Goal: Information Seeking & Learning: Find specific page/section

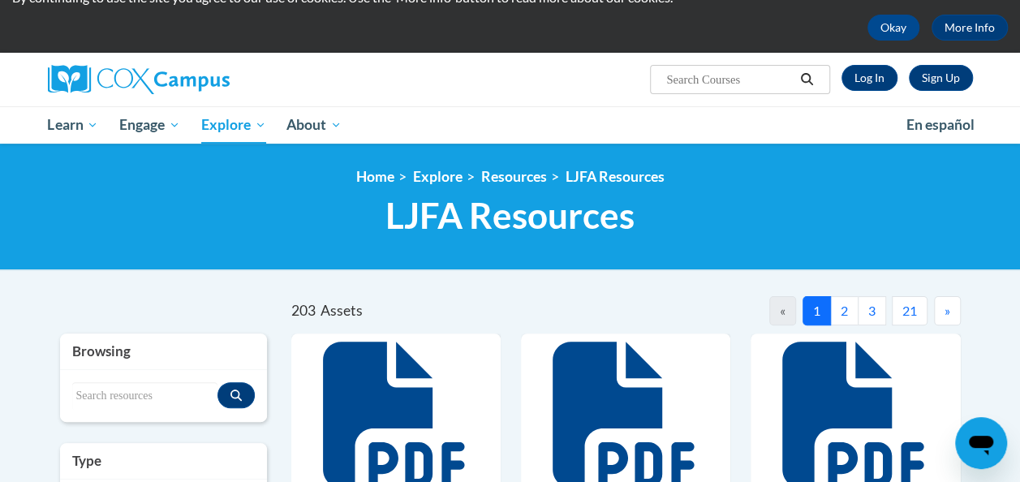
scroll to position [47, 0]
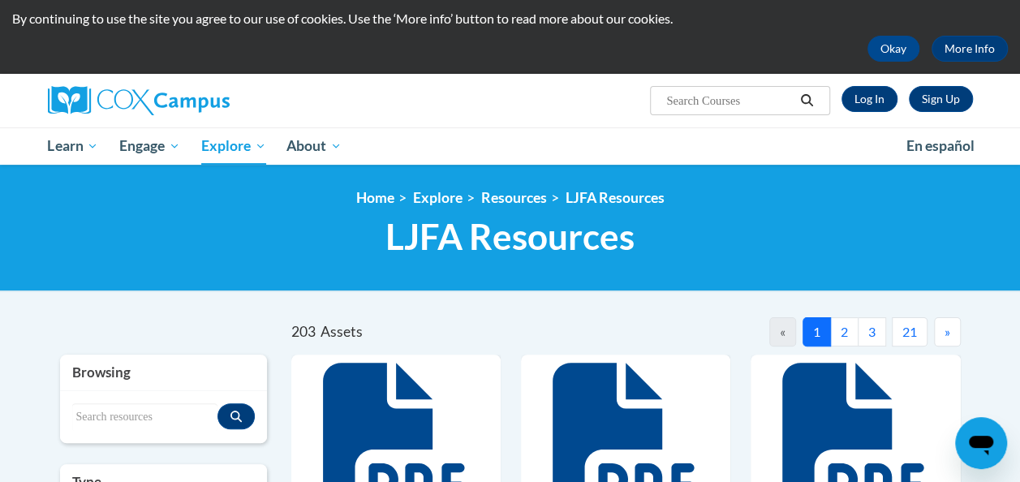
click at [868, 338] on button "3" at bounding box center [872, 331] width 28 height 29
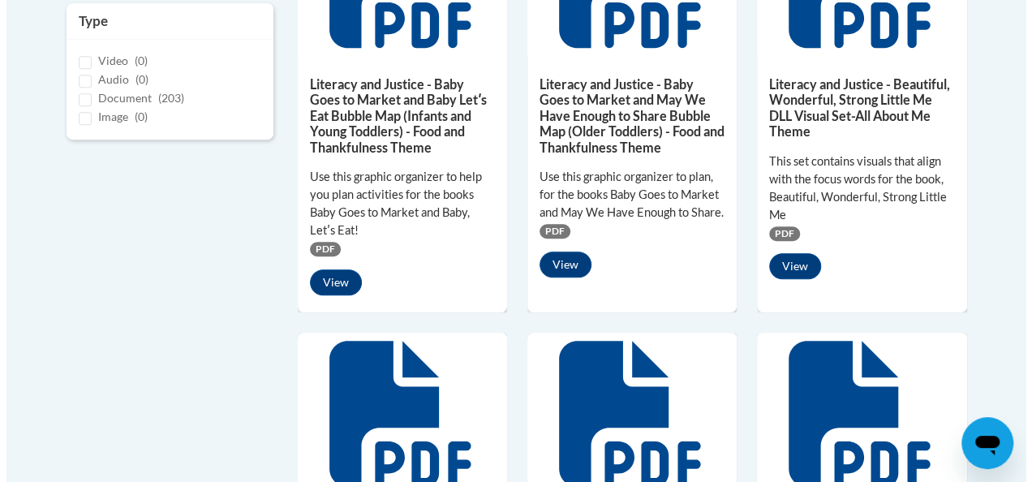
scroll to position [510, 0]
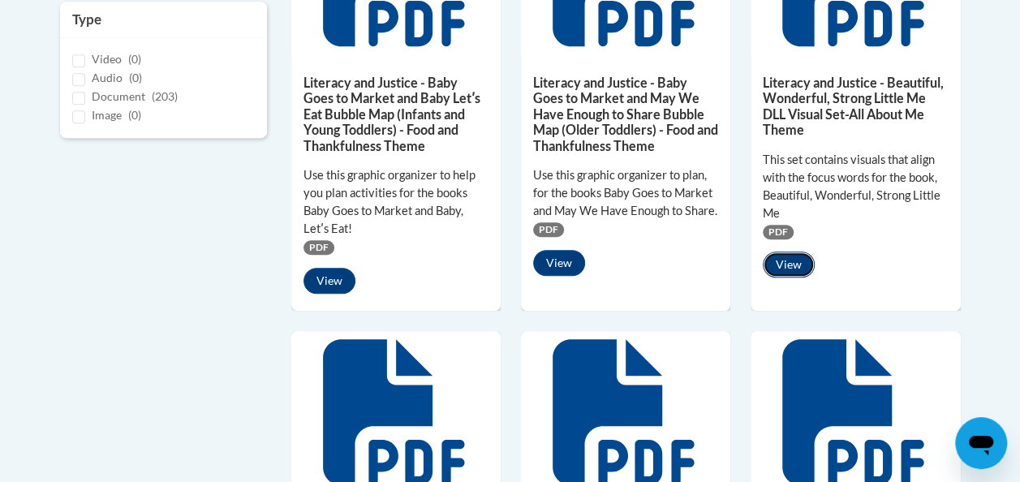
click at [786, 266] on button "View" at bounding box center [789, 265] width 52 height 26
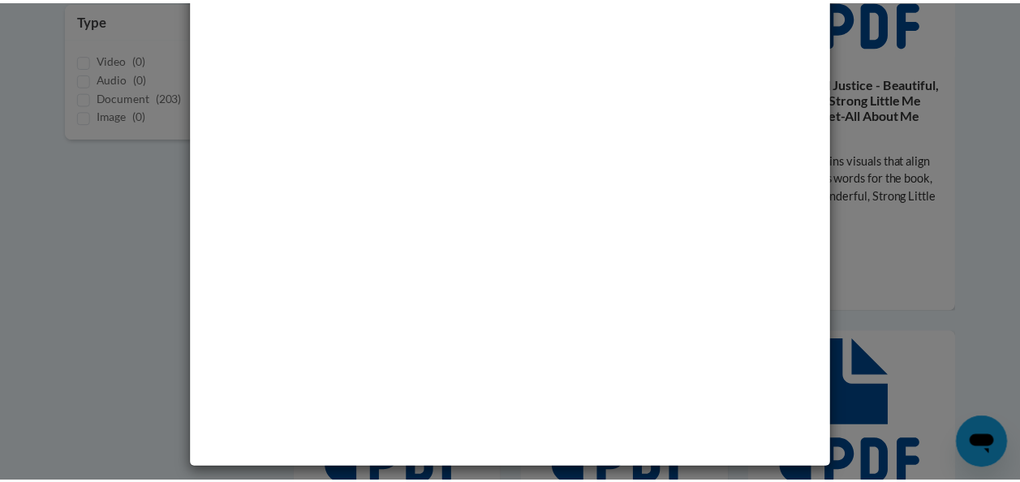
scroll to position [0, 0]
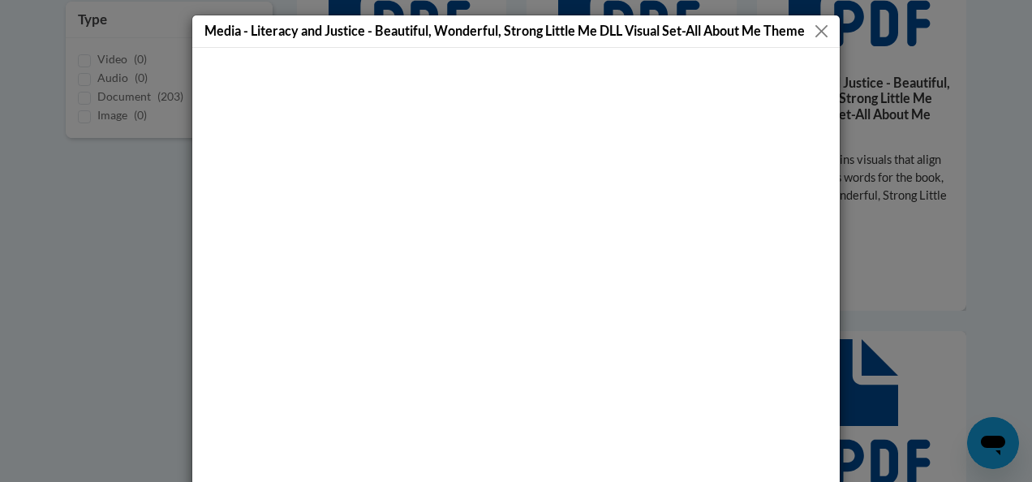
click at [817, 32] on button "Close" at bounding box center [822, 31] width 20 height 20
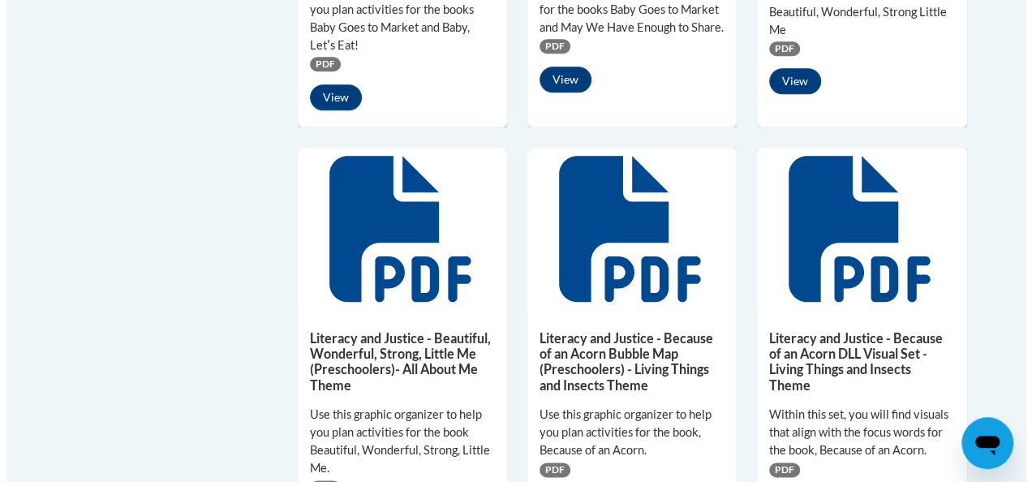
scroll to position [878, 0]
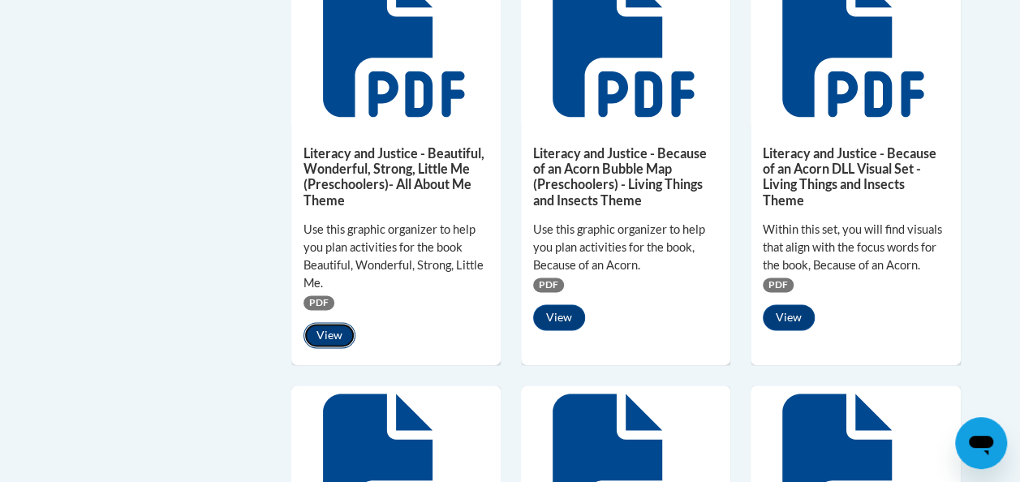
click at [315, 334] on button "View" at bounding box center [330, 335] width 52 height 26
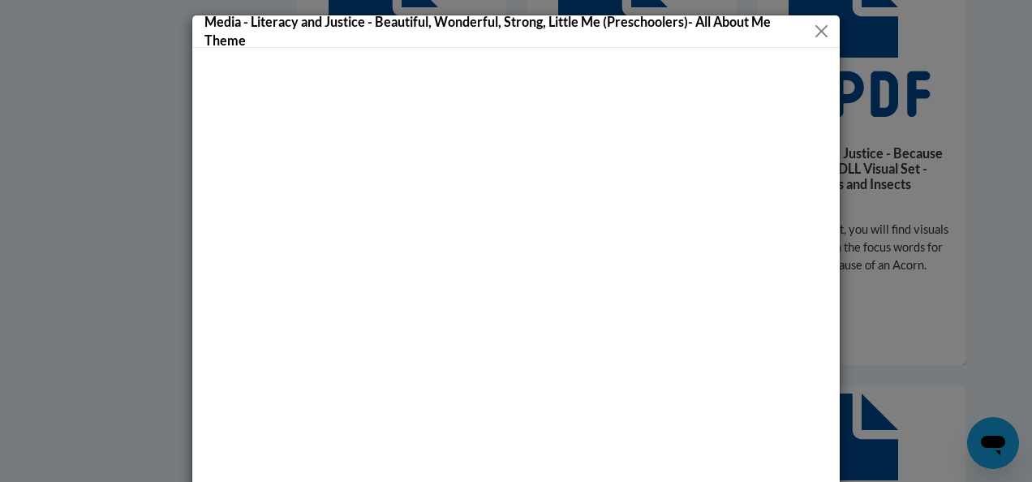
click at [812, 28] on button "Close" at bounding box center [822, 31] width 20 height 20
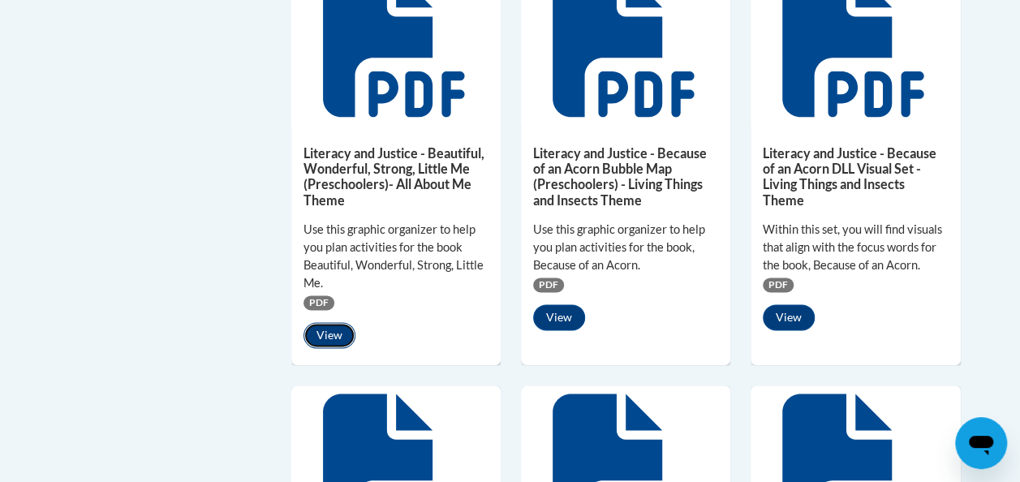
click at [329, 333] on button "View" at bounding box center [330, 335] width 52 height 26
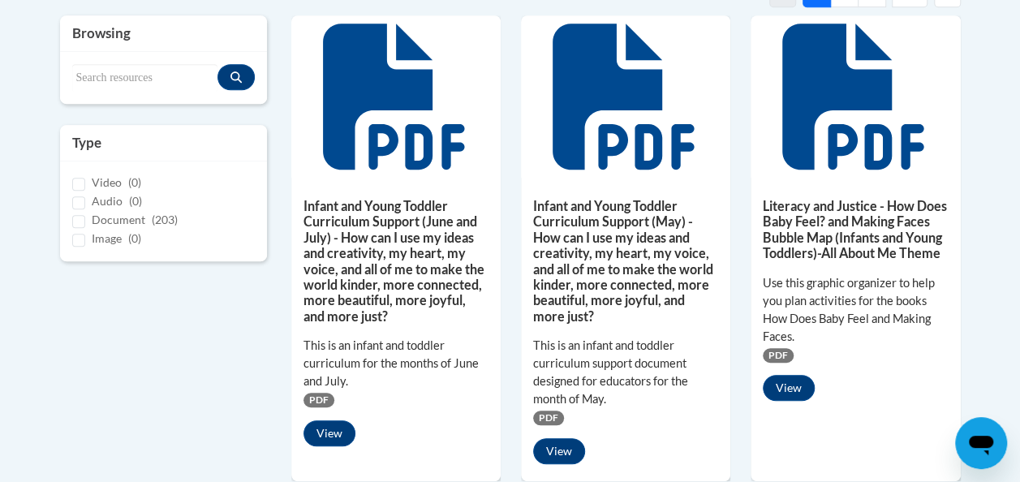
scroll to position [390, 0]
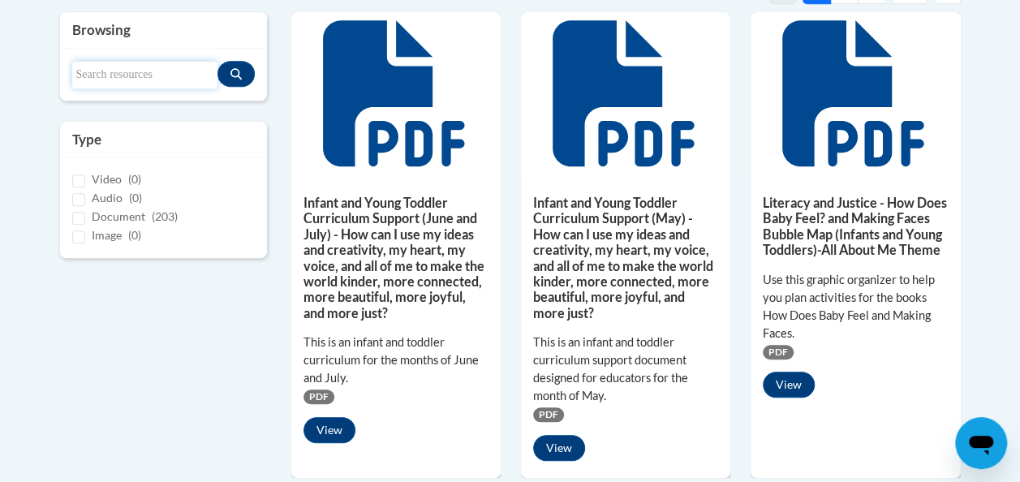
click at [119, 78] on input "Search resources" at bounding box center [144, 75] width 145 height 28
type input "bubble map"
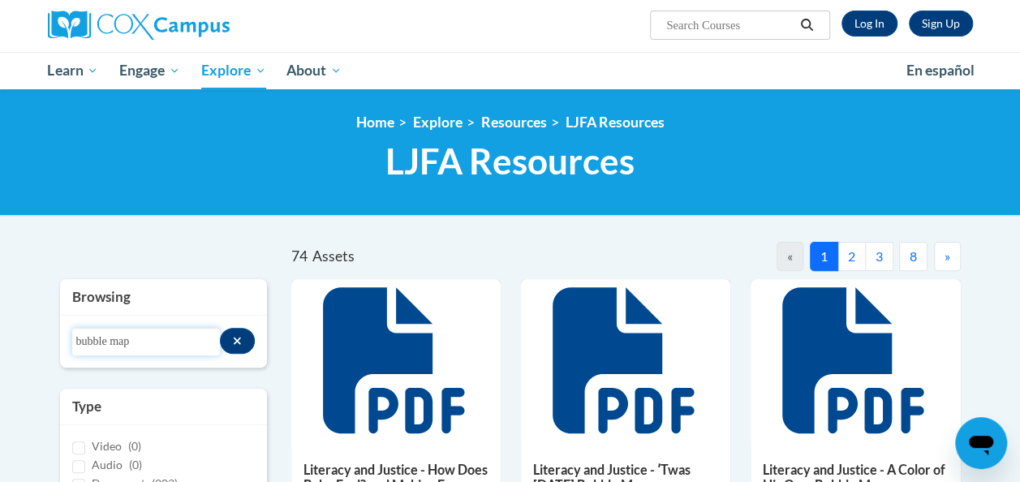
scroll to position [123, 0]
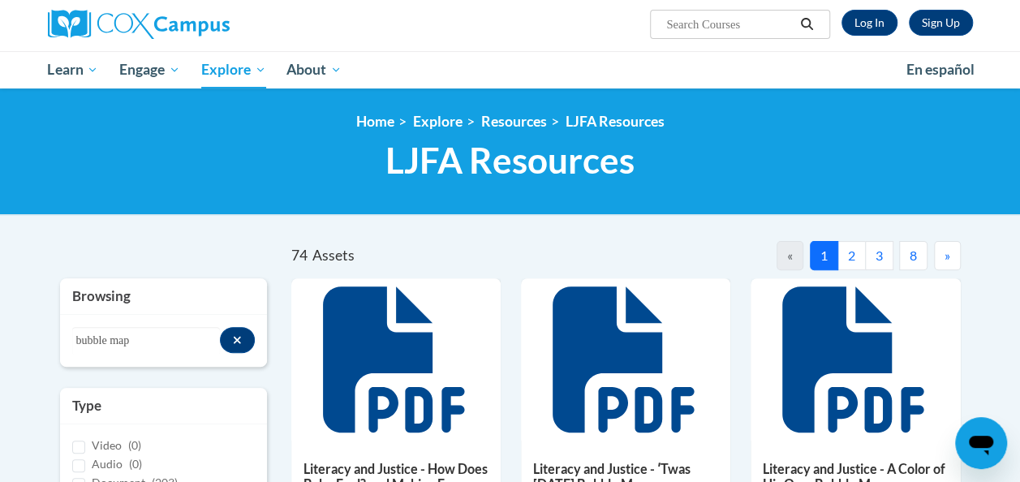
click at [881, 258] on button "3" at bounding box center [879, 255] width 28 height 29
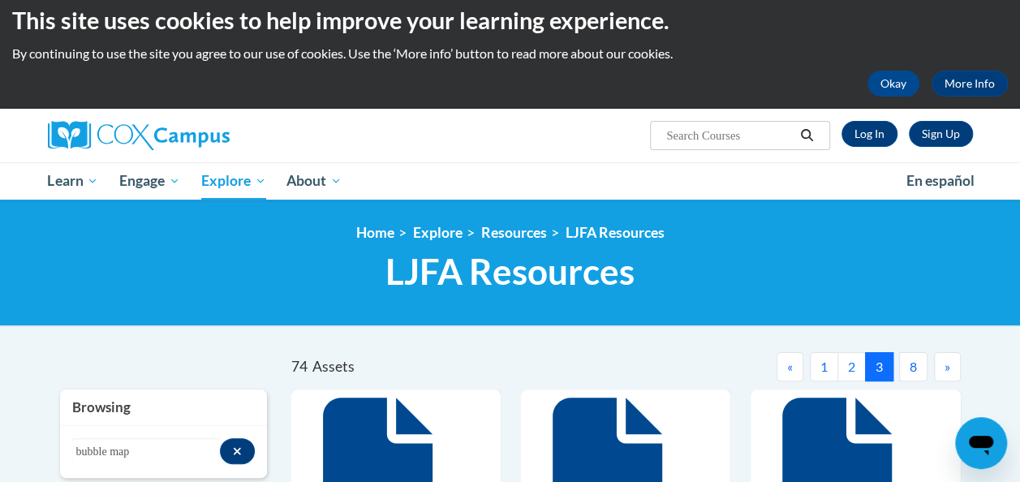
scroll to position [0, 0]
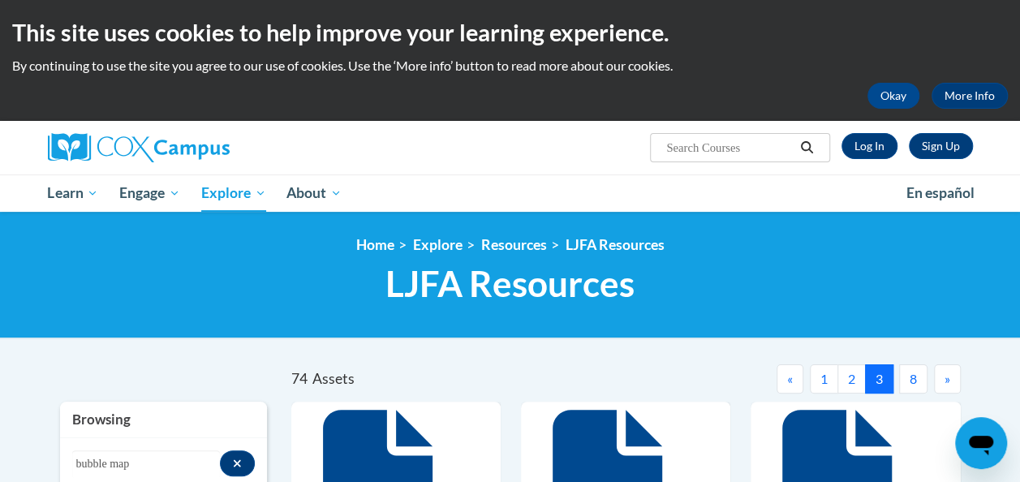
click at [947, 378] on span "»" at bounding box center [948, 378] width 6 height 15
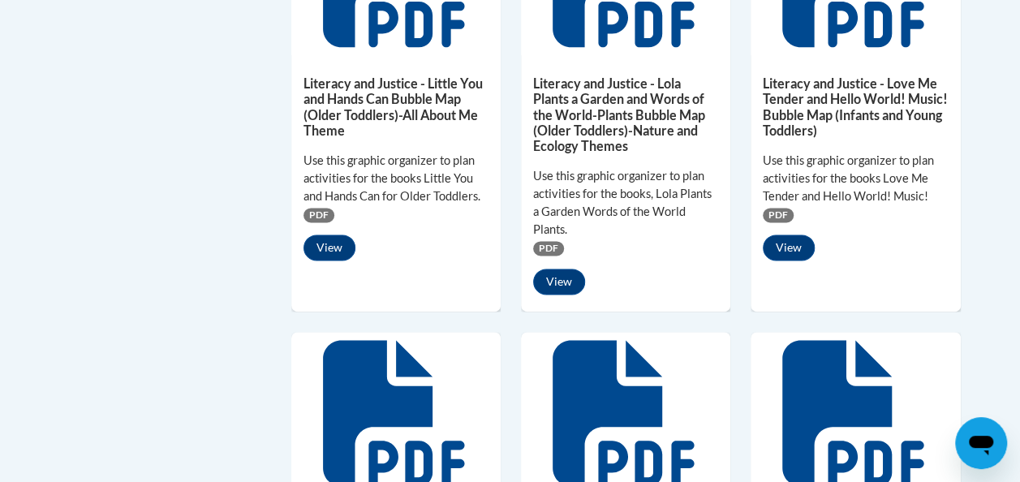
scroll to position [962, 0]
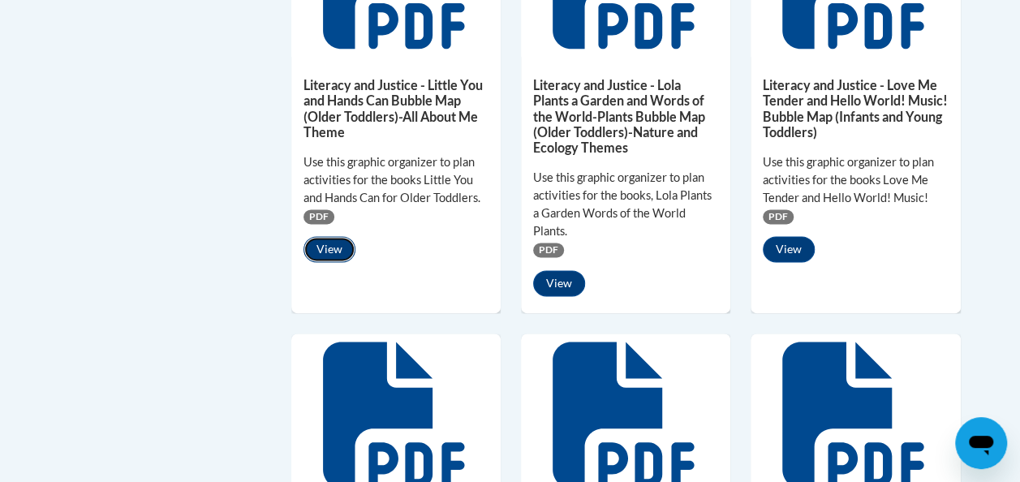
click at [323, 248] on button "View" at bounding box center [330, 249] width 52 height 26
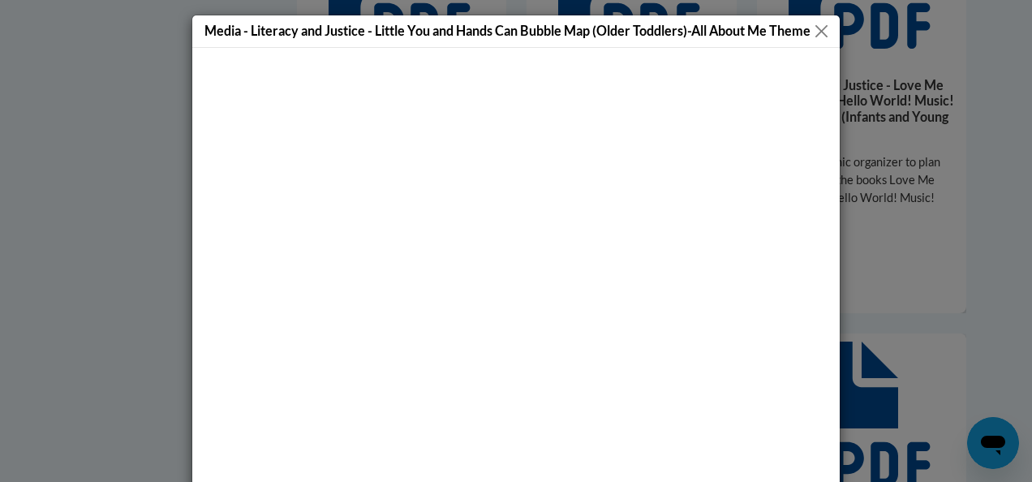
click at [813, 25] on button "Close" at bounding box center [822, 31] width 20 height 20
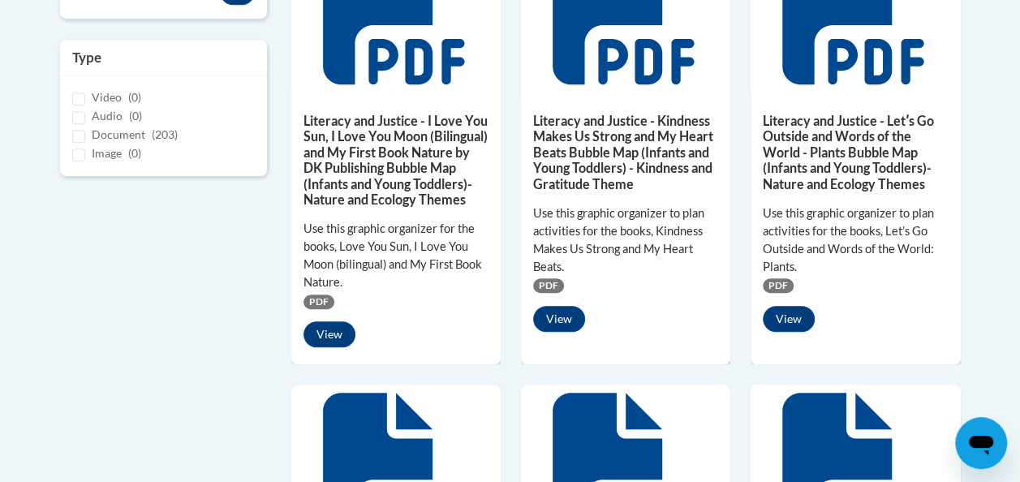
scroll to position [471, 0]
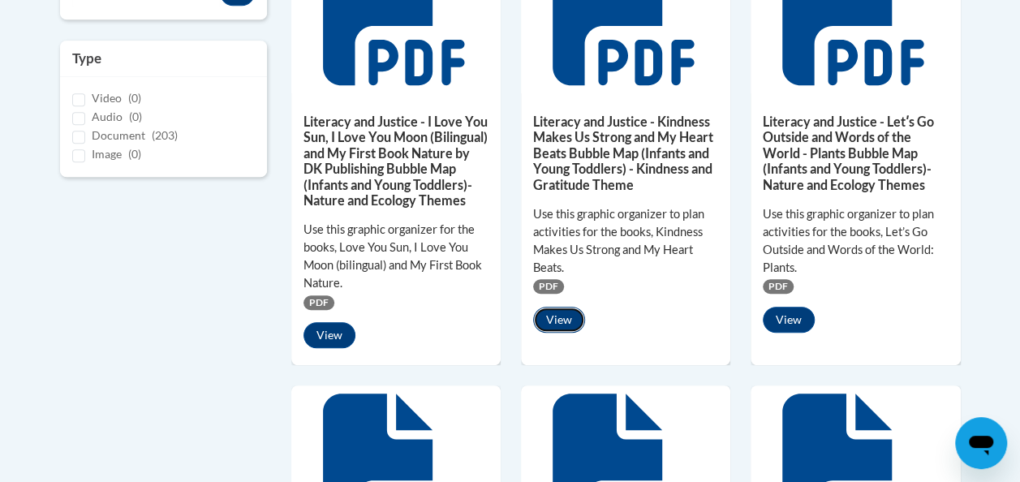
click at [557, 317] on button "View" at bounding box center [559, 320] width 52 height 26
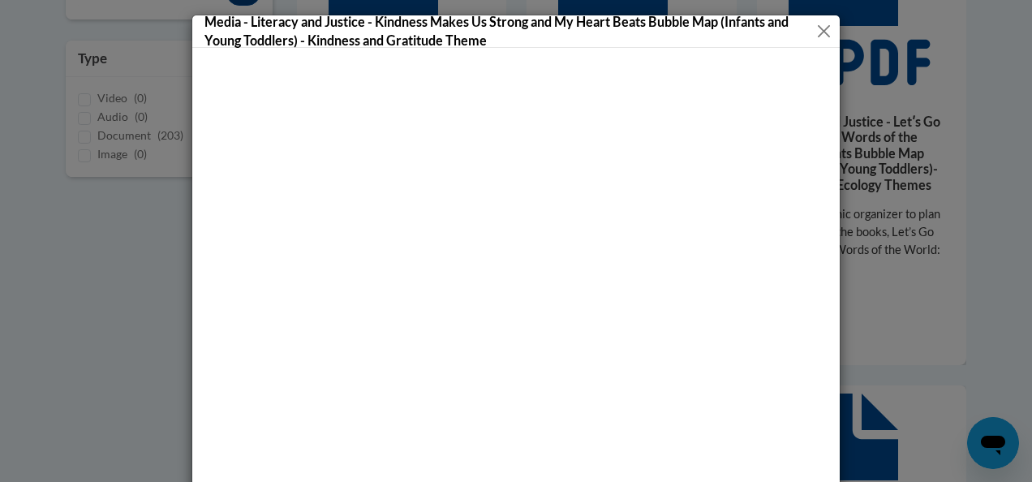
click at [816, 31] on button "Close" at bounding box center [824, 31] width 16 height 20
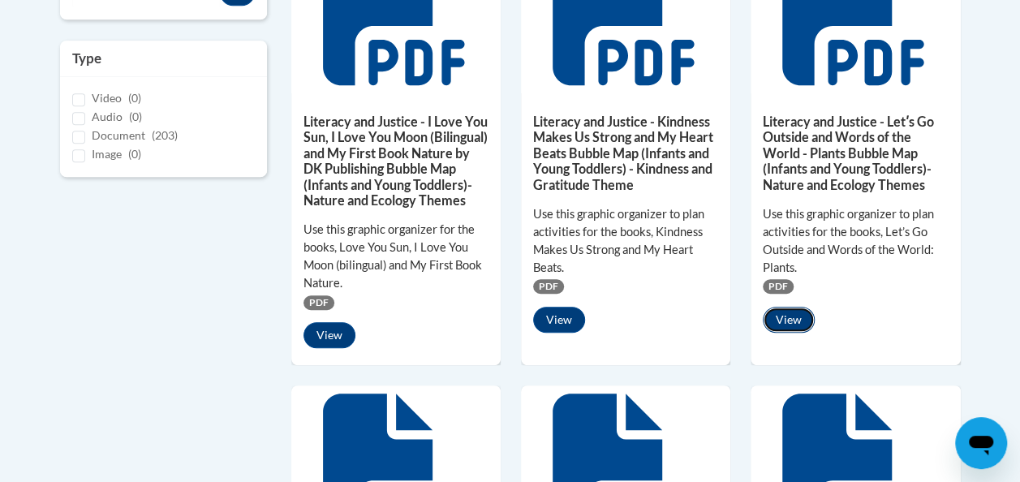
click at [787, 322] on button "View" at bounding box center [789, 320] width 52 height 26
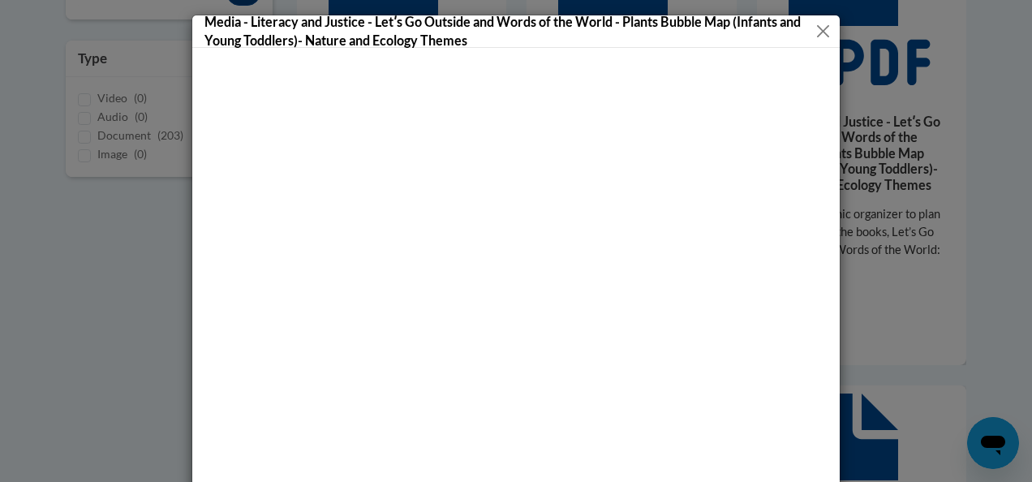
click at [816, 33] on button "Close" at bounding box center [824, 31] width 16 height 20
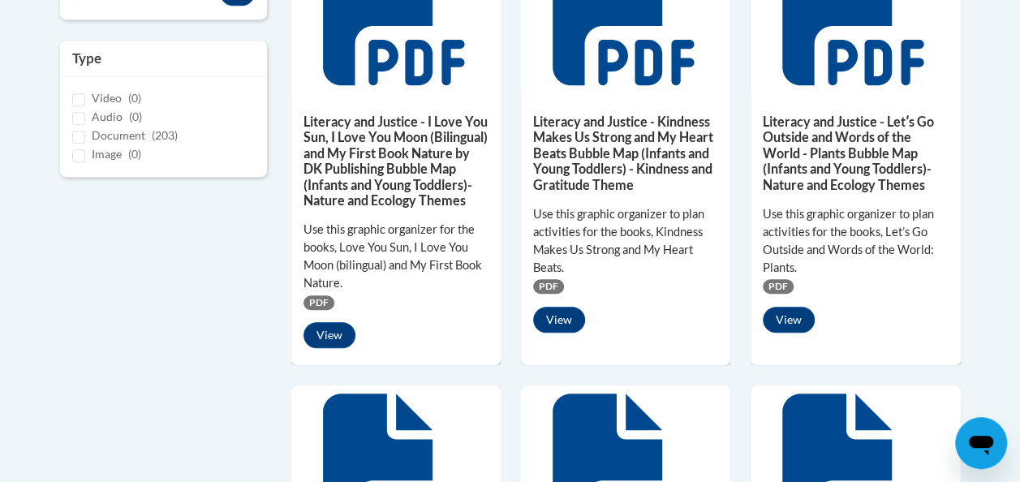
click at [709, 234] on div "Use this graphic organizer to plan activities for the books, Kindness Makes Us …" at bounding box center [625, 240] width 185 height 71
click at [784, 317] on button "View" at bounding box center [789, 320] width 52 height 26
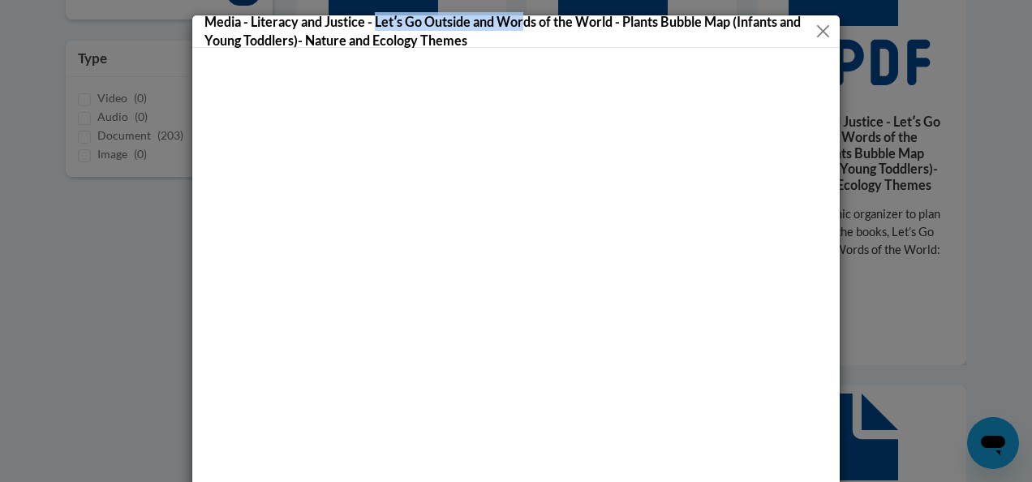
drag, startPoint x: 369, startPoint y: 21, endPoint x: 523, endPoint y: 15, distance: 154.4
click at [523, 15] on h5 "Media - Literacy and Justice - Letʹs Go Outside and Words of the World - Plants…" at bounding box center [510, 30] width 611 height 37
click at [605, 48] on div at bounding box center [516, 306] width 648 height 516
drag, startPoint x: 370, startPoint y: 19, endPoint x: 495, endPoint y: 19, distance: 125.0
click at [495, 19] on h5 "Media - Literacy and Justice - Letʹs Go Outside and Words of the World - Plants…" at bounding box center [510, 30] width 611 height 37
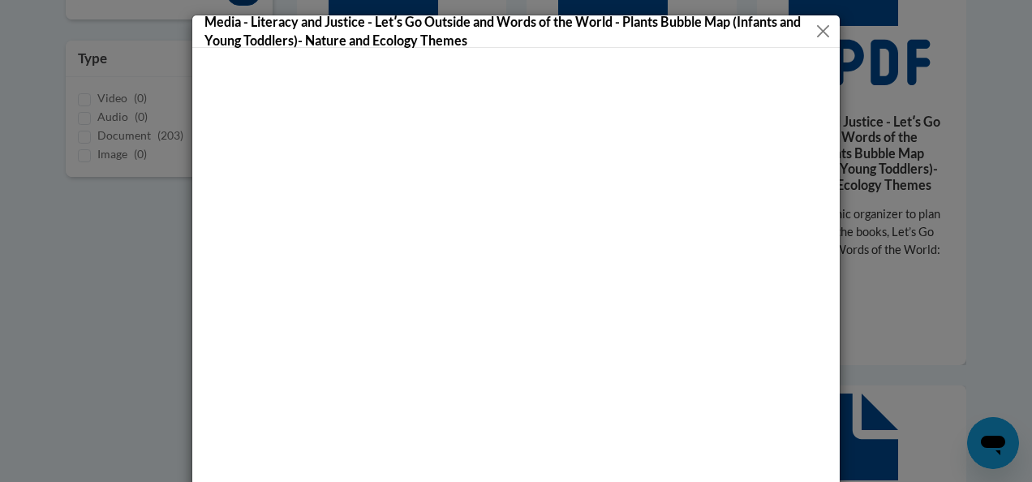
click at [510, 19] on h5 "Media - Literacy and Justice - Letʹs Go Outside and Words of the World - Plants…" at bounding box center [510, 30] width 611 height 37
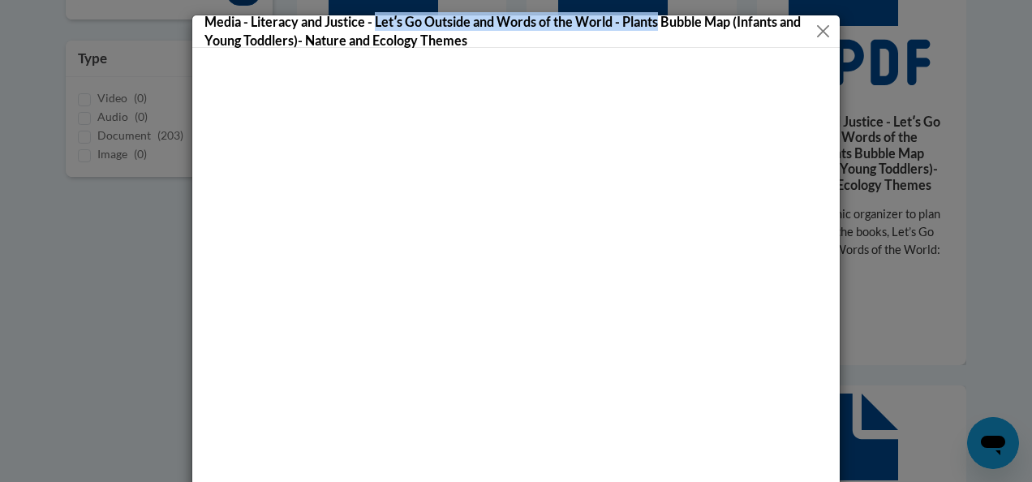
drag, startPoint x: 369, startPoint y: 19, endPoint x: 656, endPoint y: 18, distance: 286.5
click at [656, 18] on h5 "Media - Literacy and Justice - Letʹs Go Outside and Words of the World - Plants…" at bounding box center [510, 30] width 611 height 37
copy h5 "Letʹs Go Outside and Words of the World - Plants"
click at [821, 27] on button "Close" at bounding box center [824, 31] width 16 height 20
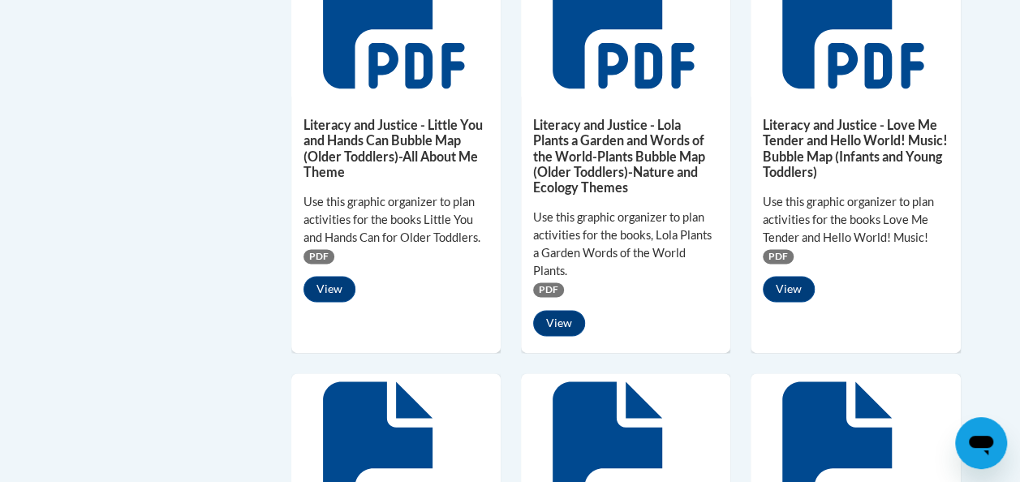
scroll to position [924, 0]
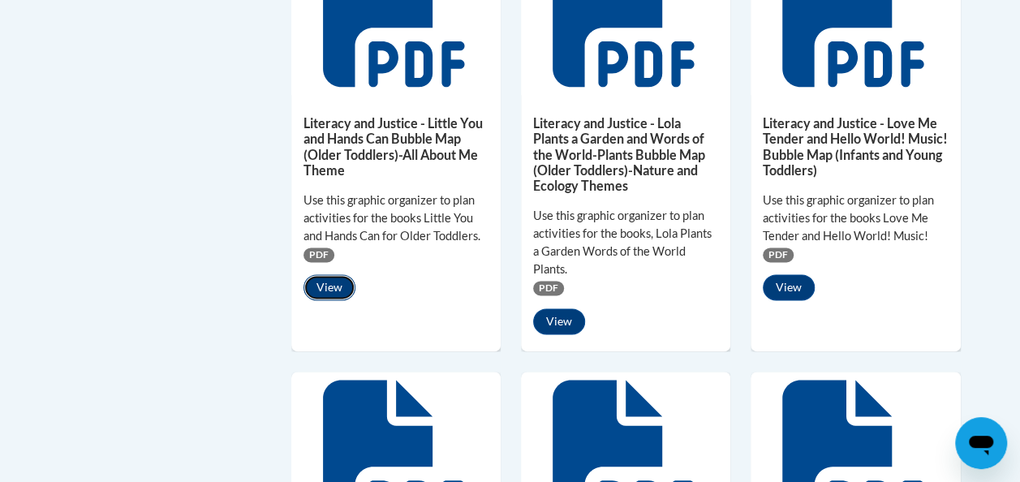
click at [336, 286] on button "View" at bounding box center [330, 287] width 52 height 26
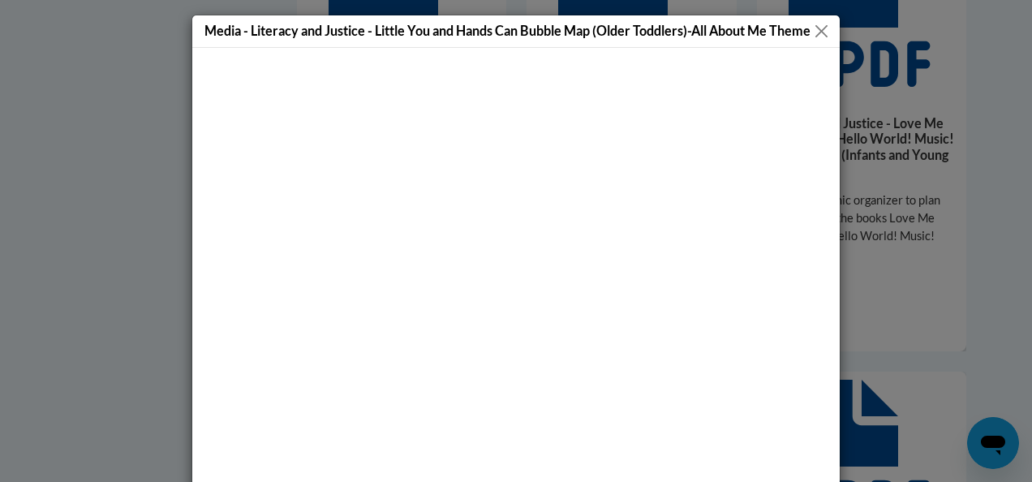
click at [812, 32] on button "Close" at bounding box center [822, 31] width 20 height 20
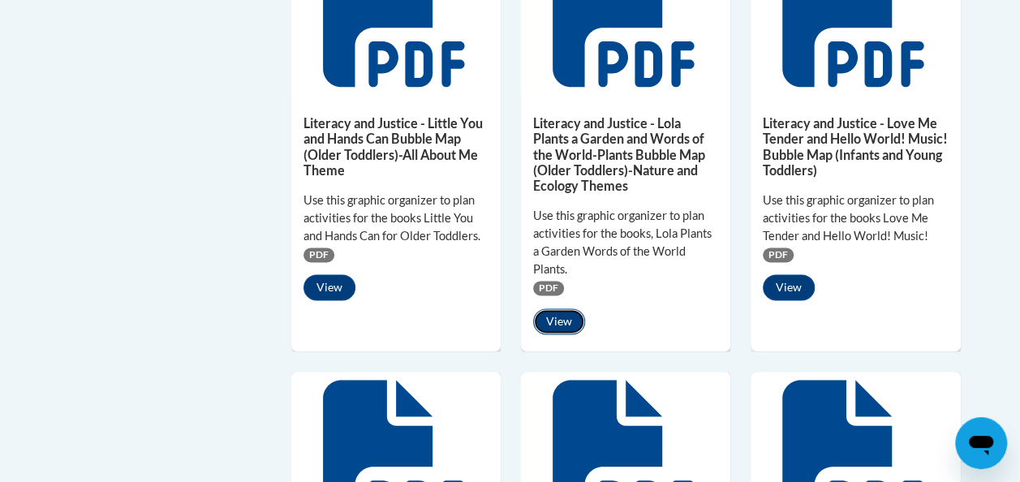
click at [573, 318] on button "View" at bounding box center [559, 321] width 52 height 26
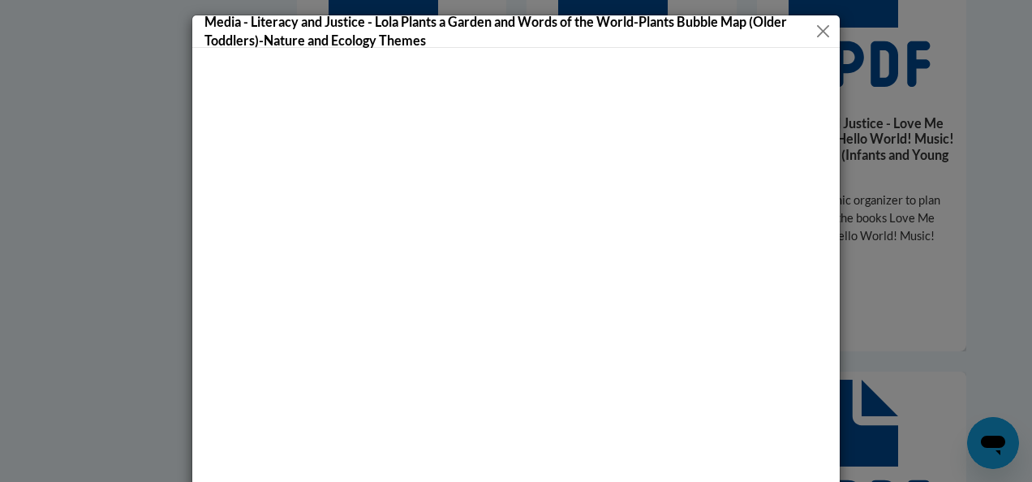
click at [815, 35] on button "Close" at bounding box center [823, 31] width 17 height 20
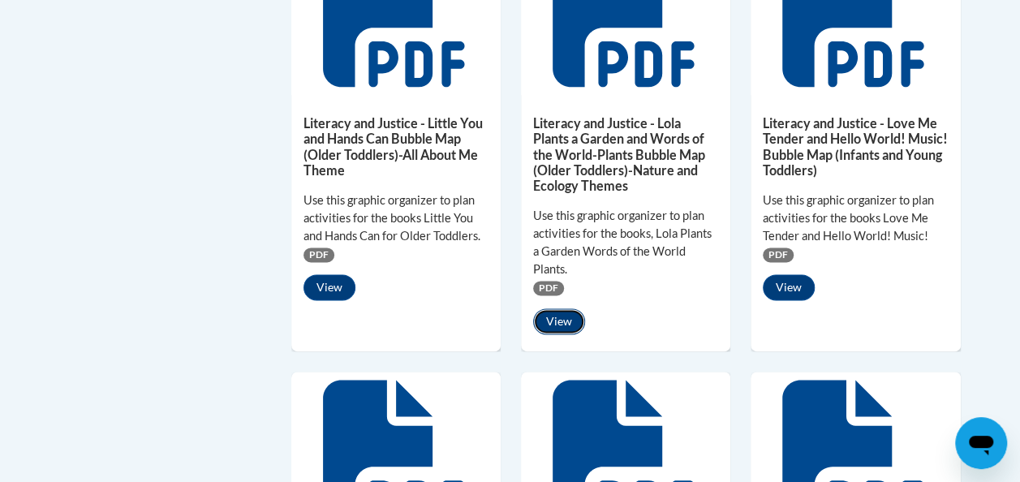
click at [565, 320] on button "View" at bounding box center [559, 321] width 52 height 26
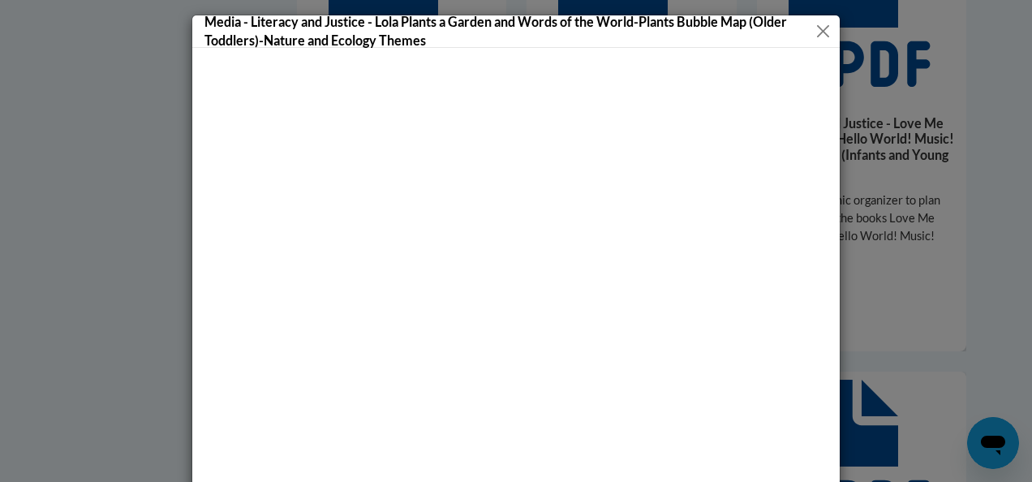
click at [818, 34] on button "Close" at bounding box center [823, 31] width 17 height 20
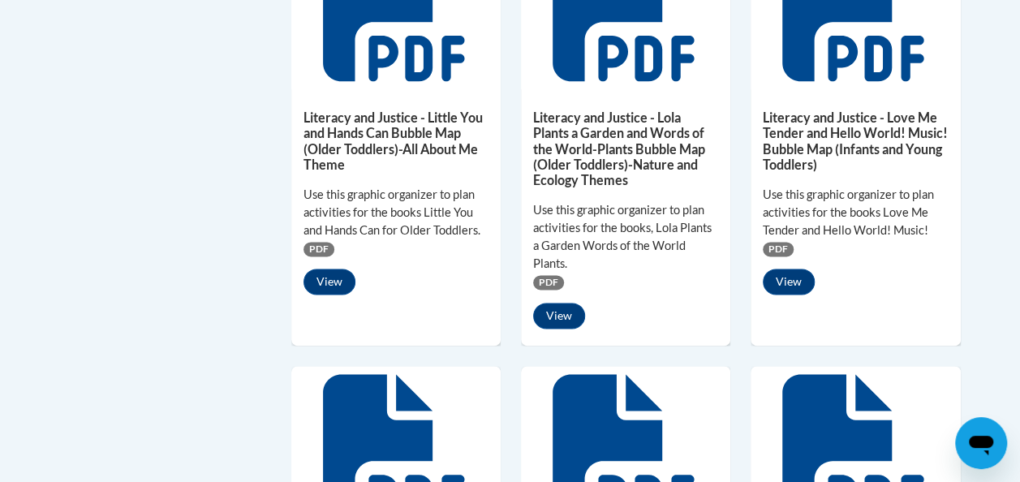
scroll to position [937, 0]
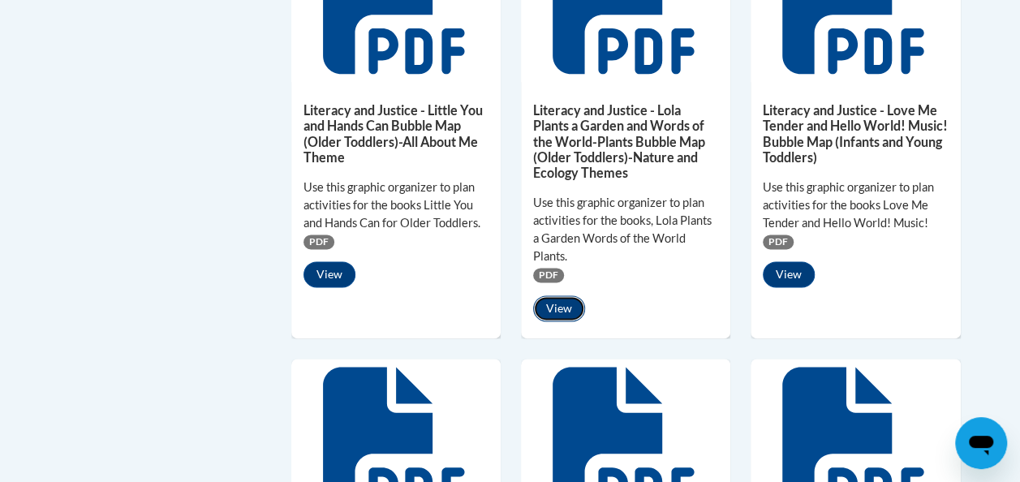
click at [558, 307] on button "View" at bounding box center [559, 308] width 52 height 26
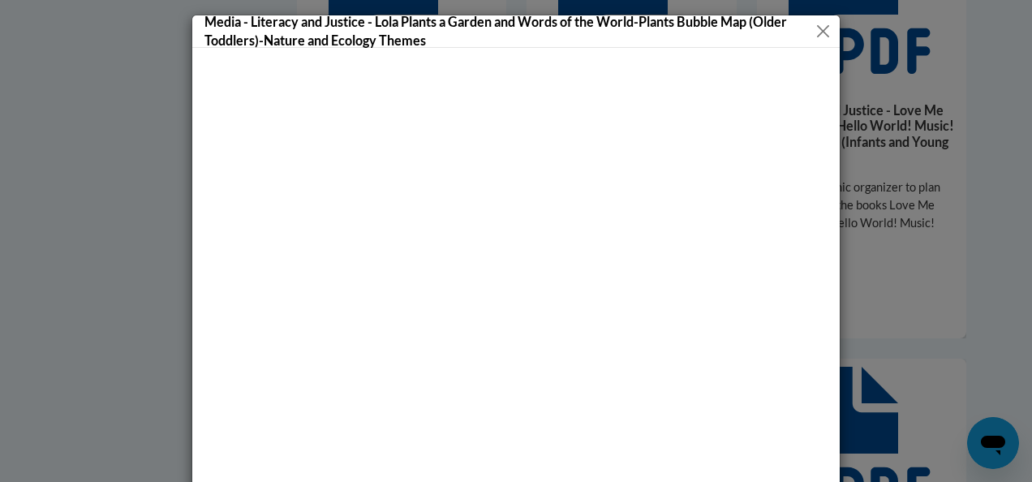
click at [370, 19] on h5 "Media - Literacy and Justice - Lola Plants a Garden and Words of the World-Plan…" at bounding box center [510, 30] width 610 height 37
drag, startPoint x: 433, startPoint y: 24, endPoint x: 464, endPoint y: 23, distance: 30.9
click at [464, 23] on h5 "Media - Literacy and Justice - Lola Plants a Garden and Words of the World-Plan…" at bounding box center [510, 30] width 610 height 37
drag, startPoint x: 464, startPoint y: 23, endPoint x: 404, endPoint y: 55, distance: 68.3
click at [404, 55] on div at bounding box center [516, 306] width 648 height 516
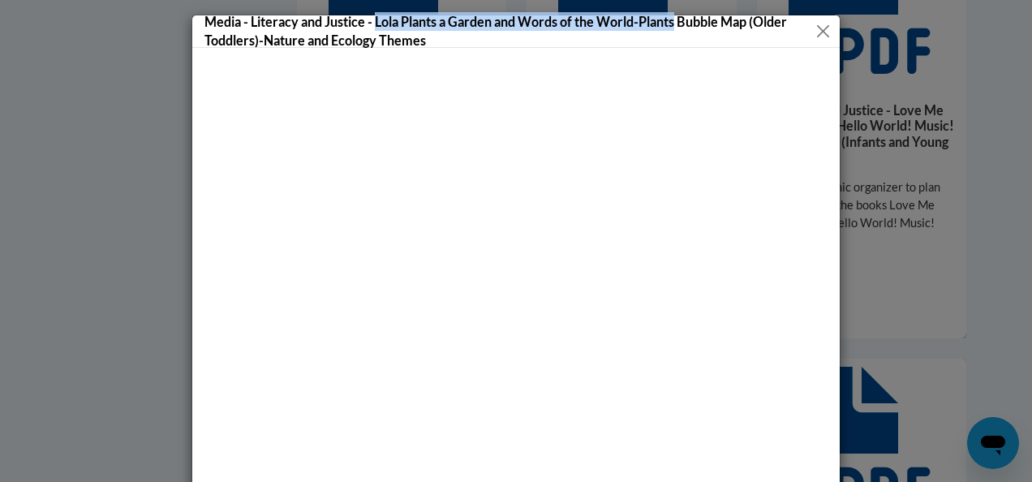
drag, startPoint x: 372, startPoint y: 22, endPoint x: 674, endPoint y: 22, distance: 301.9
click at [674, 22] on h5 "Media - Literacy and Justice - Lola Plants a Garden and Words of the World-Plan…" at bounding box center [510, 30] width 610 height 37
copy h5 "Lola Plants a Garden and Words of the World-Plants"
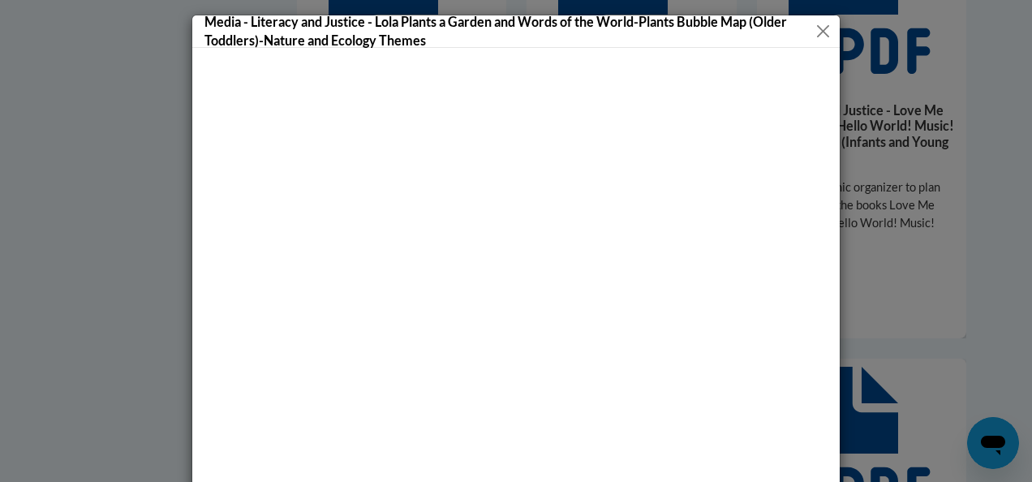
click at [643, 58] on div at bounding box center [516, 306] width 648 height 516
click at [815, 29] on button "Close" at bounding box center [823, 31] width 17 height 20
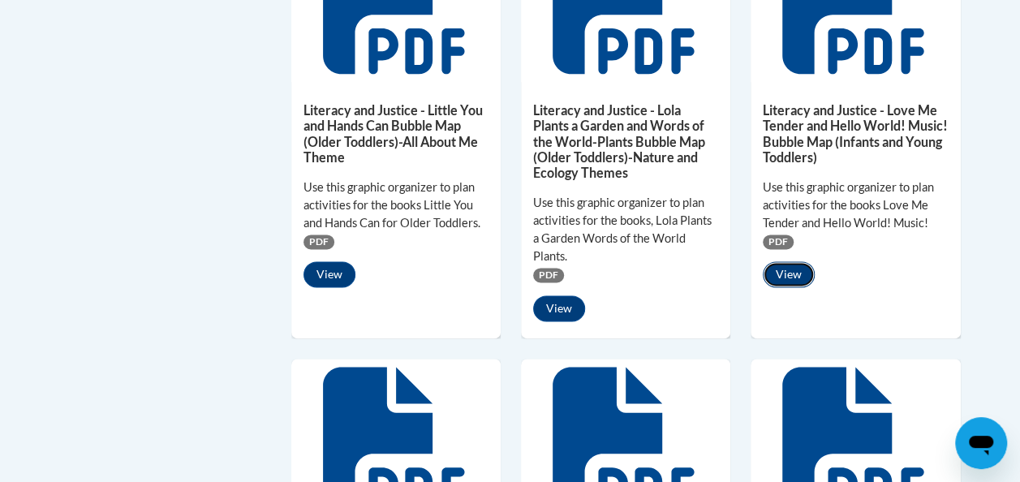
click at [795, 274] on button "View" at bounding box center [789, 274] width 52 height 26
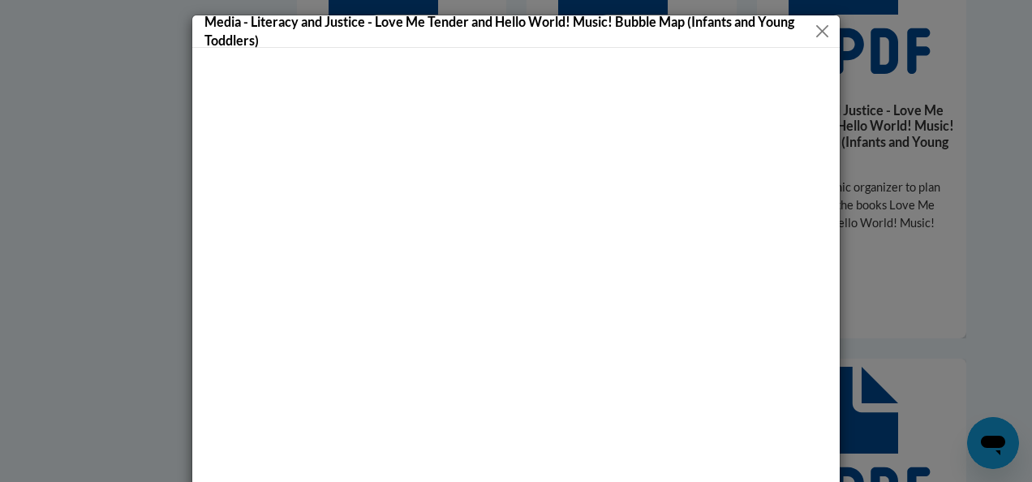
click at [820, 35] on button "Close" at bounding box center [821, 31] width 19 height 20
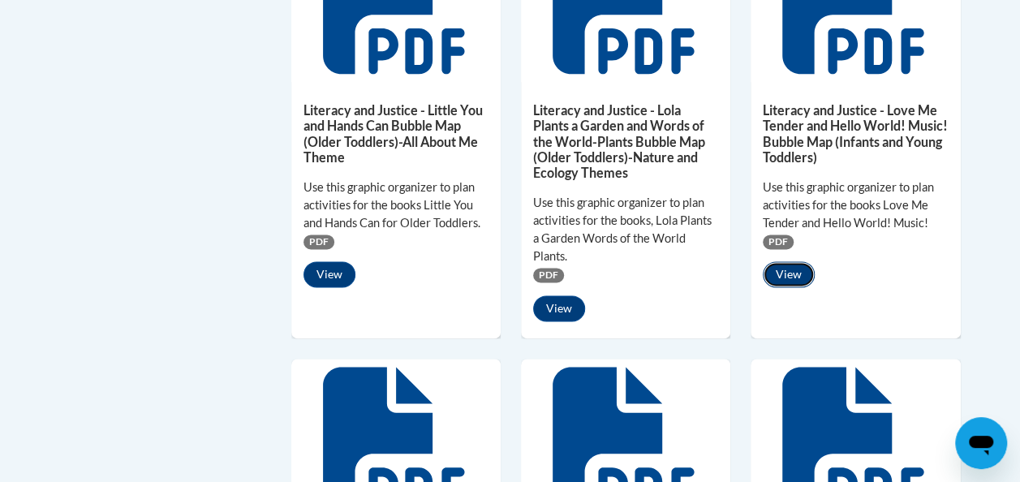
click at [789, 274] on button "View" at bounding box center [789, 274] width 52 height 26
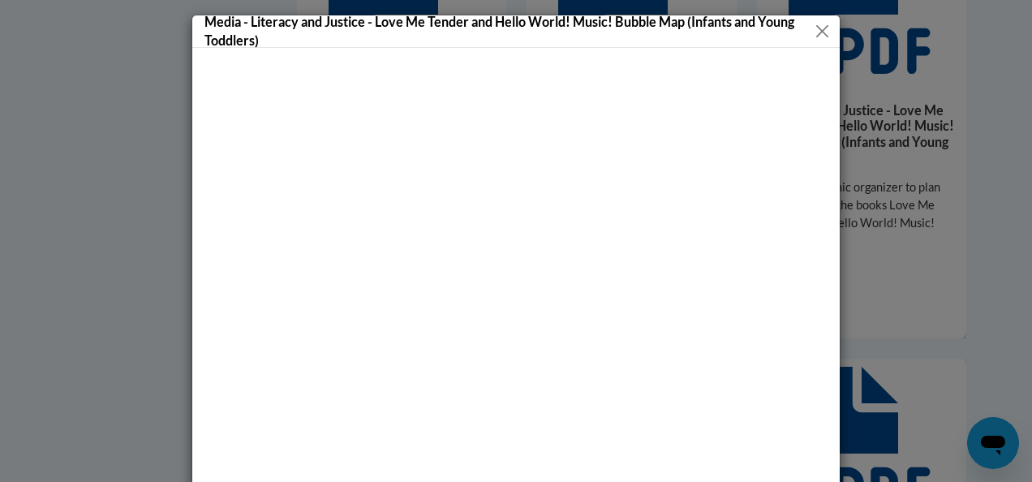
click at [814, 31] on button "Close" at bounding box center [821, 31] width 19 height 20
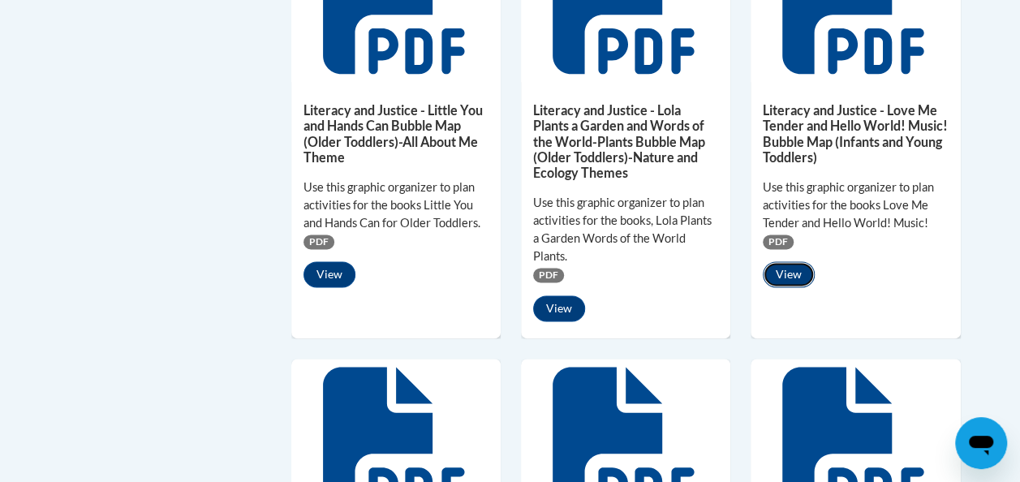
click at [791, 273] on button "View" at bounding box center [789, 274] width 52 height 26
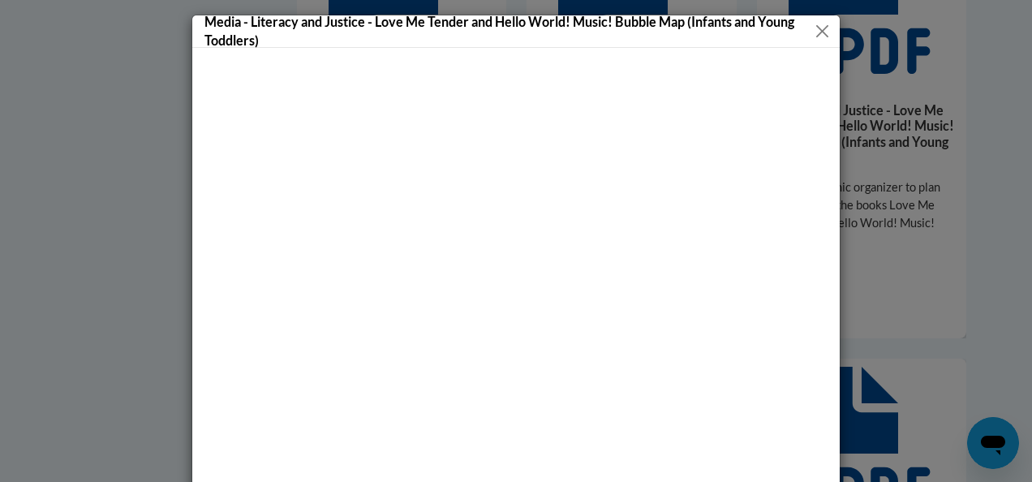
click at [815, 25] on button "Close" at bounding box center [821, 31] width 19 height 20
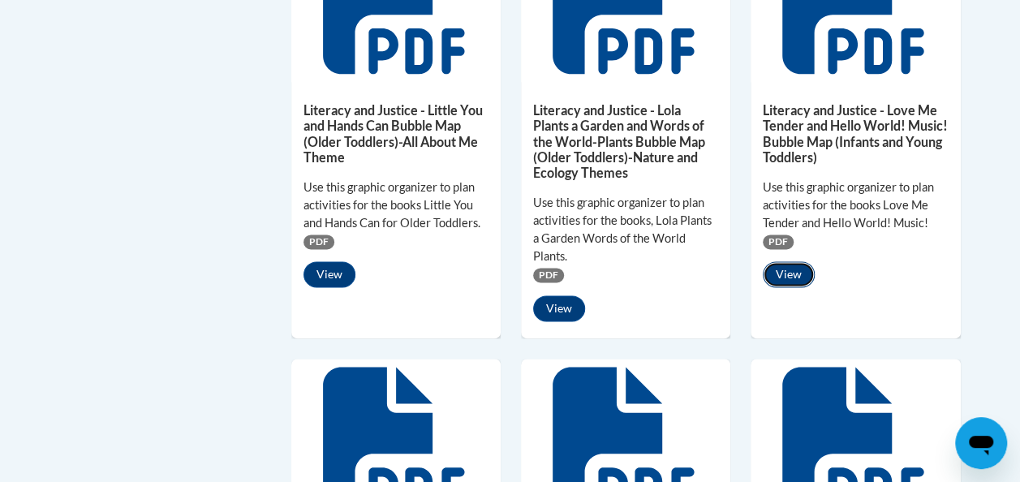
click at [799, 270] on button "View" at bounding box center [789, 274] width 52 height 26
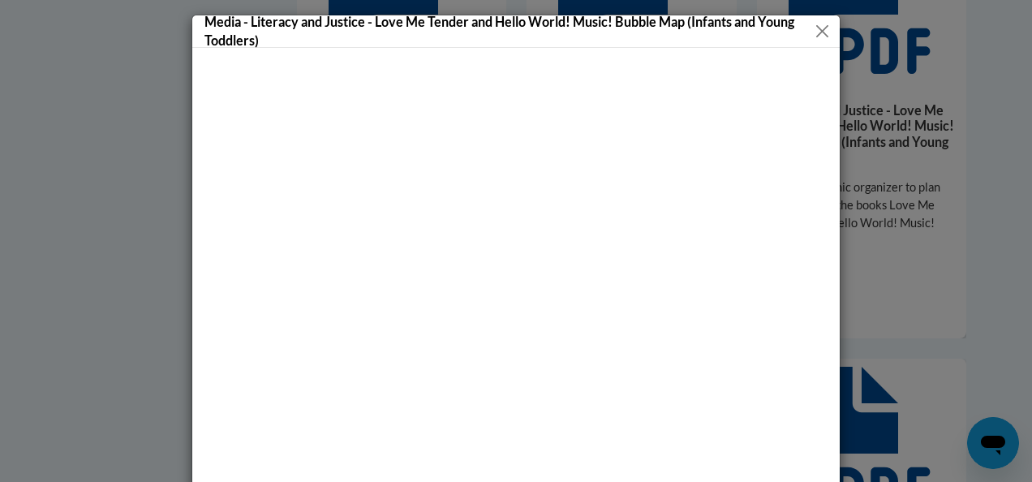
click at [370, 19] on h5 "Media - Literacy and Justice - Love Me Tender and Hello World! Music! Bubble Ma…" at bounding box center [509, 30] width 608 height 37
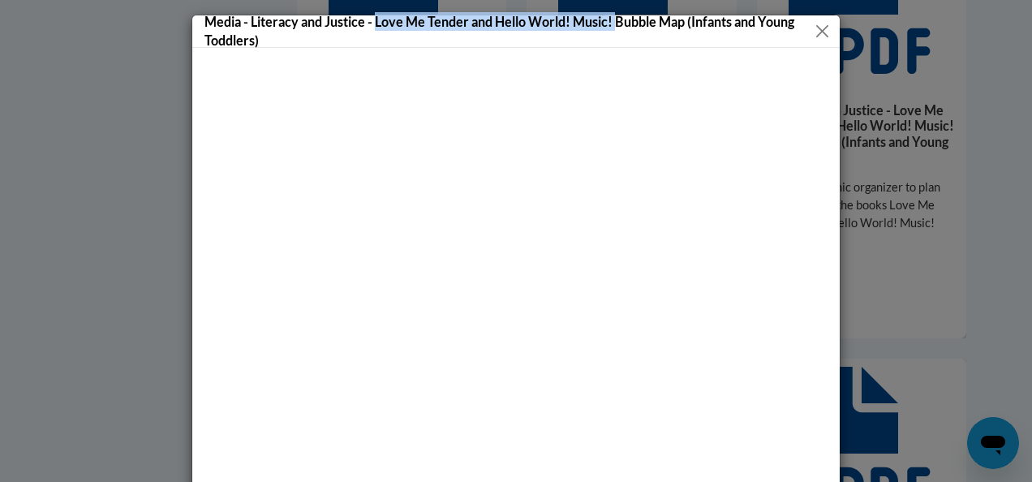
drag, startPoint x: 370, startPoint y: 19, endPoint x: 606, endPoint y: 20, distance: 235.4
click at [606, 20] on h5 "Media - Literacy and Justice - Love Me Tender and Hello World! Music! Bubble Ma…" at bounding box center [509, 30] width 608 height 37
copy h5 "Love Me Tender and Hello World! Music!"
click at [817, 31] on button "Close" at bounding box center [821, 31] width 19 height 20
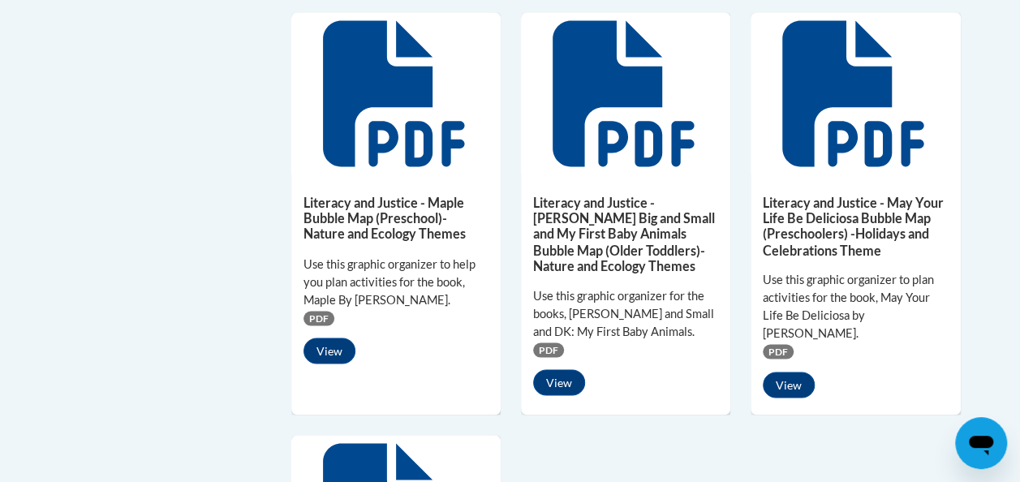
scroll to position [1282, 0]
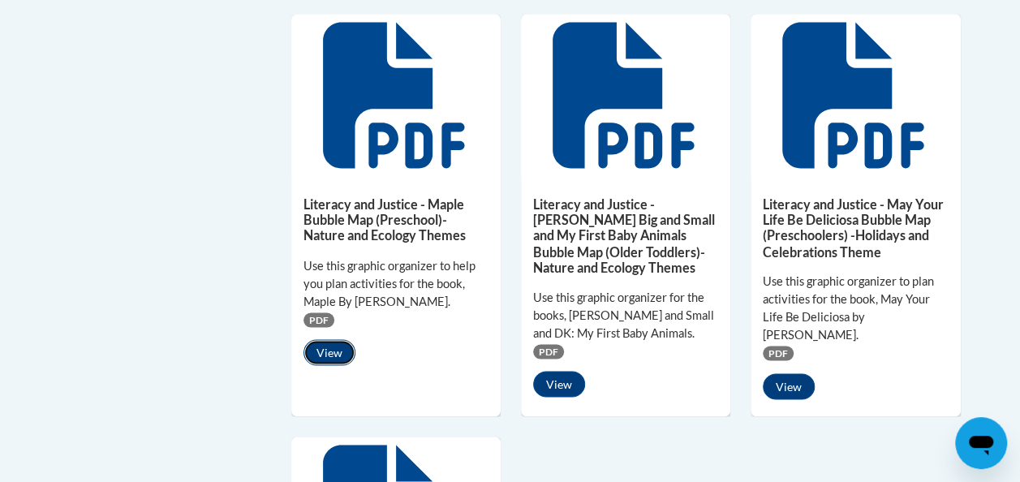
click at [331, 349] on button "View" at bounding box center [330, 352] width 52 height 26
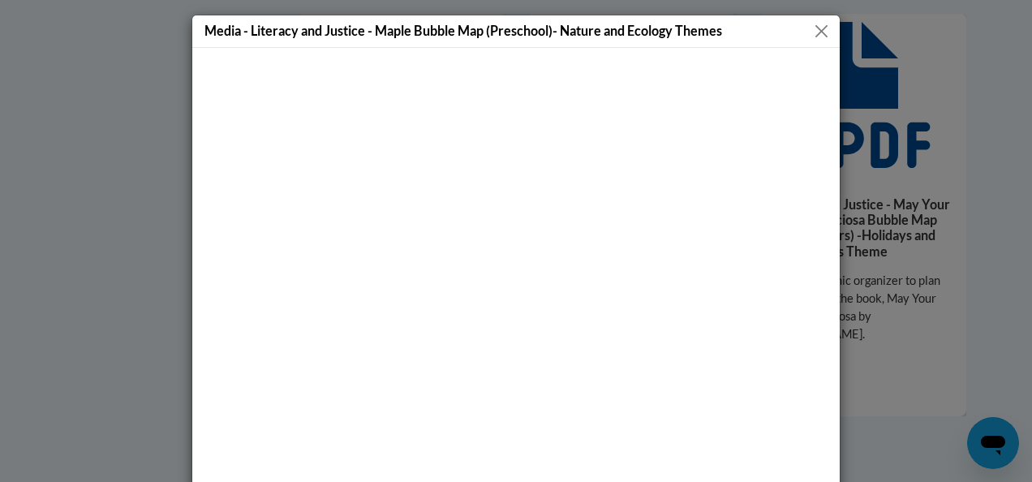
click at [823, 36] on button "Close" at bounding box center [822, 31] width 20 height 20
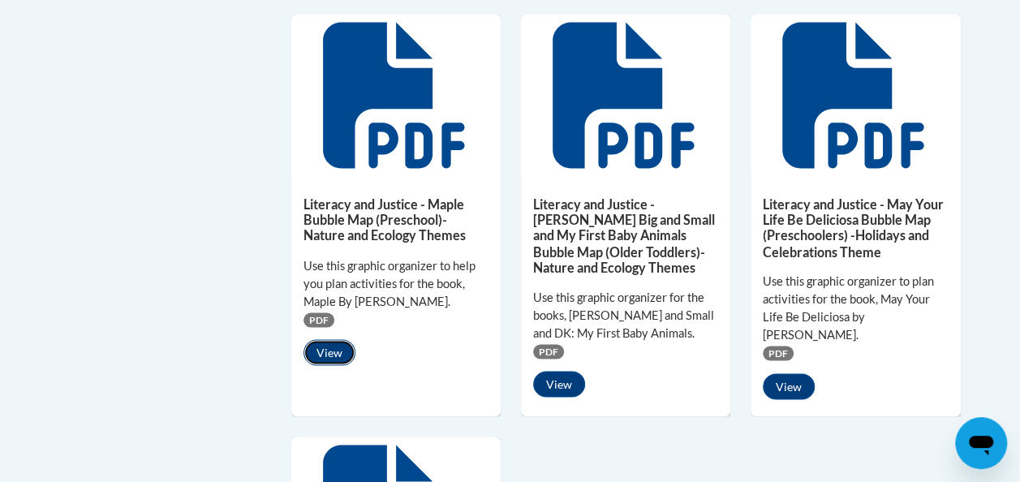
click at [339, 349] on button "View" at bounding box center [330, 352] width 52 height 26
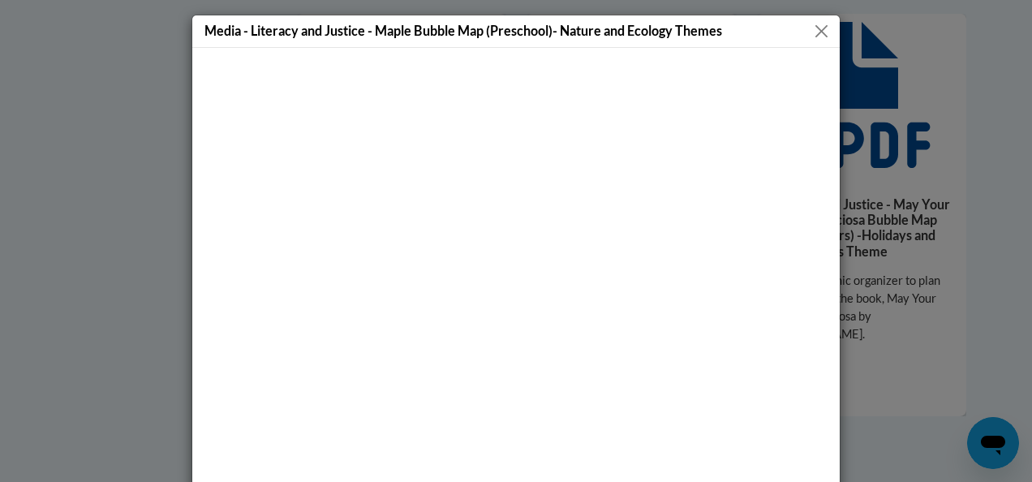
click at [820, 32] on button "Close" at bounding box center [822, 31] width 20 height 20
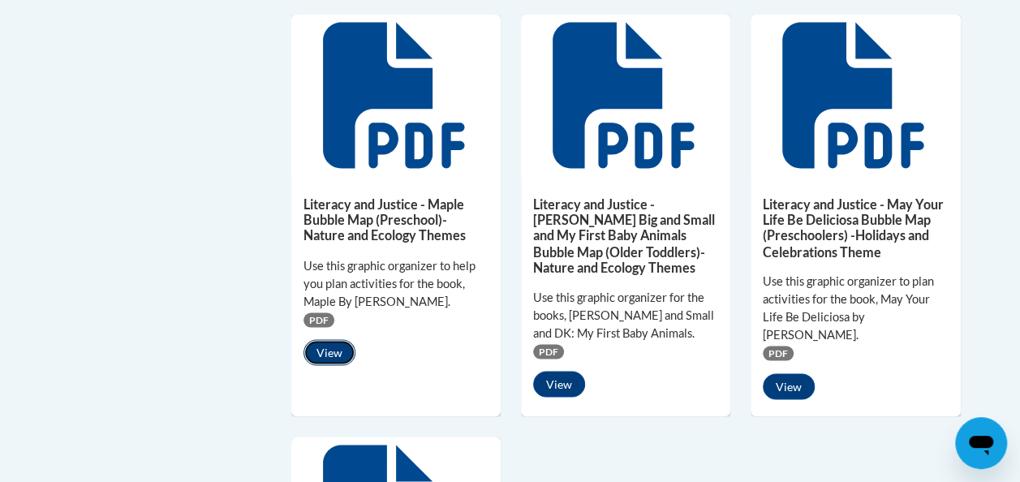
click at [334, 350] on button "View" at bounding box center [330, 352] width 52 height 26
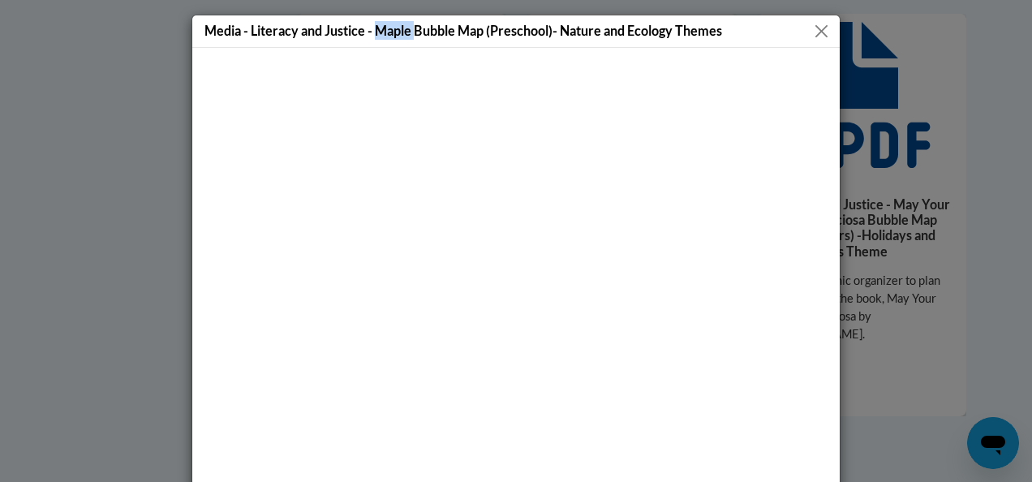
drag, startPoint x: 369, startPoint y: 29, endPoint x: 412, endPoint y: 32, distance: 44.0
click at [412, 32] on h5 "Media - Literacy and Justice - Maple Bubble Map (Preschool)- Nature and Ecology…" at bounding box center [464, 30] width 518 height 19
copy h5 "Maple"
click at [813, 29] on button "Close" at bounding box center [822, 31] width 20 height 20
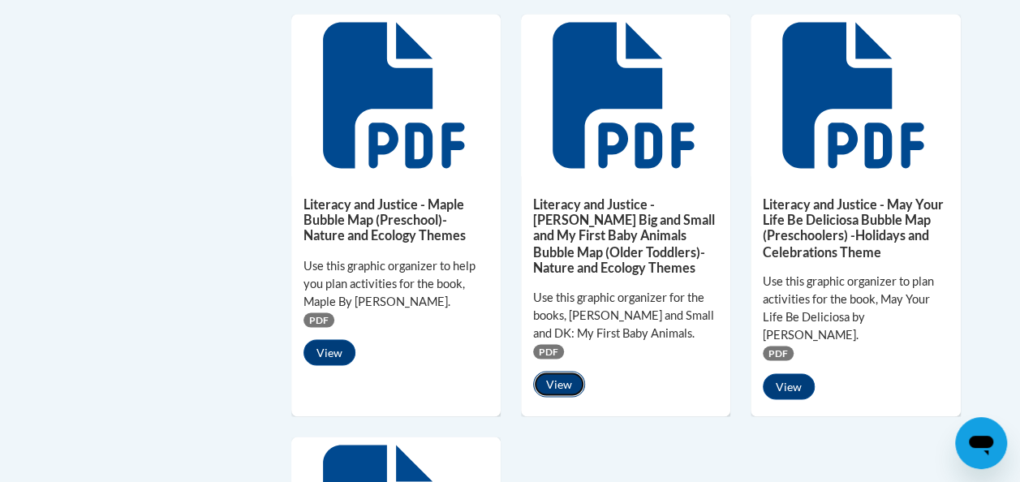
click at [558, 376] on button "View" at bounding box center [559, 384] width 52 height 26
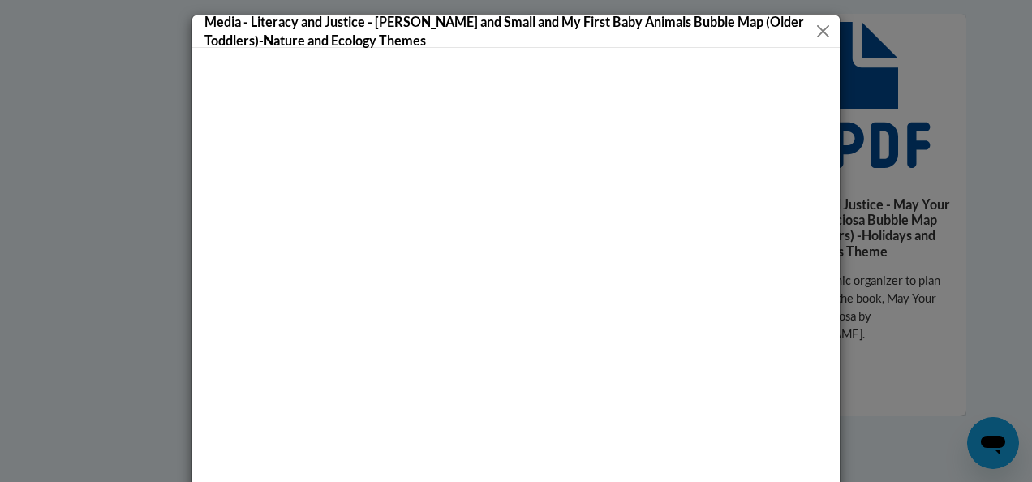
click at [817, 32] on button "Close" at bounding box center [823, 31] width 17 height 20
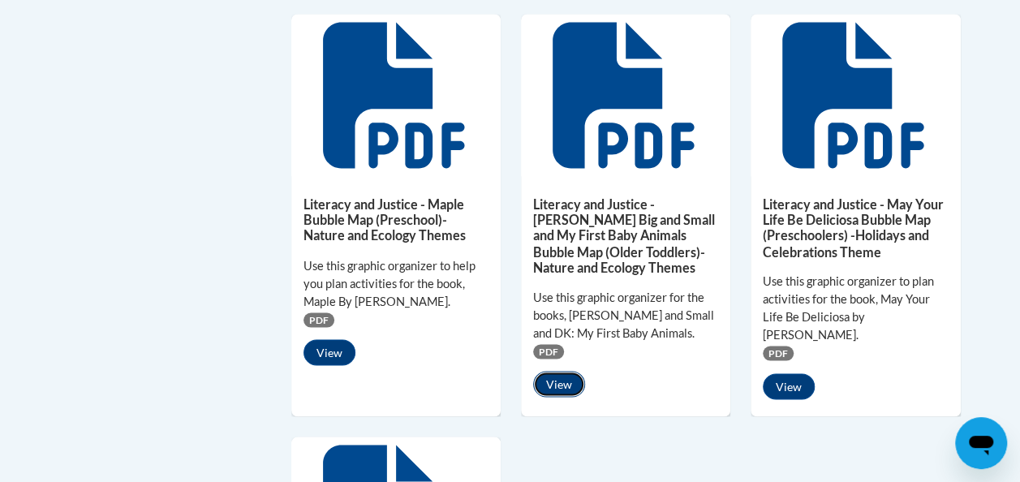
click at [562, 383] on button "View" at bounding box center [559, 384] width 52 height 26
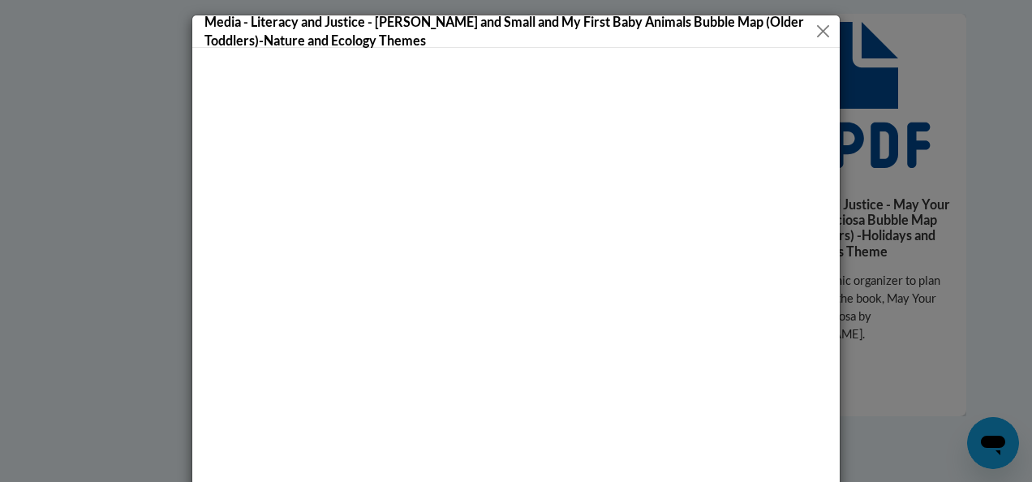
click at [819, 31] on button "Close" at bounding box center [823, 31] width 17 height 20
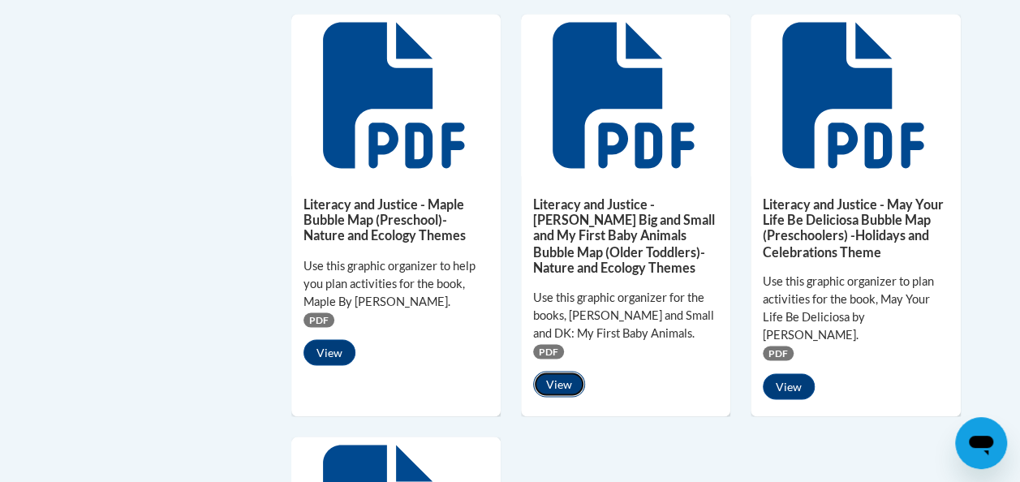
click at [571, 386] on button "View" at bounding box center [559, 384] width 52 height 26
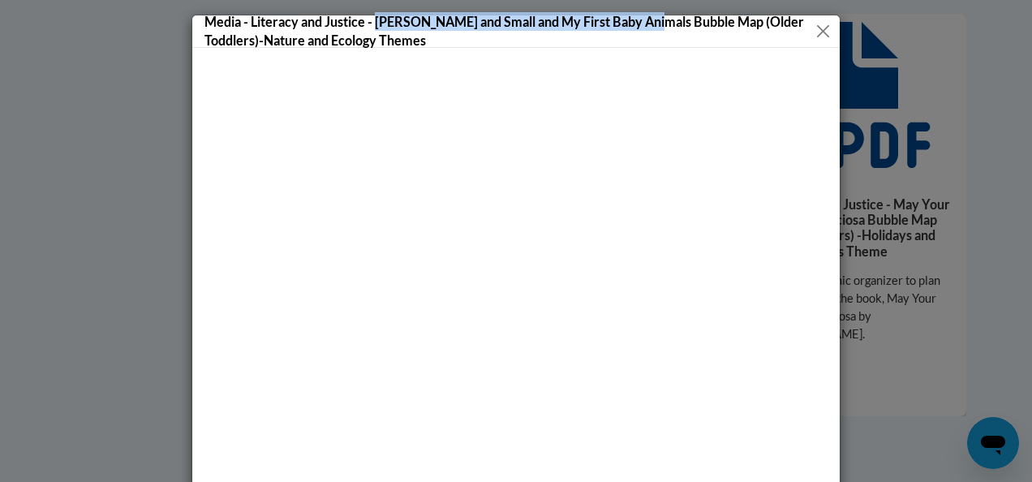
drag, startPoint x: 370, startPoint y: 20, endPoint x: 643, endPoint y: 23, distance: 272.7
click at [643, 23] on h5 "Media - Literacy and Justice - Marta Big and Small and My First Baby Animals Bu…" at bounding box center [510, 30] width 610 height 37
copy h5 "Marta Big and Small and My First Baby Animals"
click at [816, 32] on button "Close" at bounding box center [823, 31] width 17 height 20
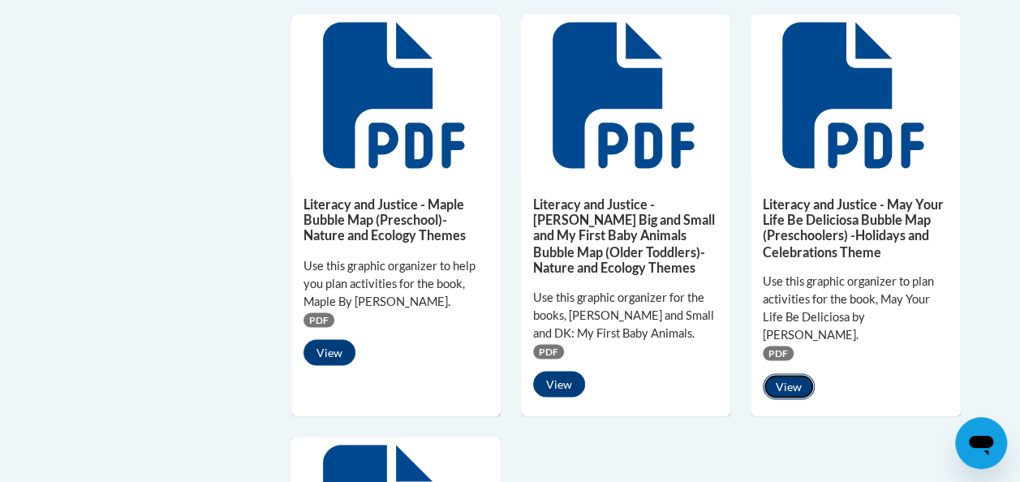
click at [795, 390] on button "View" at bounding box center [789, 386] width 52 height 26
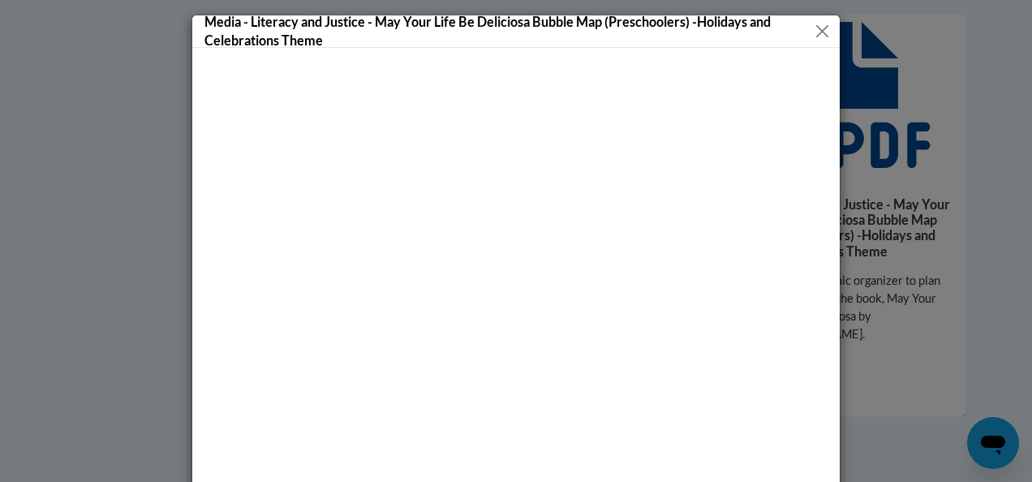
click at [815, 31] on button "Close" at bounding box center [822, 31] width 19 height 20
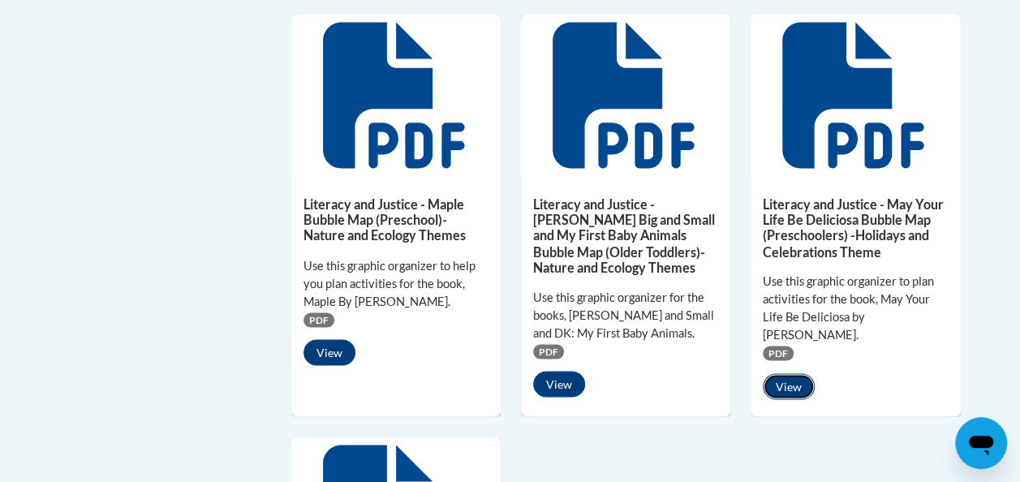
click at [796, 386] on button "View" at bounding box center [789, 386] width 52 height 26
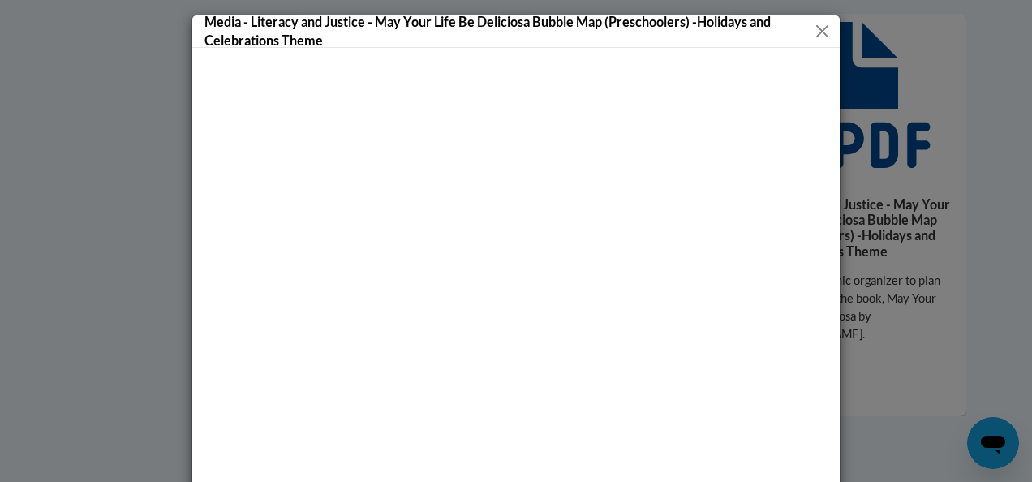
click at [817, 29] on button "Close" at bounding box center [822, 31] width 19 height 20
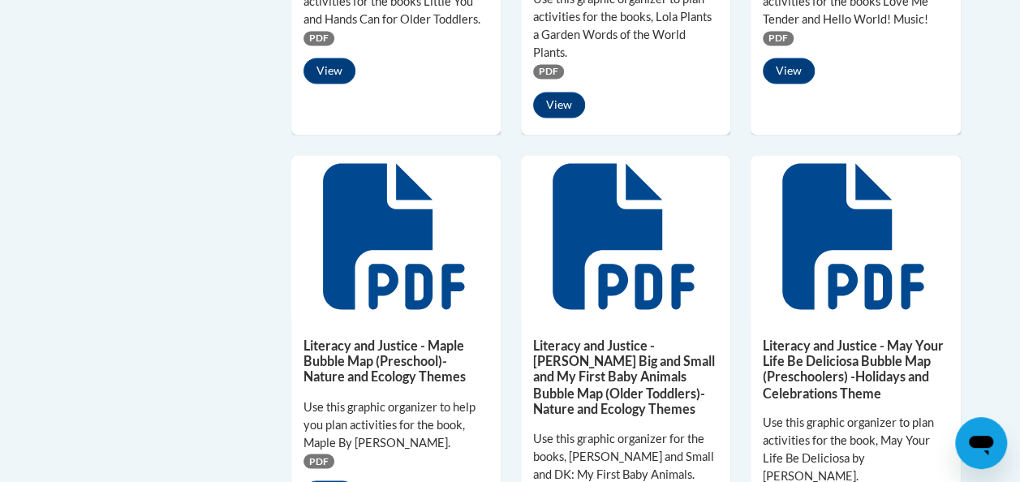
scroll to position [1141, 0]
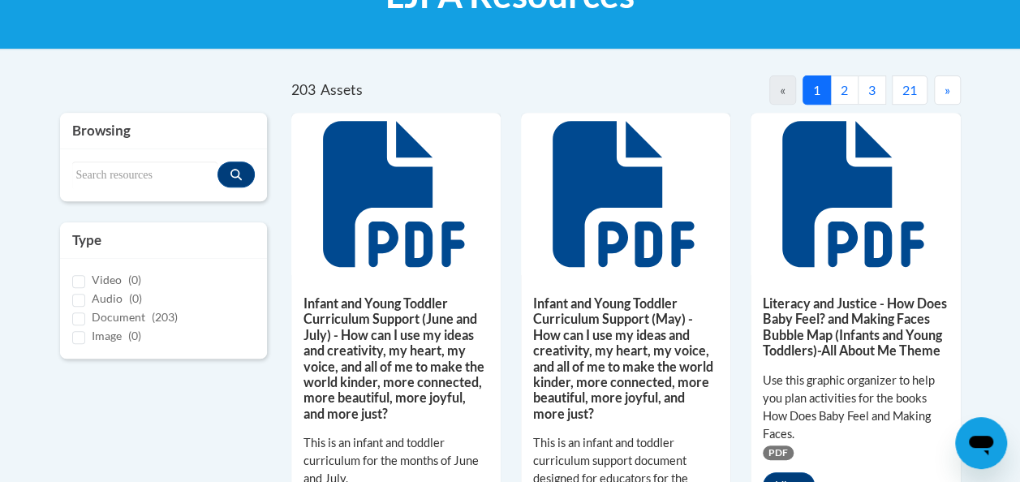
scroll to position [330, 0]
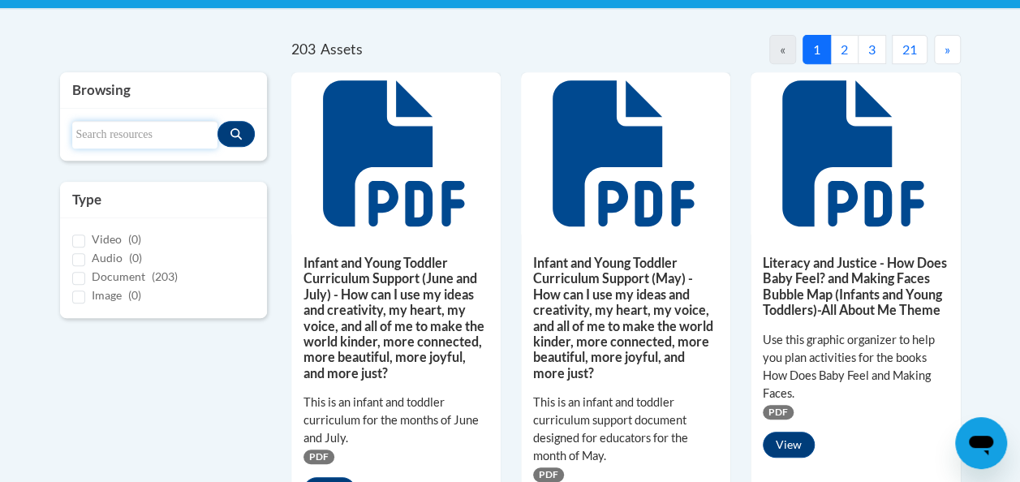
click at [170, 136] on input "Search resources" at bounding box center [144, 135] width 145 height 28
type input "bubble map"
click at [232, 131] on icon "Search resources" at bounding box center [236, 133] width 11 height 11
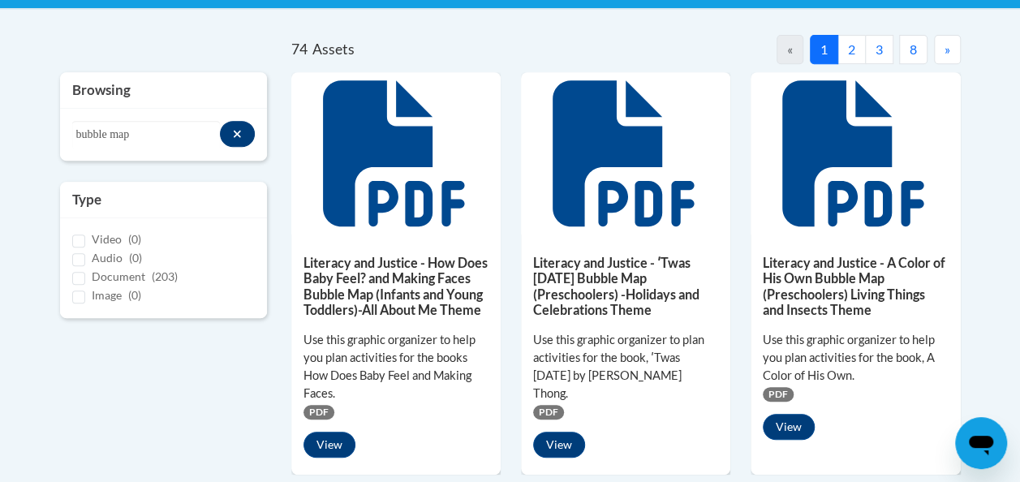
click at [943, 48] on button "»" at bounding box center [947, 49] width 27 height 29
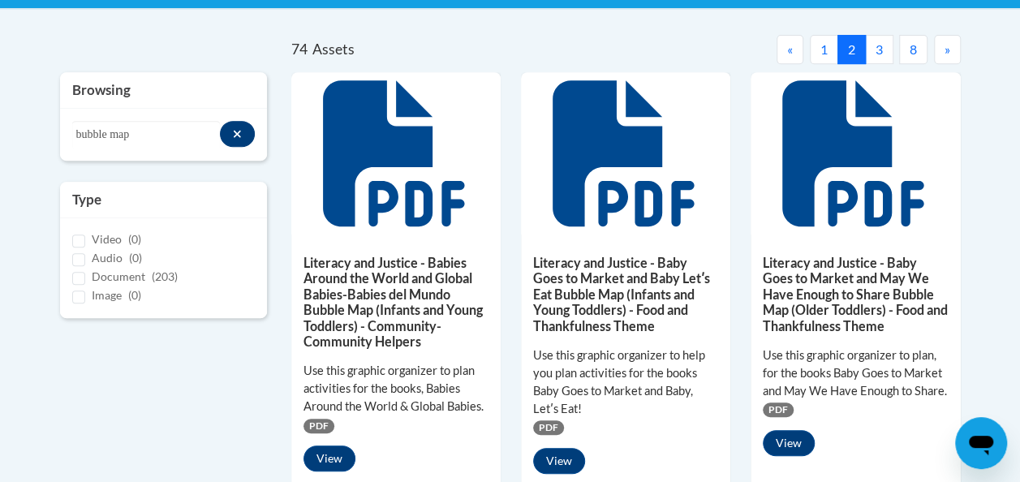
click at [945, 52] on span "»" at bounding box center [948, 48] width 6 height 15
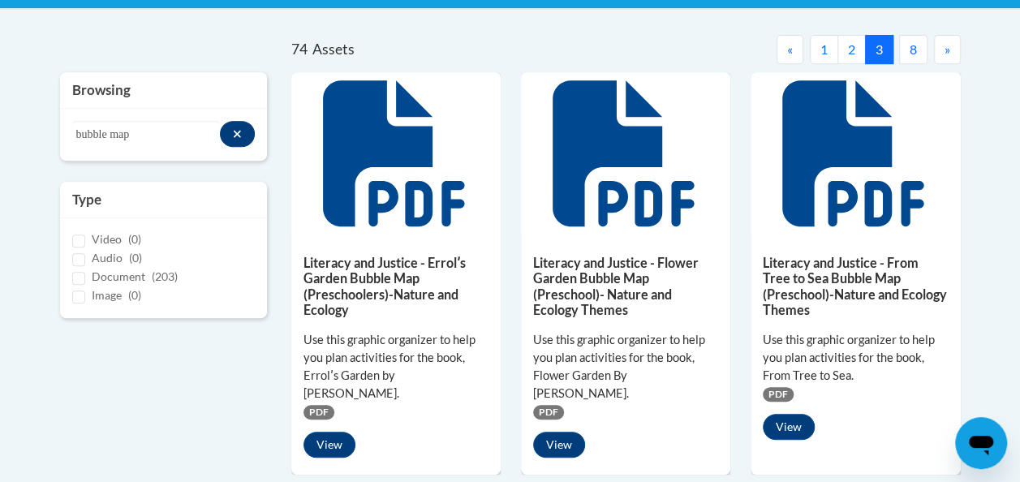
click at [945, 52] on span "»" at bounding box center [948, 48] width 6 height 15
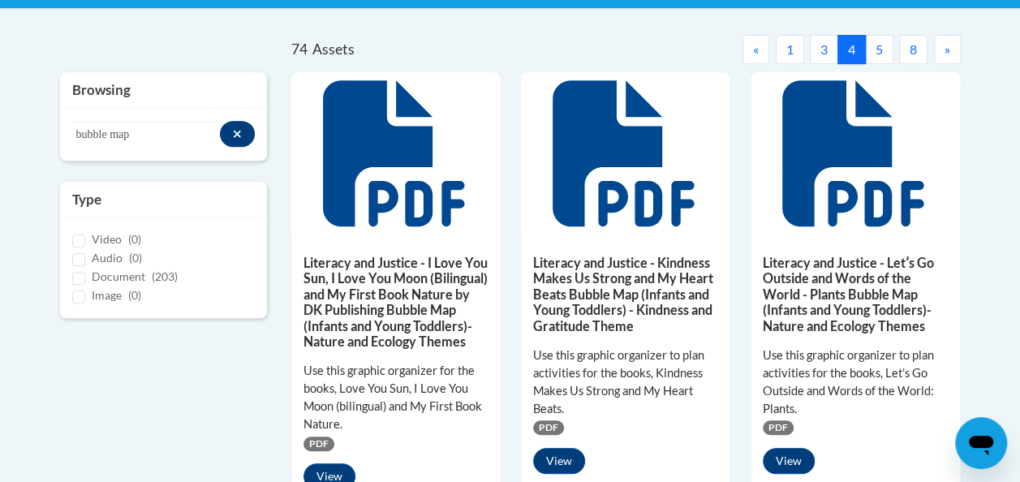
click at [854, 49] on button "4" at bounding box center [852, 49] width 28 height 29
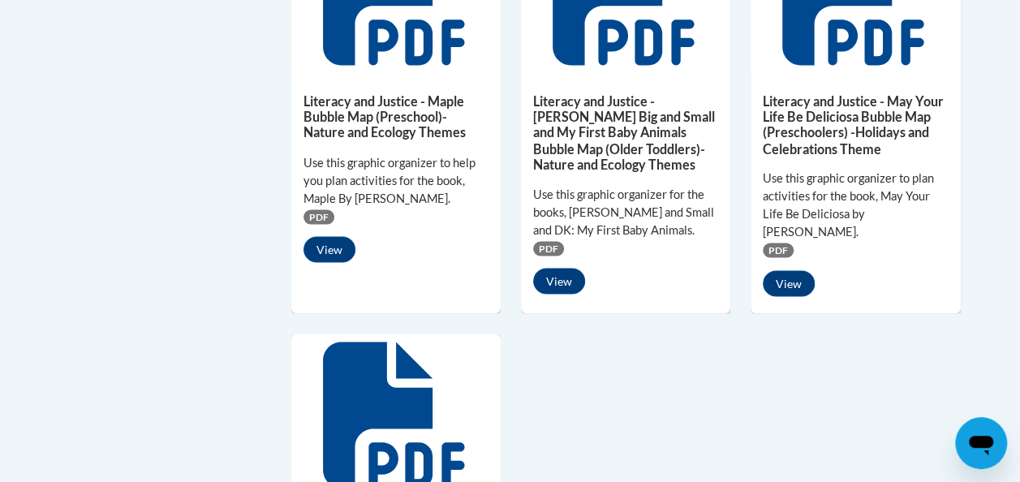
scroll to position [1422, 0]
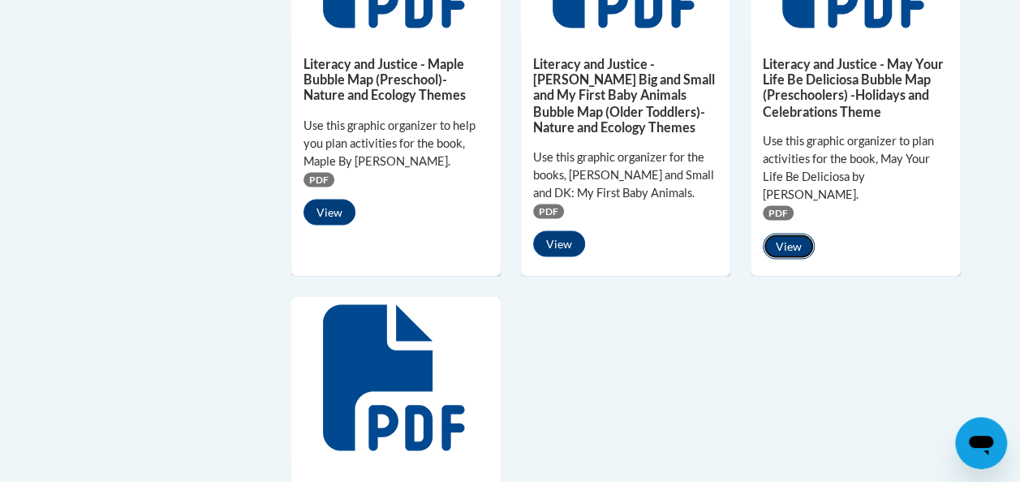
click at [791, 239] on button "View" at bounding box center [789, 246] width 52 height 26
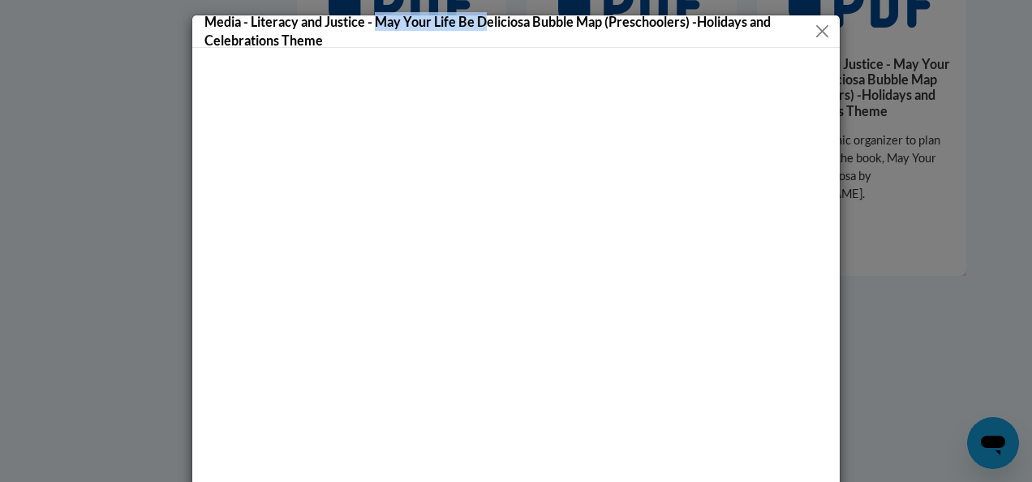
drag, startPoint x: 370, startPoint y: 22, endPoint x: 484, endPoint y: 28, distance: 113.8
click at [484, 28] on h5 "Media - Literacy and Justice - May Your Life Be Deliciosa Bubble Map (Preschool…" at bounding box center [509, 30] width 609 height 37
drag, startPoint x: 484, startPoint y: 28, endPoint x: 444, endPoint y: 54, distance: 47.5
click at [444, 54] on div at bounding box center [516, 306] width 648 height 516
drag, startPoint x: 369, startPoint y: 19, endPoint x: 523, endPoint y: 15, distance: 154.3
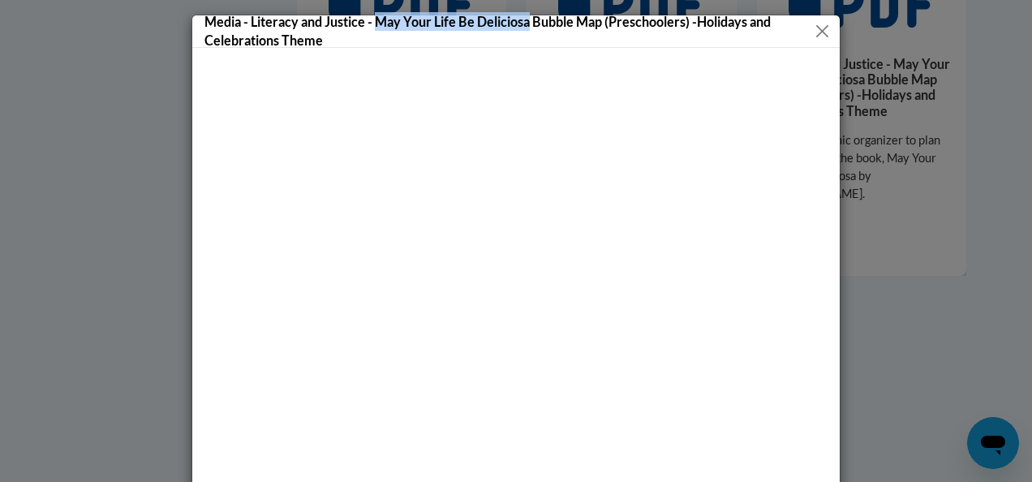
click at [523, 15] on h5 "Media - Literacy and Justice - May Your Life Be Deliciosa Bubble Map (Preschool…" at bounding box center [509, 30] width 609 height 37
copy h5 "May Your Life Be Deliciosa"
click at [816, 28] on button "Close" at bounding box center [822, 31] width 19 height 20
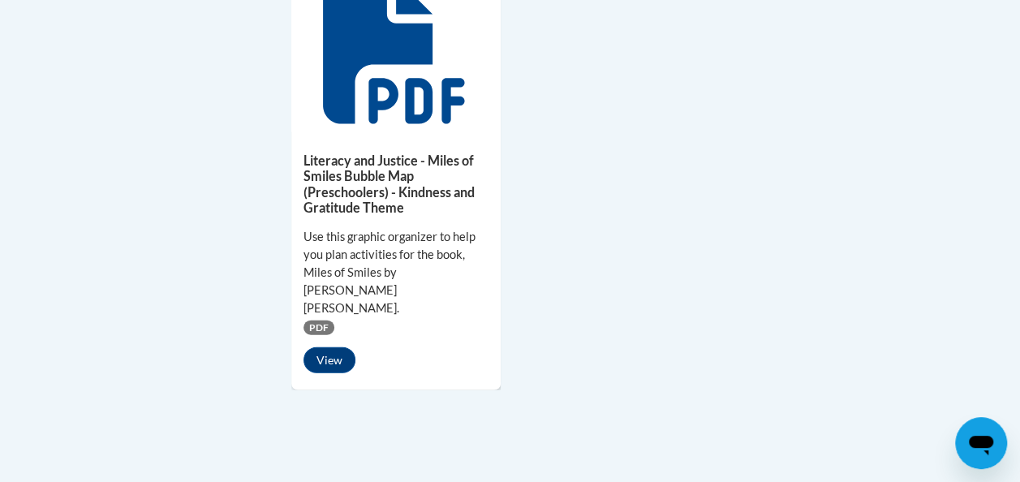
scroll to position [1778, 0]
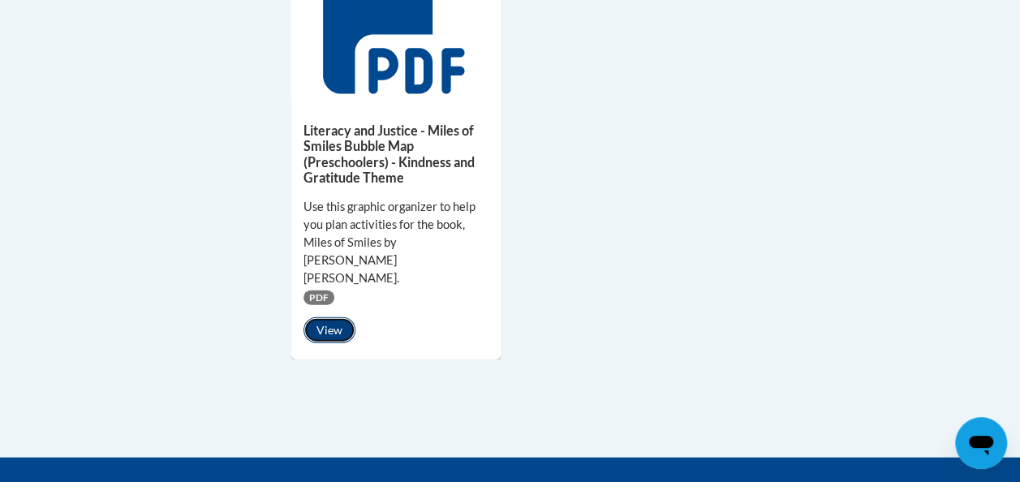
click at [329, 317] on button "View" at bounding box center [330, 330] width 52 height 26
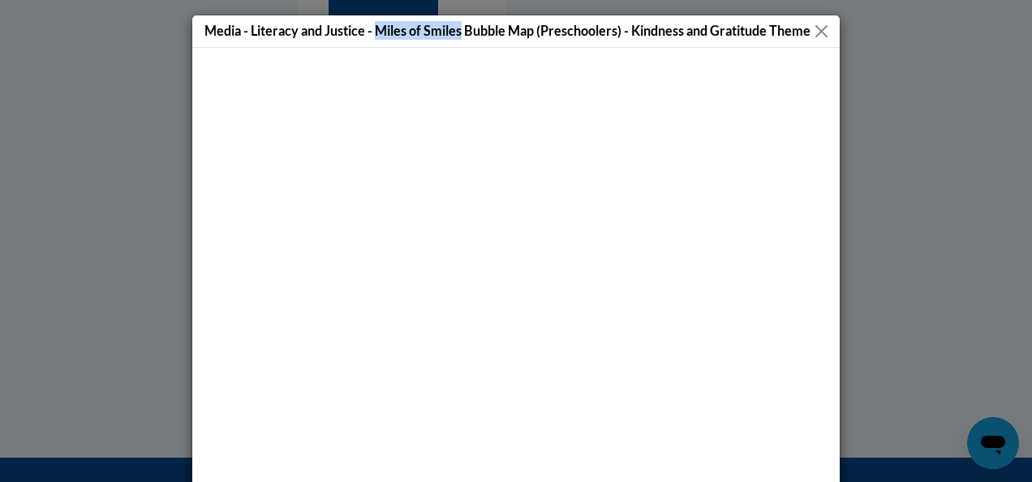
drag, startPoint x: 370, startPoint y: 22, endPoint x: 455, endPoint y: 27, distance: 85.4
click at [455, 27] on h5 "Media - Literacy and Justice - Miles of Smiles Bubble Map (Preschoolers) - Kind…" at bounding box center [508, 30] width 606 height 19
copy h5 "Miles of Smiles"
click at [818, 26] on button "Close" at bounding box center [822, 31] width 20 height 20
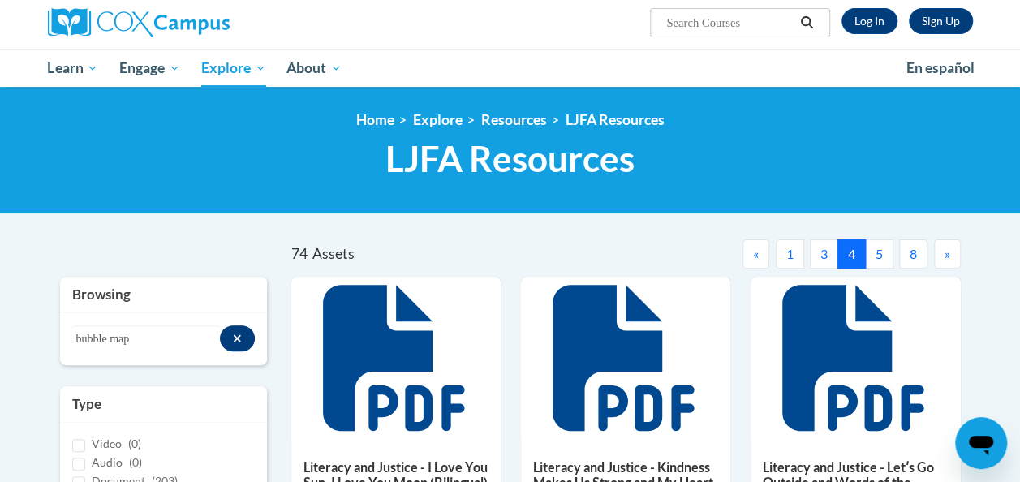
scroll to position [127, 0]
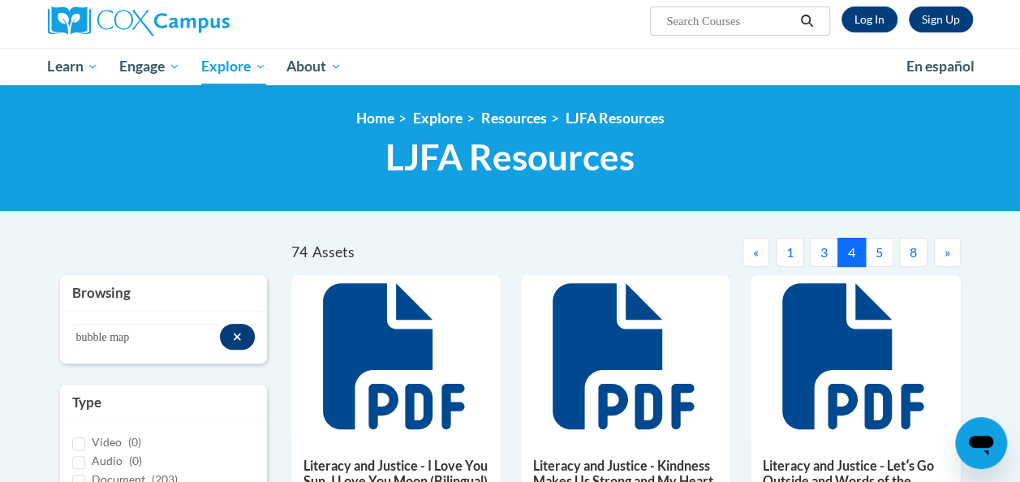
click at [881, 255] on button "5" at bounding box center [879, 252] width 28 height 29
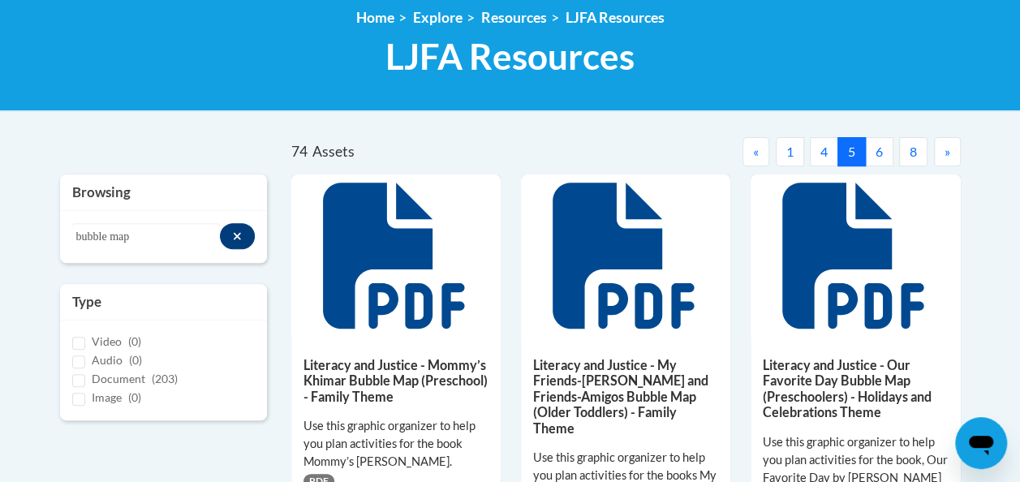
scroll to position [269, 0]
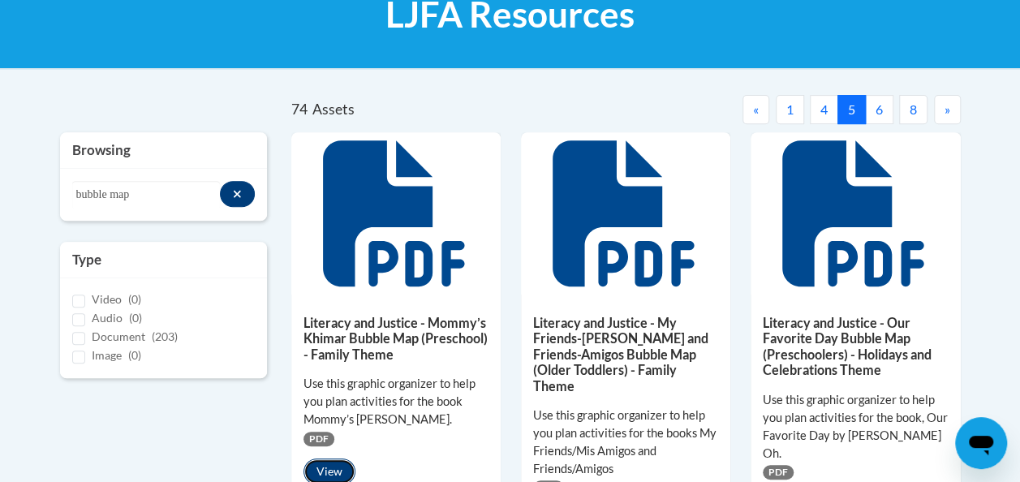
click at [330, 468] on button "View" at bounding box center [330, 472] width 52 height 26
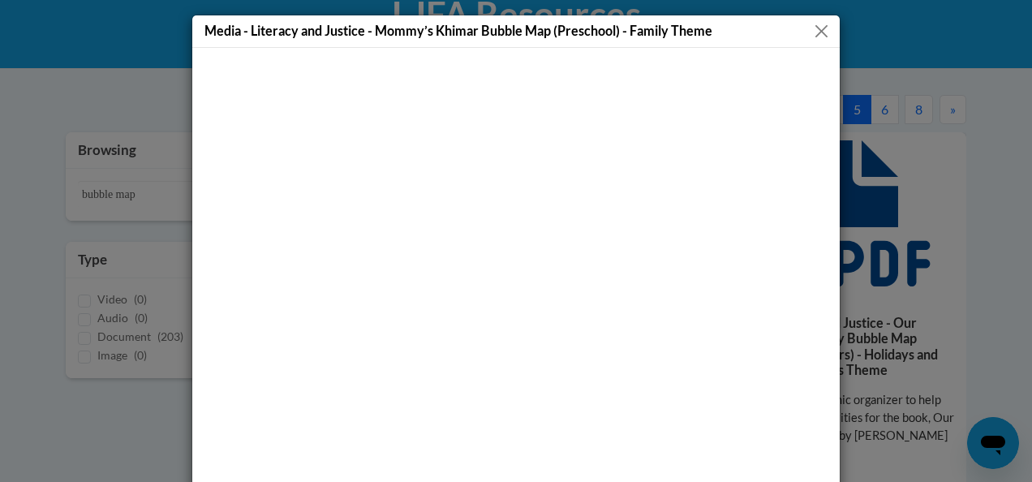
click at [813, 34] on button "Close" at bounding box center [822, 31] width 20 height 20
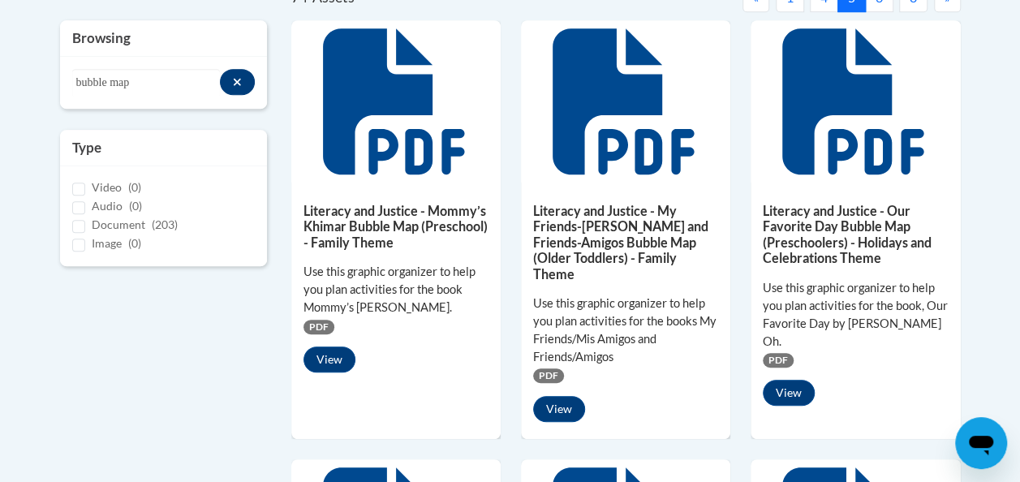
scroll to position [461, 0]
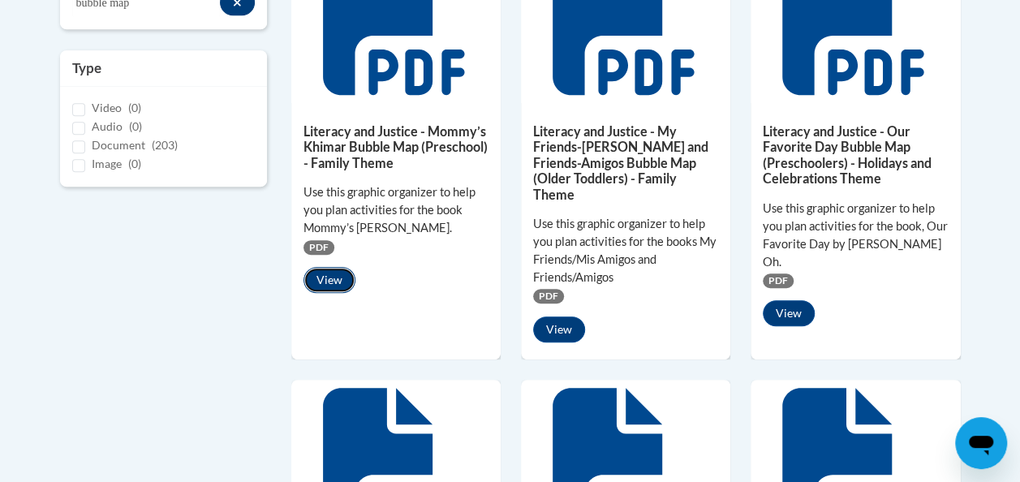
click at [333, 286] on button "View" at bounding box center [330, 280] width 52 height 26
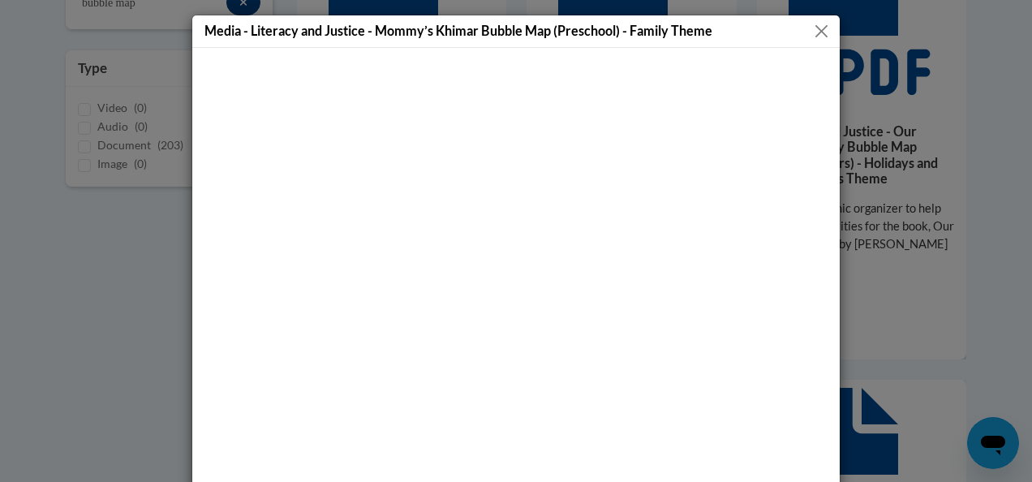
click at [812, 32] on button "Close" at bounding box center [822, 31] width 20 height 20
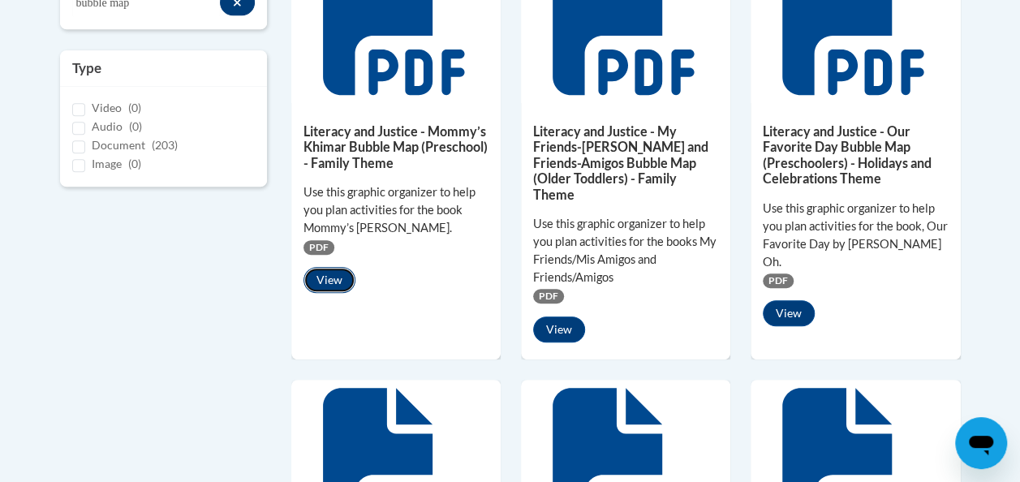
click at [338, 281] on button "View" at bounding box center [330, 280] width 52 height 26
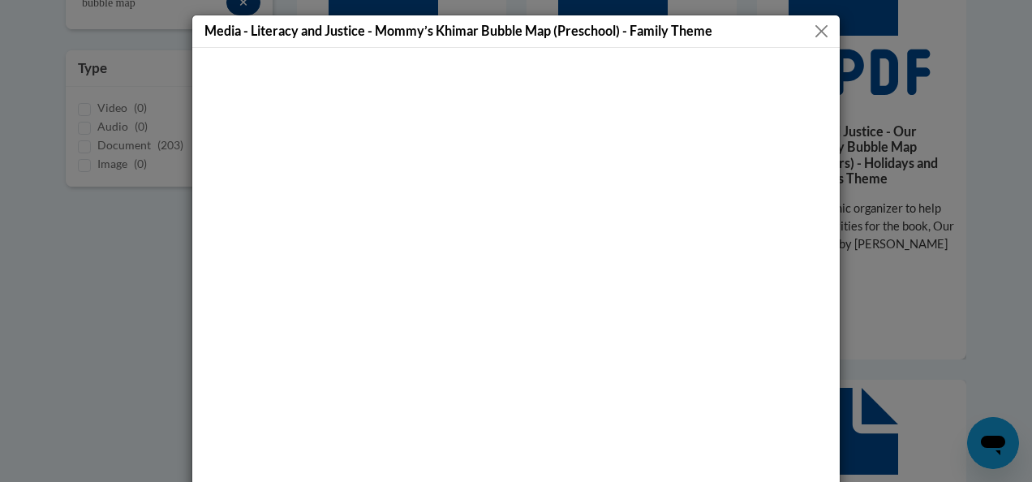
click at [813, 34] on button "Close" at bounding box center [822, 31] width 20 height 20
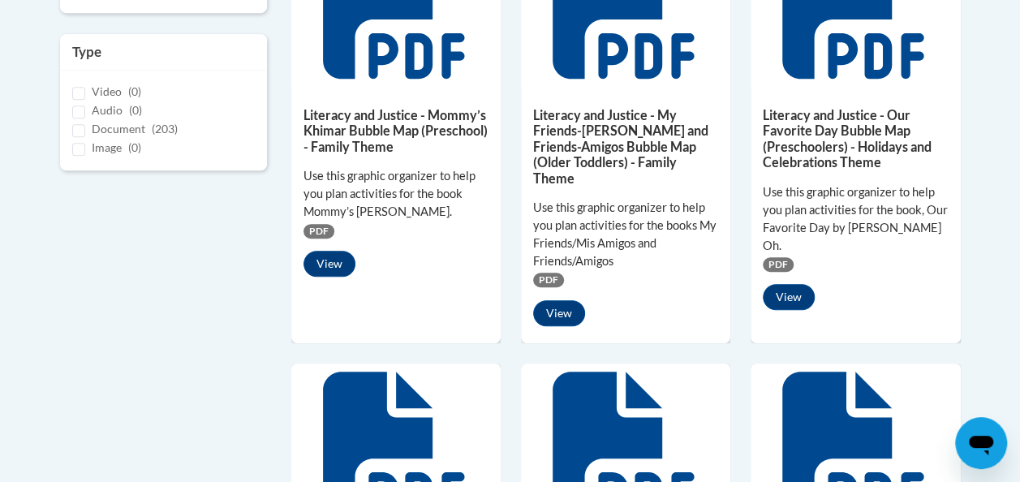
scroll to position [490, 0]
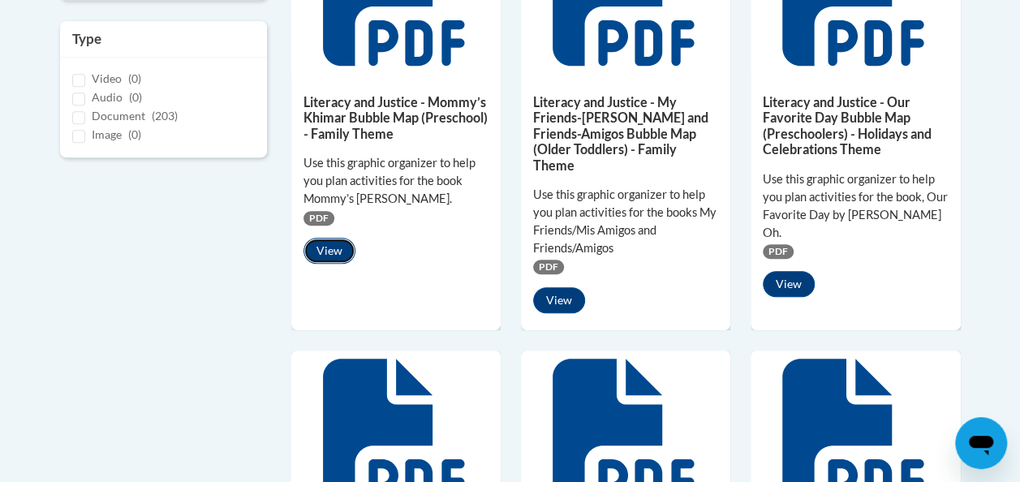
click at [326, 248] on button "View" at bounding box center [330, 251] width 52 height 26
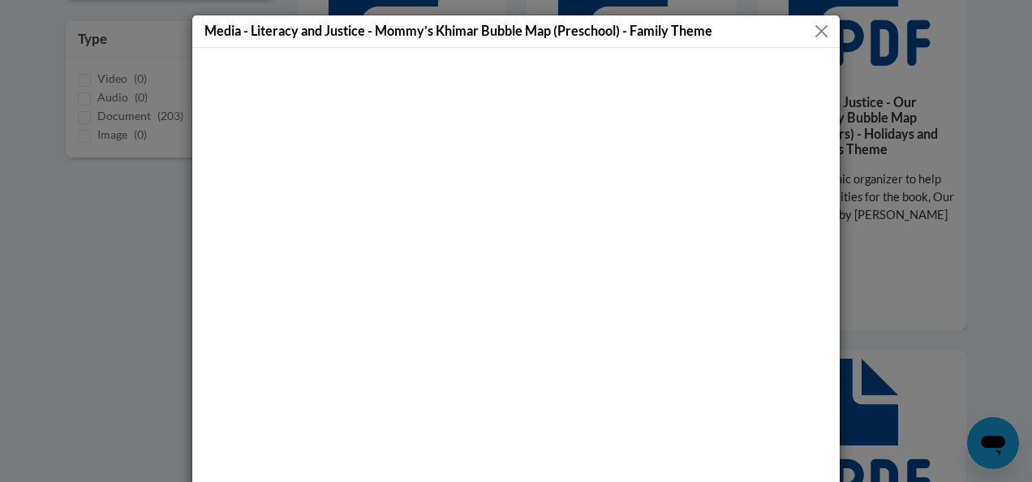
click at [816, 26] on button "Close" at bounding box center [822, 31] width 20 height 20
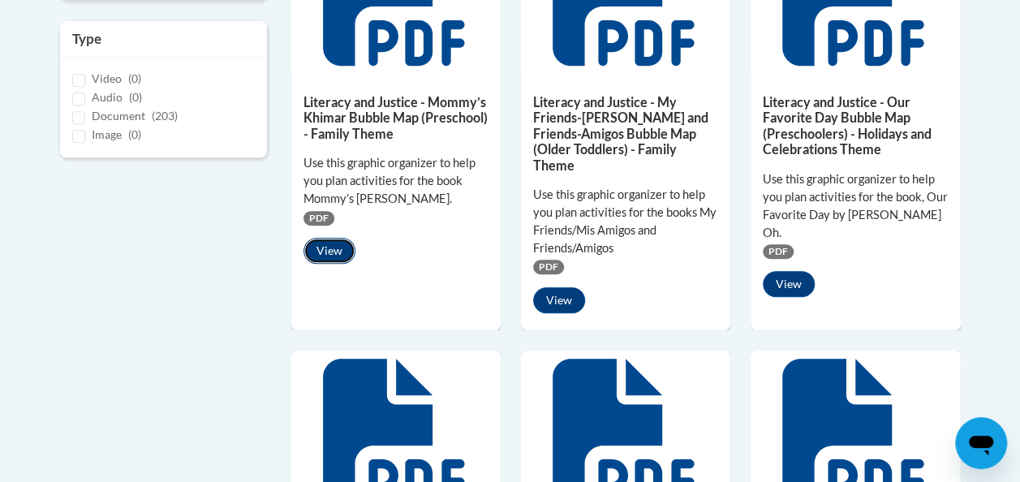
click at [323, 252] on button "View" at bounding box center [330, 251] width 52 height 26
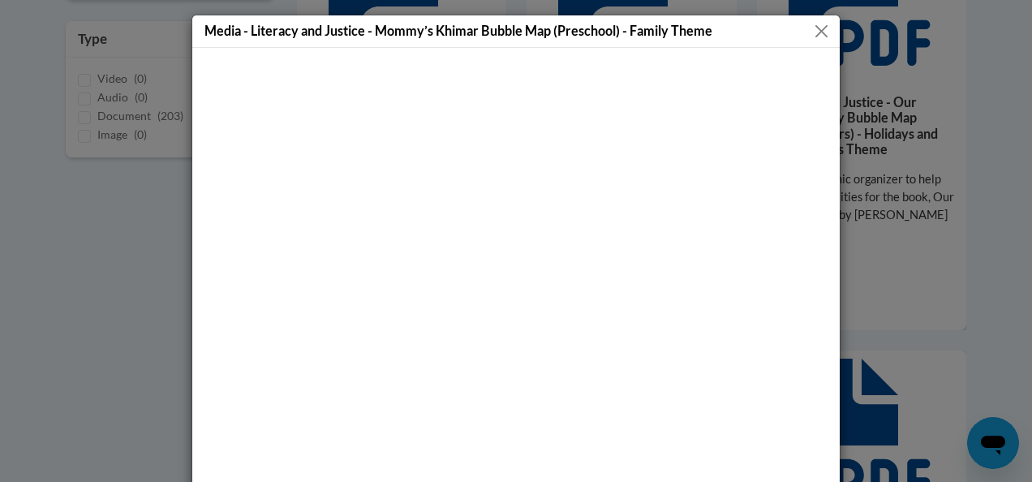
click at [814, 36] on button "Close" at bounding box center [822, 31] width 20 height 20
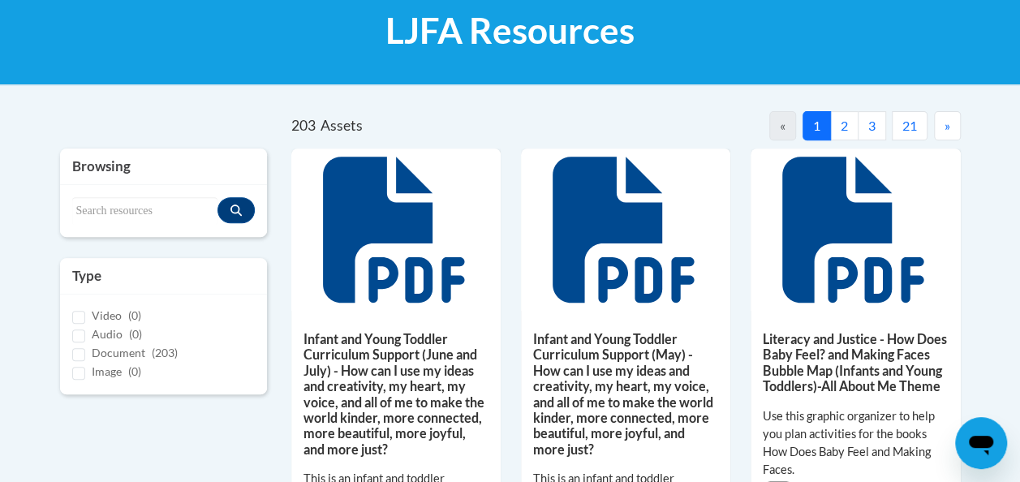
scroll to position [255, 0]
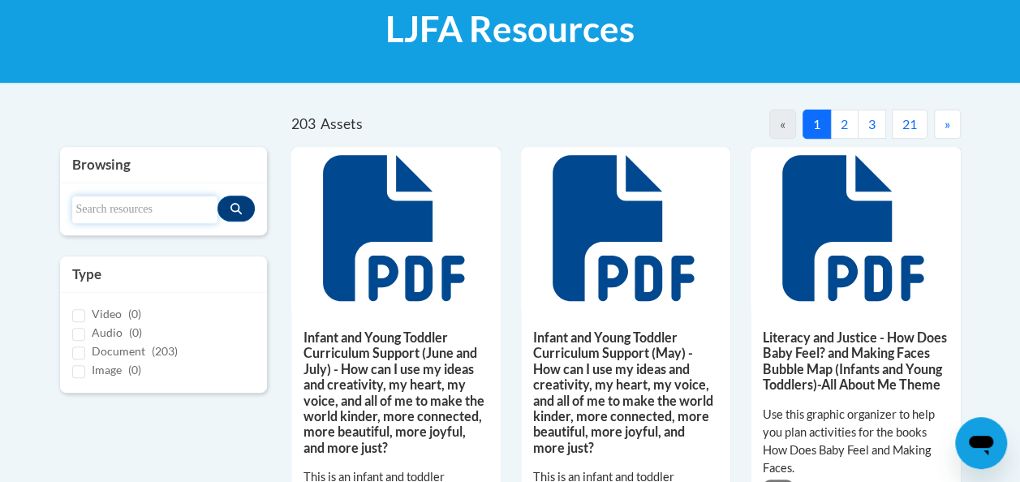
click at [86, 211] on input "Search resources" at bounding box center [144, 210] width 145 height 28
type input "bubble map"
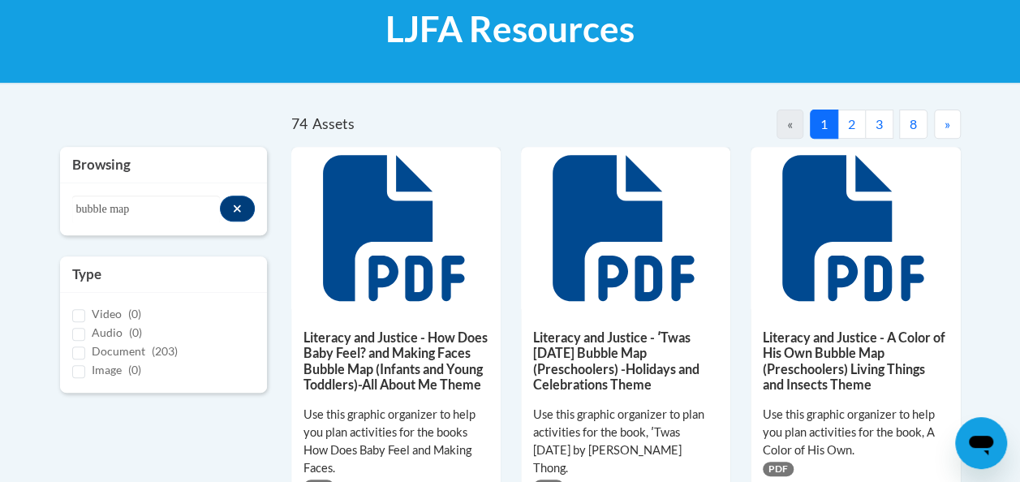
click at [945, 130] on span "»" at bounding box center [948, 123] width 6 height 15
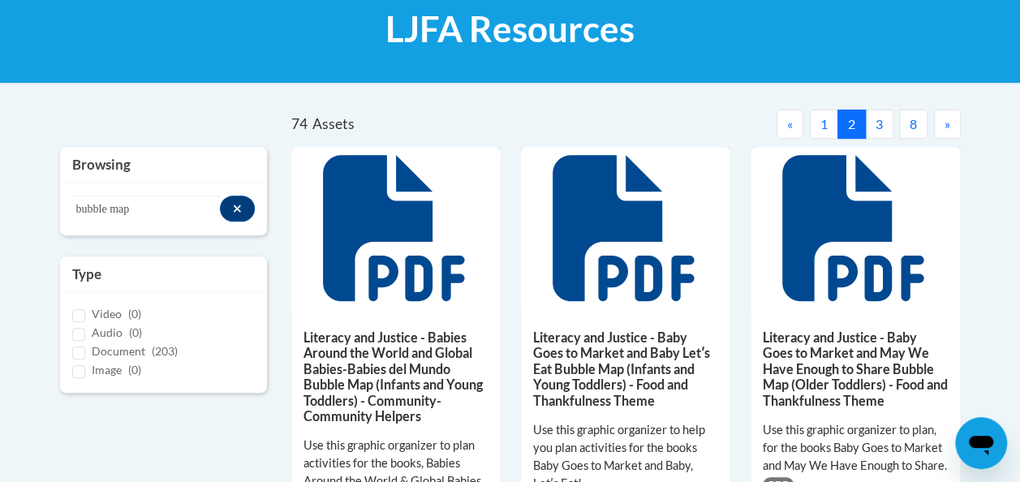
click at [945, 130] on span "»" at bounding box center [948, 123] width 6 height 15
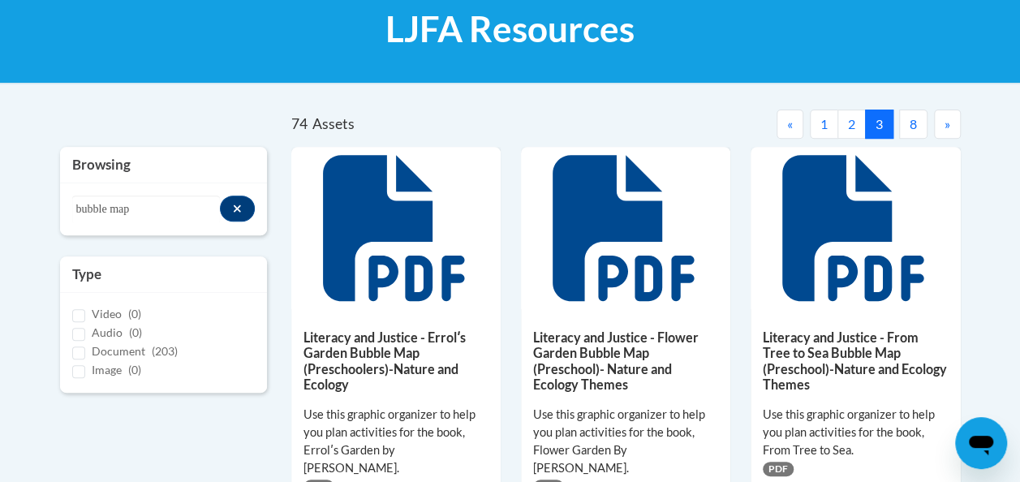
click at [945, 130] on span "»" at bounding box center [948, 123] width 6 height 15
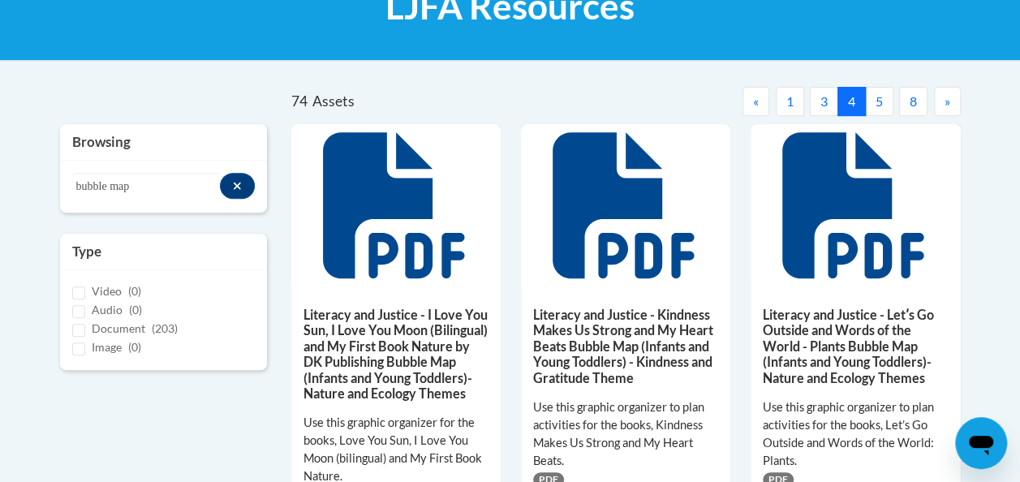
scroll to position [273, 0]
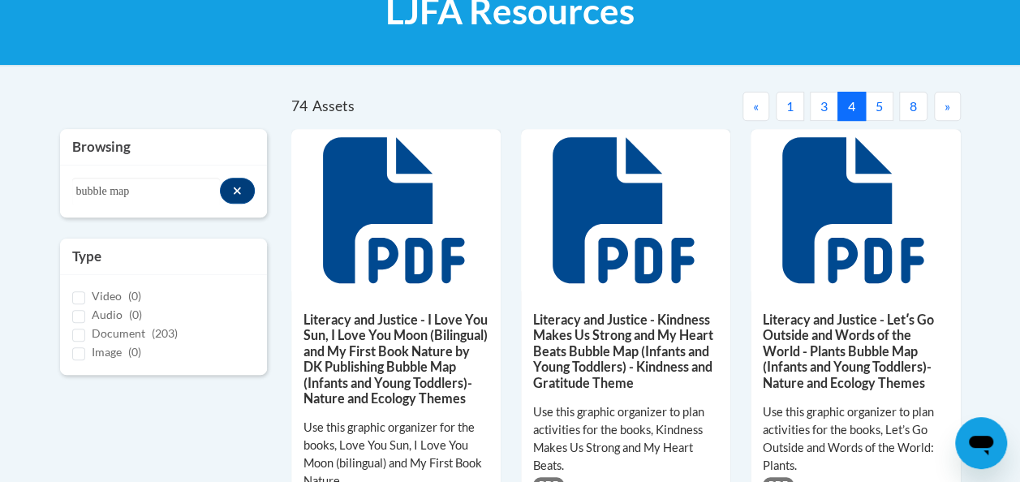
click at [885, 106] on button "5" at bounding box center [879, 106] width 28 height 29
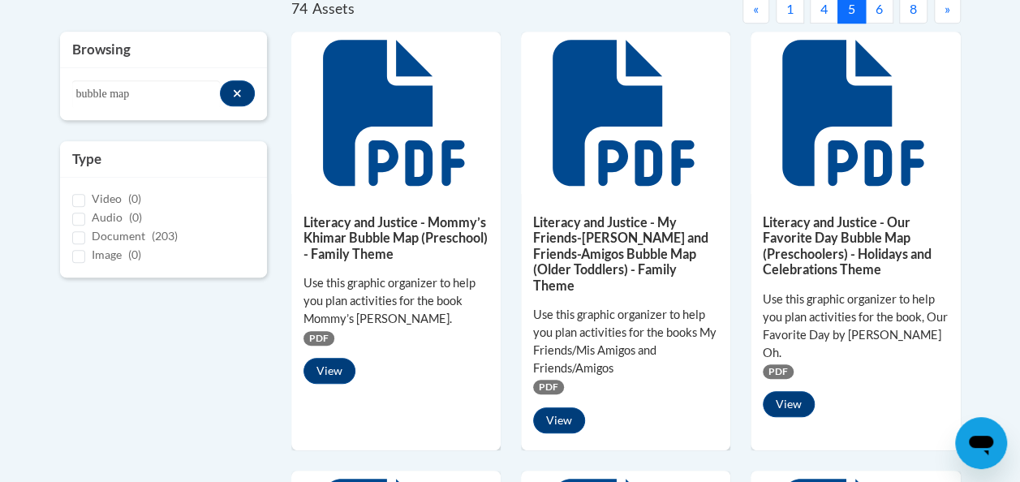
scroll to position [370, 0]
click at [330, 369] on button "View" at bounding box center [330, 371] width 52 height 26
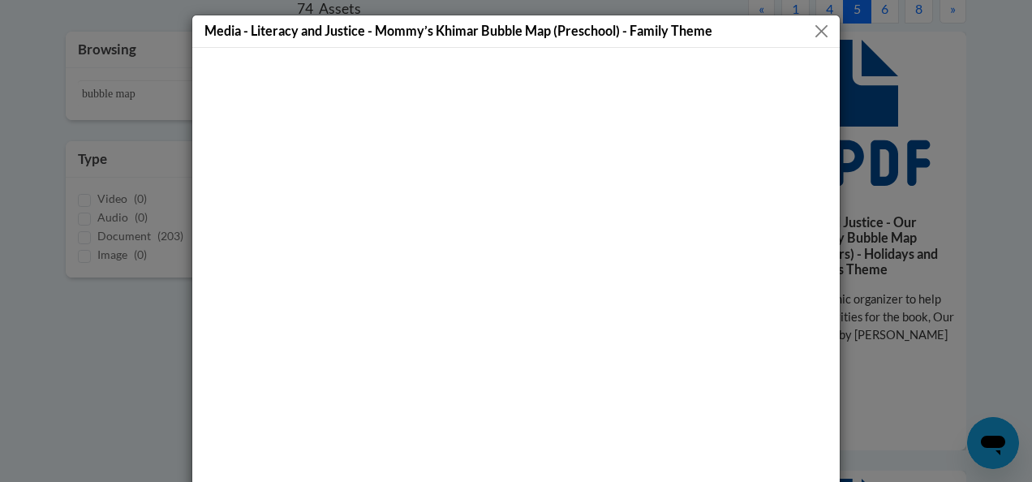
click at [370, 31] on h5 "Media - Literacy and Justice - Mommy’s Khimar Bubble Map (Preschool) - Family T…" at bounding box center [459, 30] width 508 height 19
drag, startPoint x: 370, startPoint y: 31, endPoint x: 454, endPoint y: 36, distance: 83.7
click at [454, 36] on h5 "Media - Literacy and Justice - Mommy’s Khimar Bubble Map (Preschool) - Family T…" at bounding box center [459, 30] width 508 height 19
copy h5 "Mommy’s Khimar"
click at [815, 29] on button "Close" at bounding box center [822, 31] width 20 height 20
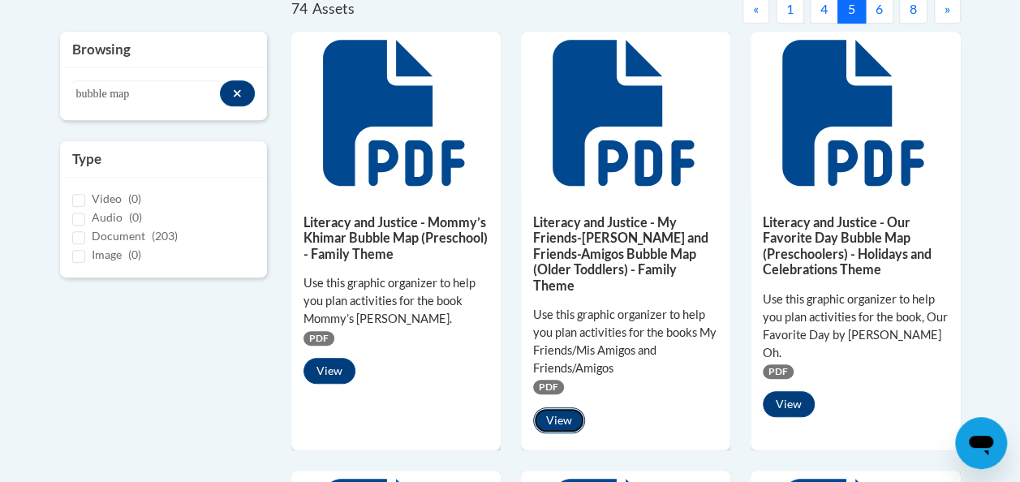
click at [563, 407] on button "View" at bounding box center [559, 420] width 52 height 26
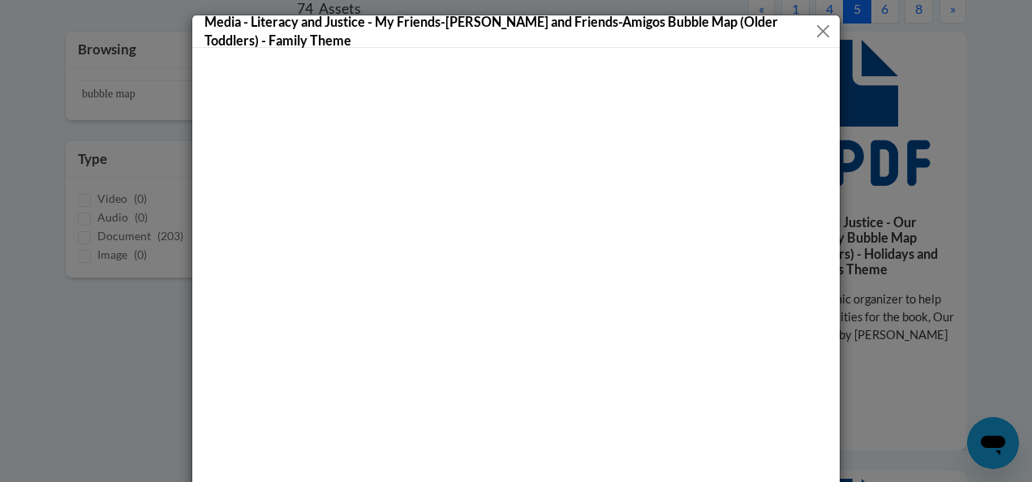
click at [819, 30] on button "Close" at bounding box center [823, 31] width 18 height 20
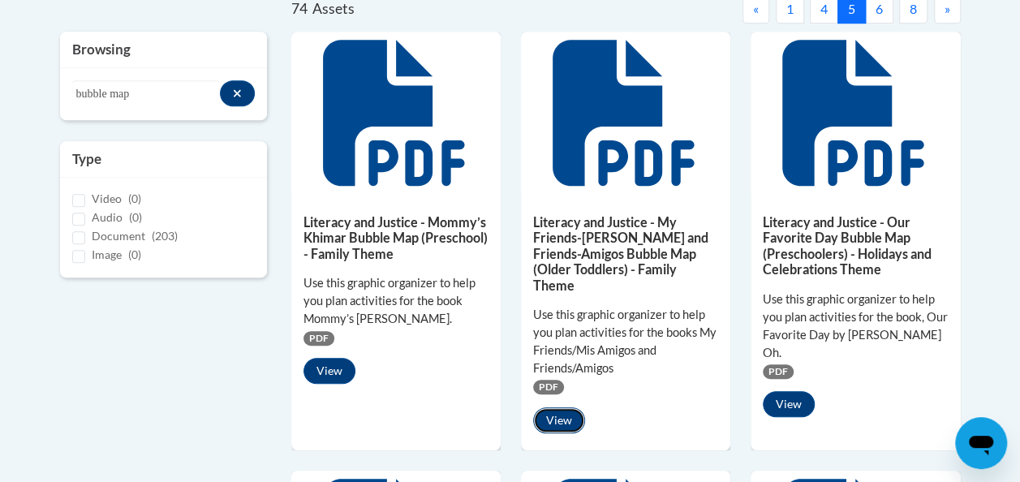
click at [556, 407] on button "View" at bounding box center [559, 420] width 52 height 26
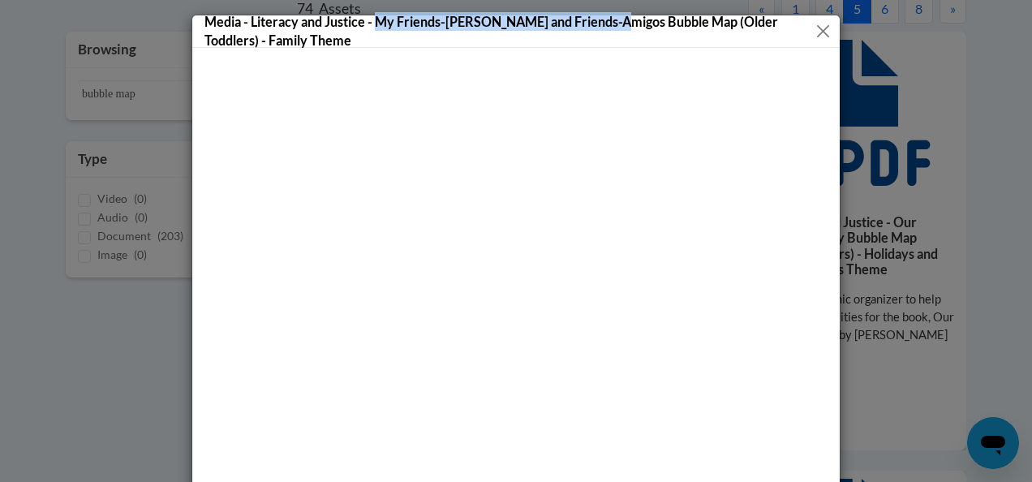
drag, startPoint x: 371, startPoint y: 22, endPoint x: 615, endPoint y: 23, distance: 244.3
click at [615, 23] on h5 "Media - Literacy and Justice - My Friends-Mis Amos and Friends-Amigos Bubble Ma…" at bounding box center [510, 30] width 610 height 37
copy h5 "My Friends-Mis Amos and Friends-Amigos"
click at [817, 41] on button "Close" at bounding box center [823, 31] width 18 height 20
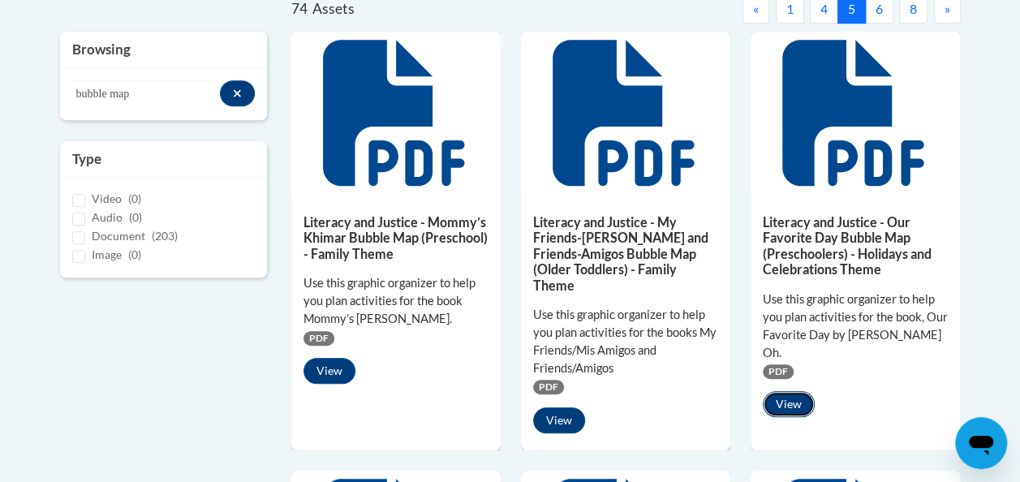
click at [790, 391] on button "View" at bounding box center [789, 404] width 52 height 26
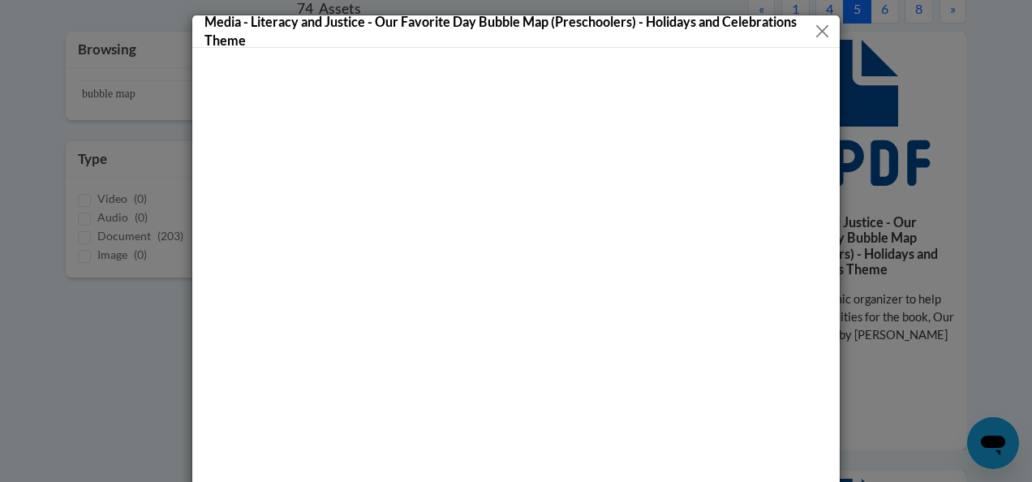
click at [817, 30] on button "Close" at bounding box center [821, 31] width 19 height 20
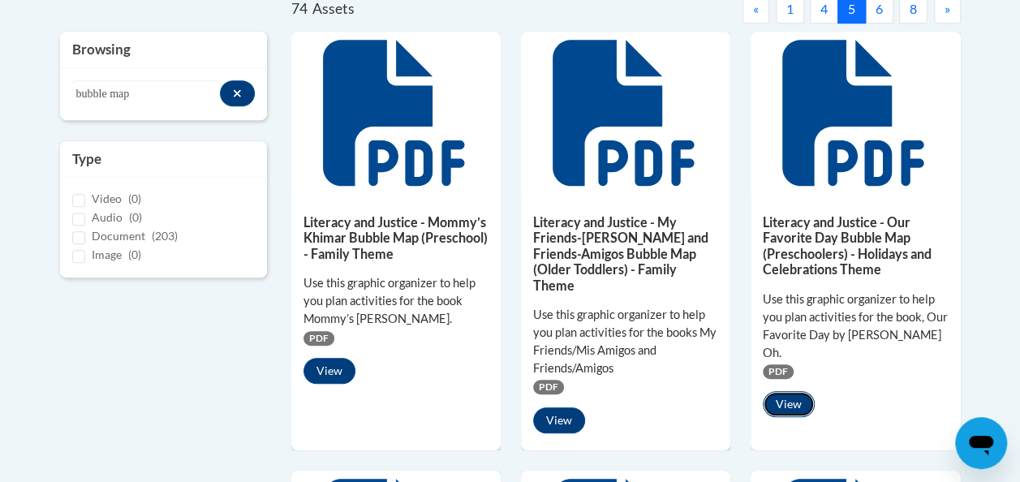
click at [791, 391] on button "View" at bounding box center [789, 404] width 52 height 26
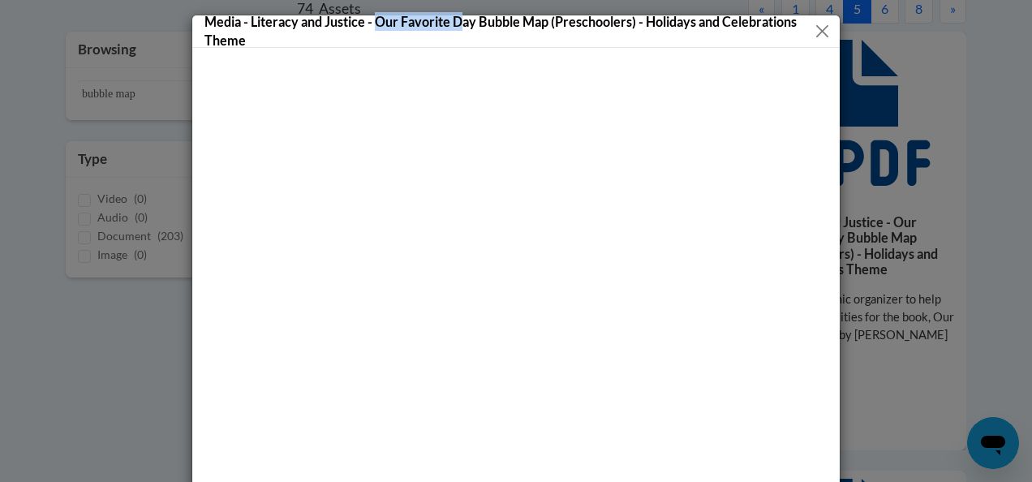
drag, startPoint x: 370, startPoint y: 23, endPoint x: 455, endPoint y: 29, distance: 85.5
click at [455, 29] on h5 "Media - Literacy and Justice - Our Favorite Day Bubble Map (Preschoolers) - Hol…" at bounding box center [509, 30] width 608 height 37
copy h5 "Our Favorite Day"
click at [819, 24] on button "Close" at bounding box center [821, 31] width 19 height 20
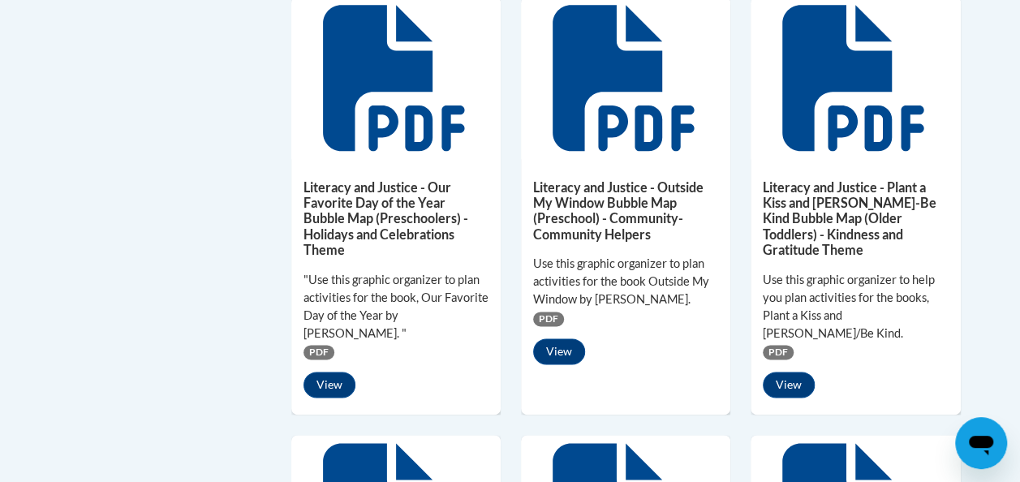
scroll to position [844, 0]
click at [333, 372] on button "View" at bounding box center [330, 385] width 52 height 26
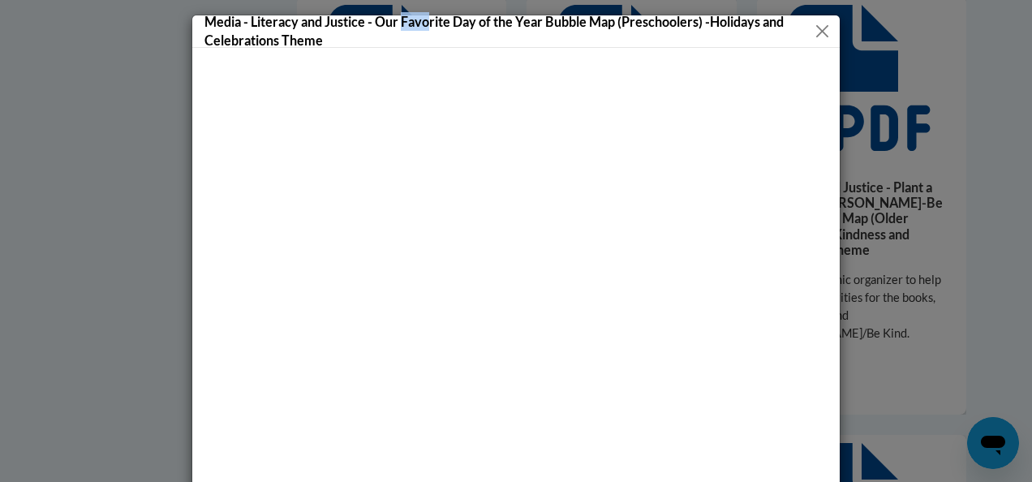
drag, startPoint x: 398, startPoint y: 19, endPoint x: 425, endPoint y: 18, distance: 27.6
click at [425, 18] on h5 "Media - Literacy and Justice - Our Favorite Day of the Year Bubble Map (Prescho…" at bounding box center [509, 30] width 609 height 37
drag, startPoint x: 425, startPoint y: 18, endPoint x: 378, endPoint y: 26, distance: 47.8
click at [378, 26] on h5 "Media - Literacy and Justice - Our Favorite Day of the Year Bubble Map (Prescho…" at bounding box center [509, 30] width 609 height 37
drag, startPoint x: 371, startPoint y: 19, endPoint x: 536, endPoint y: 16, distance: 164.8
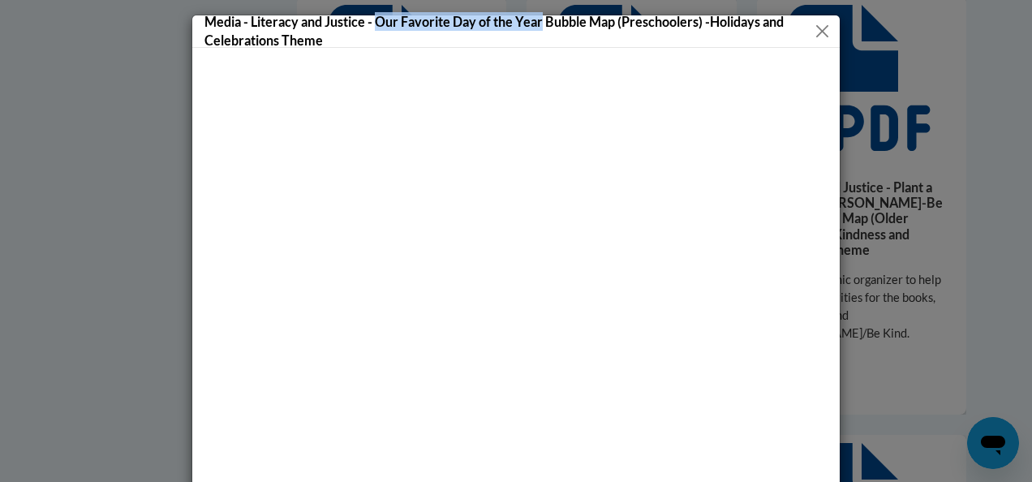
click at [536, 16] on h5 "Media - Literacy and Justice - Our Favorite Day of the Year Bubble Map (Prescho…" at bounding box center [509, 30] width 609 height 37
copy h5 "Our Favorite Day of the Year"
click at [817, 34] on button "Close" at bounding box center [822, 31] width 19 height 20
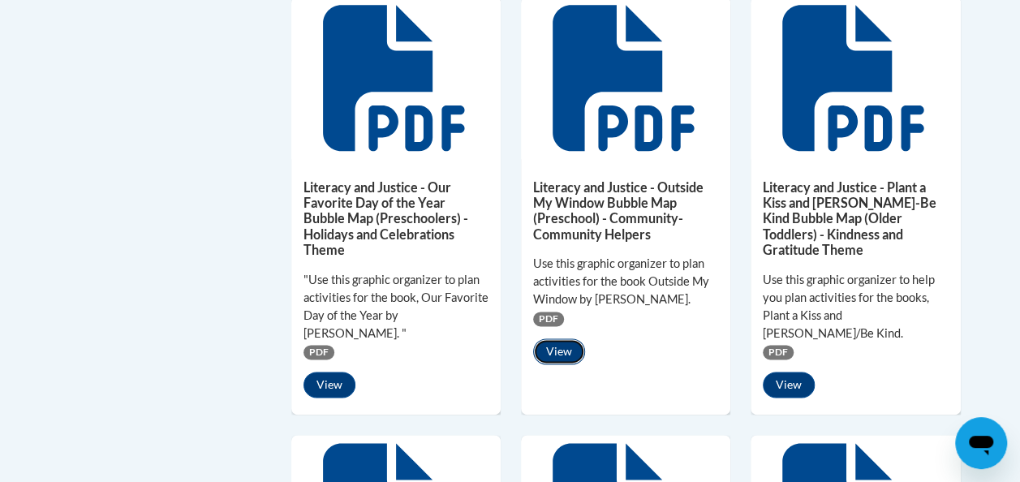
click at [558, 338] on button "View" at bounding box center [559, 351] width 52 height 26
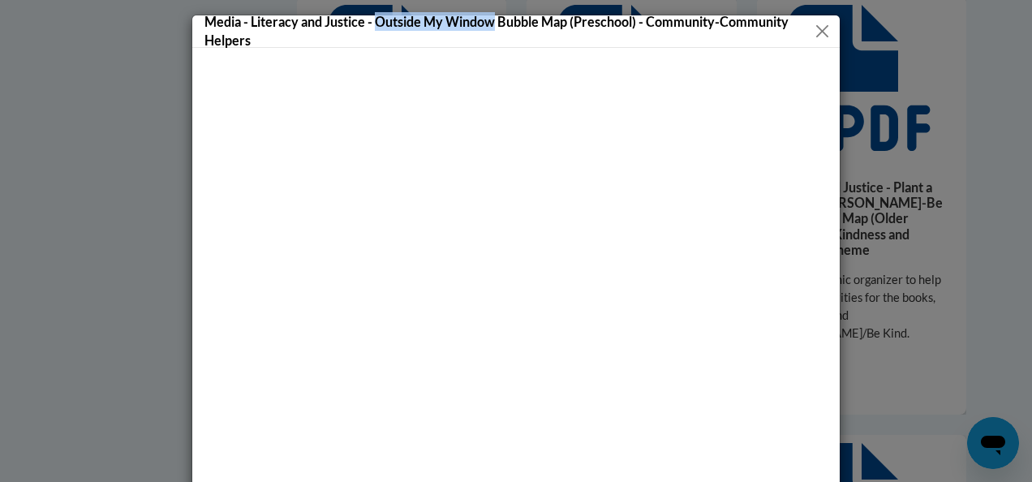
drag, startPoint x: 369, startPoint y: 22, endPoint x: 488, endPoint y: 23, distance: 119.3
click at [488, 23] on h5 "Media - Literacy and Justice - Outside My Window Bubble Map (Preschool) - Commu…" at bounding box center [509, 30] width 608 height 37
copy h5 "Outside My Window"
click at [815, 28] on button "Close" at bounding box center [821, 31] width 19 height 20
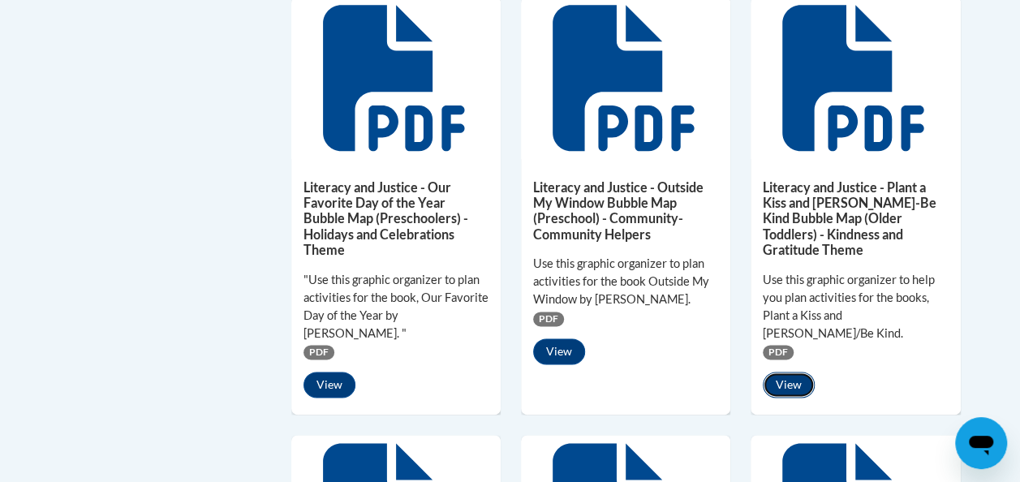
click at [791, 372] on button "View" at bounding box center [789, 385] width 52 height 26
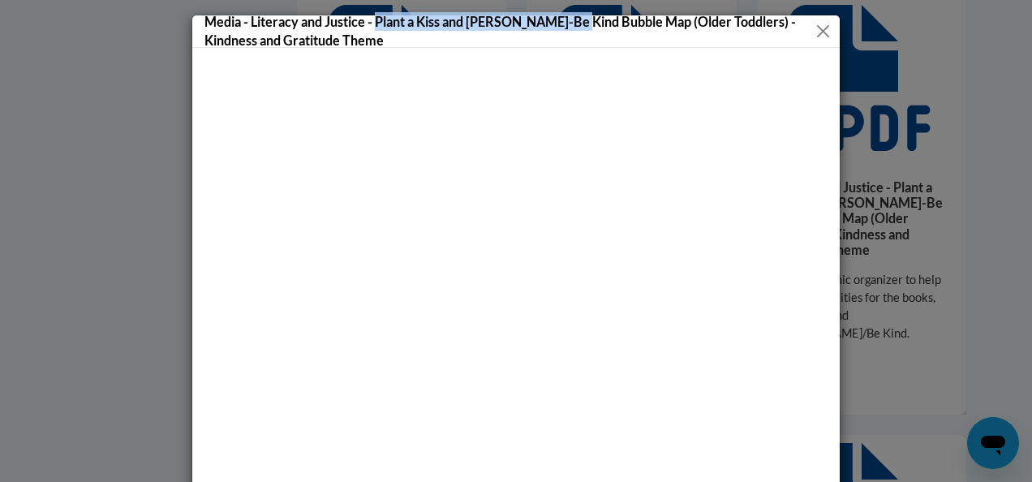
drag, startPoint x: 370, startPoint y: 18, endPoint x: 576, endPoint y: 18, distance: 206.2
click at [576, 18] on h5 "Media - Literacy and Justice - Plant a Kiss and Se Amable-Be Kind Bubble Map (O…" at bounding box center [510, 30] width 610 height 37
copy h5 "Plant a Kiss and Se Amable-Be Kind"
click at [814, 28] on button "Close" at bounding box center [823, 31] width 18 height 20
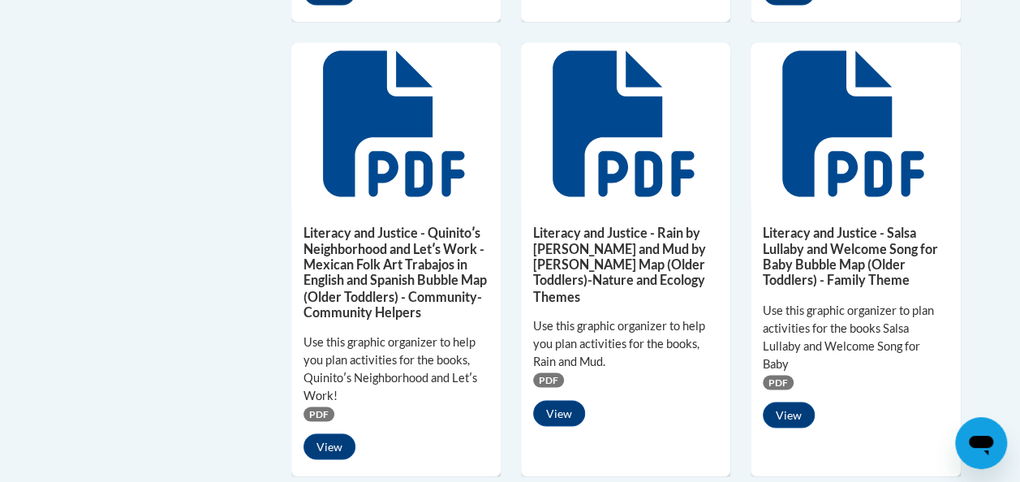
scroll to position [1237, 0]
click at [330, 433] on button "View" at bounding box center [330, 446] width 52 height 26
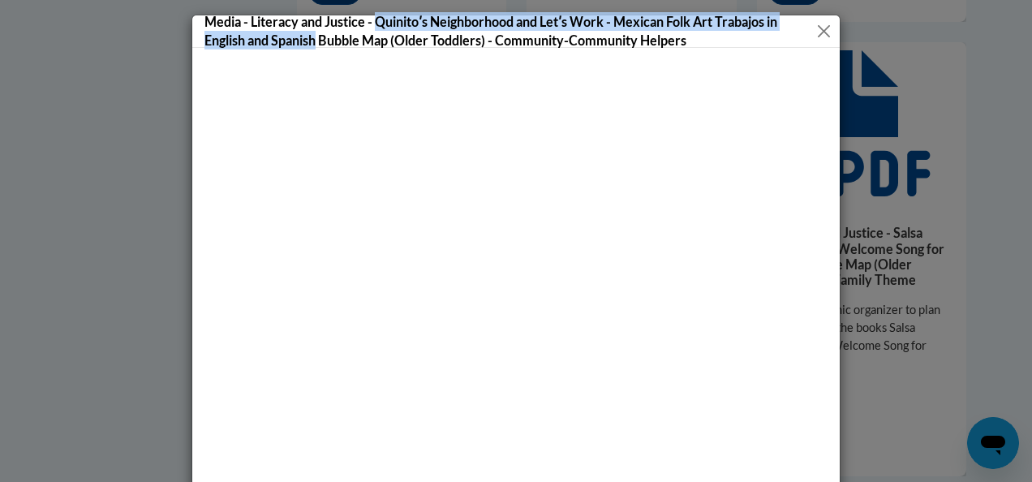
drag, startPoint x: 370, startPoint y: 19, endPoint x: 312, endPoint y: 41, distance: 61.4
click at [312, 41] on h5 "Media - Literacy and Justice - Quinitoʹs Neighborhood and Letʹs Work - Mexican …" at bounding box center [511, 30] width 613 height 37
copy h5 "Quinitoʹs Neighborhood and Letʹs Work - Mexican Folk Art Trabajos in English an…"
click at [818, 29] on button "Close" at bounding box center [824, 31] width 15 height 20
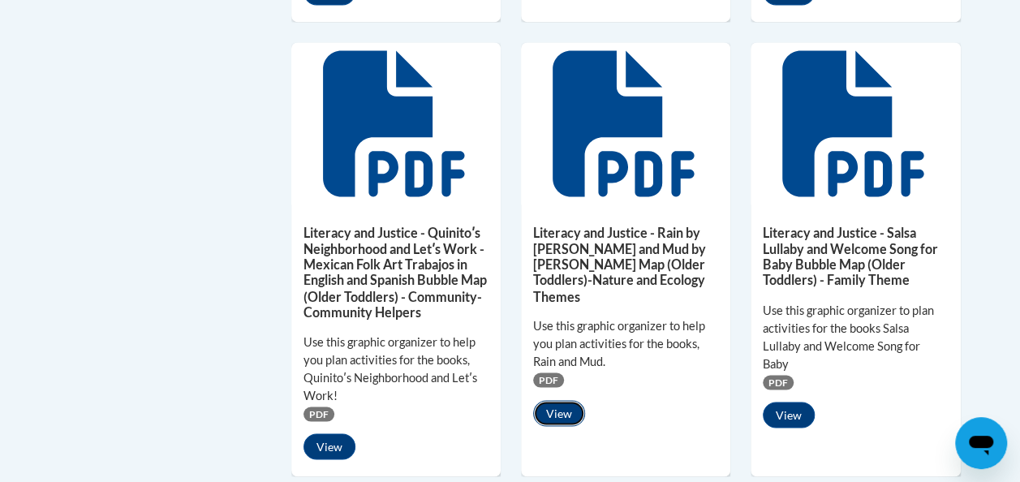
click at [558, 400] on button "View" at bounding box center [559, 413] width 52 height 26
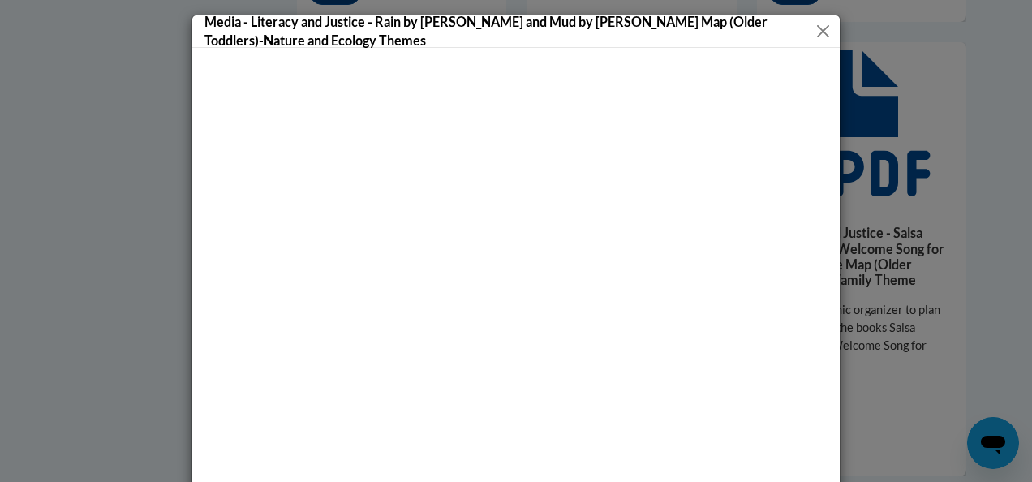
click at [820, 31] on button "Close" at bounding box center [823, 31] width 17 height 20
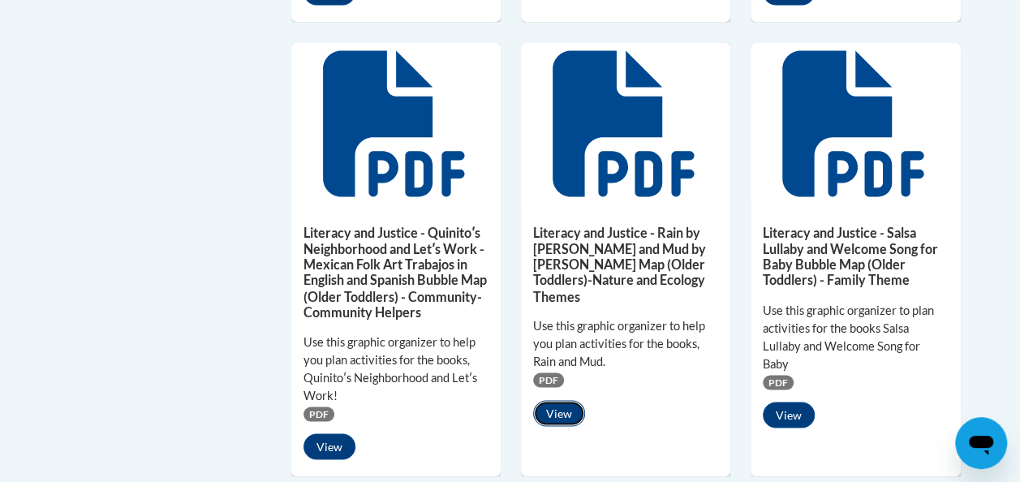
click at [558, 400] on button "View" at bounding box center [559, 413] width 52 height 26
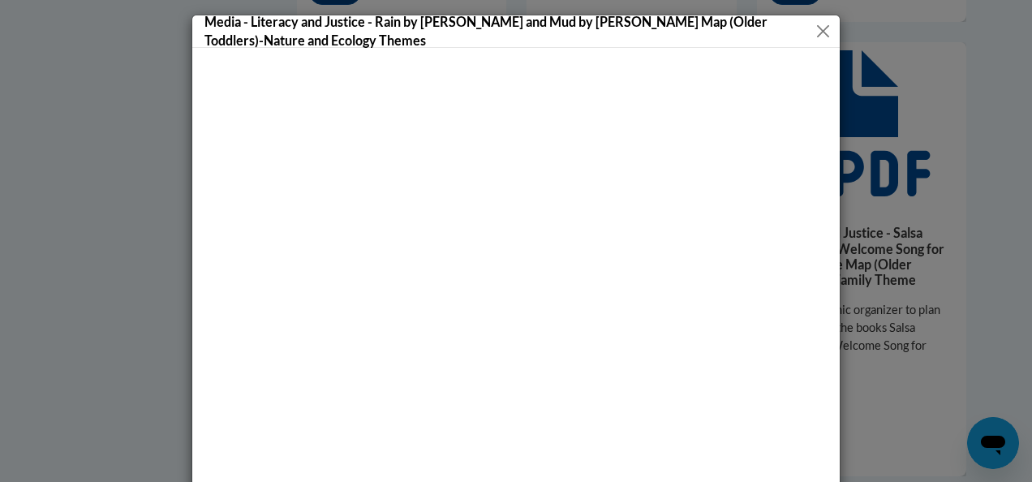
click at [816, 32] on button "Close" at bounding box center [823, 31] width 17 height 20
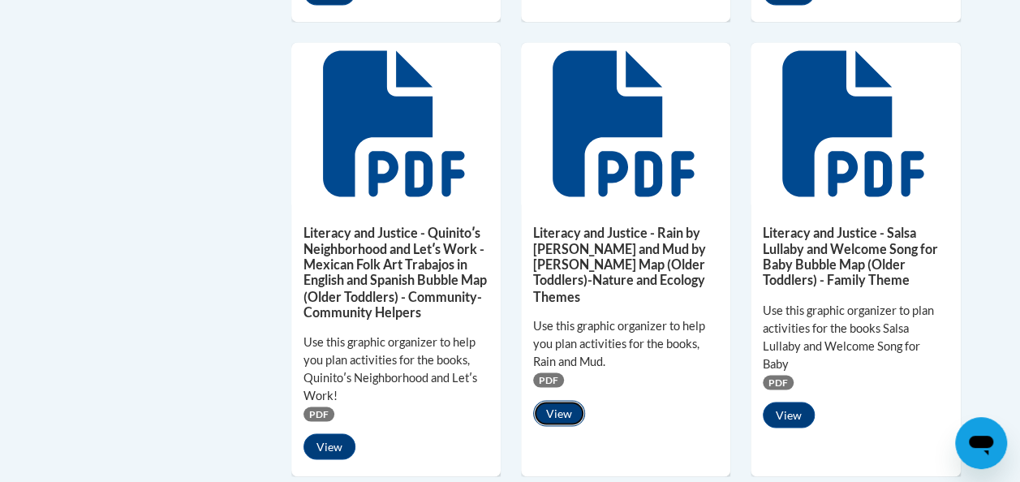
click at [558, 400] on button "View" at bounding box center [559, 413] width 52 height 26
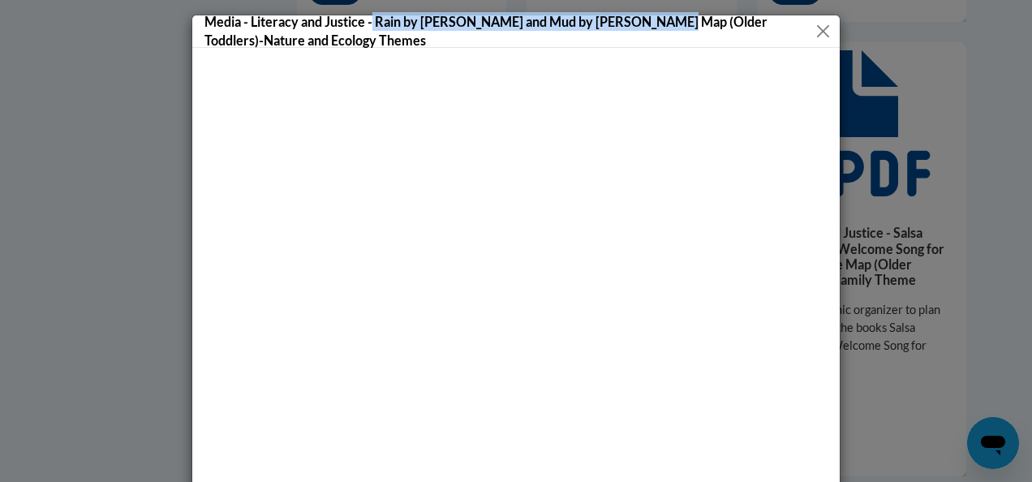
drag, startPoint x: 369, startPoint y: 19, endPoint x: 662, endPoint y: 26, distance: 293.1
click at [662, 26] on h5 "Media - Literacy and Justice - Rain by Carol Thompson and Mud by Mary Lyn Ray B…" at bounding box center [510, 30] width 610 height 37
copy h5 "Rain by Carol Thompson and Mud by Mary Lyn Ray"
click at [819, 27] on button "Close" at bounding box center [823, 31] width 17 height 20
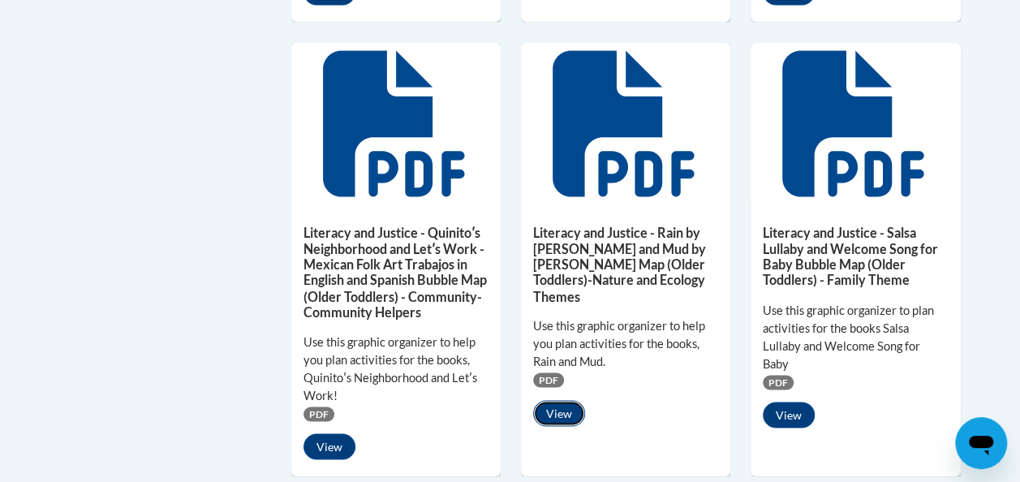
click at [557, 400] on button "View" at bounding box center [559, 413] width 52 height 26
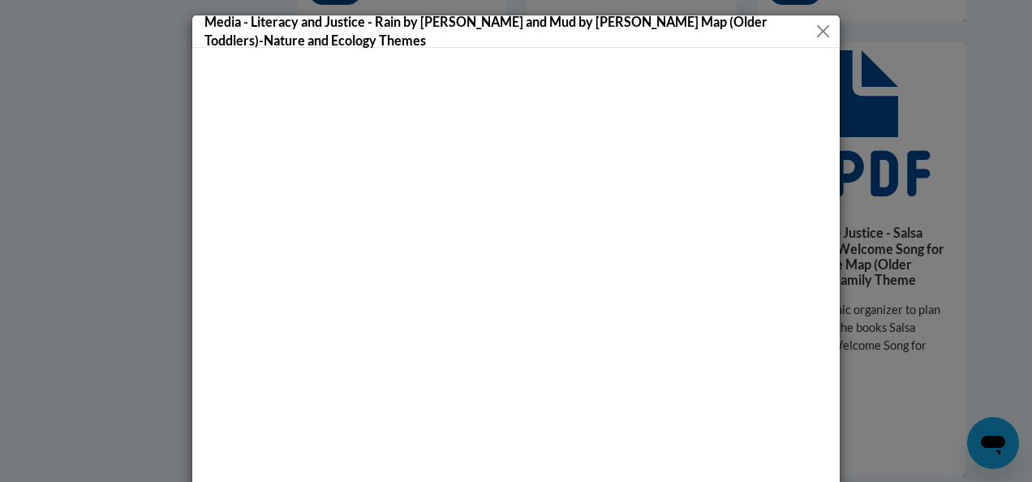
click at [815, 24] on button "Close" at bounding box center [823, 31] width 17 height 20
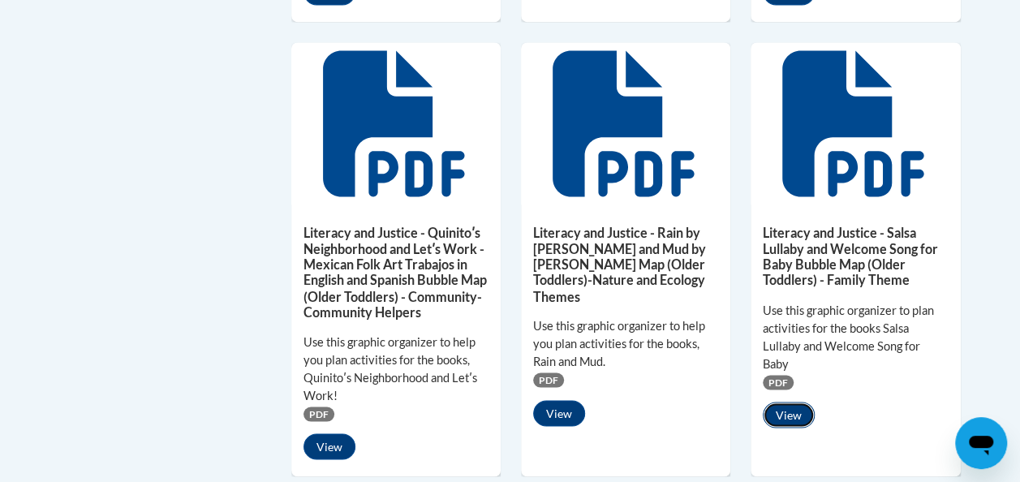
click at [789, 402] on button "View" at bounding box center [789, 415] width 52 height 26
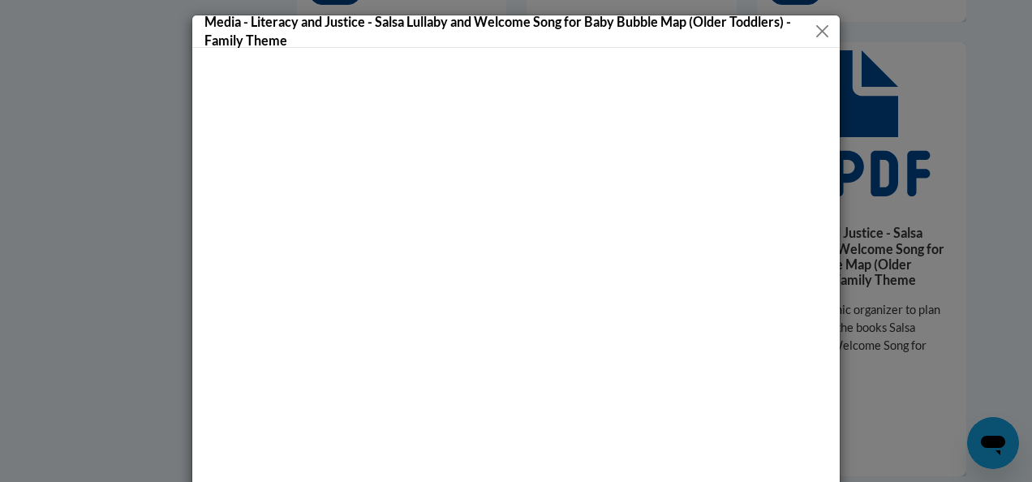
click at [820, 30] on button "Close" at bounding box center [822, 31] width 19 height 20
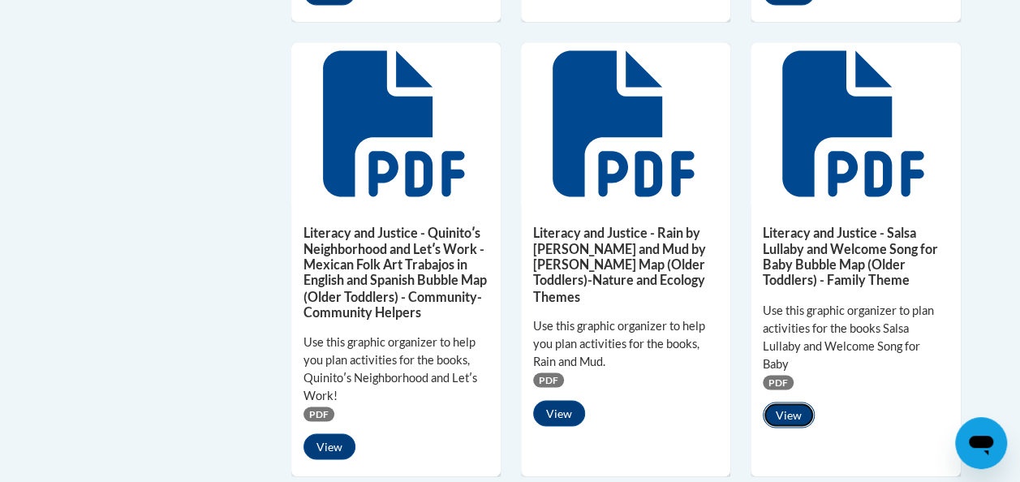
click at [787, 402] on button "View" at bounding box center [789, 415] width 52 height 26
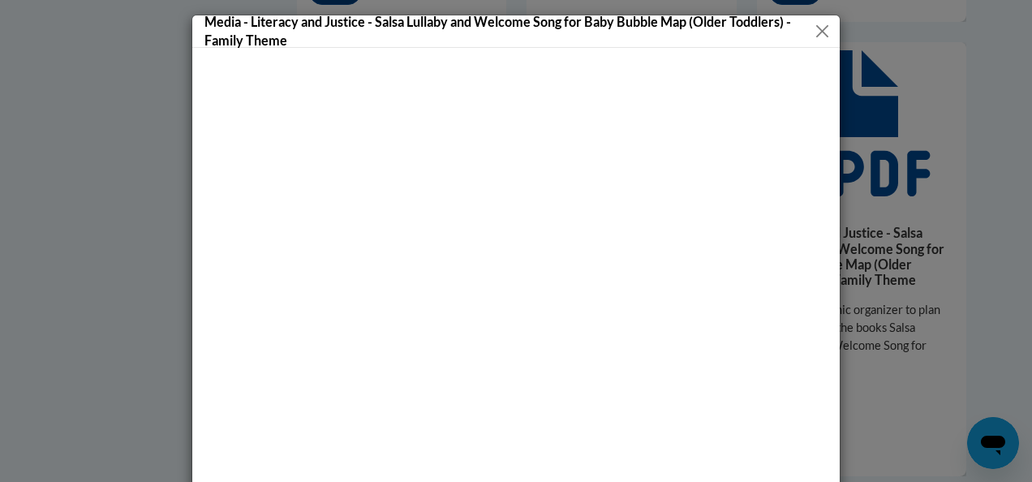
click at [814, 32] on button "Close" at bounding box center [822, 31] width 19 height 20
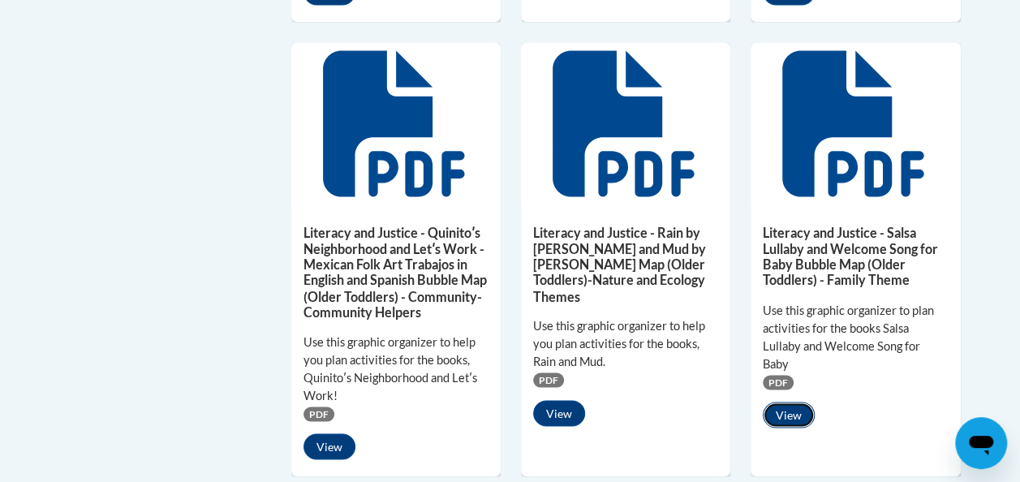
click at [790, 402] on button "View" at bounding box center [789, 415] width 52 height 26
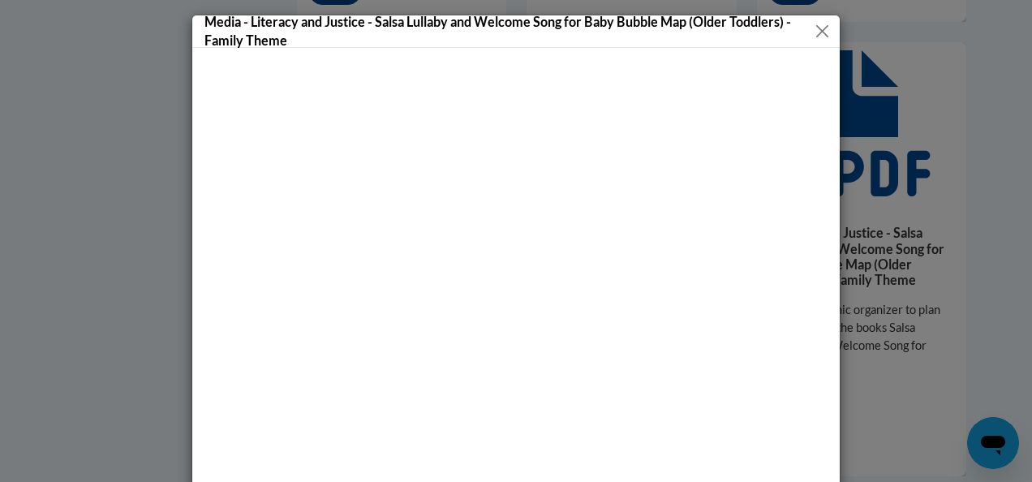
click at [814, 31] on button "Close" at bounding box center [822, 31] width 19 height 20
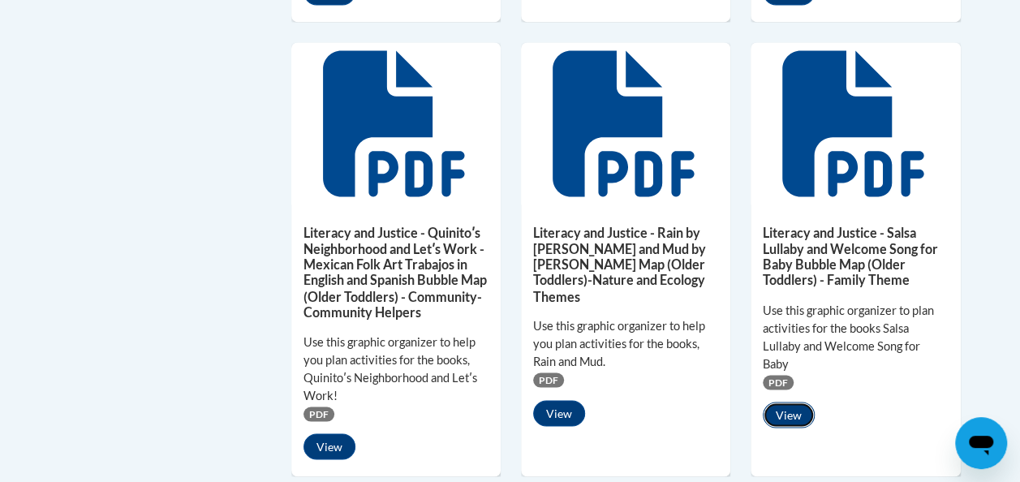
click at [791, 402] on button "View" at bounding box center [789, 415] width 52 height 26
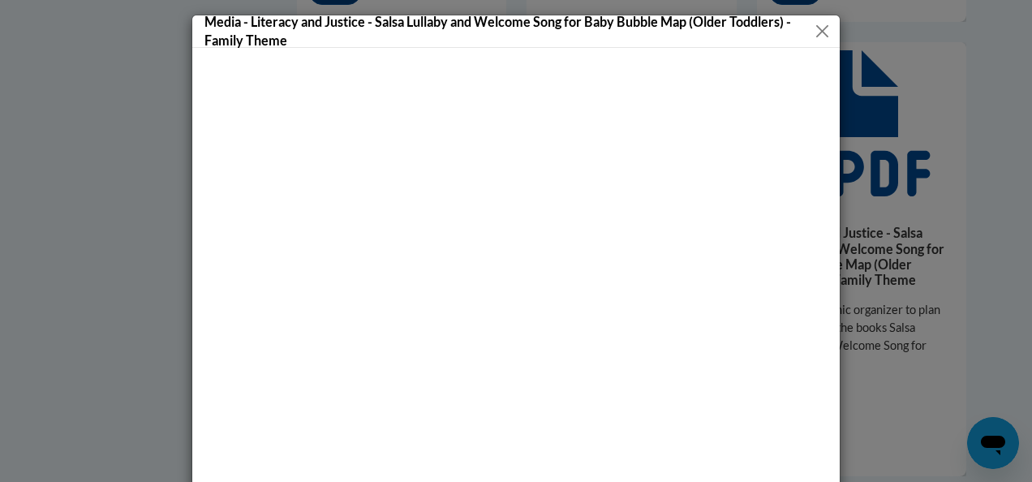
click at [815, 32] on button "Close" at bounding box center [822, 31] width 19 height 20
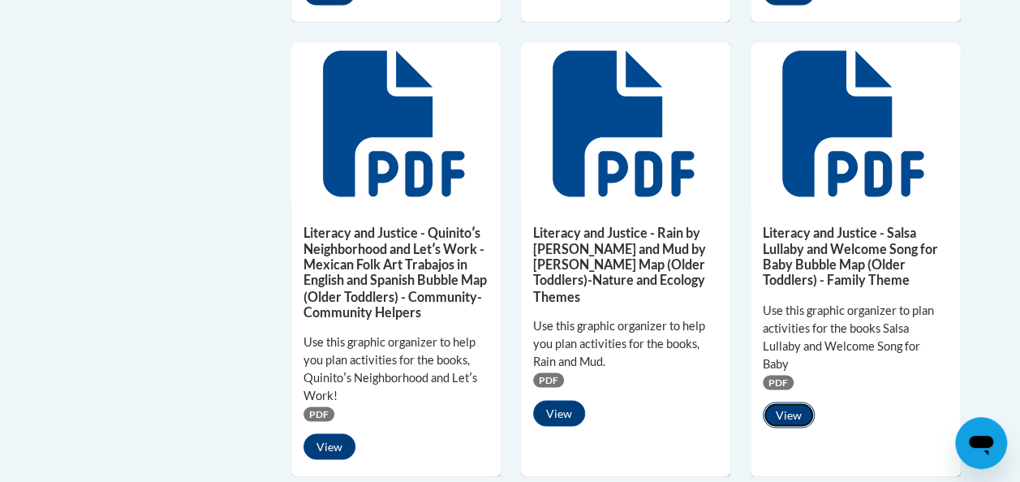
click at [800, 402] on button "View" at bounding box center [789, 415] width 52 height 26
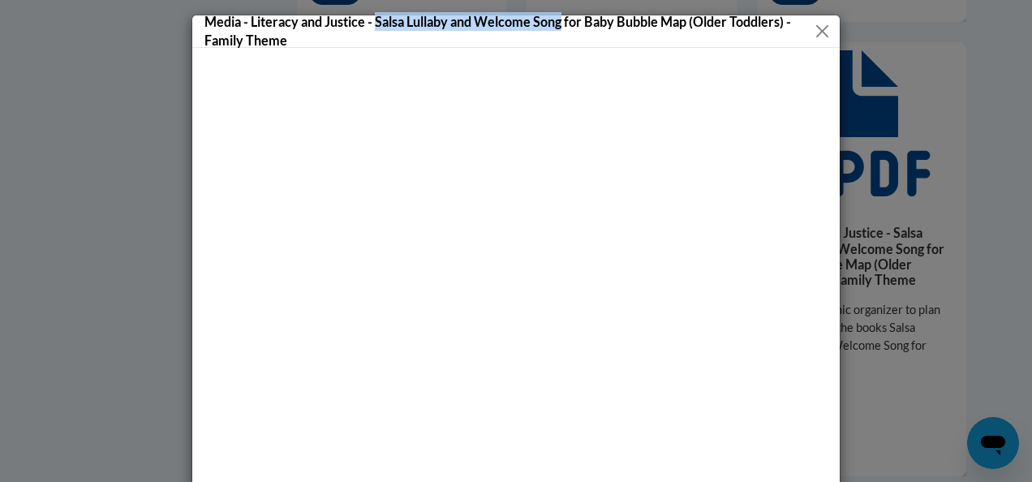
drag, startPoint x: 369, startPoint y: 21, endPoint x: 558, endPoint y: 24, distance: 189.1
click at [558, 24] on h5 "Media - Literacy and Justice - Salsa Lullaby and Welcome Song for Baby Bubble M…" at bounding box center [509, 30] width 609 height 37
copy h5 "Salsa Lullaby and Welcome Song"
click at [813, 26] on button "Close" at bounding box center [822, 31] width 19 height 20
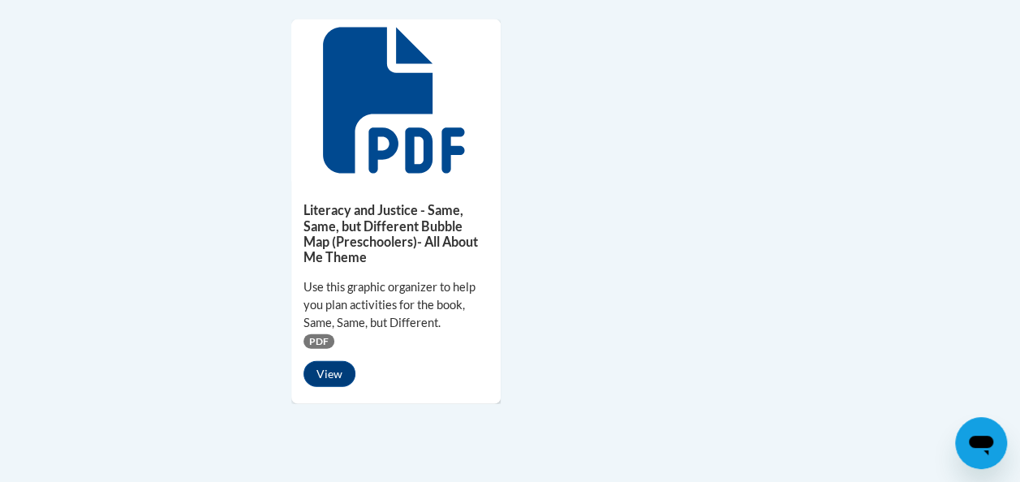
scroll to position [1690, 0]
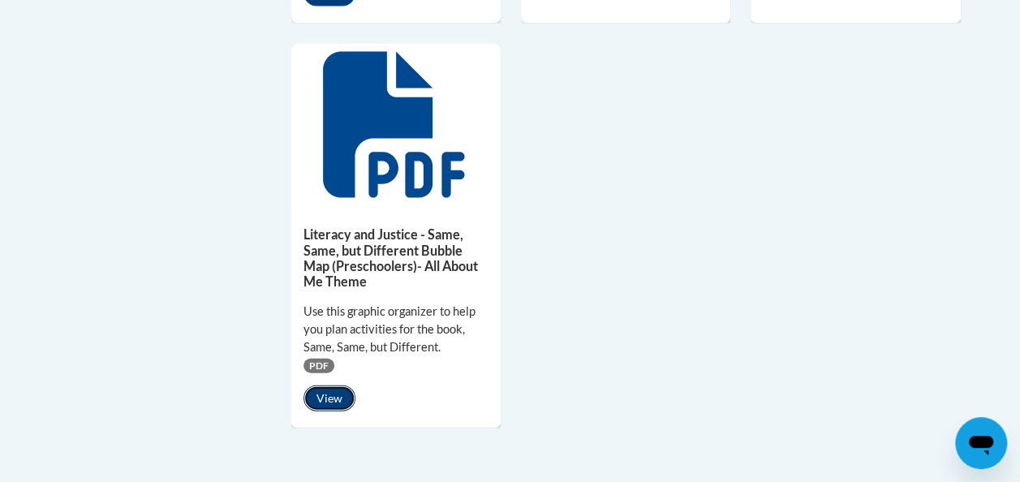
click at [330, 386] on button "View" at bounding box center [330, 399] width 52 height 26
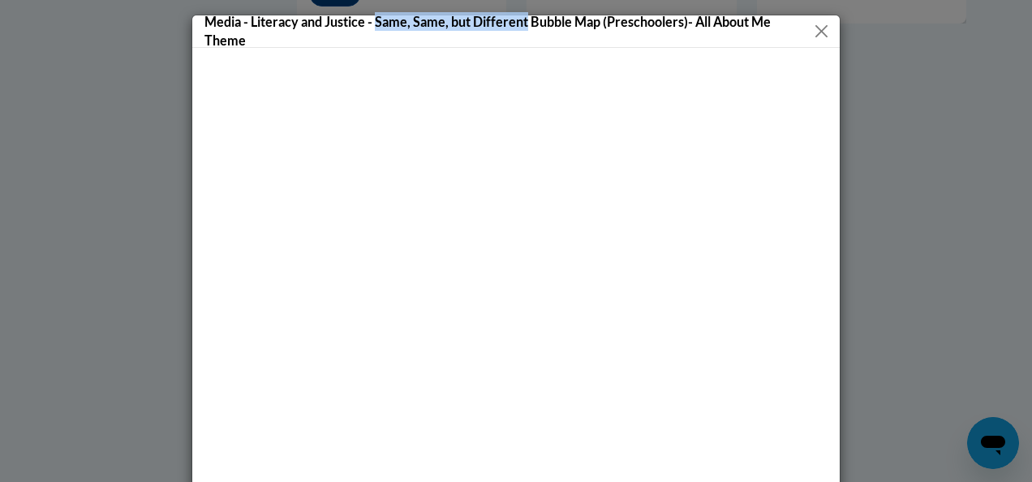
drag, startPoint x: 370, startPoint y: 21, endPoint x: 519, endPoint y: 21, distance: 149.3
click at [519, 21] on h5 "Media - Literacy and Justice - Same, Same, but Different Bubble Map (Preschoole…" at bounding box center [508, 30] width 607 height 37
copy h5 "Same, Same, but Different"
click at [815, 34] on button "Close" at bounding box center [822, 31] width 20 height 20
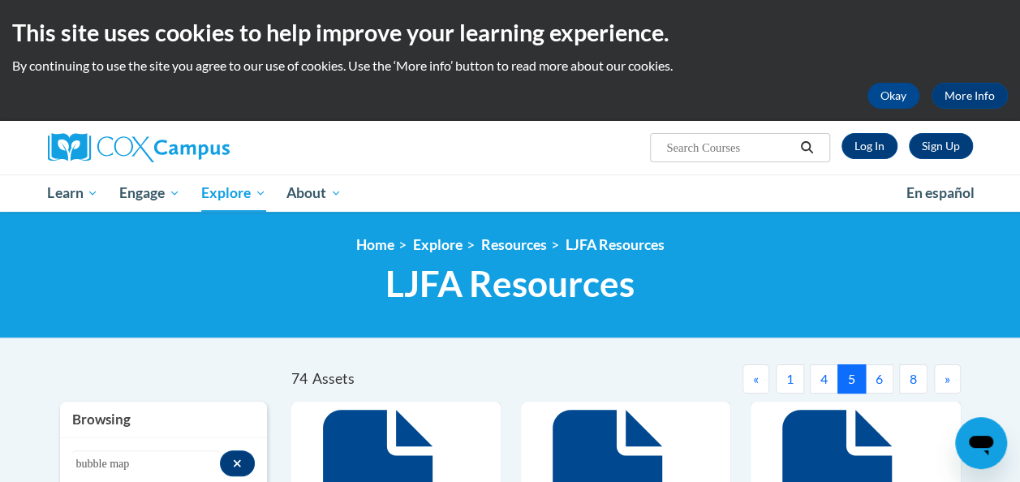
scroll to position [120, 0]
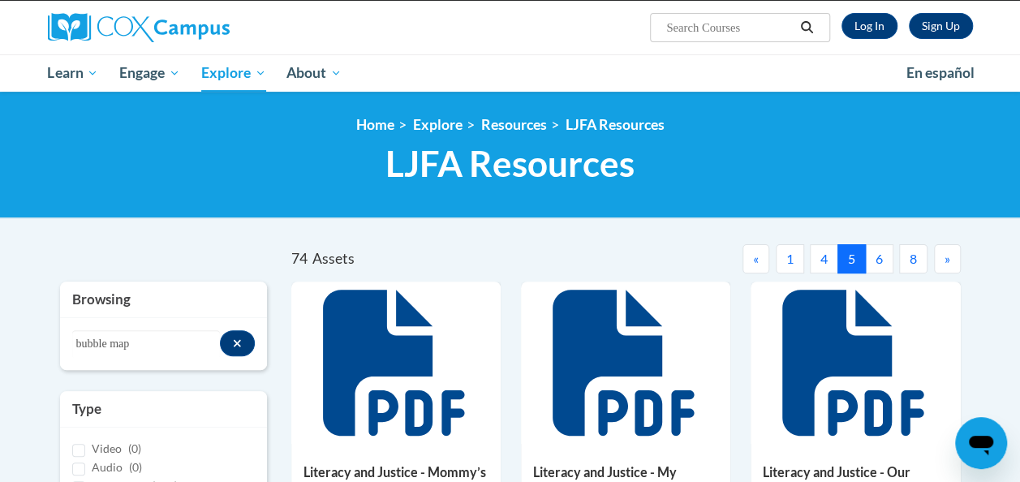
click at [884, 261] on button "6" at bounding box center [879, 258] width 28 height 29
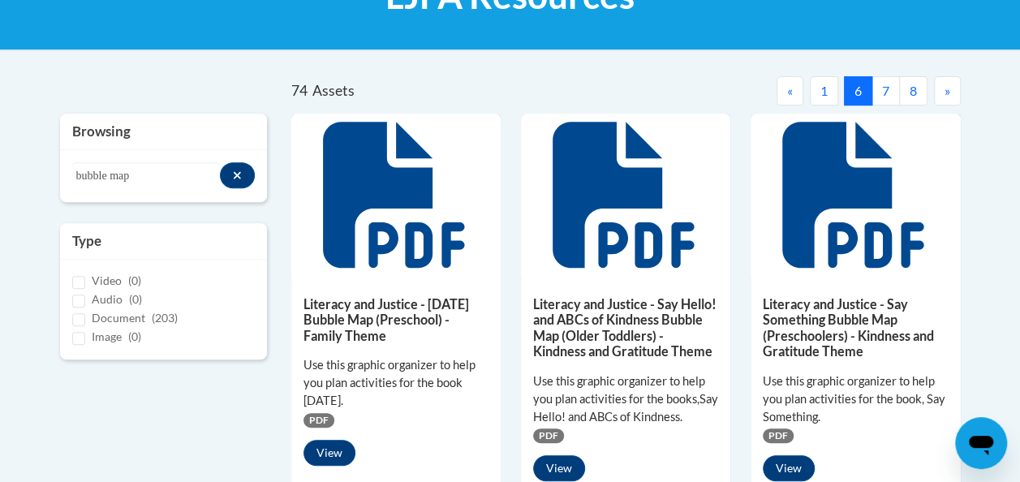
scroll to position [351, 0]
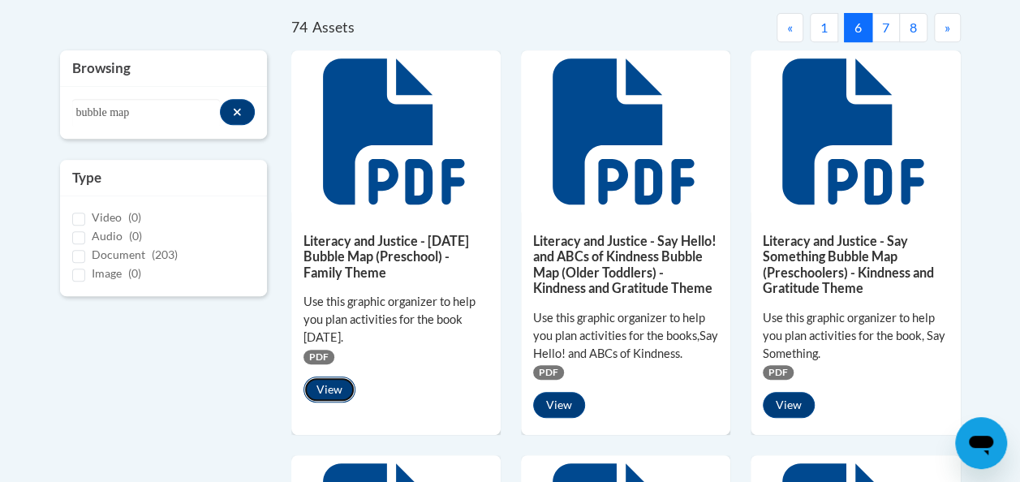
click at [331, 388] on button "View" at bounding box center [330, 390] width 52 height 26
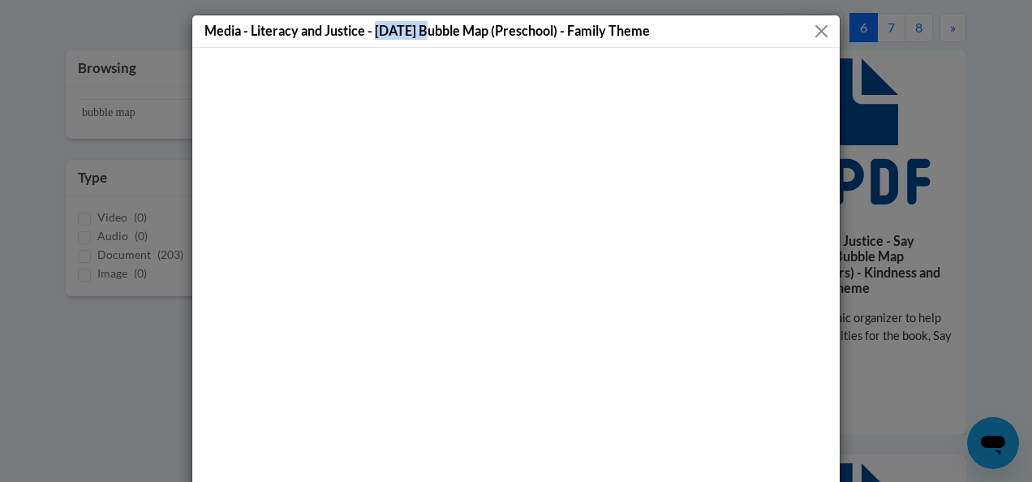
drag, startPoint x: 370, startPoint y: 32, endPoint x: 424, endPoint y: 34, distance: 53.6
click at [424, 34] on h5 "Media - Literacy and Justice - Saturday Bubble Map (Preschool) - Family Theme" at bounding box center [428, 30] width 446 height 19
click at [815, 33] on button "Close" at bounding box center [822, 31] width 20 height 20
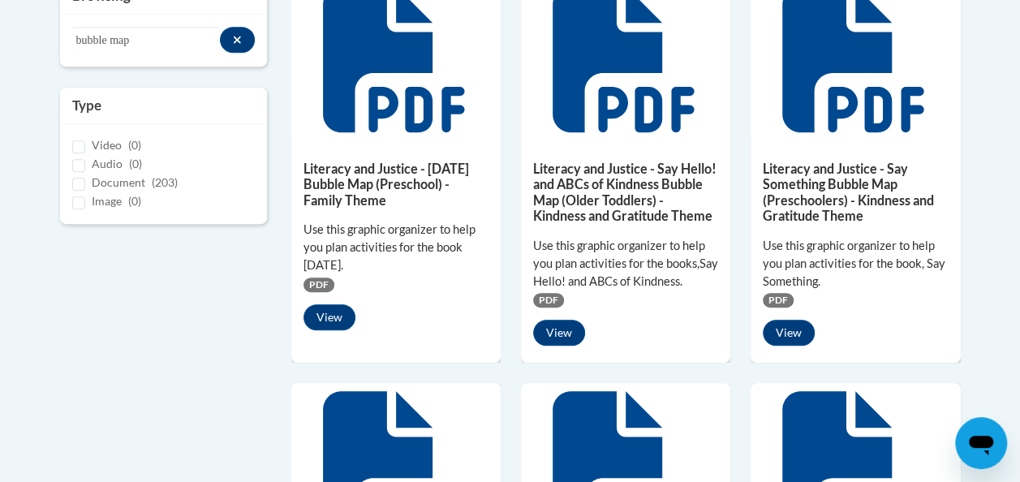
scroll to position [425, 0]
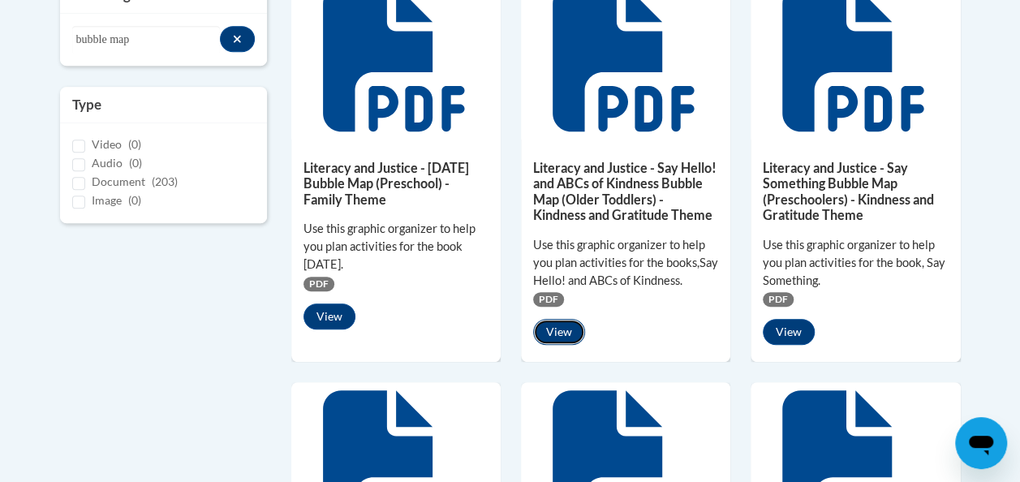
click at [562, 334] on button "View" at bounding box center [559, 332] width 52 height 26
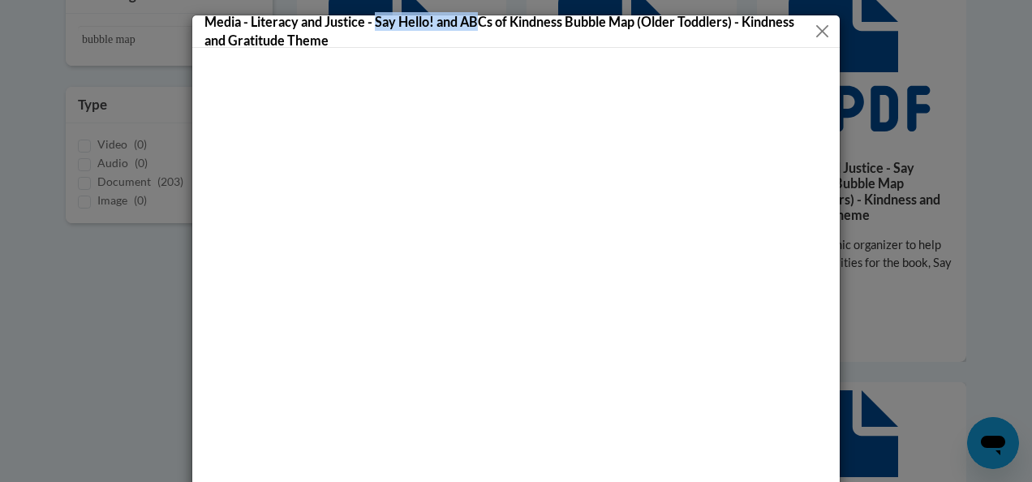
drag, startPoint x: 369, startPoint y: 22, endPoint x: 481, endPoint y: 13, distance: 112.4
click at [481, 13] on h5 "Media - Literacy and Justice - Say Hello! and ABCs of Kindness Bubble Map (Olde…" at bounding box center [510, 30] width 610 height 37
click at [504, 50] on div at bounding box center [516, 306] width 648 height 516
drag, startPoint x: 371, startPoint y: 21, endPoint x: 463, endPoint y: 17, distance: 91.8
click at [463, 17] on h5 "Media - Literacy and Justice - Say Hello! and ABCs of Kindness Bubble Map (Olde…" at bounding box center [510, 30] width 610 height 37
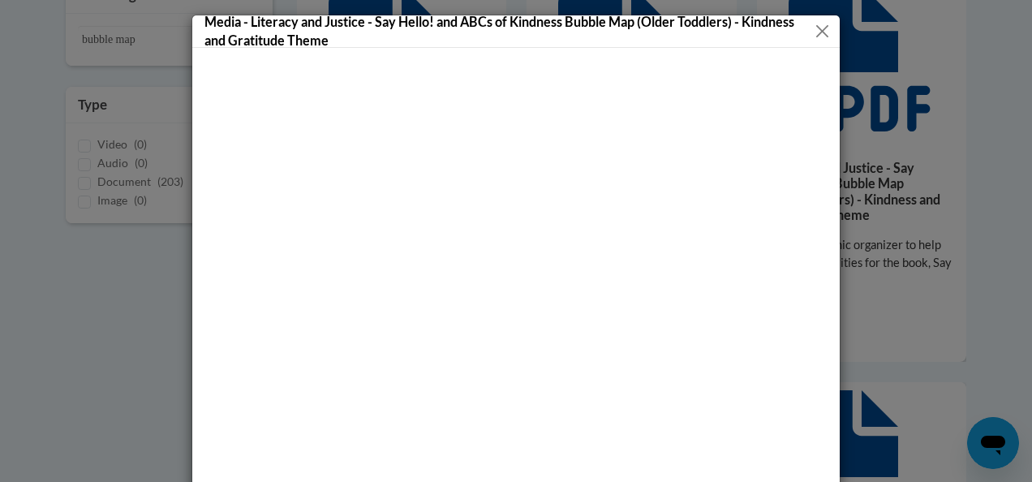
click at [476, 45] on h5 "Media - Literacy and Justice - Say Hello! and ABCs of Kindness Bubble Map (Olde…" at bounding box center [510, 30] width 610 height 37
drag, startPoint x: 372, startPoint y: 21, endPoint x: 559, endPoint y: 20, distance: 187.5
click at [559, 20] on h5 "Media - Literacy and Justice - Say Hello! and ABCs of Kindness Bubble Map (Olde…" at bounding box center [510, 30] width 610 height 37
click at [816, 29] on button "Close" at bounding box center [823, 31] width 18 height 20
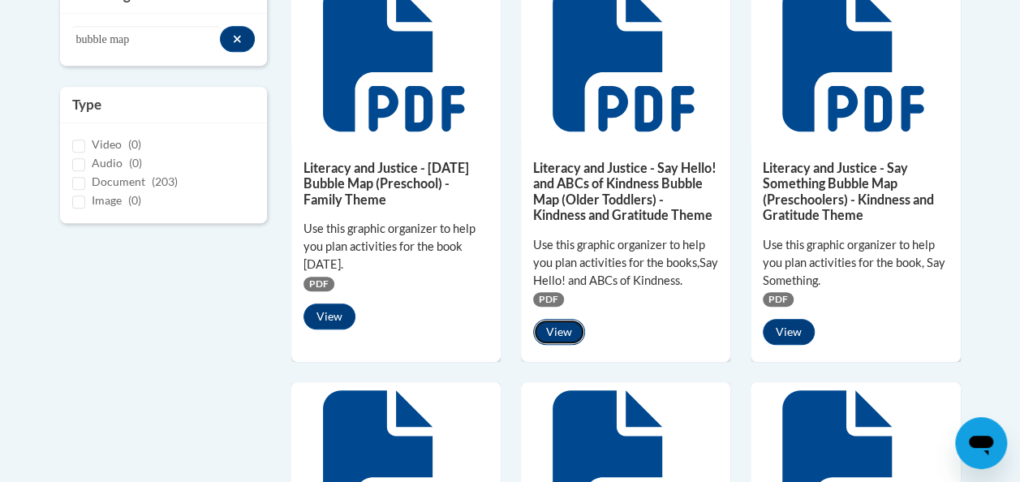
click at [562, 331] on button "View" at bounding box center [559, 332] width 52 height 26
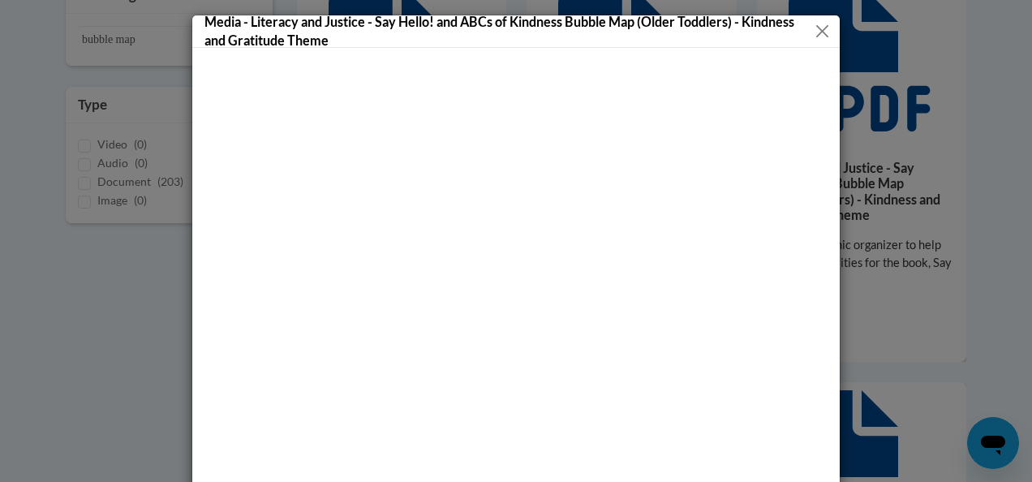
click at [815, 29] on button "Close" at bounding box center [823, 31] width 18 height 20
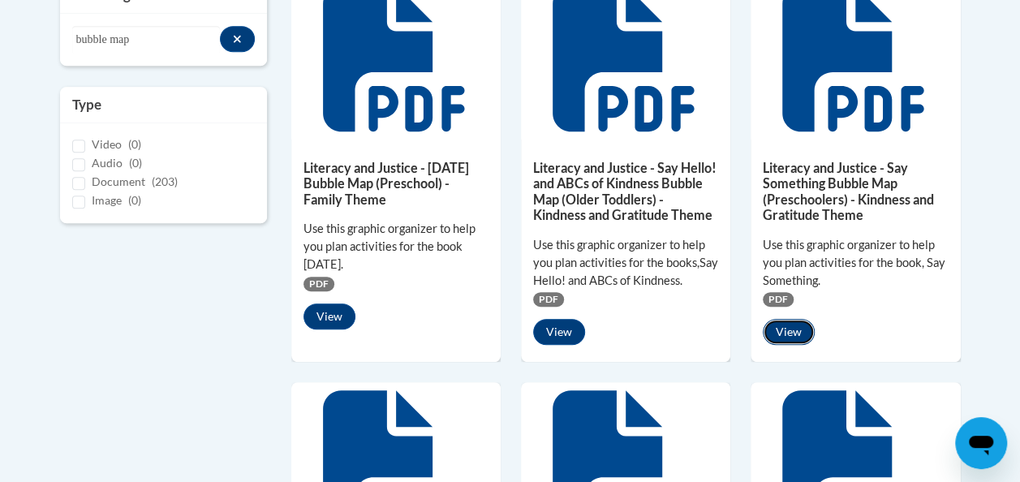
click at [794, 330] on button "View" at bounding box center [789, 332] width 52 height 26
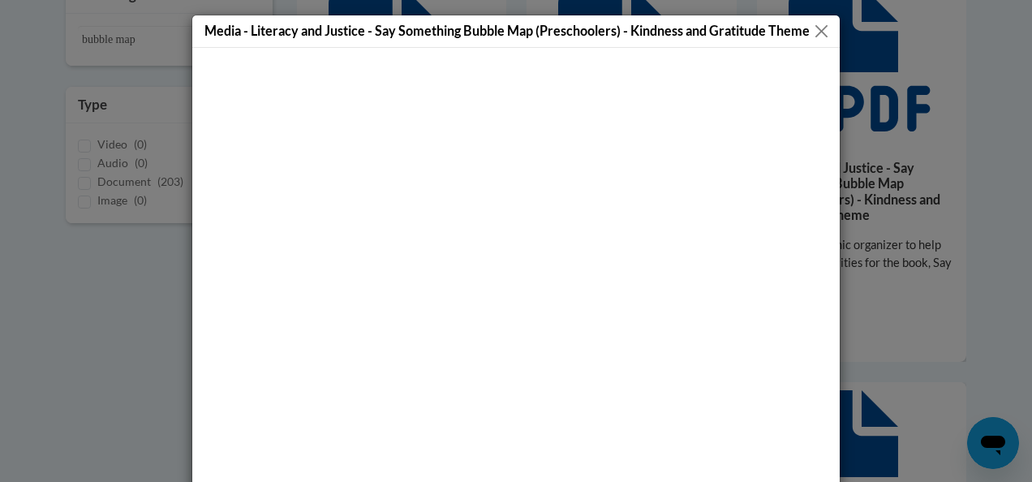
click at [370, 31] on h5 "Media - Literacy and Justice - Say Something Bubble Map (Preschoolers) - Kindne…" at bounding box center [508, 30] width 606 height 19
drag, startPoint x: 370, startPoint y: 31, endPoint x: 388, endPoint y: 31, distance: 17.9
click at [388, 31] on h5 "Media - Literacy and Justice - Say Something Bubble Map (Preschoolers) - Kindne…" at bounding box center [508, 30] width 606 height 19
click at [398, 32] on h5 "Media - Literacy and Justice - Say Something Bubble Map (Preschoolers) - Kindne…" at bounding box center [508, 30] width 606 height 19
drag, startPoint x: 369, startPoint y: 29, endPoint x: 454, endPoint y: 34, distance: 84.6
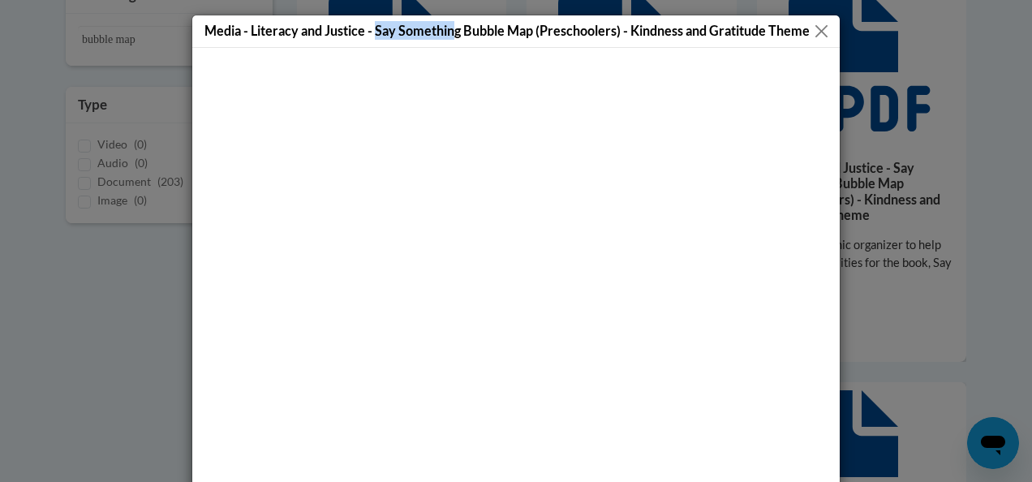
click at [454, 34] on h5 "Media - Literacy and Justice - Say Something Bubble Map (Preschoolers) - Kindne…" at bounding box center [508, 30] width 606 height 19
click at [817, 28] on button "Close" at bounding box center [822, 31] width 20 height 20
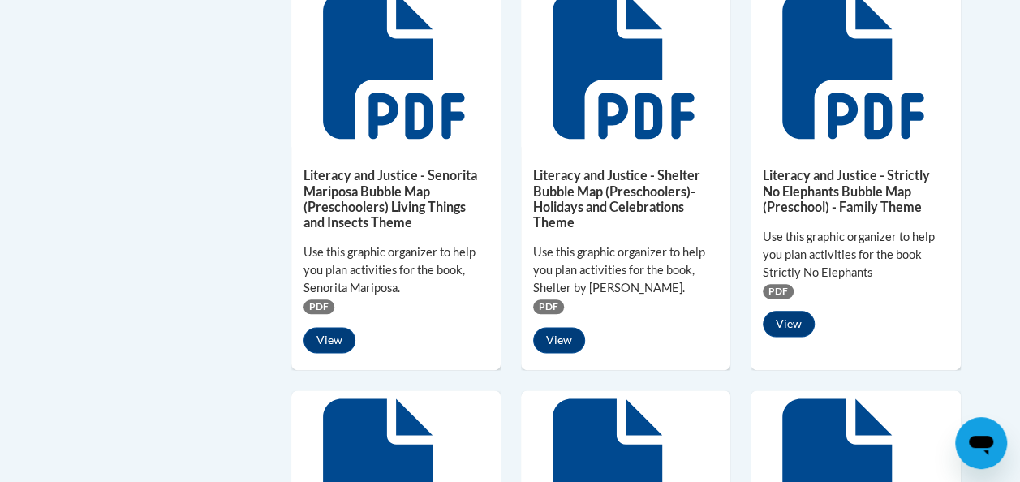
scroll to position [823, 0]
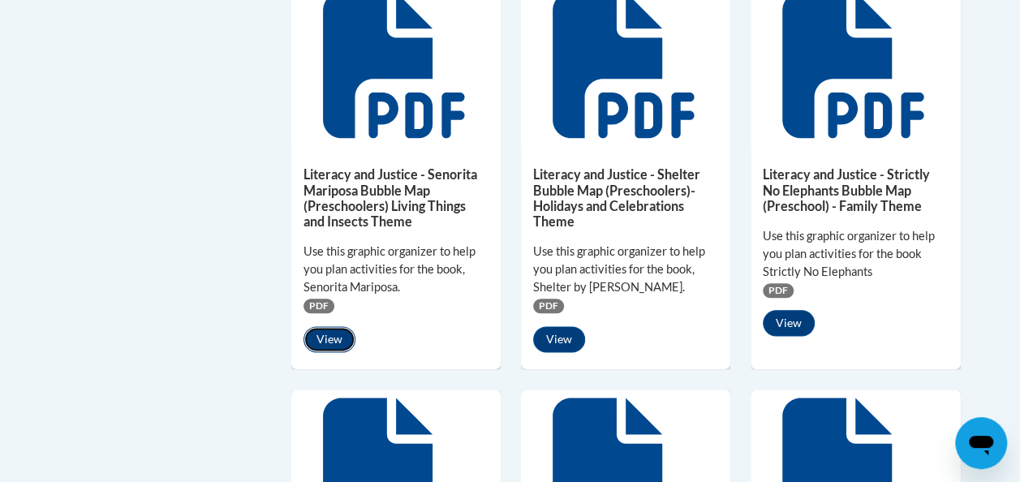
click at [331, 335] on button "View" at bounding box center [330, 339] width 52 height 26
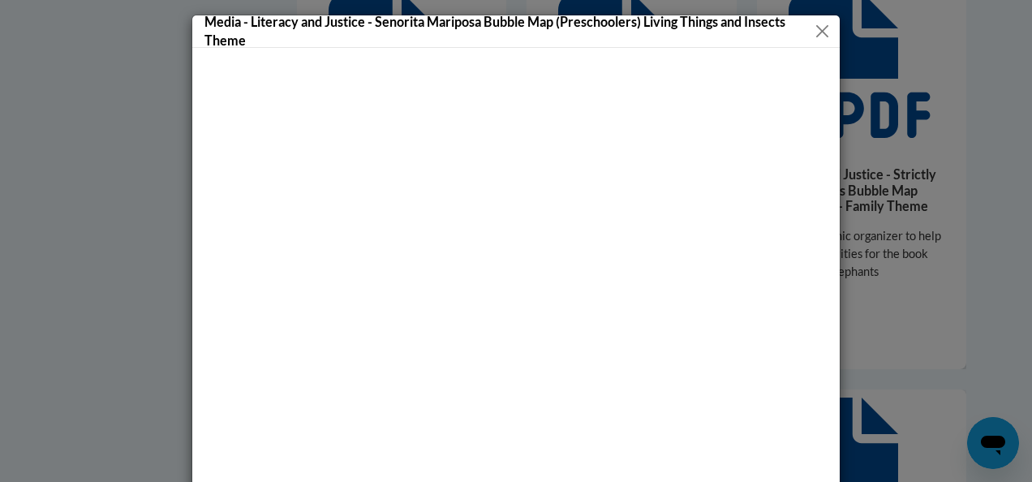
click at [813, 34] on button "Close" at bounding box center [821, 31] width 19 height 20
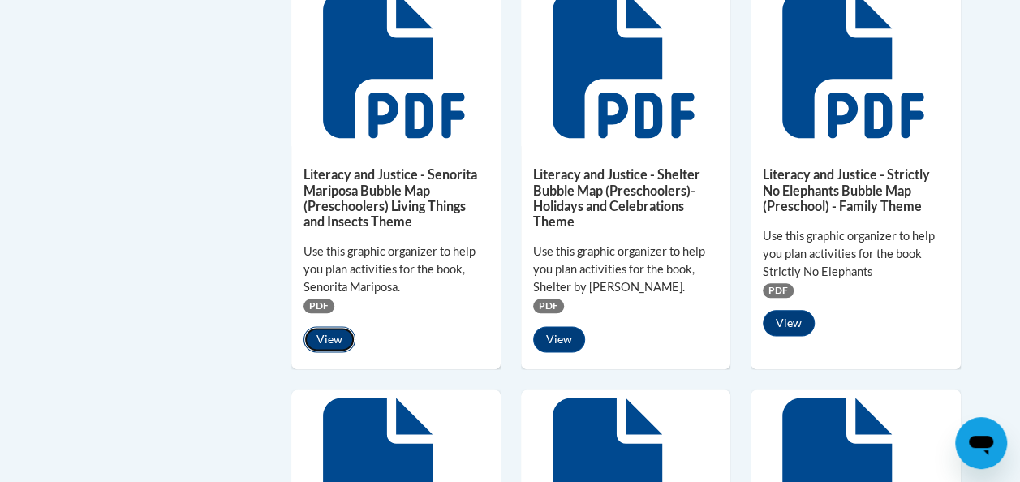
click at [329, 335] on button "View" at bounding box center [330, 339] width 52 height 26
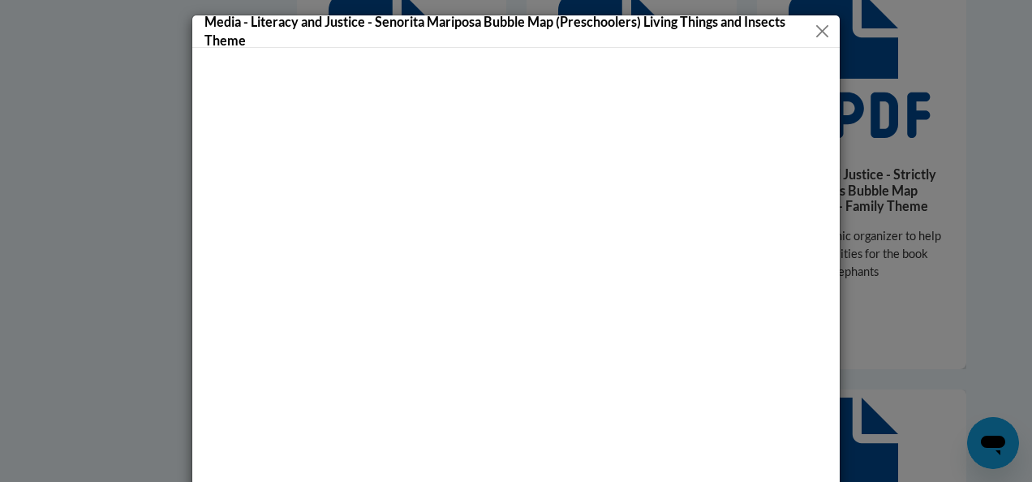
click at [819, 35] on button "Close" at bounding box center [821, 31] width 19 height 20
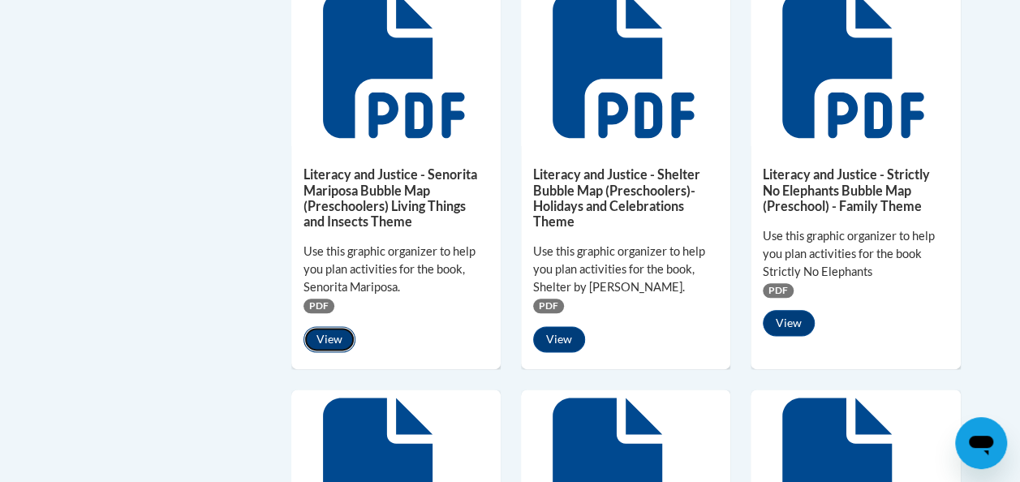
click at [330, 338] on button "View" at bounding box center [330, 339] width 52 height 26
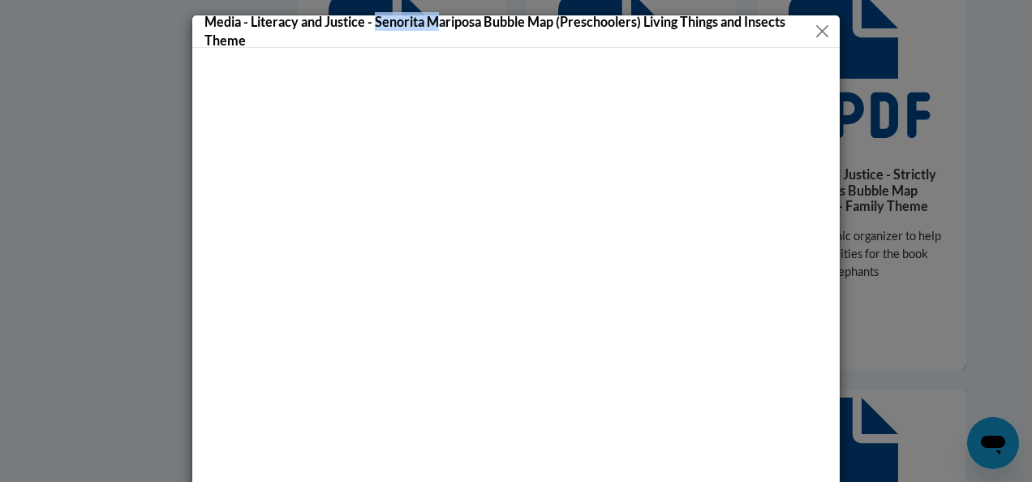
drag, startPoint x: 371, startPoint y: 21, endPoint x: 439, endPoint y: 19, distance: 68.2
click at [439, 19] on h5 "Media - Literacy and Justice - Senorita Mariposa Bubble Map (Preschoolers) Livi…" at bounding box center [509, 30] width 608 height 37
drag, startPoint x: 439, startPoint y: 19, endPoint x: 360, endPoint y: 54, distance: 85.8
click at [360, 54] on div at bounding box center [516, 306] width 648 height 516
drag, startPoint x: 369, startPoint y: 19, endPoint x: 476, endPoint y: 18, distance: 107.2
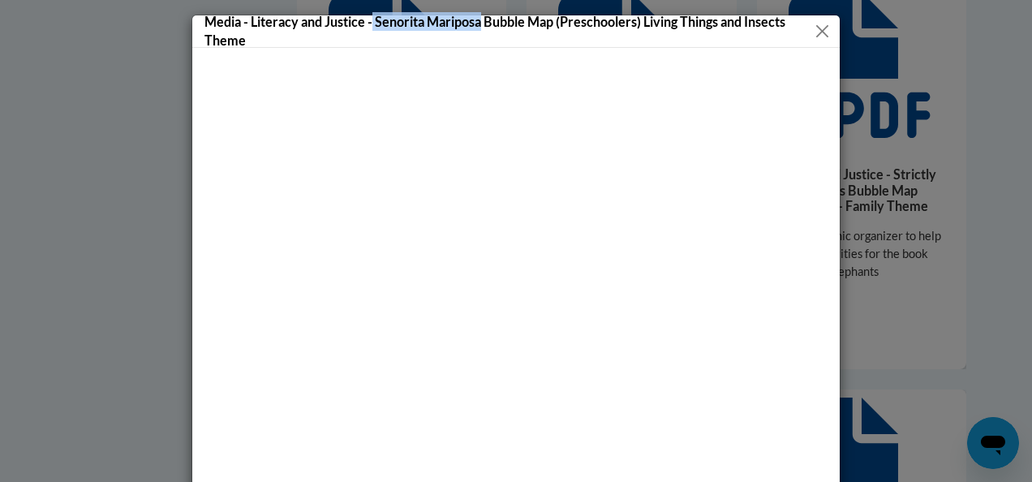
click at [476, 18] on h5 "Media - Literacy and Justice - Senorita Mariposa Bubble Map (Preschoolers) Livi…" at bounding box center [509, 30] width 608 height 37
click at [813, 24] on button "Close" at bounding box center [821, 31] width 19 height 20
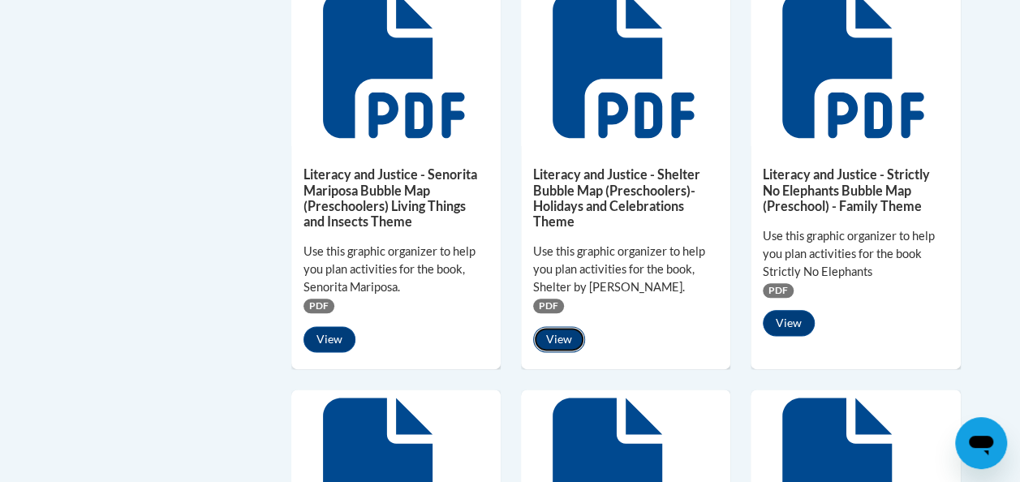
click at [562, 338] on button "View" at bounding box center [559, 339] width 52 height 26
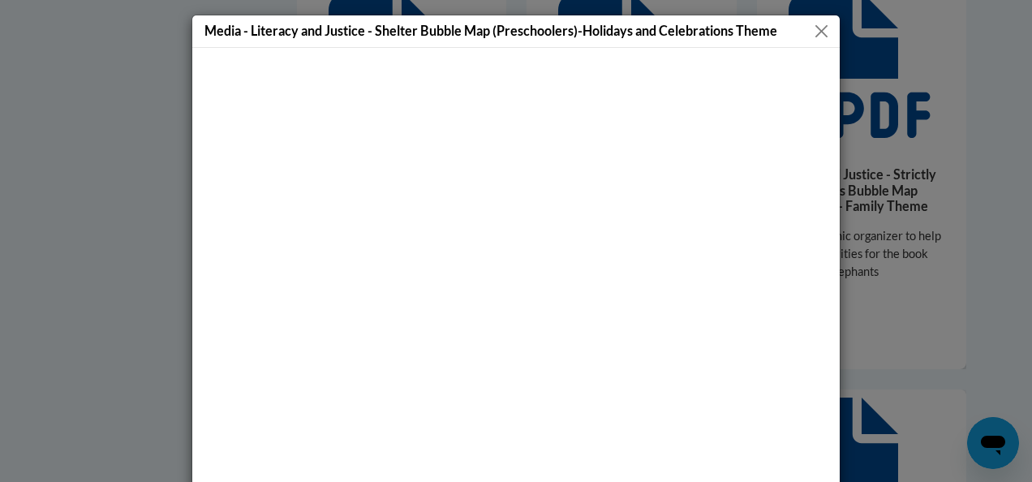
drag, startPoint x: 370, startPoint y: 31, endPoint x: 381, endPoint y: 31, distance: 11.4
click at [381, 31] on h5 "Media - Literacy and Justice - Shelter Bubble Map (Preschoolers)-Holidays and C…" at bounding box center [491, 30] width 573 height 19
click at [383, 32] on h5 "Media - Literacy and Justice - Shelter Bubble Map (Preschoolers)-Holidays and C…" at bounding box center [491, 30] width 573 height 19
click at [372, 31] on h5 "Media - Literacy and Justice - Shelter Bubble Map (Preschoolers)-Holidays and C…" at bounding box center [491, 30] width 573 height 19
drag, startPoint x: 372, startPoint y: 31, endPoint x: 411, endPoint y: 30, distance: 39.0
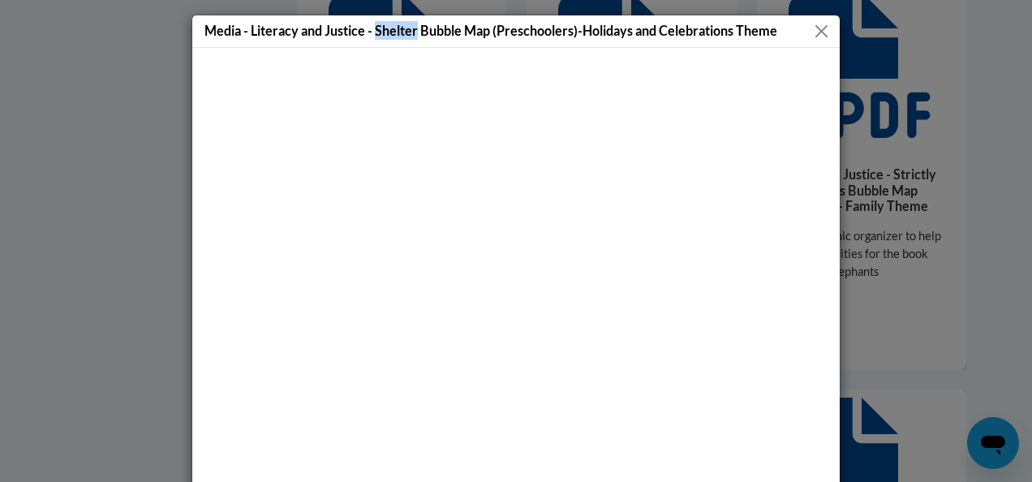
click at [411, 30] on h5 "Media - Literacy and Justice - Shelter Bubble Map (Preschoolers)-Holidays and C…" at bounding box center [491, 30] width 573 height 19
click at [814, 32] on button "Close" at bounding box center [822, 31] width 20 height 20
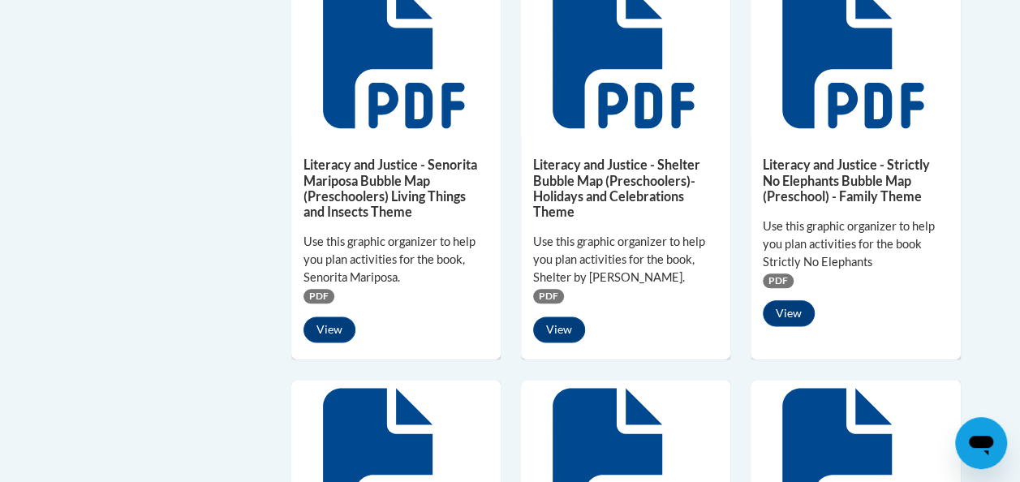
scroll to position [834, 0]
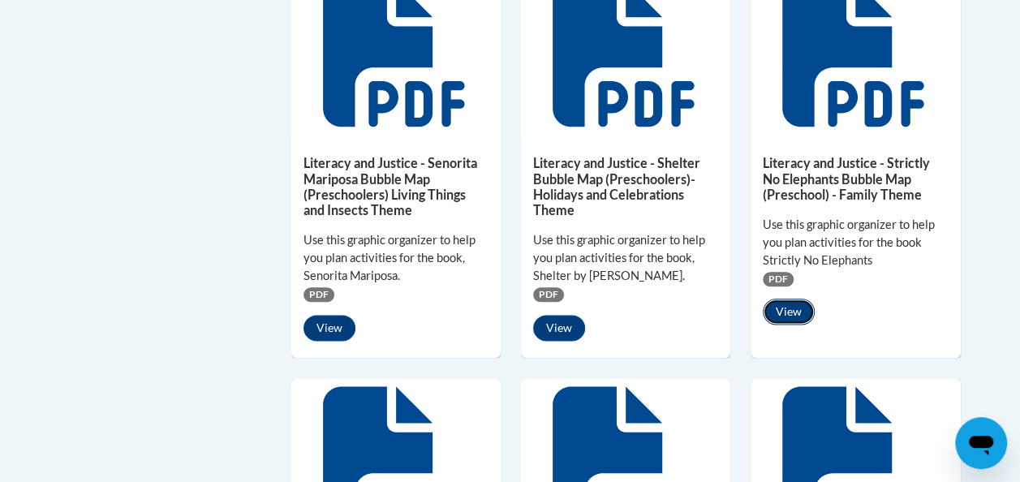
click at [792, 313] on button "View" at bounding box center [789, 312] width 52 height 26
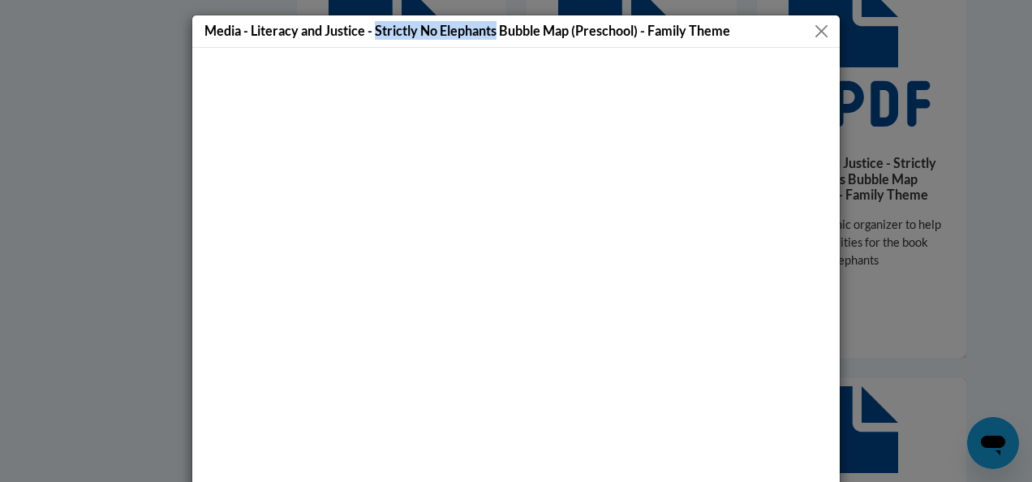
drag, startPoint x: 370, startPoint y: 32, endPoint x: 492, endPoint y: 37, distance: 121.8
click at [492, 37] on h5 "Media - Literacy and Justice - Strictly No Elephants Bubble Map (Preschool) - F…" at bounding box center [468, 30] width 526 height 19
click at [812, 28] on button "Close" at bounding box center [822, 31] width 20 height 20
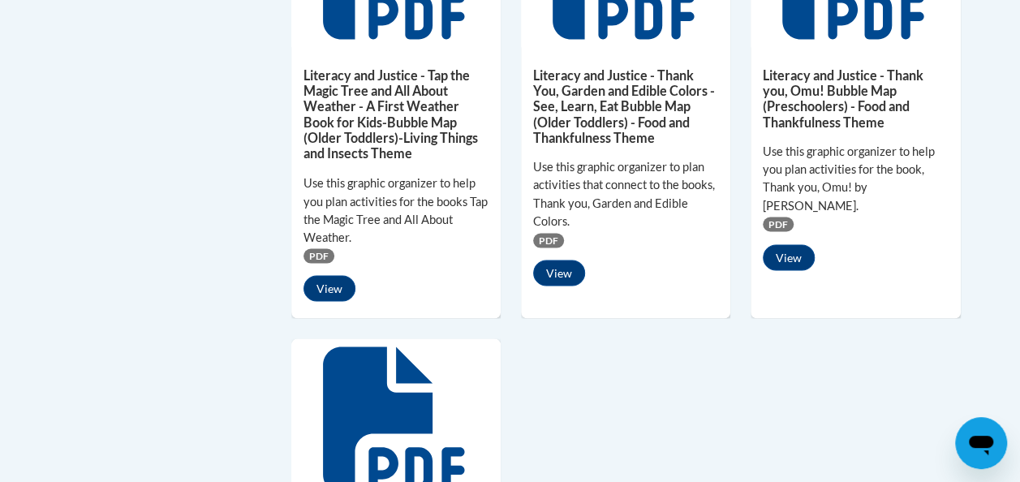
scroll to position [1329, 0]
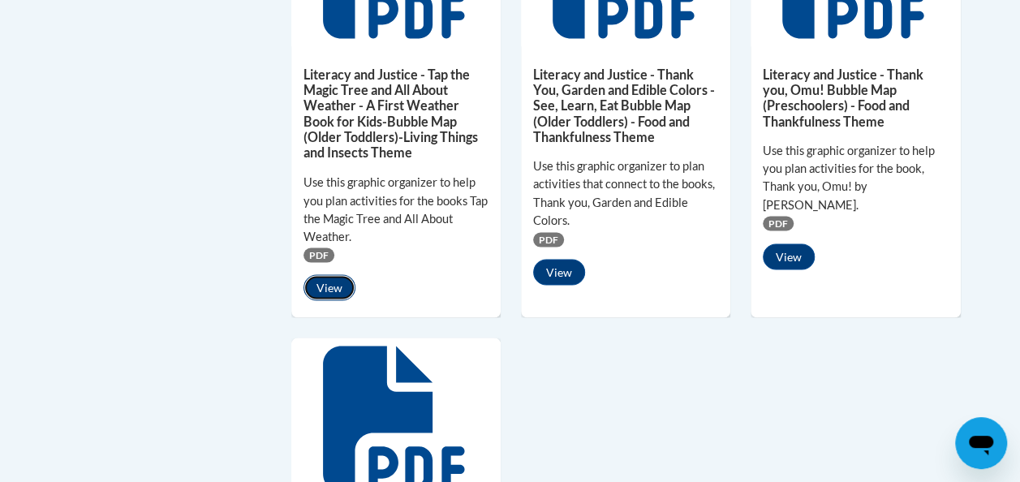
click at [330, 287] on button "View" at bounding box center [330, 287] width 52 height 26
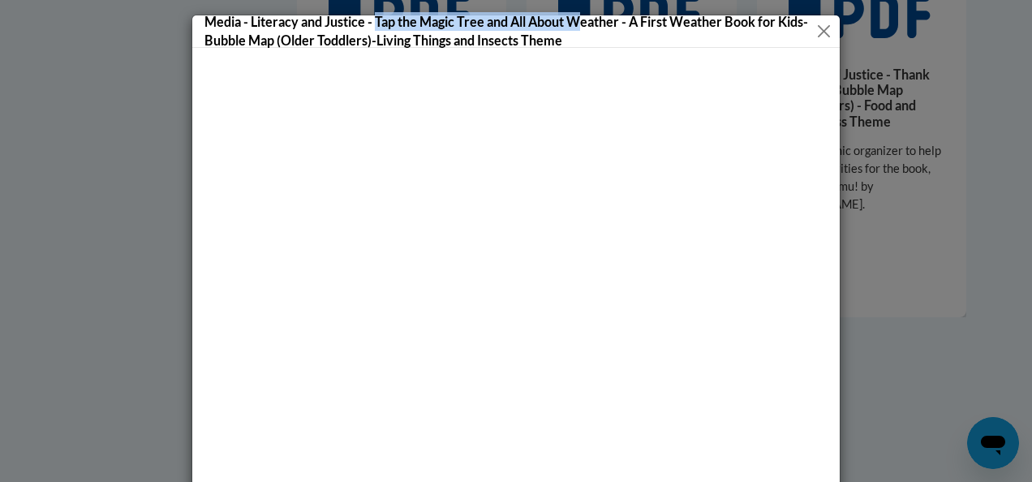
drag, startPoint x: 371, startPoint y: 19, endPoint x: 583, endPoint y: 15, distance: 211.9
click at [583, 15] on h5 "Media - Literacy and Justice - Tap the Magic Tree and All About Weather - A Fir…" at bounding box center [511, 30] width 612 height 37
click at [821, 29] on button "Close" at bounding box center [824, 31] width 15 height 20
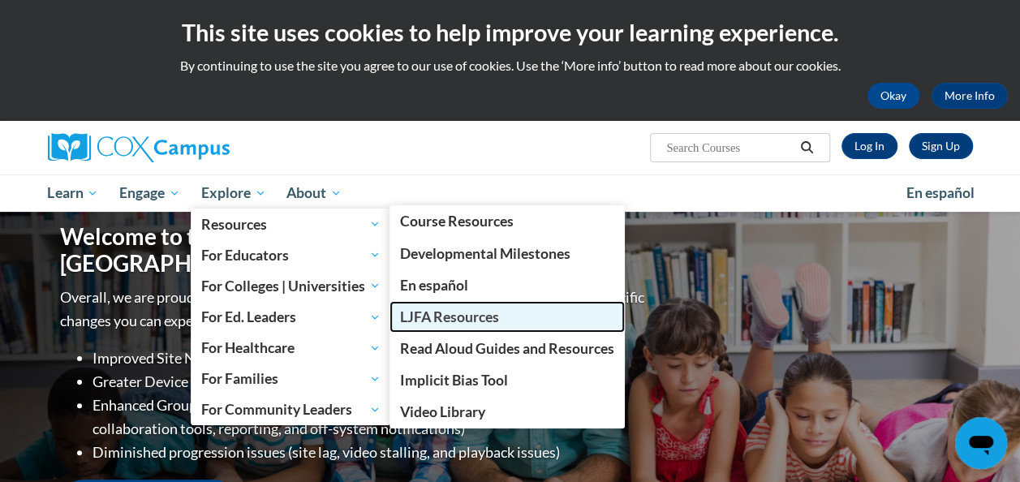
click at [453, 313] on span "LJFA Resources" at bounding box center [449, 316] width 99 height 17
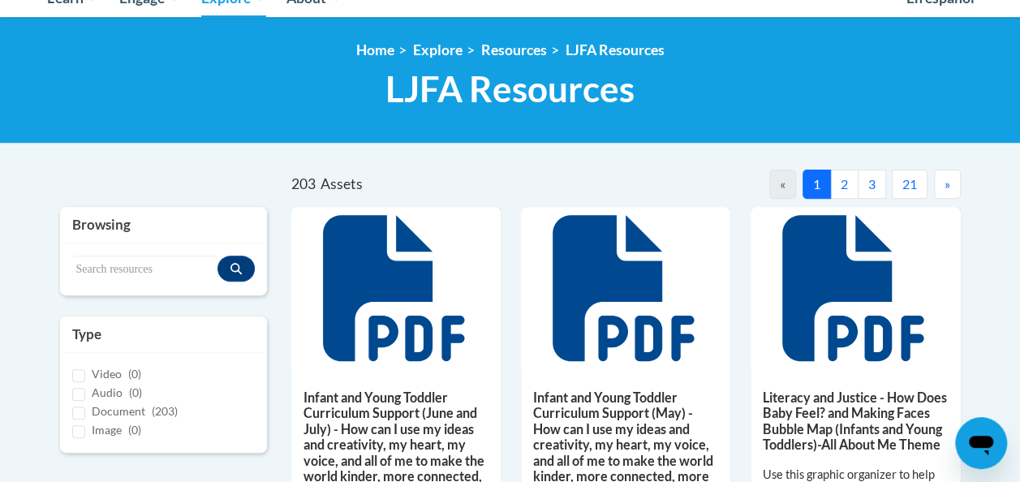
scroll to position [200, 0]
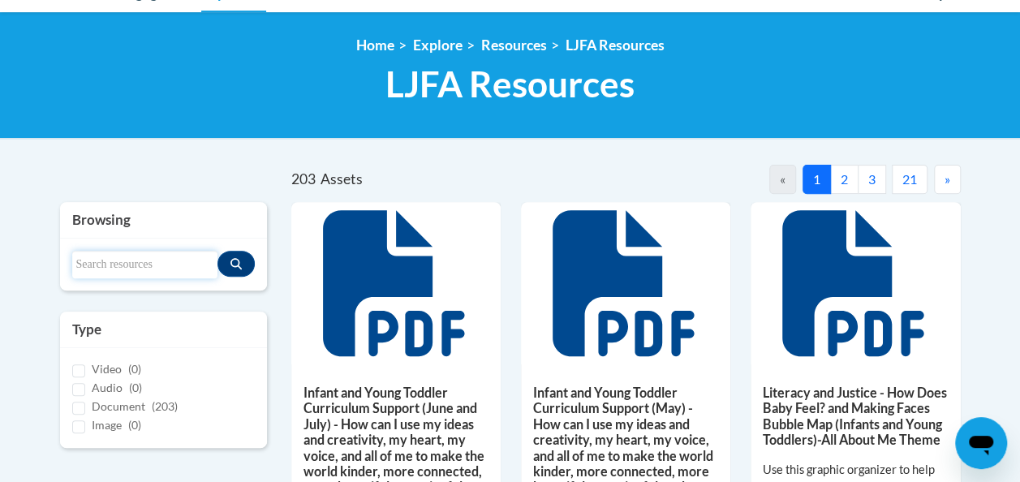
click at [144, 273] on input "Search resources" at bounding box center [144, 265] width 145 height 28
type input "bubble map"
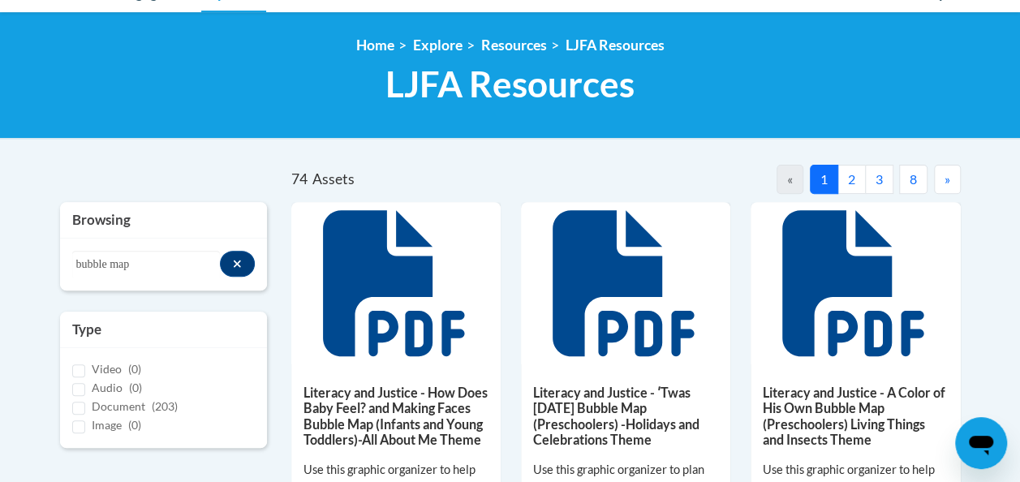
click at [955, 180] on button "»" at bounding box center [947, 179] width 27 height 29
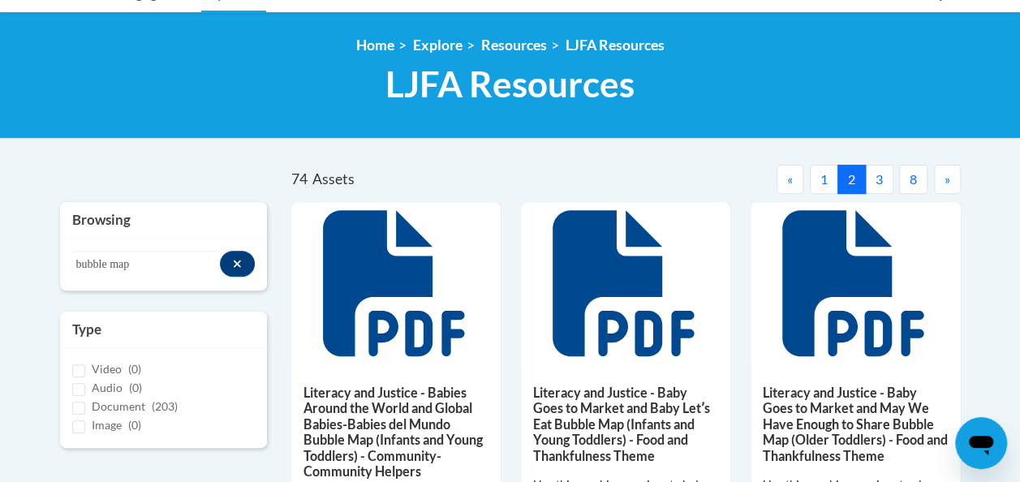
click at [955, 180] on button "»" at bounding box center [947, 179] width 27 height 29
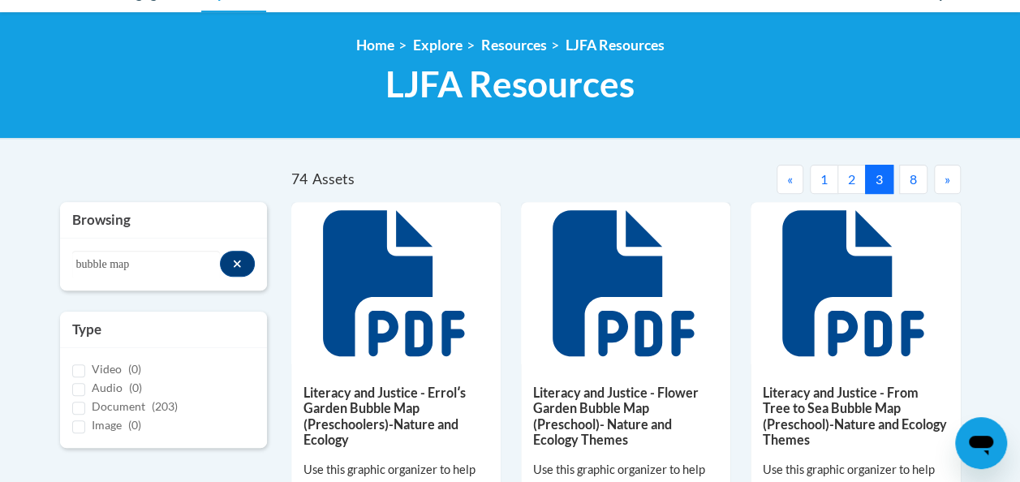
click at [955, 180] on button "»" at bounding box center [947, 179] width 27 height 29
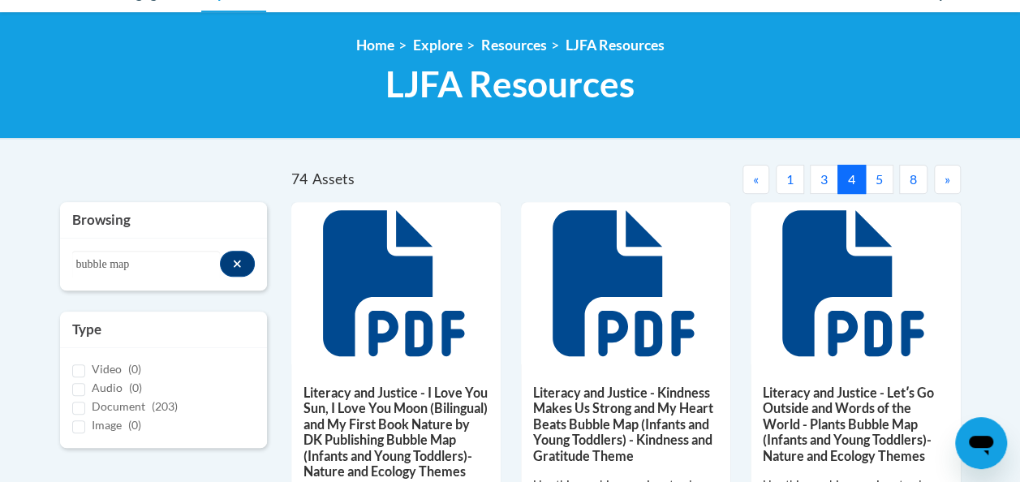
click at [955, 180] on button "»" at bounding box center [947, 179] width 27 height 29
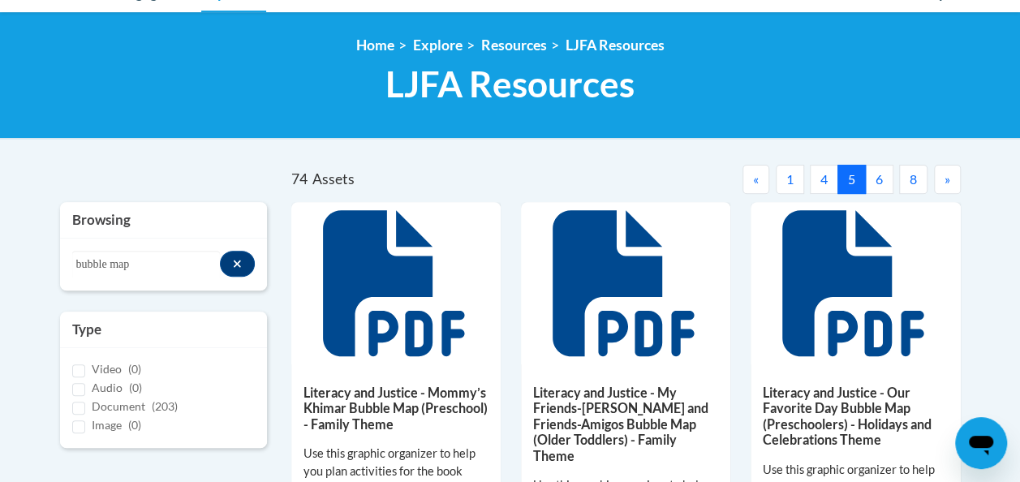
click at [955, 180] on button "»" at bounding box center [947, 179] width 27 height 29
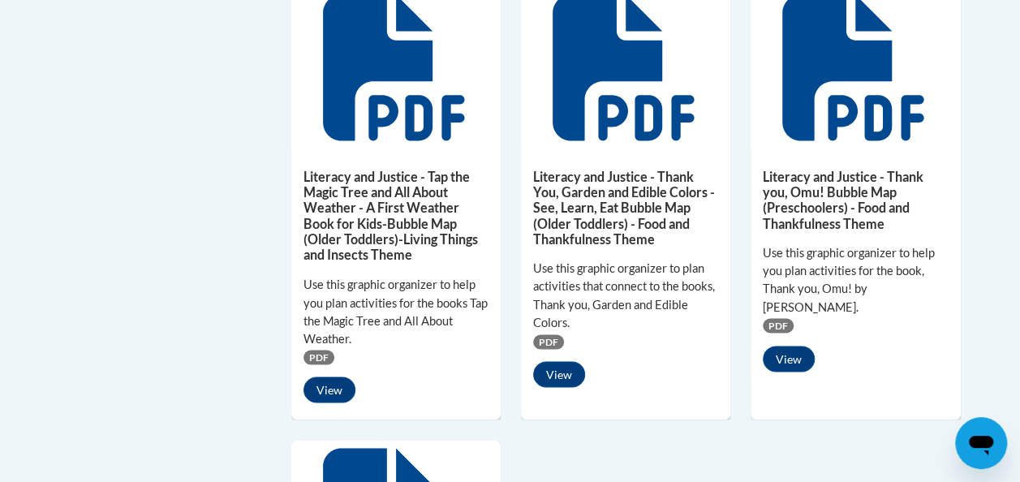
scroll to position [1227, 0]
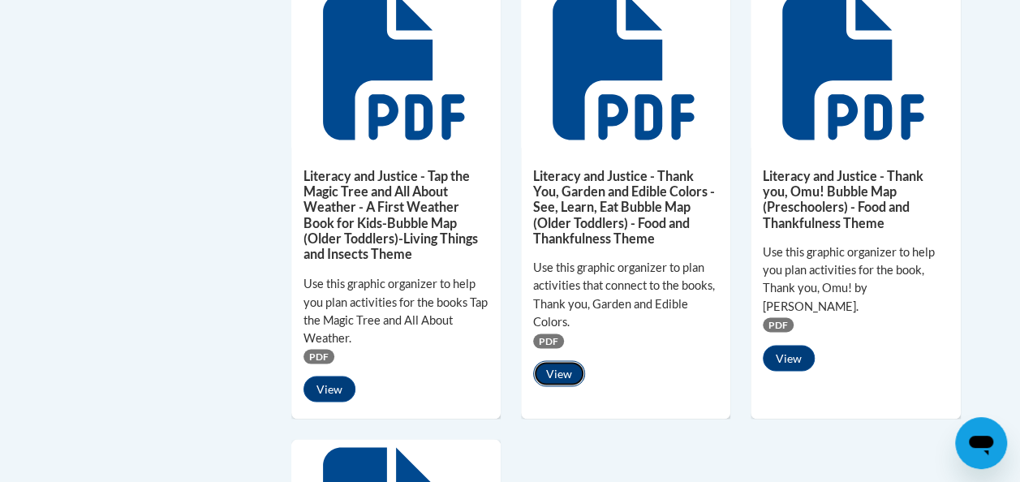
click at [559, 372] on button "View" at bounding box center [559, 373] width 52 height 26
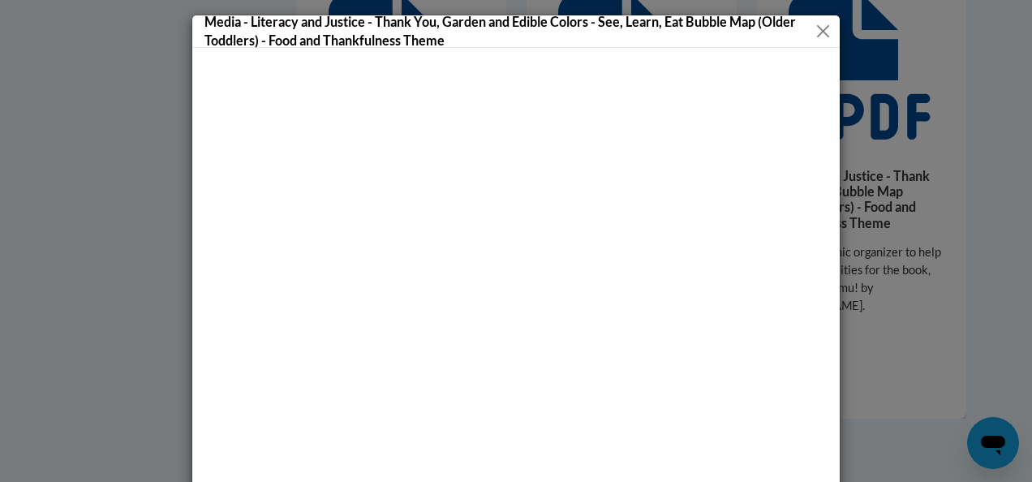
click at [815, 28] on button "Close" at bounding box center [823, 31] width 17 height 20
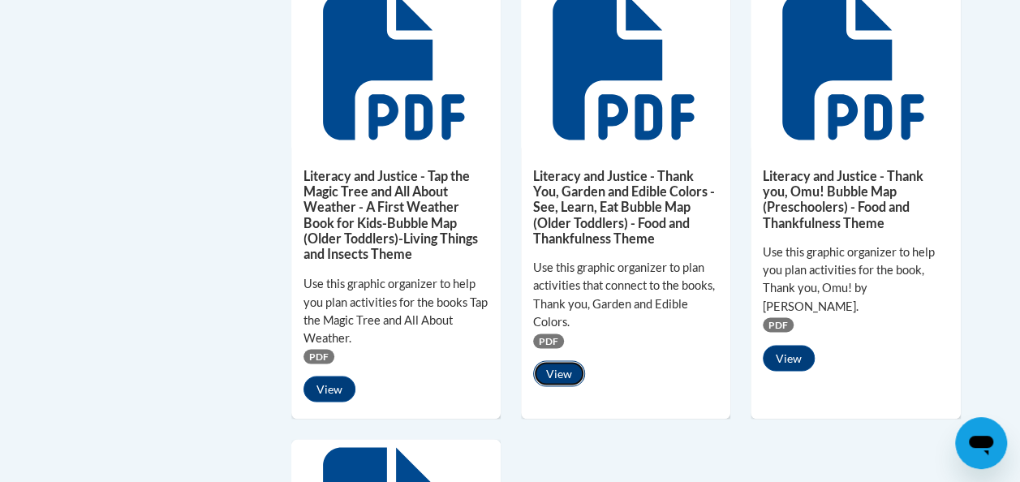
click at [568, 371] on button "View" at bounding box center [559, 373] width 52 height 26
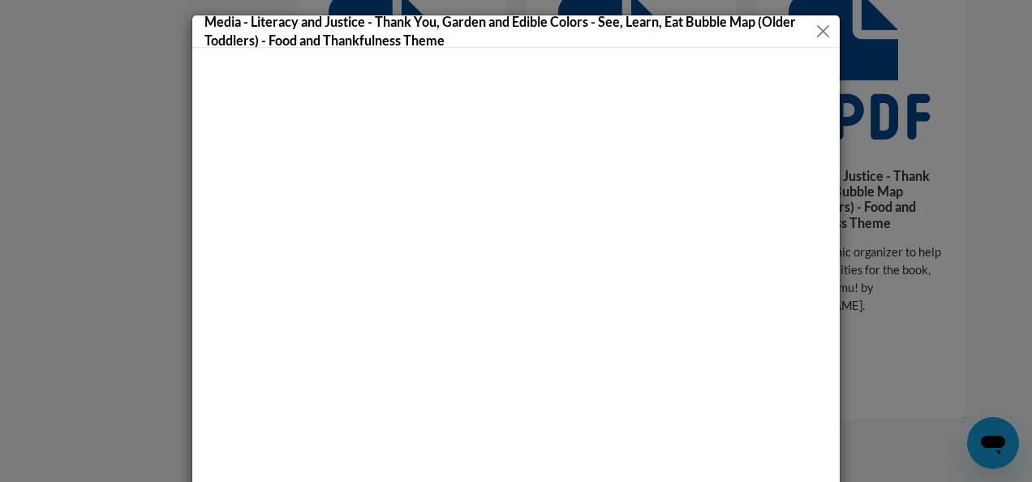
click at [819, 33] on button "Close" at bounding box center [823, 31] width 17 height 20
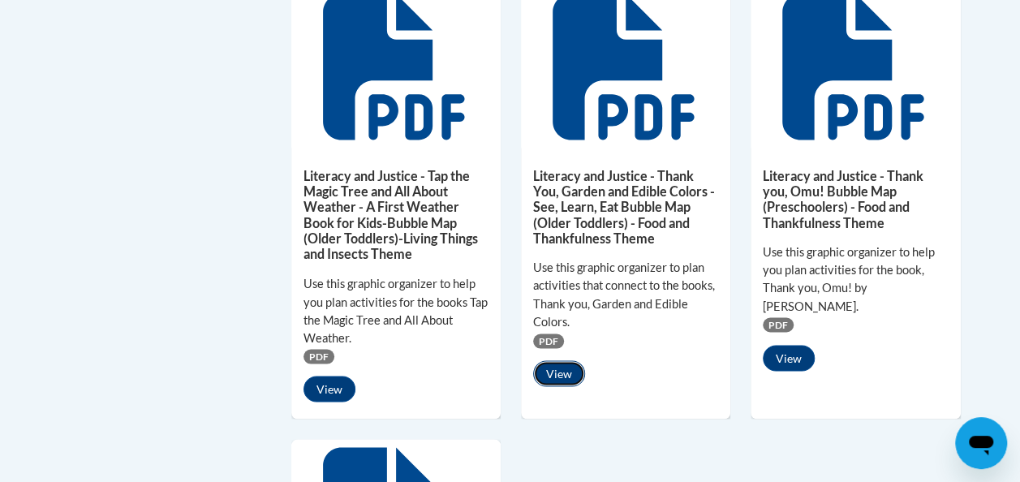
click at [566, 365] on button "View" at bounding box center [559, 373] width 52 height 26
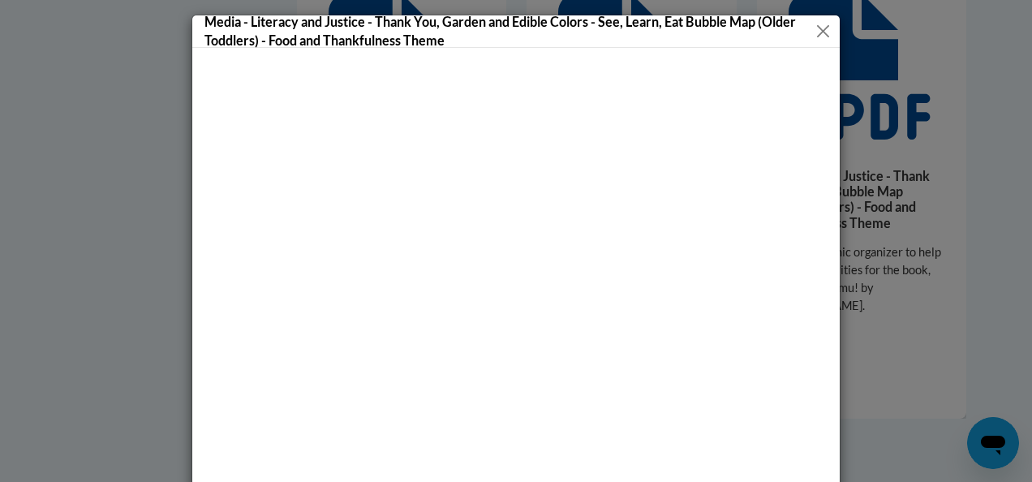
click at [817, 29] on button "Close" at bounding box center [823, 31] width 17 height 20
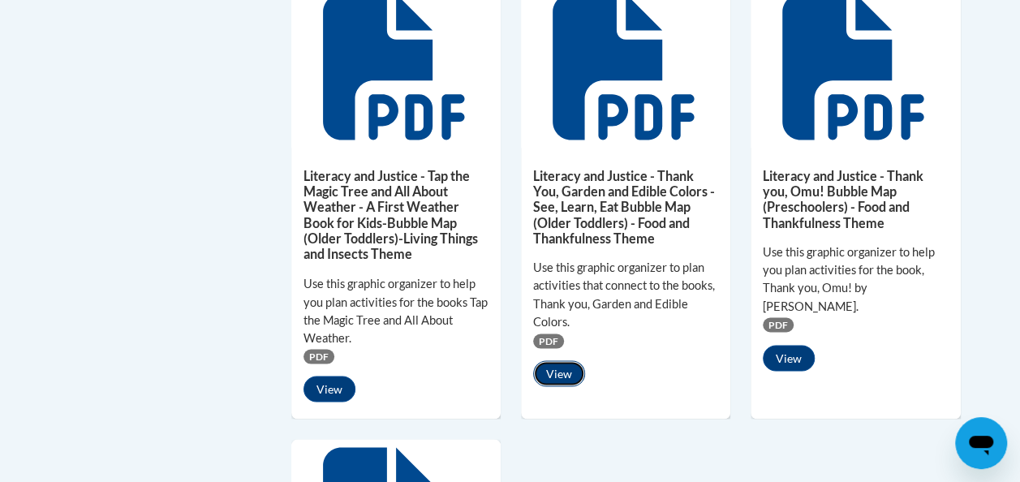
click at [556, 371] on button "View" at bounding box center [559, 373] width 52 height 26
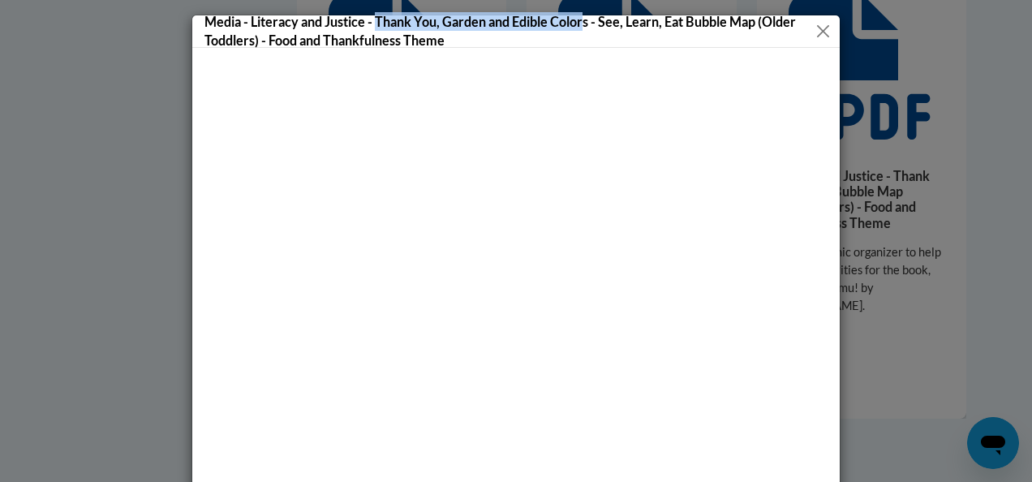
drag, startPoint x: 371, startPoint y: 20, endPoint x: 580, endPoint y: 23, distance: 208.6
click at [580, 23] on h5 "Media - Literacy and Justice - Thank You, Garden and Edible Colors - See, Learn…" at bounding box center [510, 30] width 610 height 37
copy h5 "Thank You, Garden and Edible Colors - See, Learn, Eat"
click at [818, 29] on button "Close" at bounding box center [823, 31] width 17 height 20
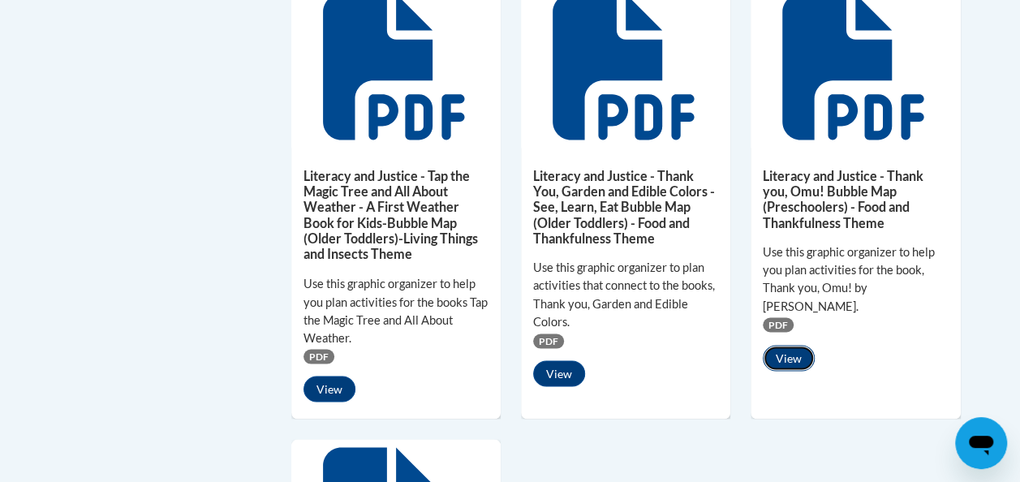
click at [789, 345] on button "View" at bounding box center [789, 358] width 52 height 26
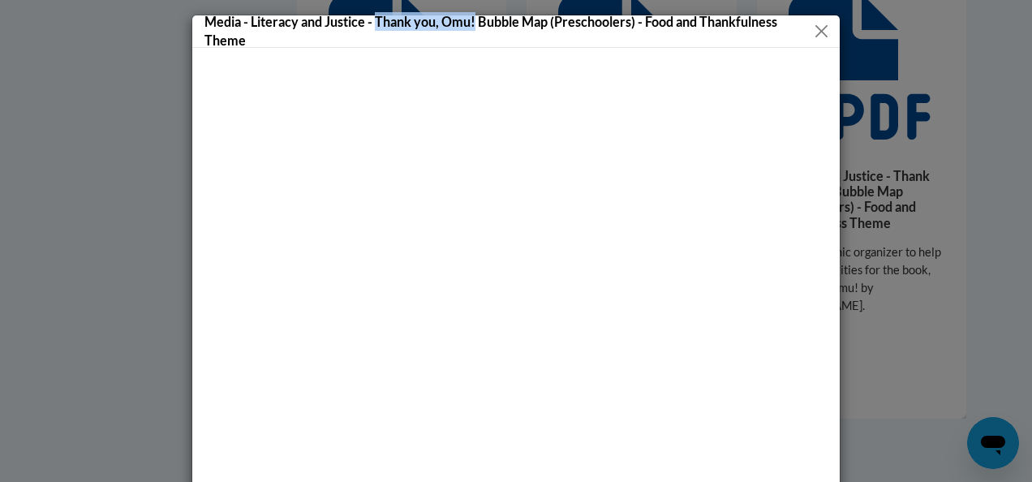
drag, startPoint x: 372, startPoint y: 23, endPoint x: 471, endPoint y: 22, distance: 99.0
click at [471, 22] on h5 "Media - Literacy and Justice - Thank you, Omu! Bubble Map (Preschoolers) - Food…" at bounding box center [509, 30] width 608 height 37
copy h5 "Thank you, Omu!"
click at [817, 30] on button "Close" at bounding box center [821, 31] width 19 height 20
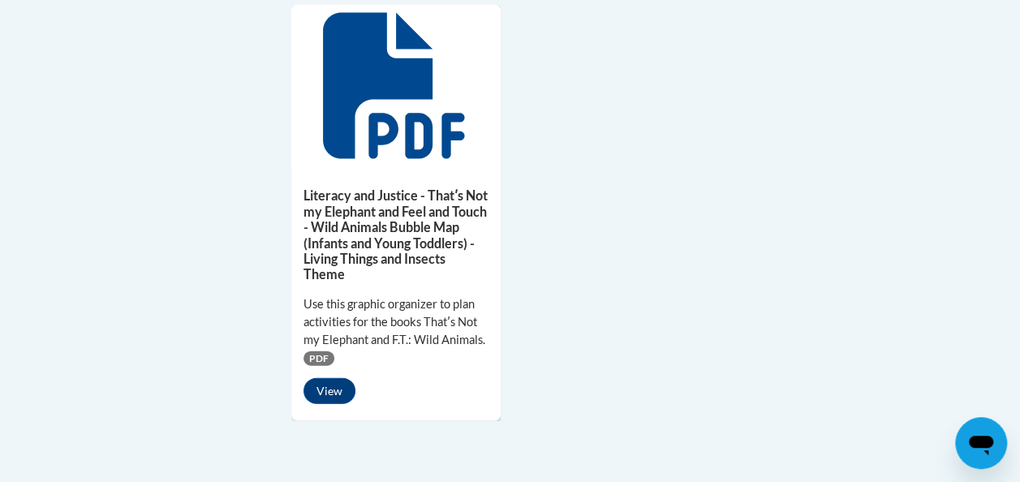
scroll to position [1662, 0]
click at [334, 387] on button "View" at bounding box center [330, 390] width 52 height 26
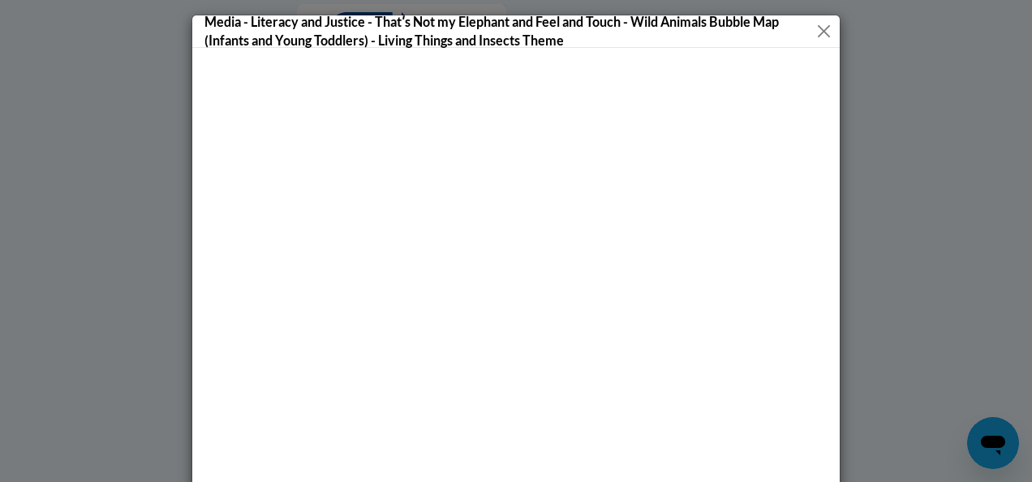
click at [817, 32] on button "Close" at bounding box center [824, 31] width 16 height 20
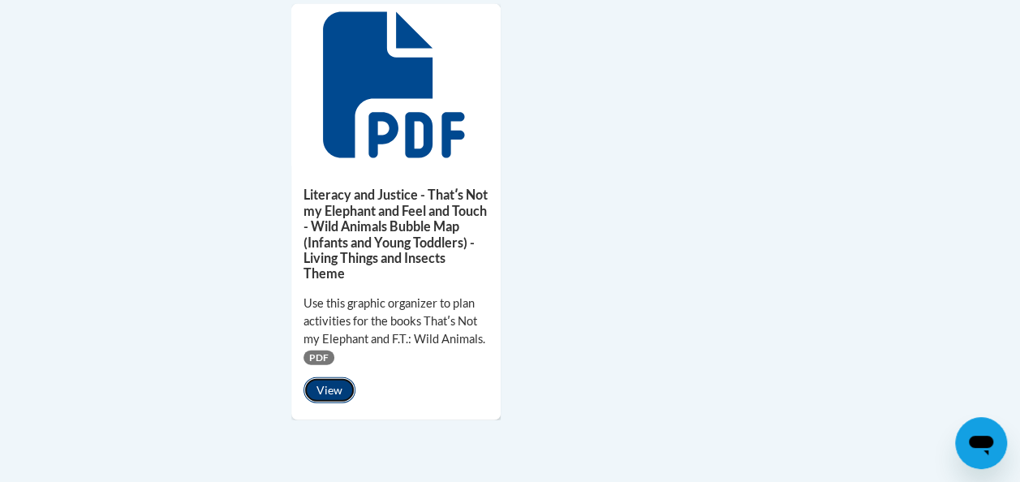
click at [331, 391] on button "View" at bounding box center [330, 390] width 52 height 26
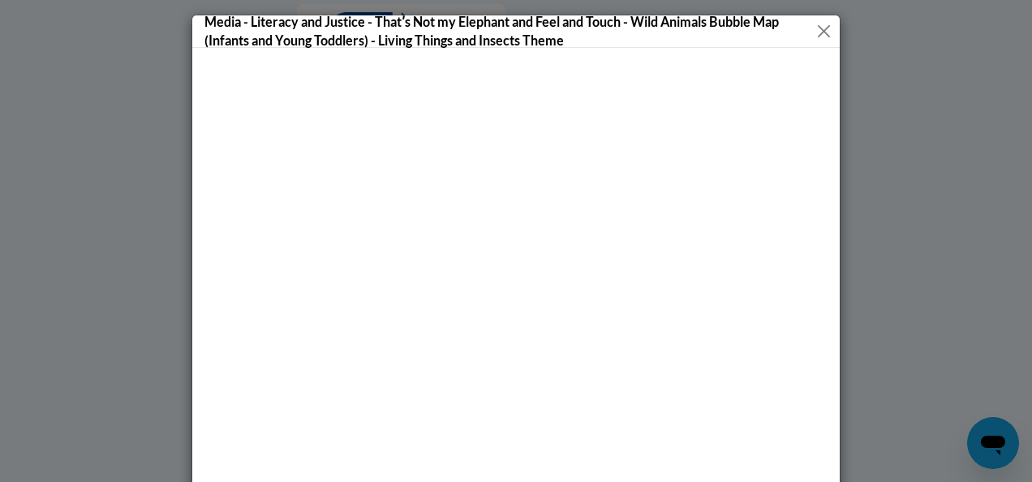
click at [821, 32] on button "Close" at bounding box center [824, 31] width 16 height 20
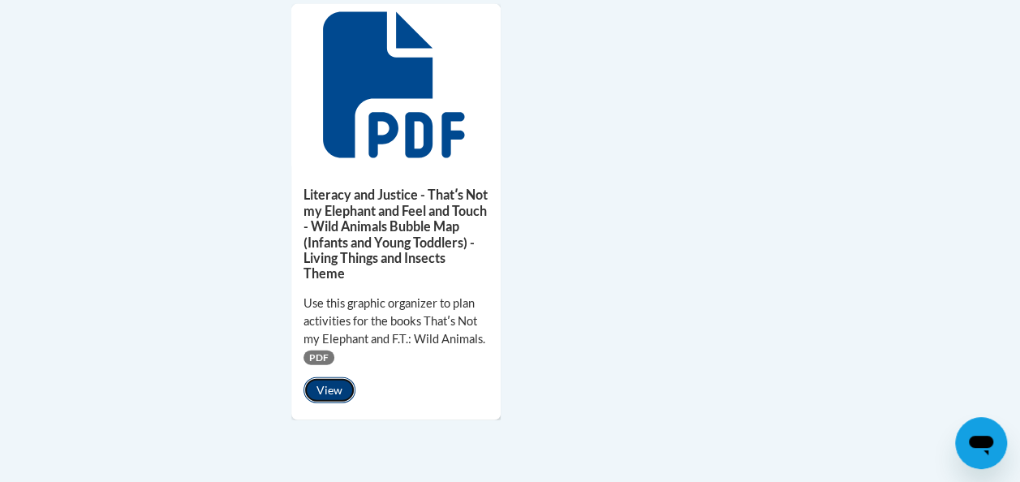
click at [338, 394] on button "View" at bounding box center [330, 390] width 52 height 26
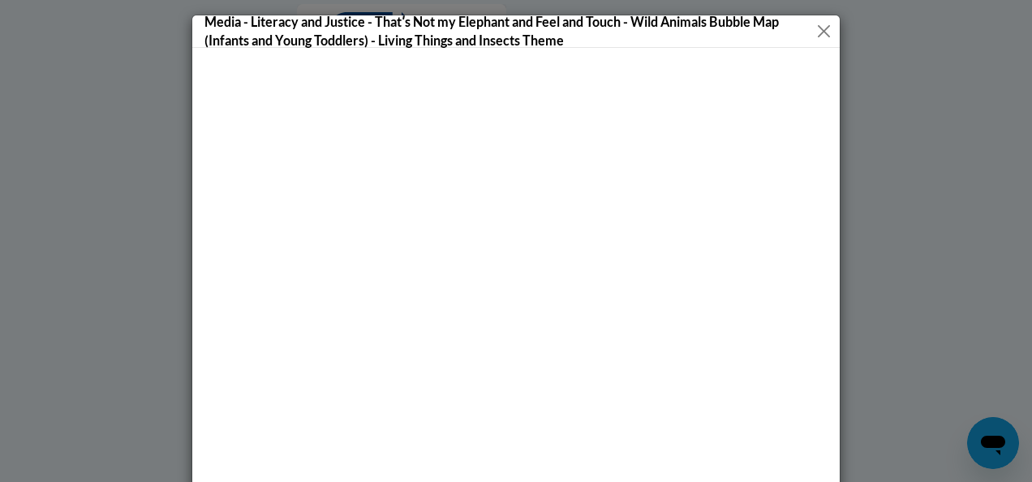
click at [823, 33] on button "Close" at bounding box center [824, 31] width 16 height 20
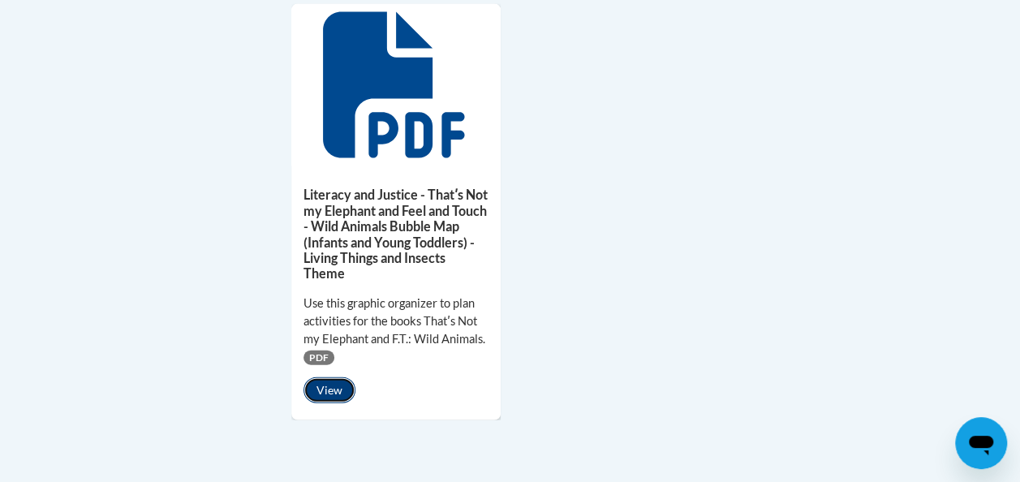
click at [321, 386] on button "View" at bounding box center [330, 390] width 52 height 26
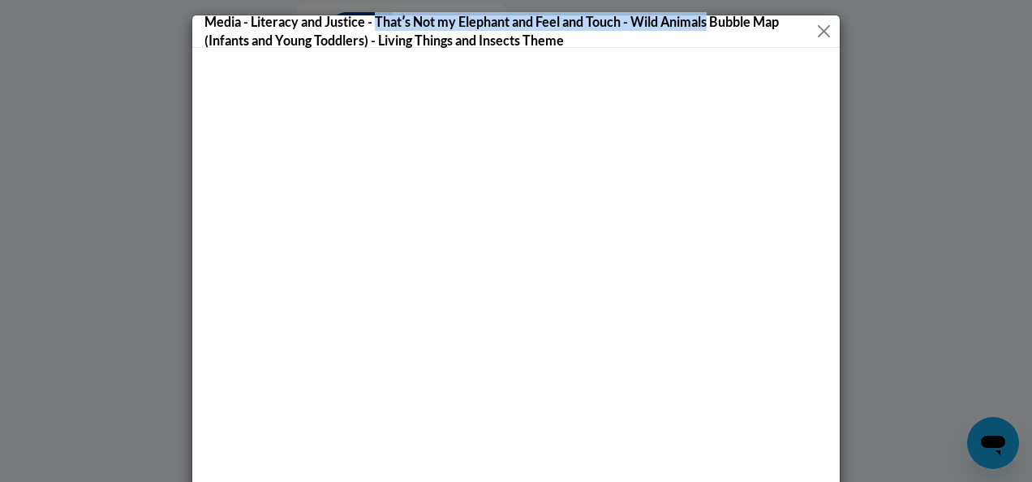
drag, startPoint x: 370, startPoint y: 19, endPoint x: 708, endPoint y: 18, distance: 337.7
click at [708, 18] on h5 "Media - Literacy and Justice - Thatʹs Not my Elephant and Feel and Touch - Wild…" at bounding box center [510, 30] width 611 height 37
copy h5 "Thatʹs Not my Elephant and Feel and Touch - Wild Animals"
click at [817, 31] on button "Close" at bounding box center [824, 31] width 16 height 20
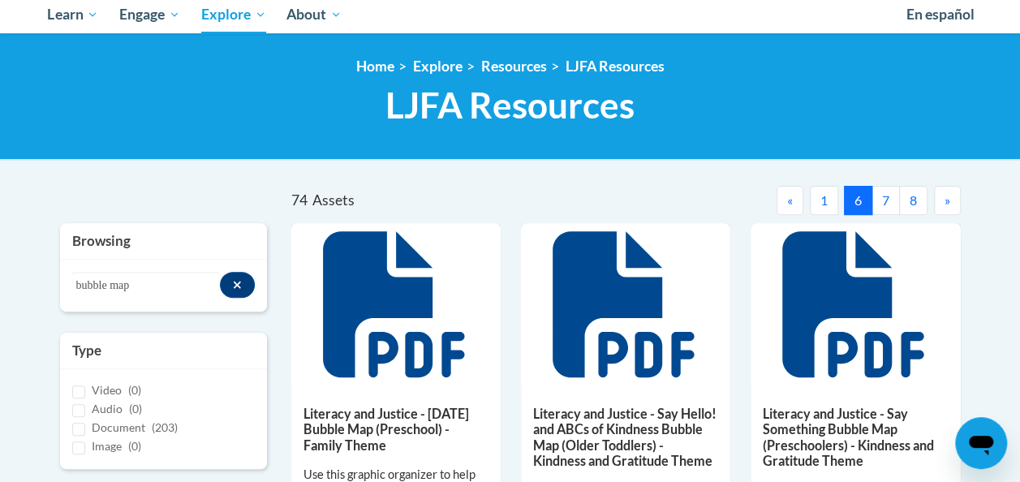
scroll to position [180, 0]
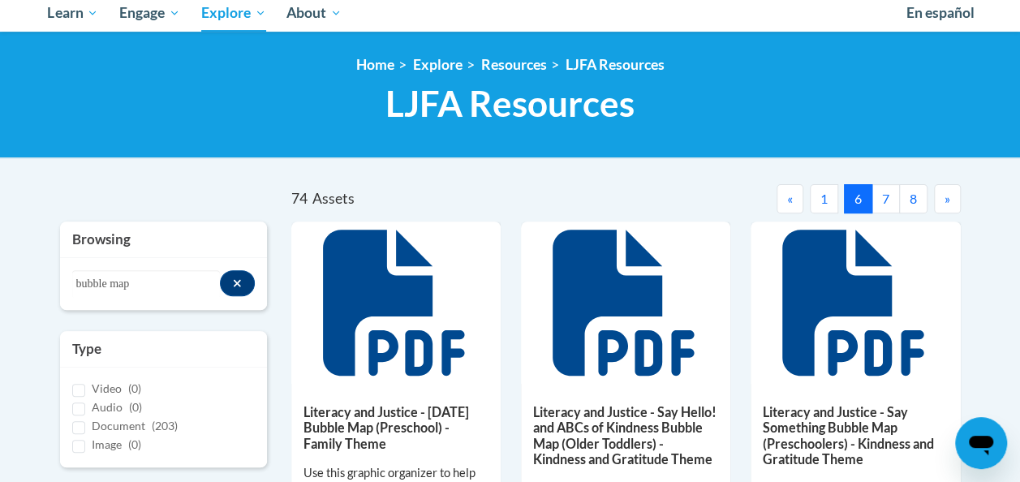
click at [886, 200] on button "7" at bounding box center [886, 198] width 28 height 29
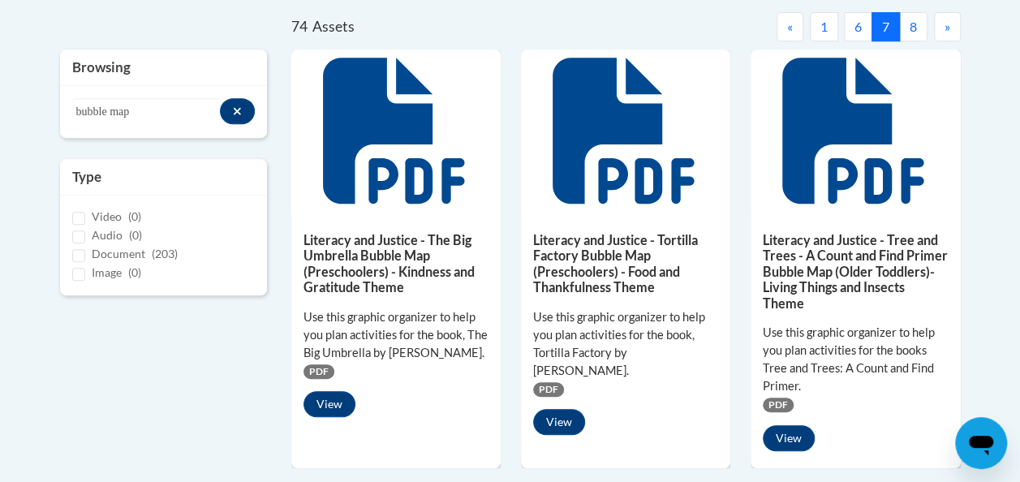
scroll to position [357, 0]
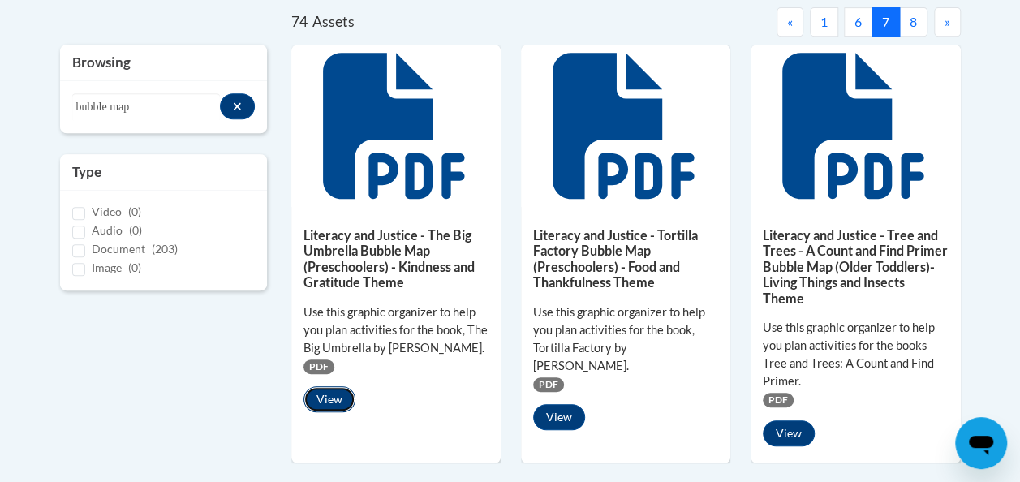
click at [333, 399] on button "View" at bounding box center [330, 399] width 52 height 26
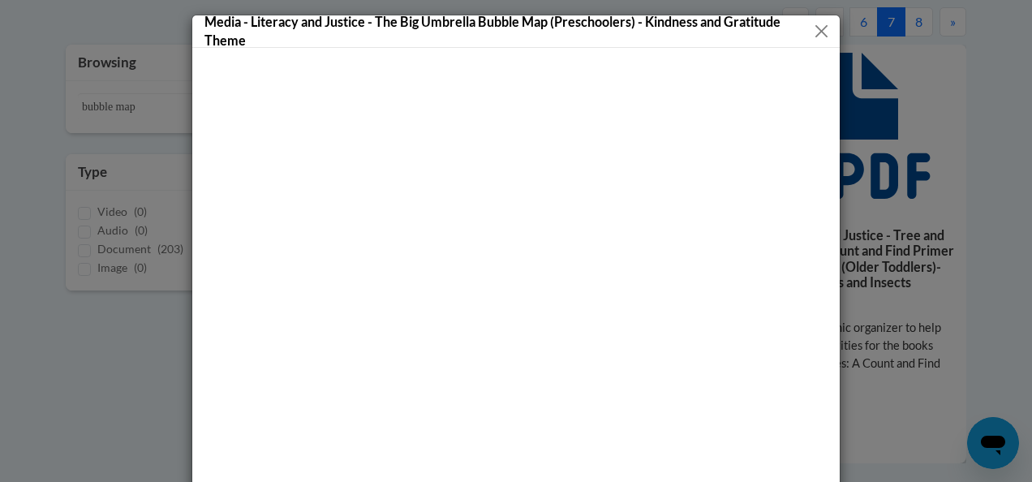
click at [816, 28] on button "Close" at bounding box center [821, 31] width 19 height 20
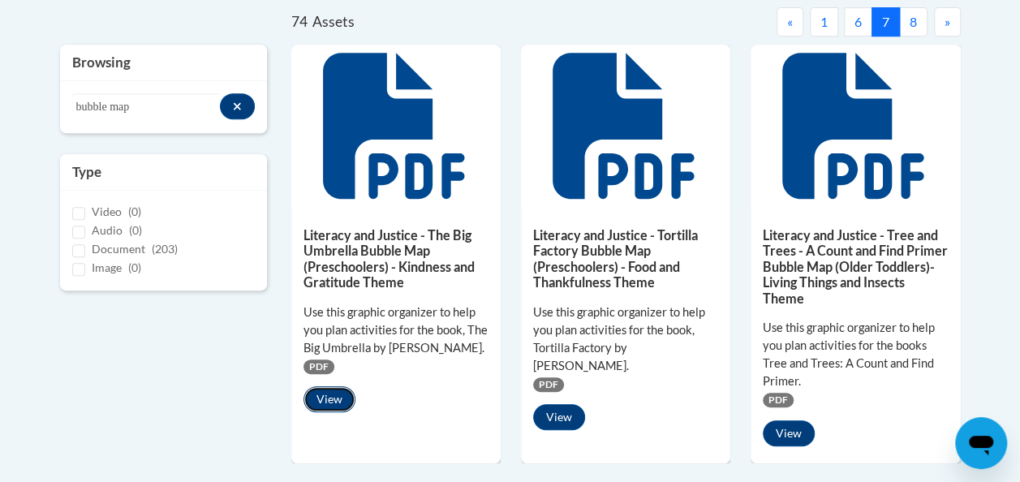
click at [331, 394] on button "View" at bounding box center [330, 399] width 52 height 26
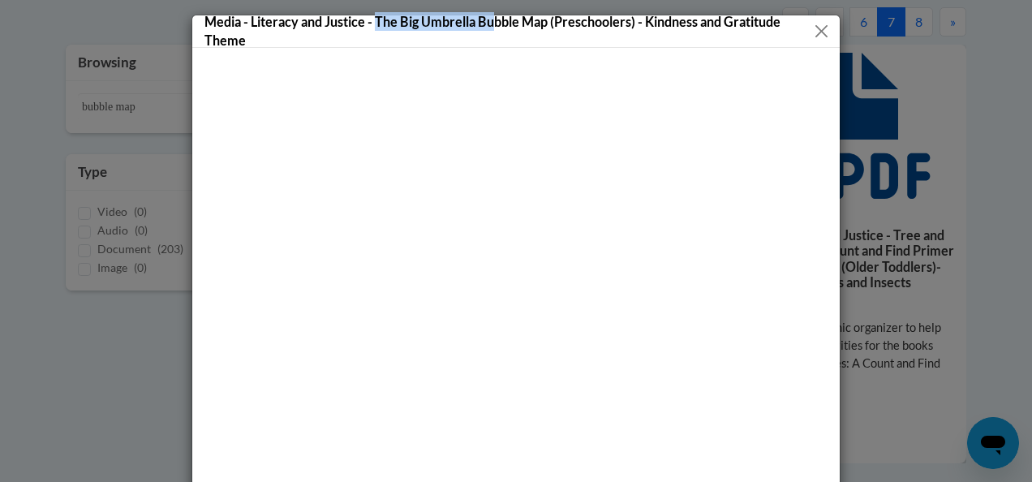
drag, startPoint x: 369, startPoint y: 16, endPoint x: 486, endPoint y: 19, distance: 117.7
click at [486, 19] on h5 "Media - Literacy and Justice - The Big Umbrella Bubble Map (Preschoolers) - Kin…" at bounding box center [509, 30] width 608 height 37
click at [486, 18] on h5 "Media - Literacy and Justice - The Big Umbrella Bubble Map (Preschoolers) - Kin…" at bounding box center [509, 30] width 608 height 37
copy h5 "The Big Umbrella"
click at [818, 30] on button "Close" at bounding box center [821, 31] width 19 height 20
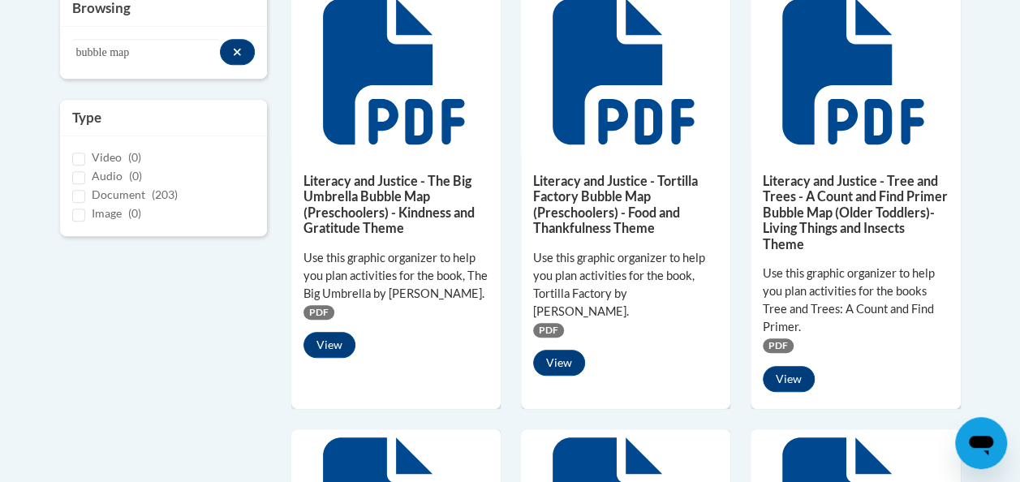
scroll to position [412, 0]
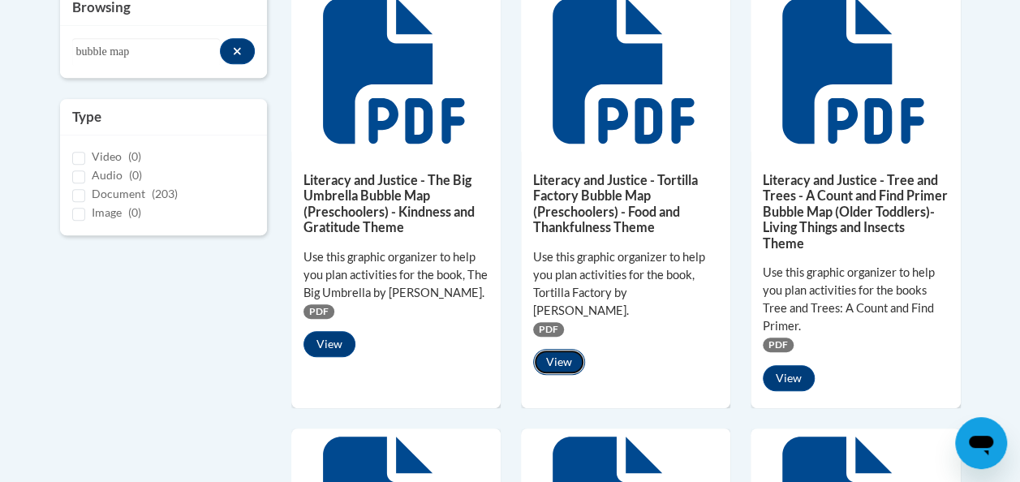
click at [570, 349] on button "View" at bounding box center [559, 362] width 52 height 26
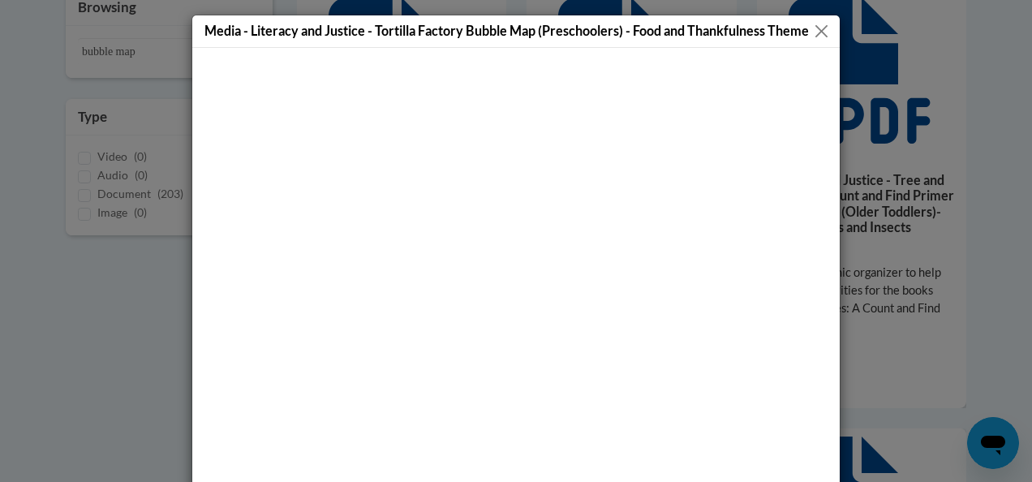
click at [817, 31] on button "Close" at bounding box center [822, 31] width 20 height 20
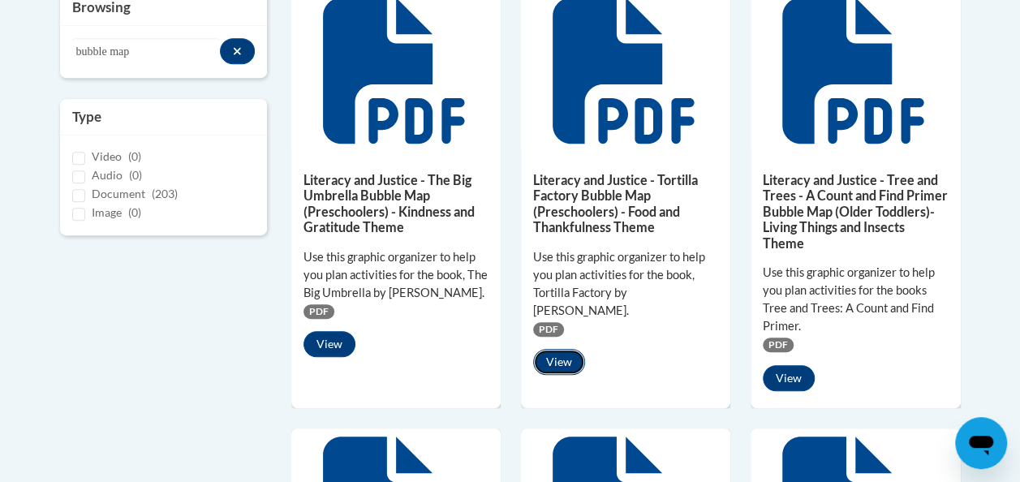
click at [564, 349] on button "View" at bounding box center [559, 362] width 52 height 26
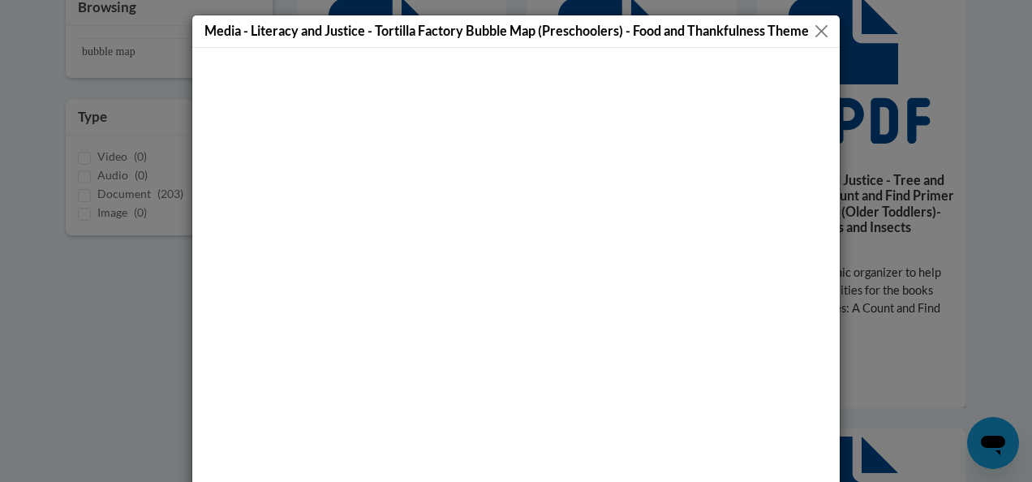
click at [812, 29] on button "Close" at bounding box center [822, 31] width 20 height 20
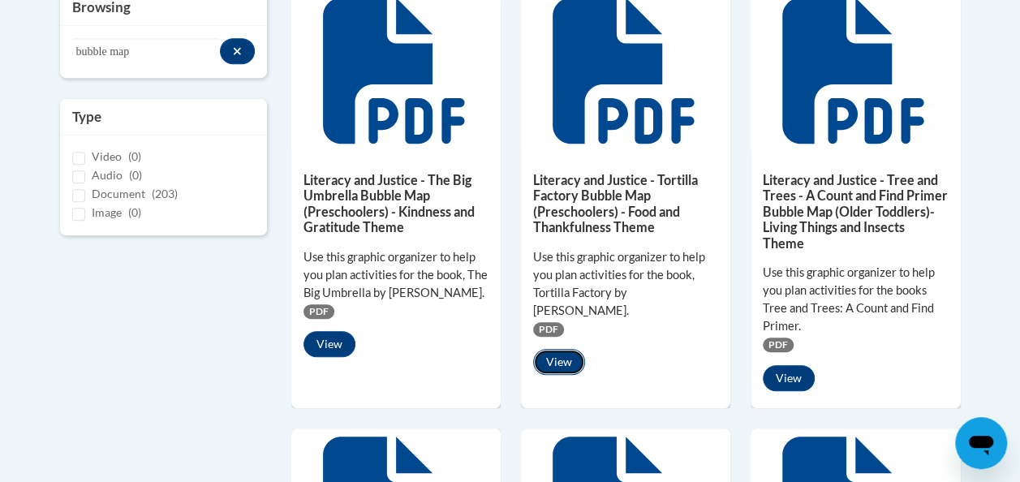
click at [566, 349] on button "View" at bounding box center [559, 362] width 52 height 26
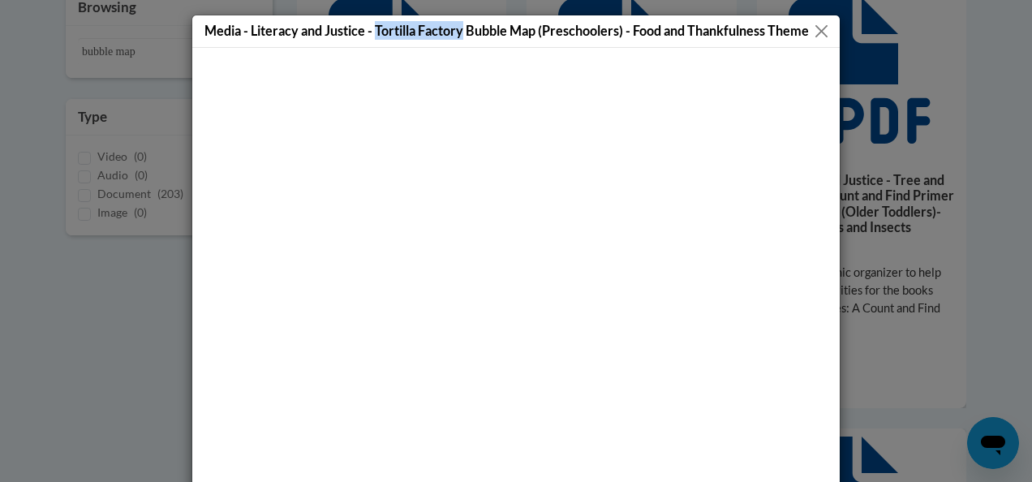
drag, startPoint x: 371, startPoint y: 21, endPoint x: 458, endPoint y: 23, distance: 86.9
click at [458, 23] on h5 "Media - Literacy and Justice - Tortilla Factory Bubble Map (Preschoolers) - Foo…" at bounding box center [507, 30] width 605 height 19
copy h5 "Tortilla Factory"
click at [814, 36] on button "Close" at bounding box center [822, 31] width 20 height 20
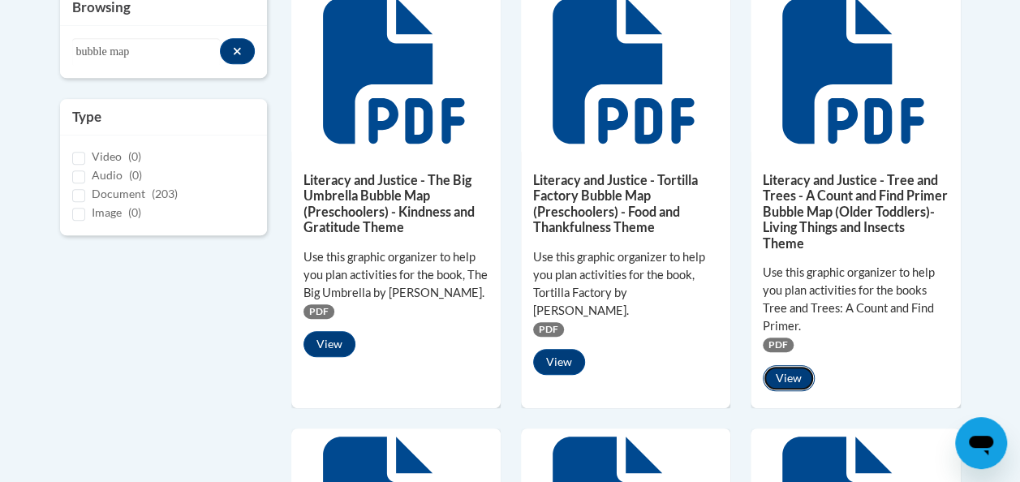
click at [795, 375] on button "View" at bounding box center [789, 378] width 52 height 26
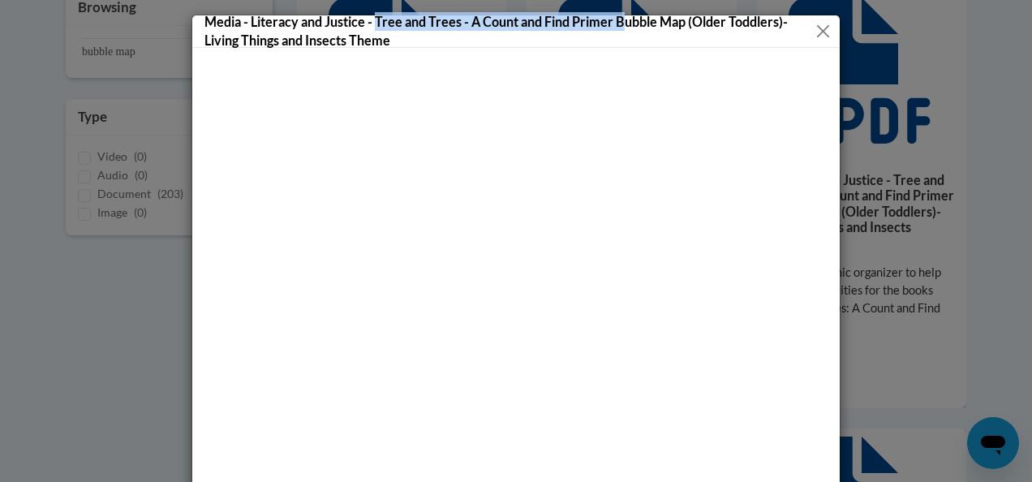
drag, startPoint x: 370, startPoint y: 19, endPoint x: 626, endPoint y: 19, distance: 255.7
click at [626, 19] on h5 "Media - Literacy and Justice - Tree and Trees - A Count and Find Primer Bubble …" at bounding box center [510, 30] width 610 height 37
copy h5 "Tree and Trees - A Count and Find Primer"
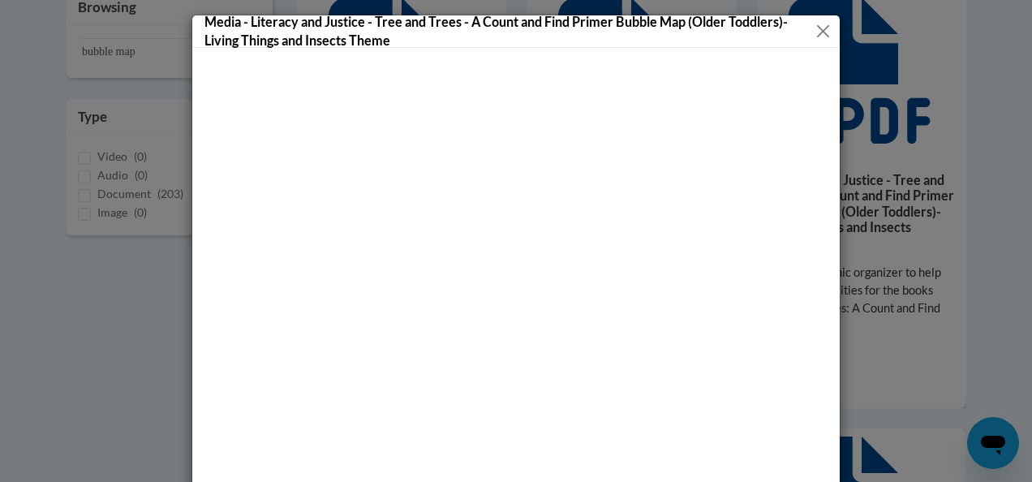
click at [847, 45] on div "Media - Literacy and Justice - Tree and Trees - A Count and Find Primer Bubble …" at bounding box center [516, 241] width 1032 height 482
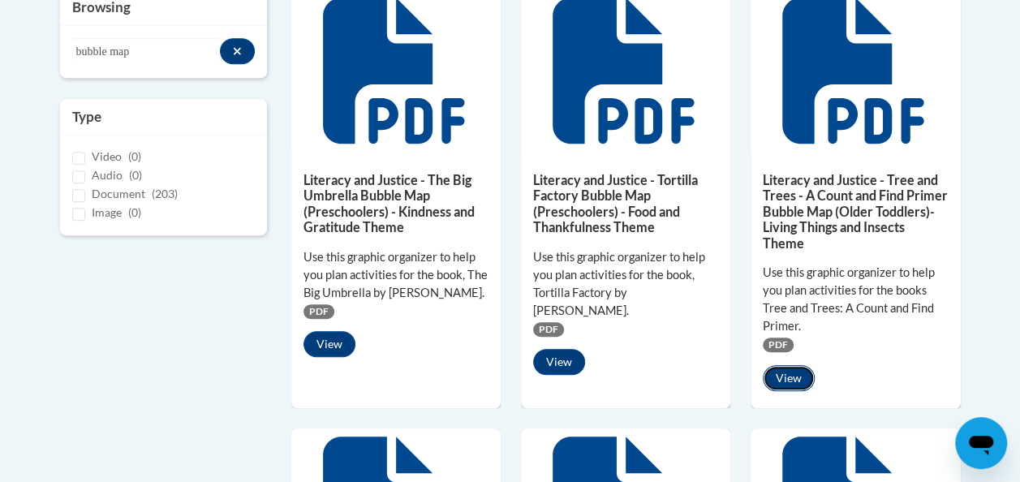
click at [791, 375] on button "View" at bounding box center [789, 378] width 52 height 26
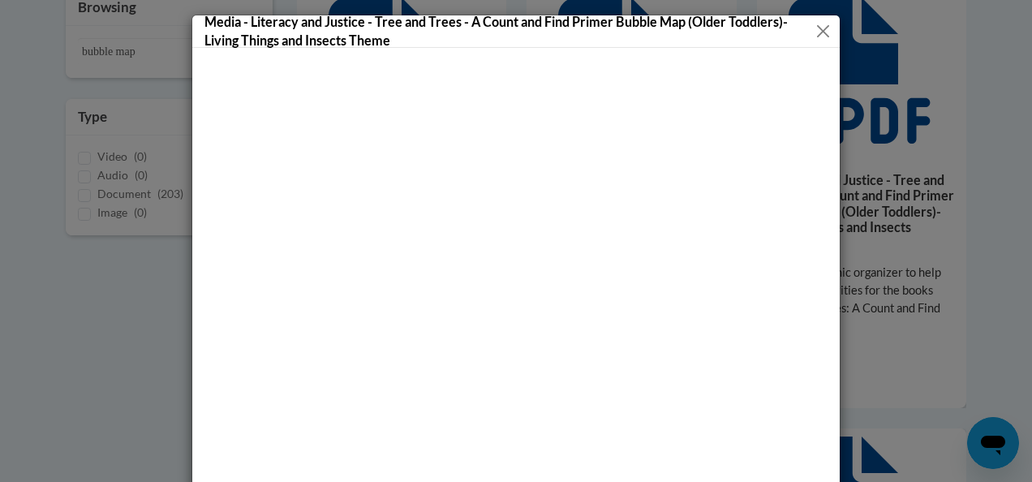
click at [817, 32] on button "Close" at bounding box center [823, 31] width 18 height 20
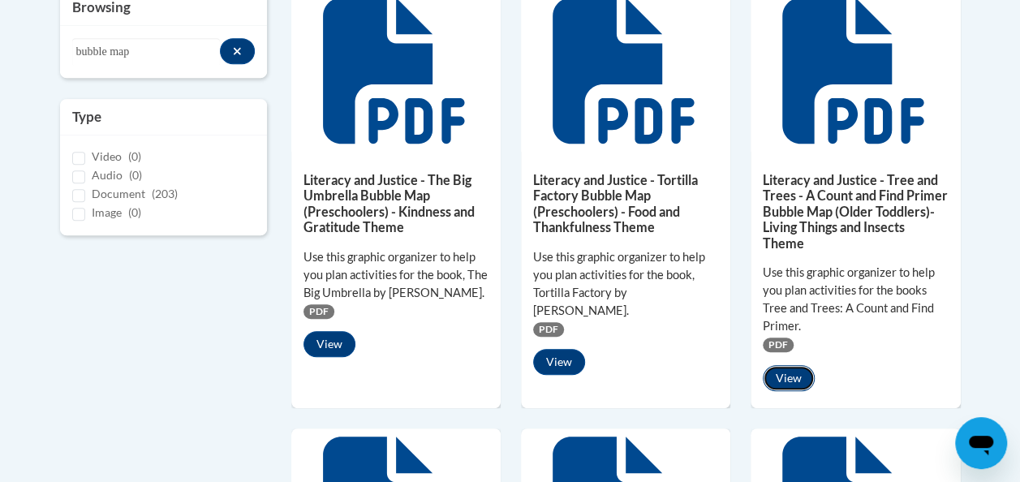
click at [801, 377] on button "View" at bounding box center [789, 378] width 52 height 26
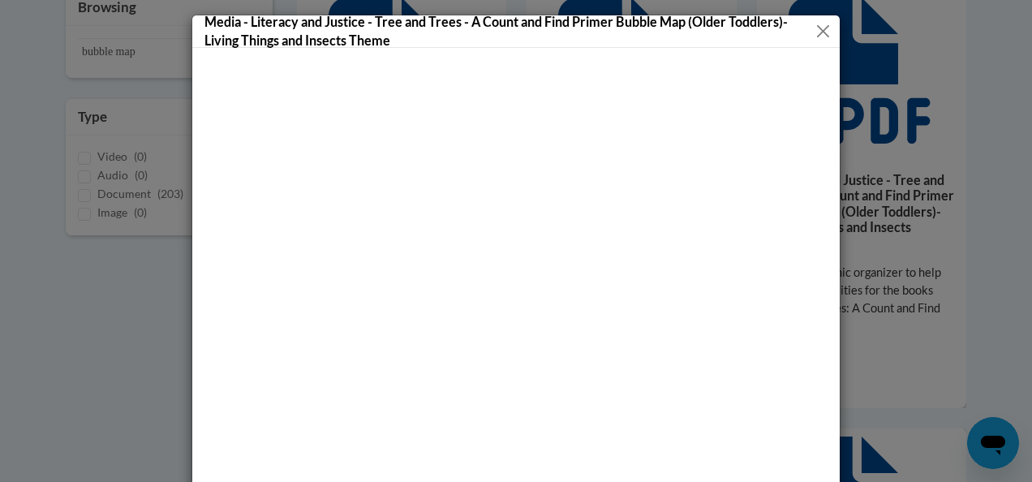
click at [819, 36] on button "Close" at bounding box center [823, 31] width 18 height 20
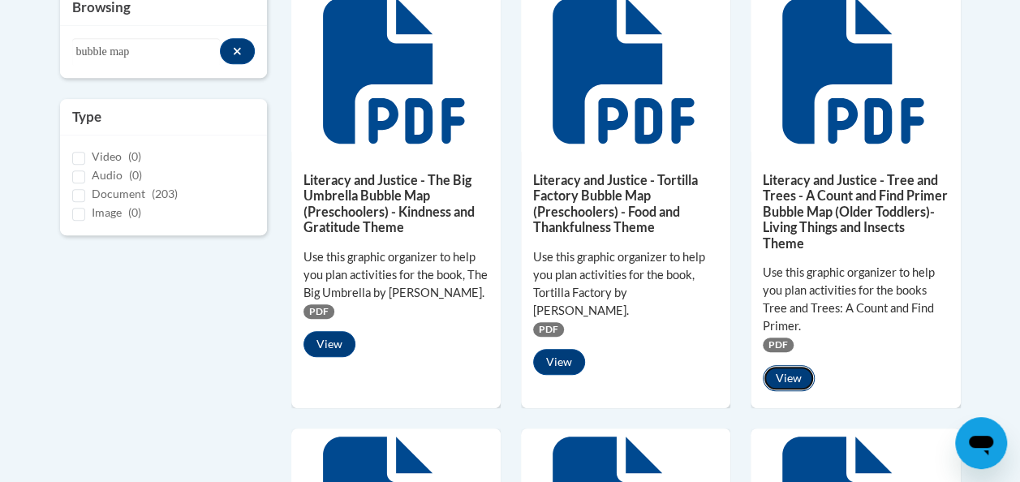
click at [789, 381] on button "View" at bounding box center [789, 378] width 52 height 26
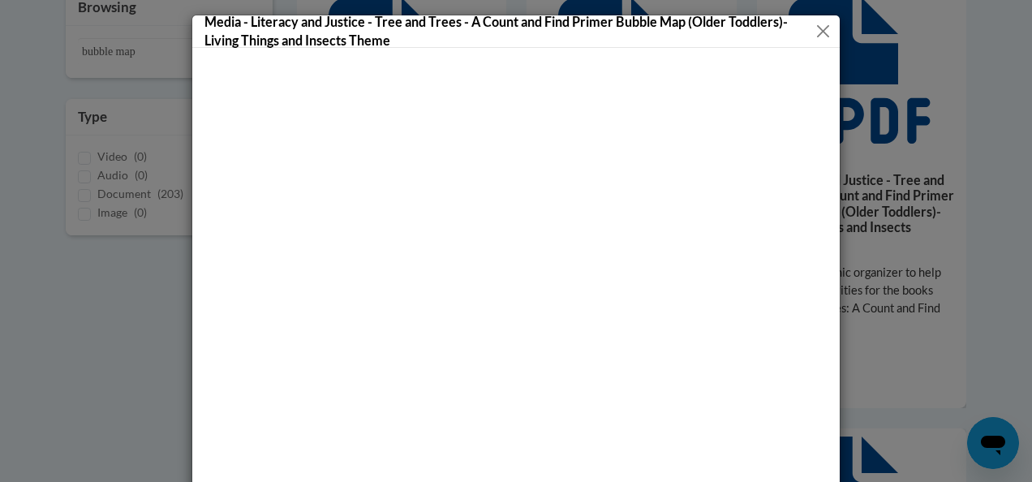
click at [814, 32] on button "Close" at bounding box center [823, 31] width 18 height 20
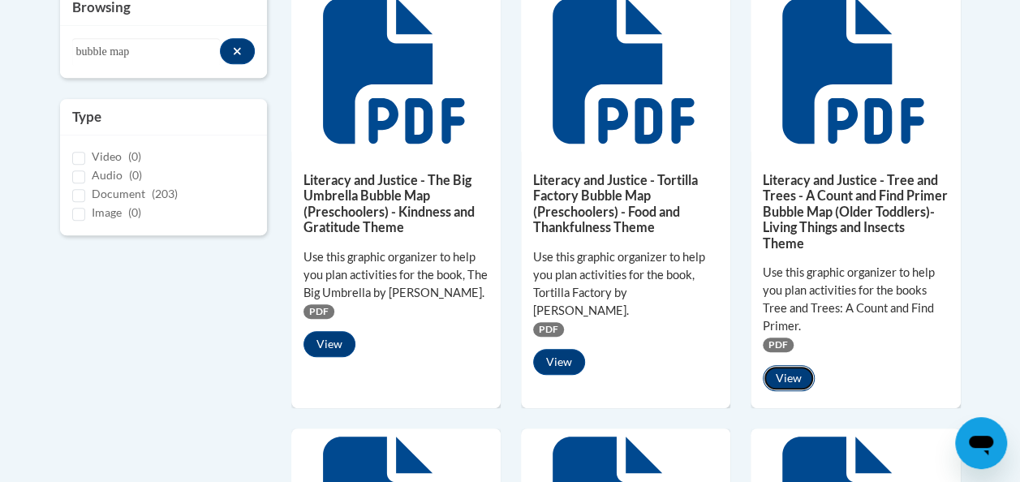
click at [791, 375] on button "View" at bounding box center [789, 378] width 52 height 26
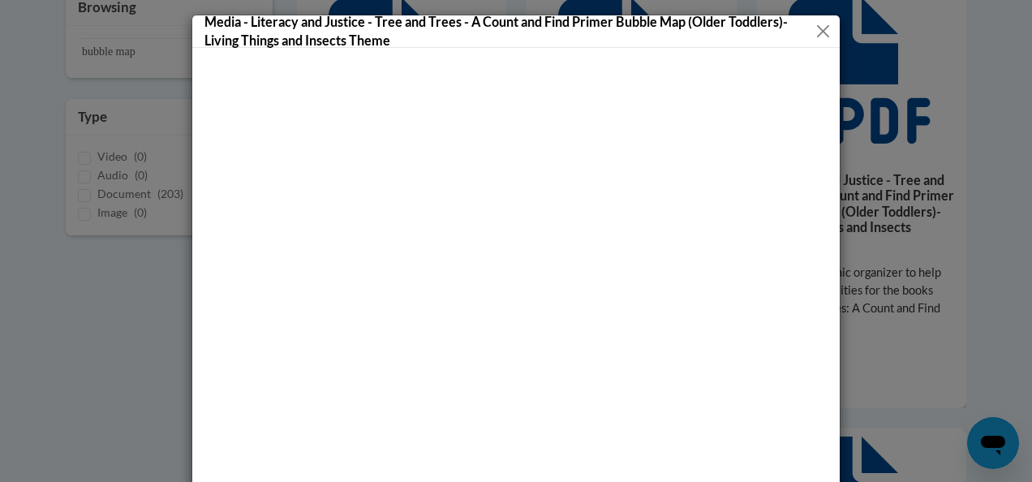
click at [820, 28] on button "Close" at bounding box center [823, 31] width 18 height 20
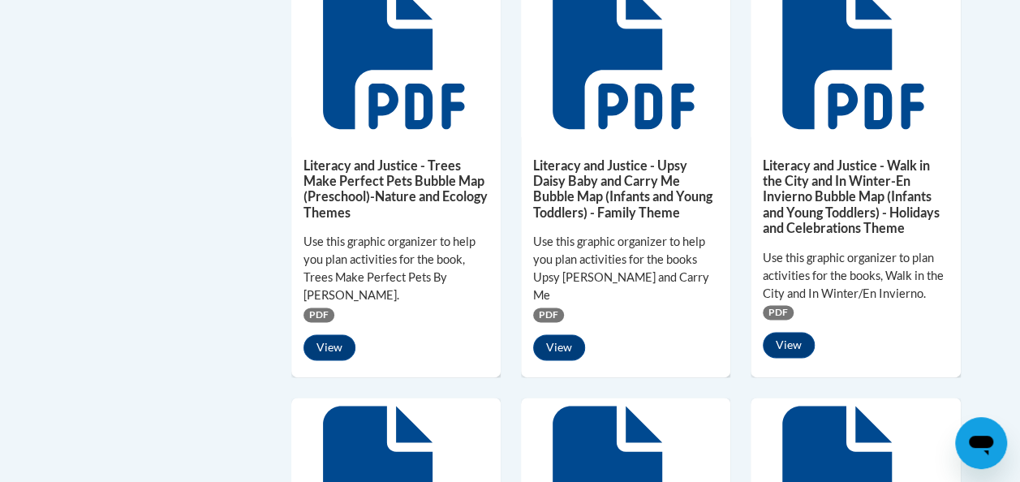
scroll to position [867, 0]
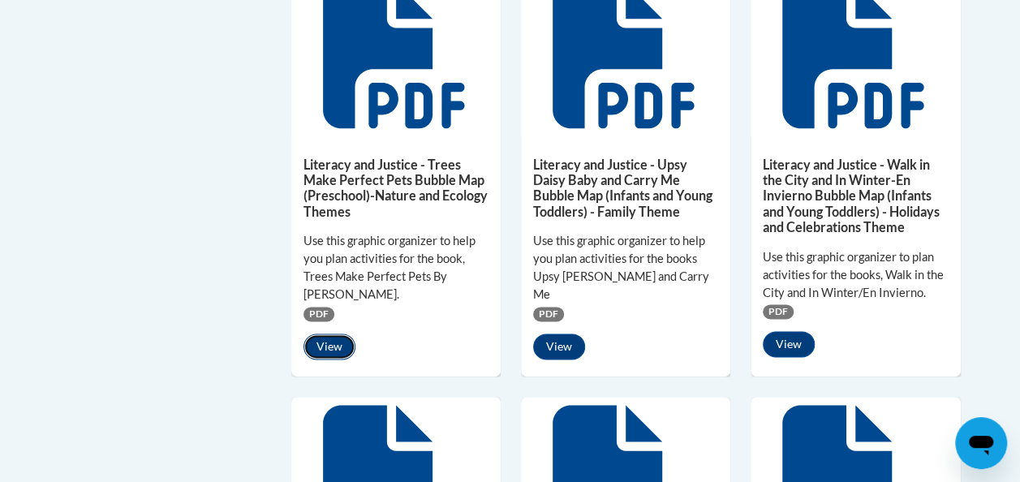
click at [341, 343] on button "View" at bounding box center [330, 347] width 52 height 26
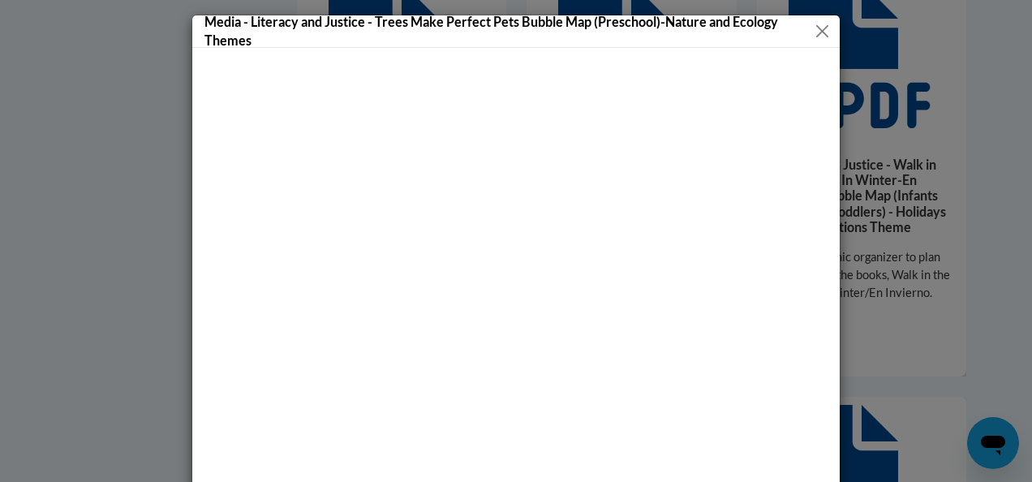
click at [812, 31] on button "Close" at bounding box center [821, 31] width 19 height 20
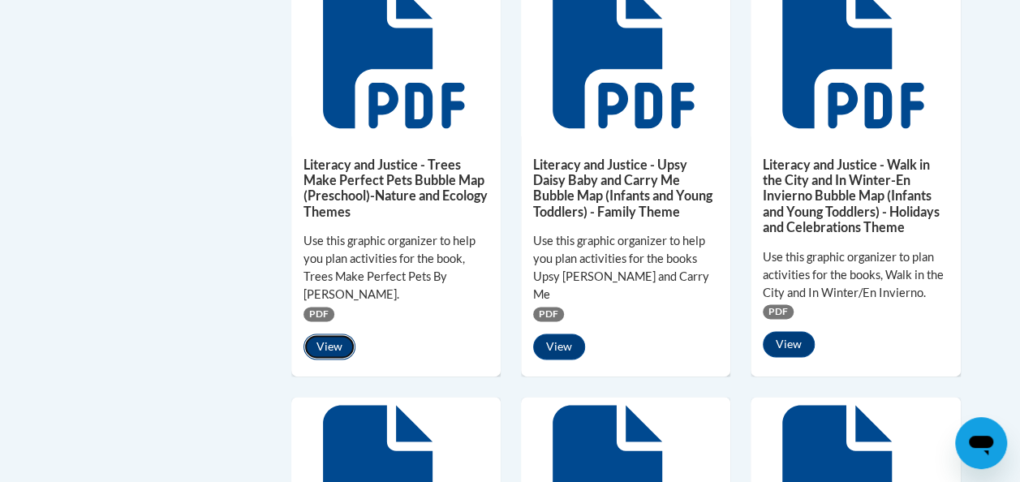
click at [339, 344] on button "View" at bounding box center [330, 347] width 52 height 26
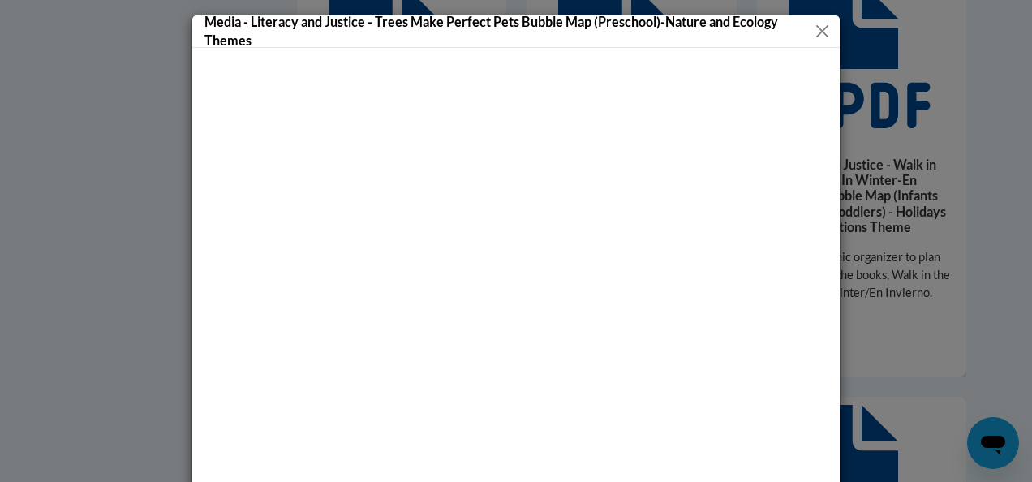
click at [812, 28] on button "Close" at bounding box center [821, 31] width 19 height 20
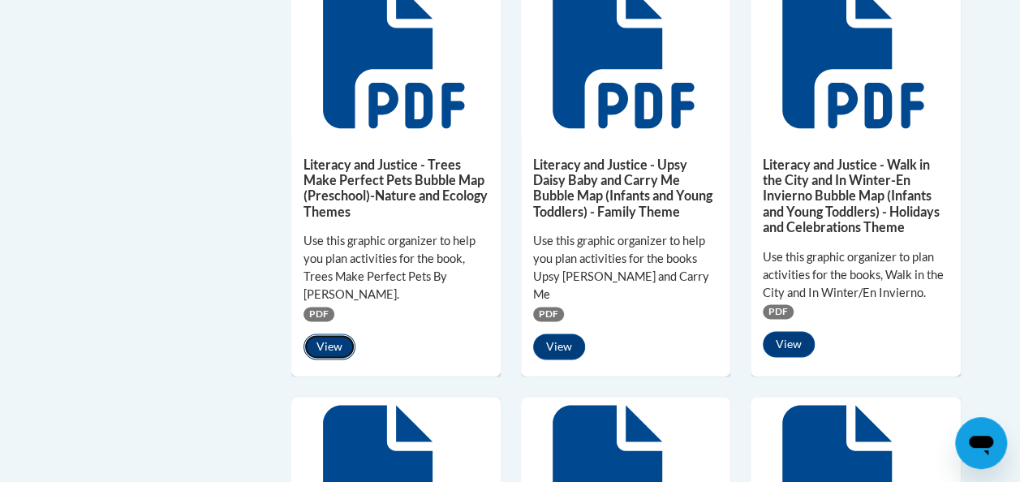
click at [330, 343] on button "View" at bounding box center [330, 347] width 52 height 26
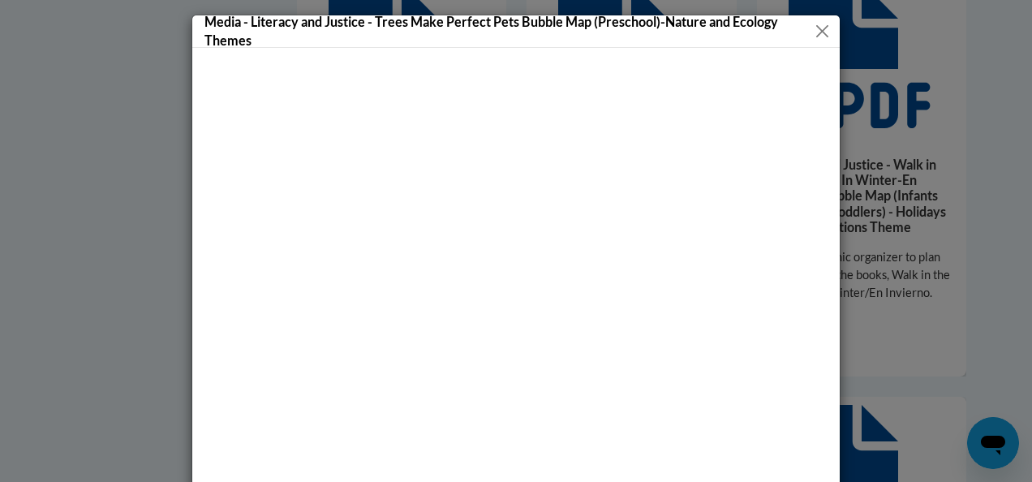
click at [812, 28] on button "Close" at bounding box center [821, 31] width 19 height 20
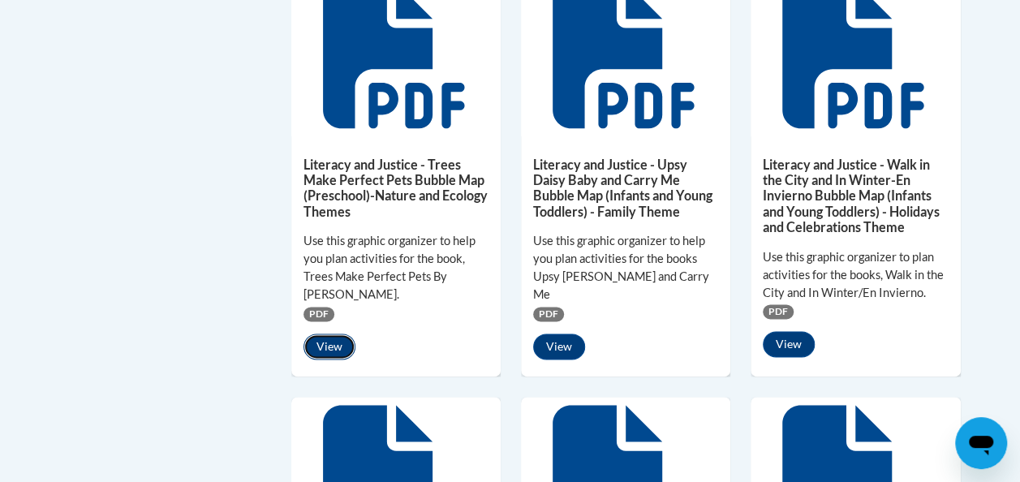
click at [334, 347] on button "View" at bounding box center [330, 347] width 52 height 26
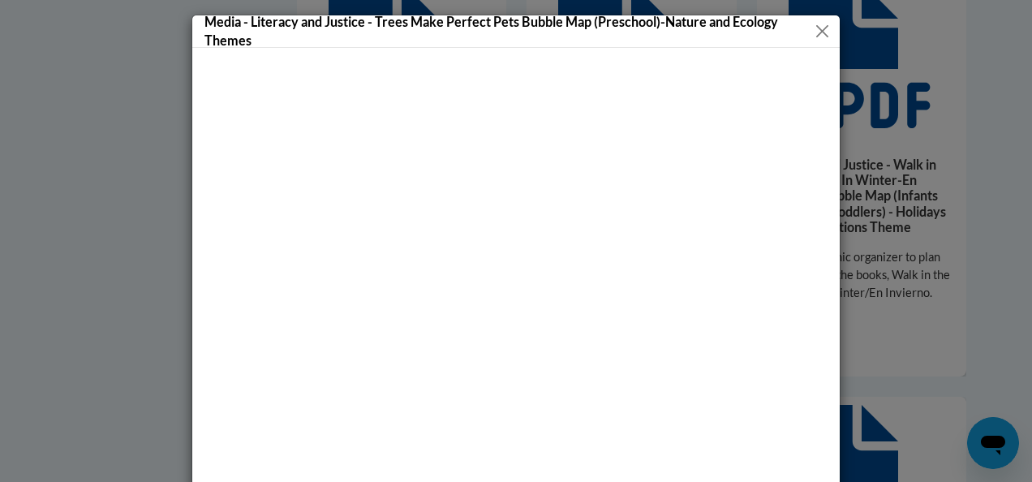
click at [814, 36] on button "Close" at bounding box center [821, 31] width 19 height 20
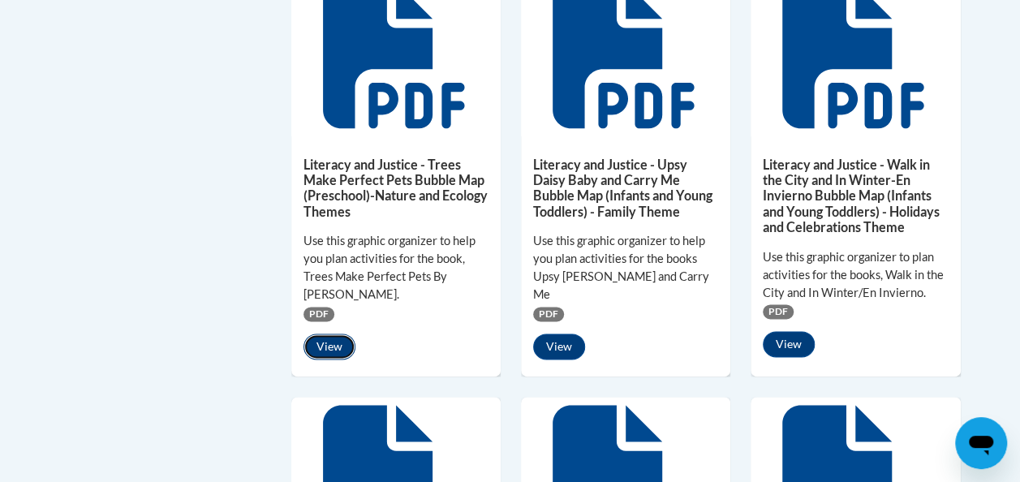
click at [331, 347] on button "View" at bounding box center [330, 347] width 52 height 26
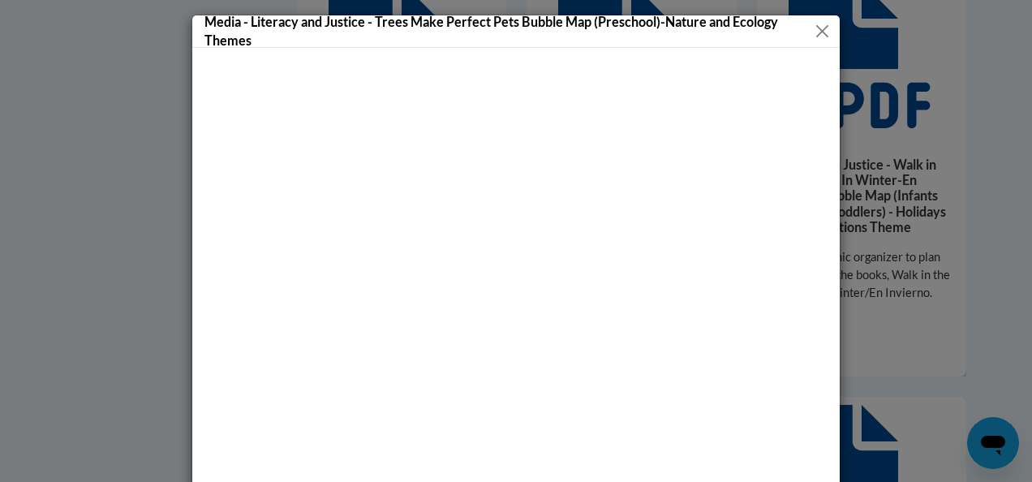
click at [813, 28] on button "Close" at bounding box center [821, 31] width 19 height 20
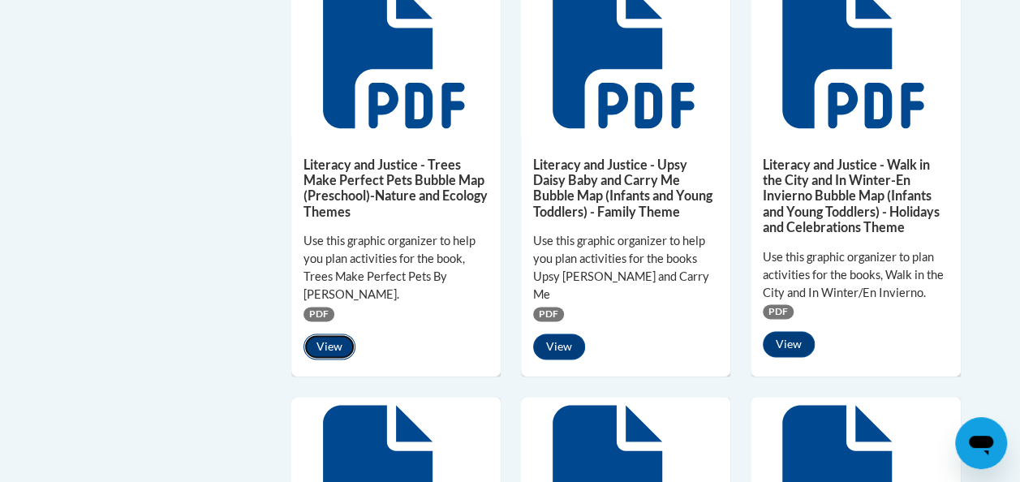
click at [333, 345] on button "View" at bounding box center [330, 347] width 52 height 26
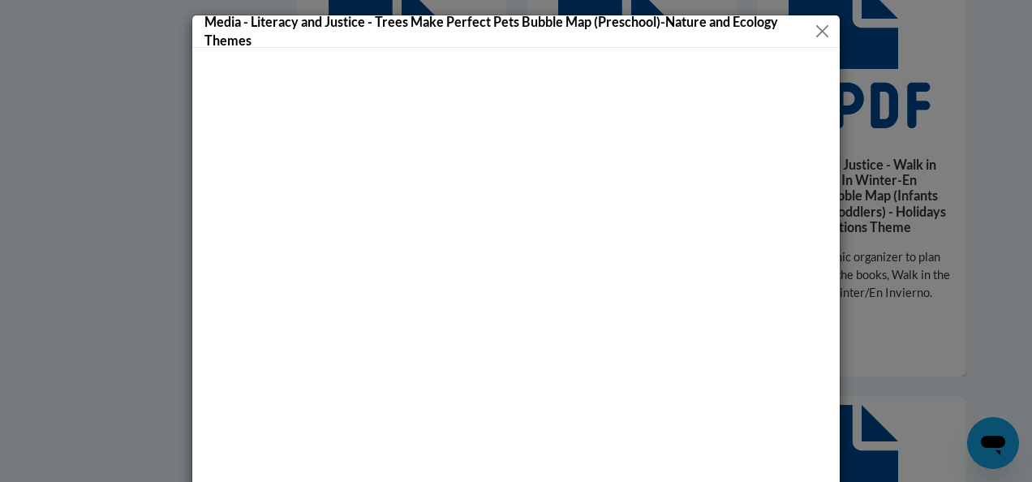
click at [815, 31] on button "Close" at bounding box center [821, 31] width 19 height 20
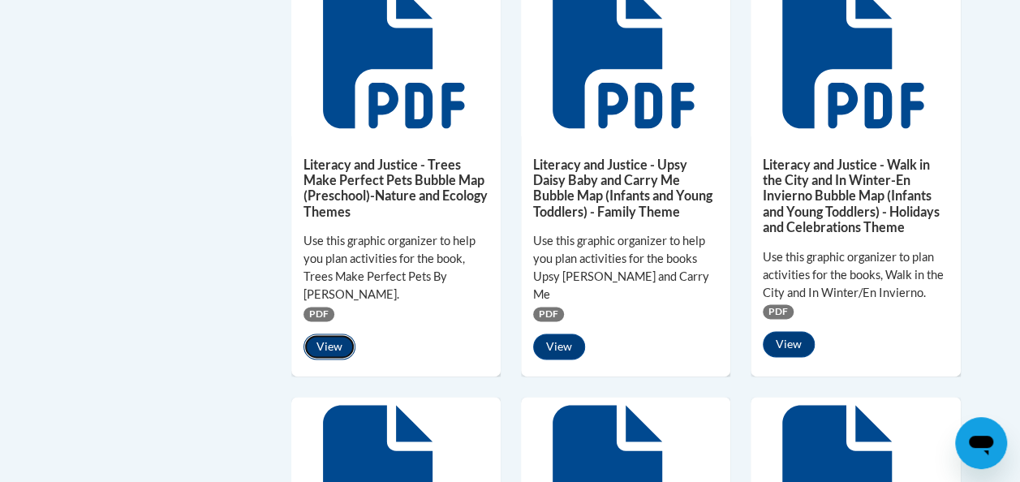
click at [328, 345] on button "View" at bounding box center [330, 347] width 52 height 26
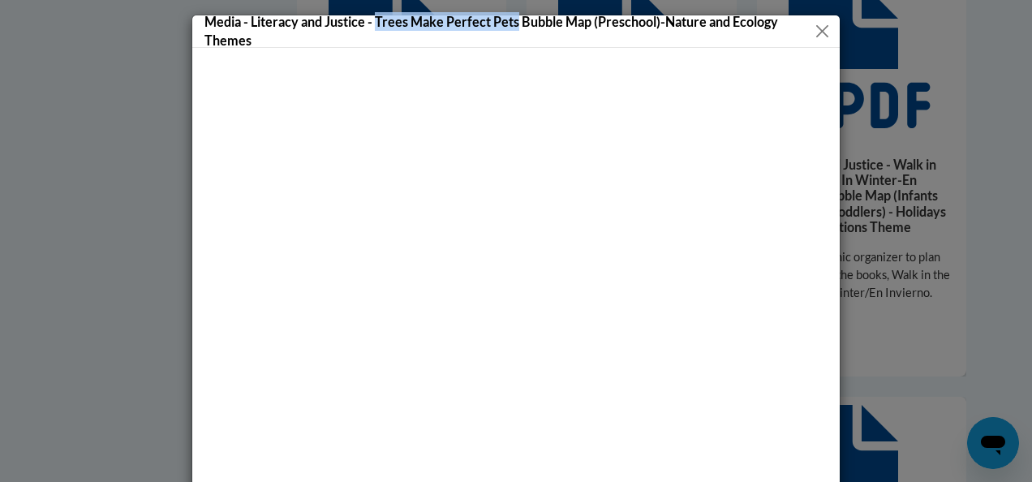
drag, startPoint x: 370, startPoint y: 21, endPoint x: 509, endPoint y: 11, distance: 139.1
click at [509, 12] on h5 "Media - Literacy and Justice - Trees Make Perfect Pets Bubble Map (Preschool)-N…" at bounding box center [509, 30] width 608 height 37
copy h5 "Trees Make Perfect Pets"
click at [814, 32] on button "Close" at bounding box center [821, 31] width 19 height 20
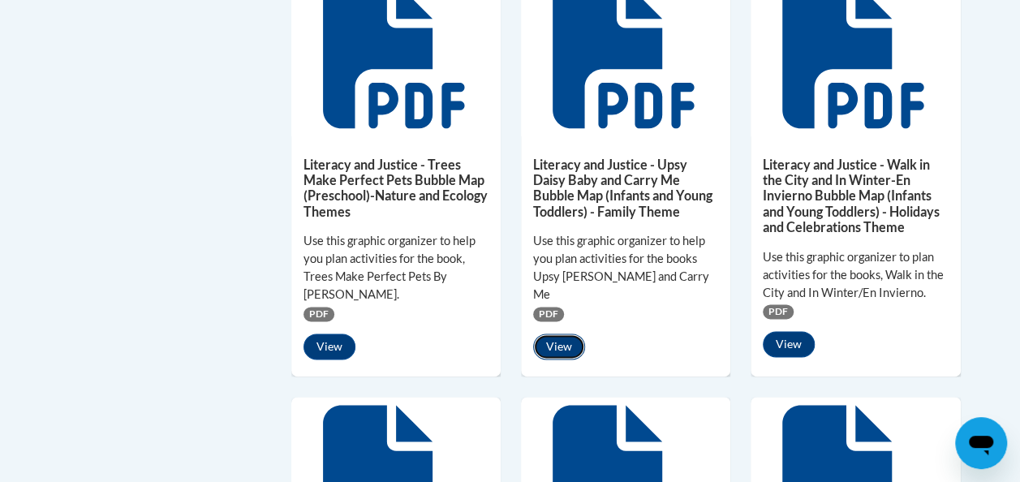
click at [568, 334] on button "View" at bounding box center [559, 347] width 52 height 26
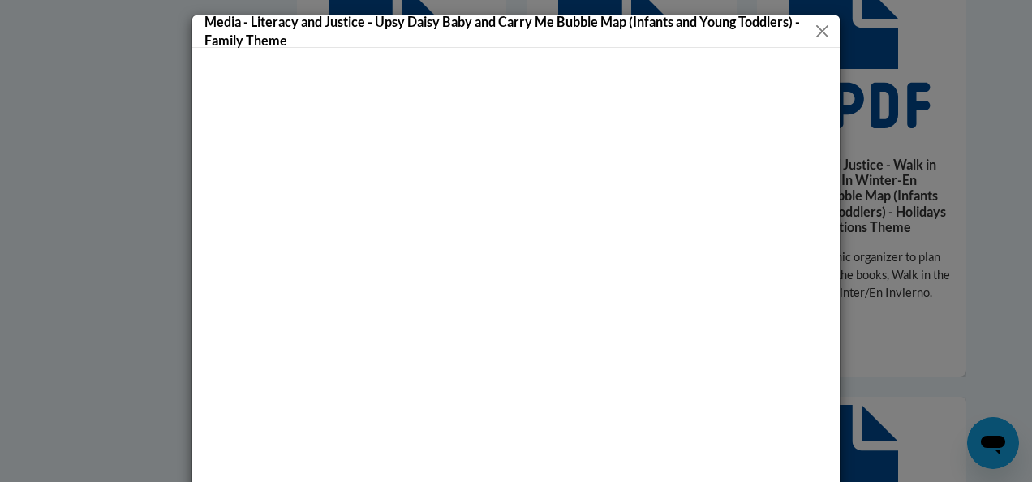
click at [816, 37] on button "Close" at bounding box center [822, 31] width 19 height 20
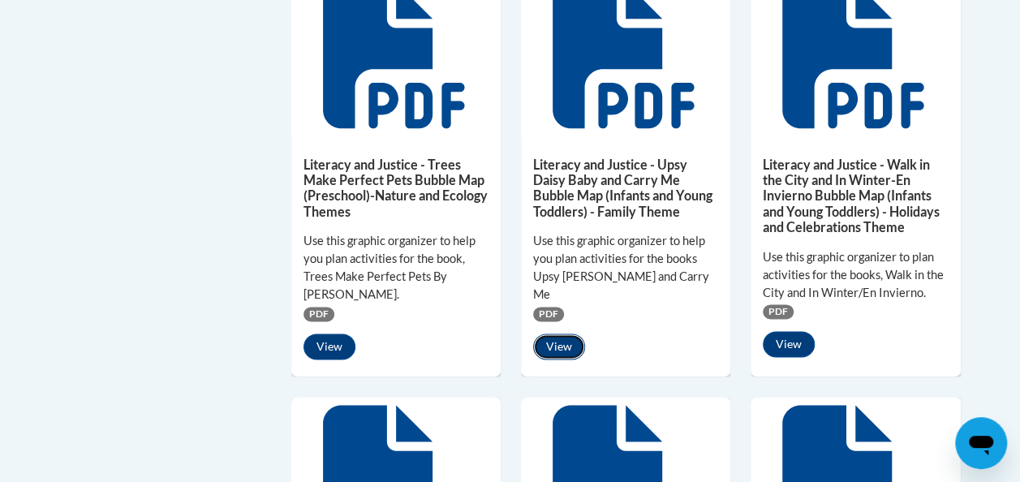
click at [553, 334] on button "View" at bounding box center [559, 347] width 52 height 26
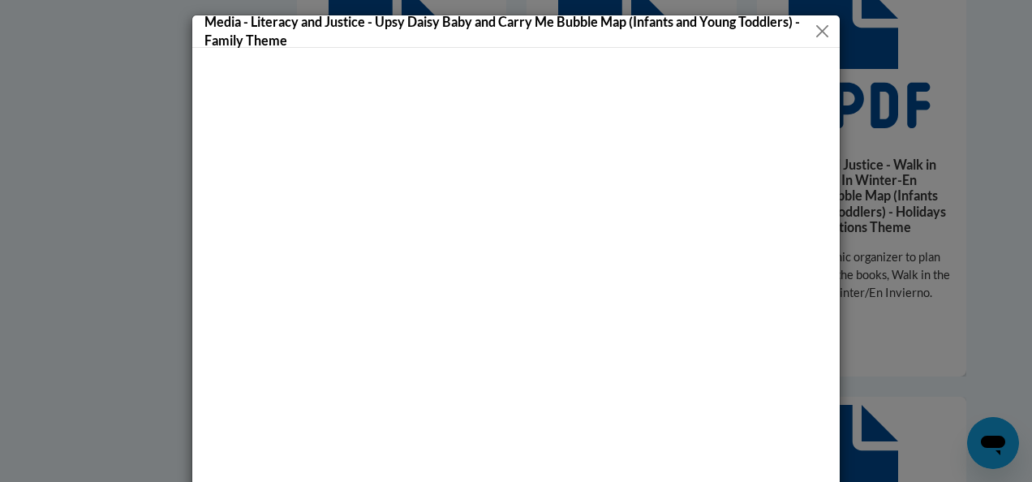
click at [813, 26] on button "Close" at bounding box center [822, 31] width 19 height 20
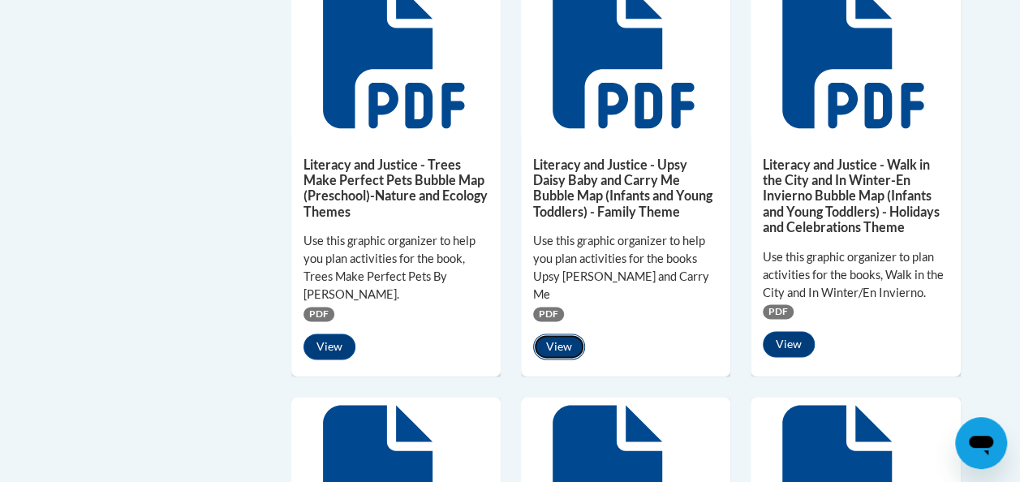
click at [554, 334] on button "View" at bounding box center [559, 347] width 52 height 26
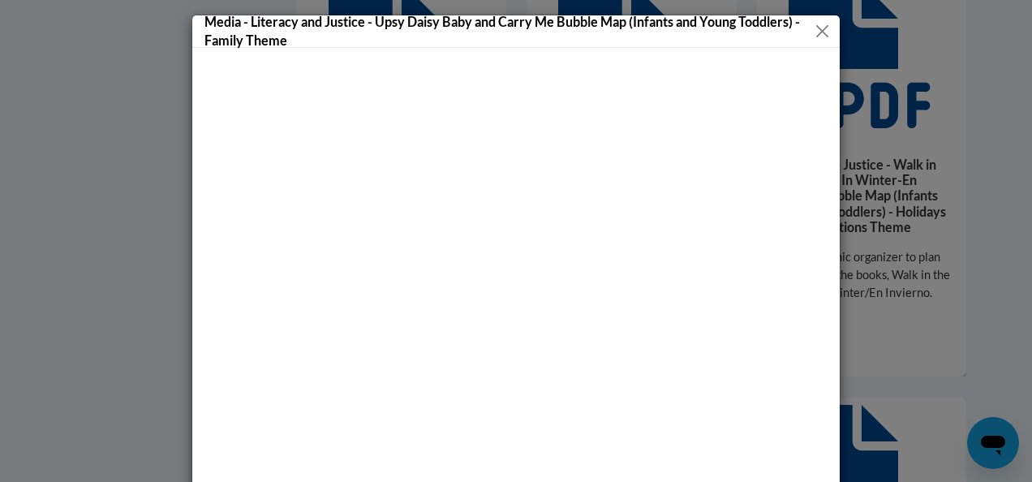
click at [813, 27] on button "Close" at bounding box center [822, 31] width 19 height 20
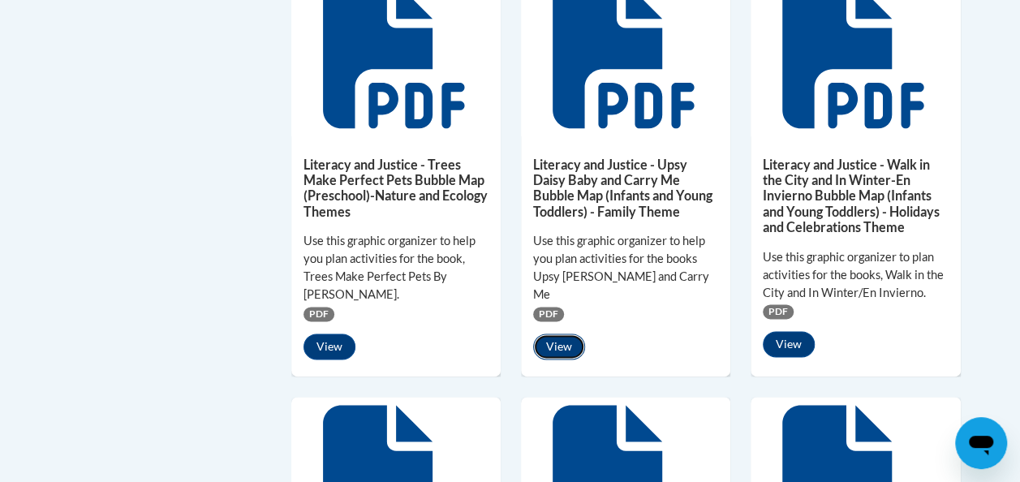
click at [558, 334] on button "View" at bounding box center [559, 347] width 52 height 26
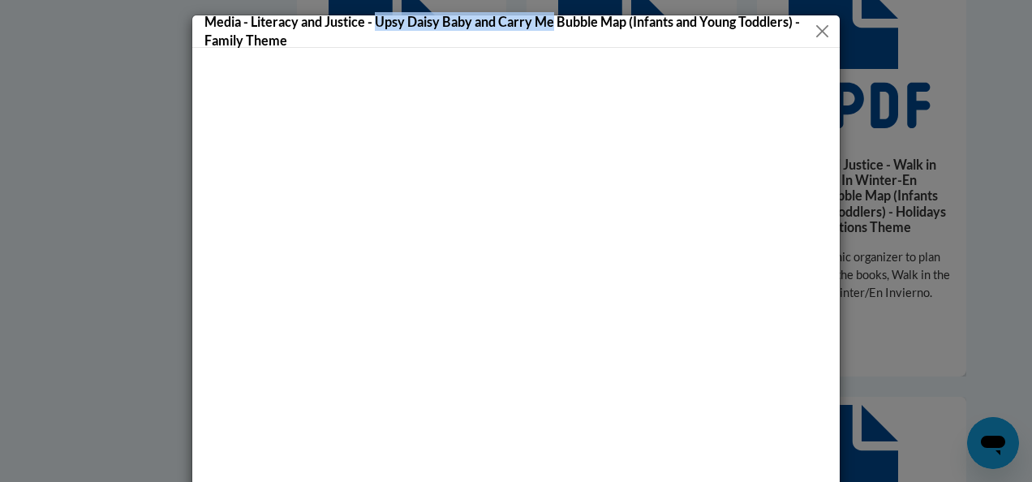
drag, startPoint x: 370, startPoint y: 22, endPoint x: 547, endPoint y: 21, distance: 176.9
click at [547, 21] on h5 "Media - Literacy and Justice - Upsy Daisy Baby and Carry Me Bubble Map (Infants…" at bounding box center [509, 30] width 609 height 37
copy h5 "Upsy Daisy Baby and Carry Me"
click at [820, 32] on button "Close" at bounding box center [822, 31] width 19 height 20
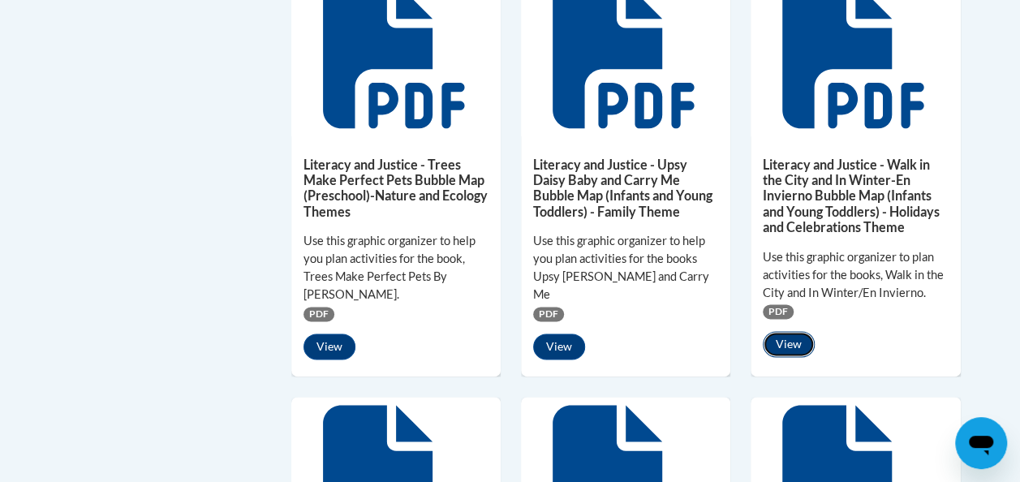
click at [786, 344] on button "View" at bounding box center [789, 344] width 52 height 26
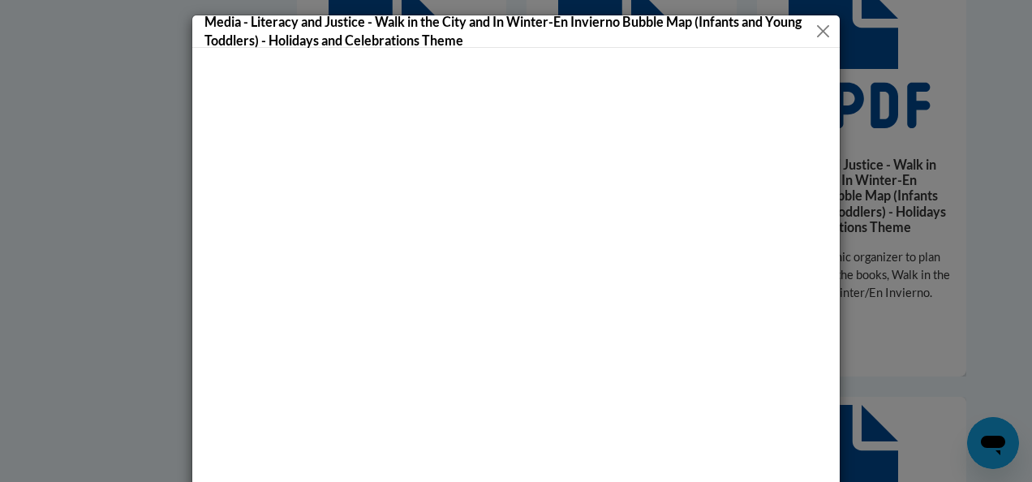
click at [816, 33] on button "Close" at bounding box center [824, 31] width 16 height 20
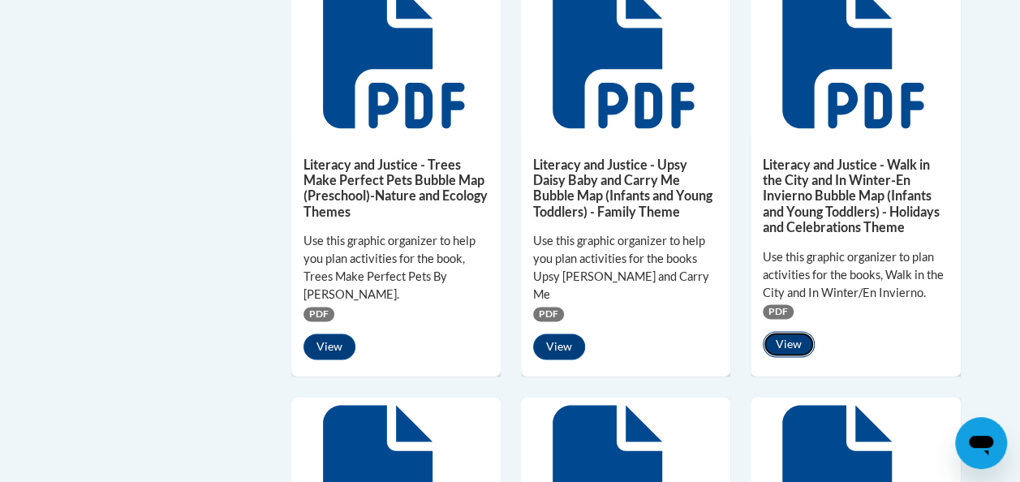
click at [790, 339] on button "View" at bounding box center [789, 344] width 52 height 26
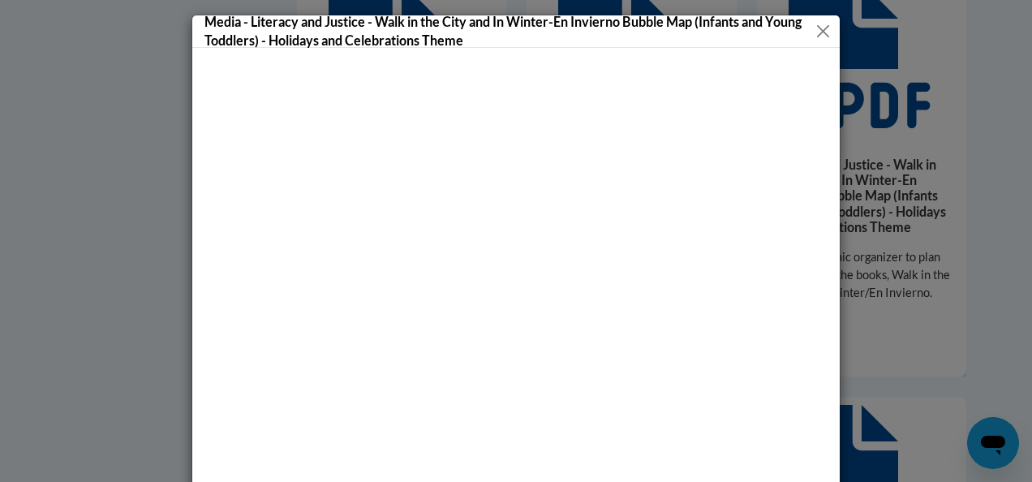
click at [821, 37] on button "Close" at bounding box center [824, 31] width 16 height 20
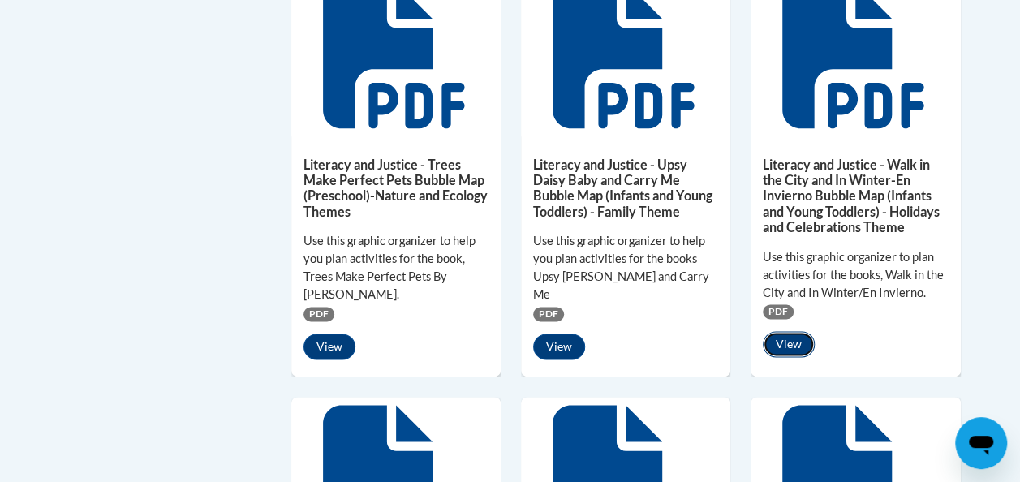
click at [794, 339] on button "View" at bounding box center [789, 344] width 52 height 26
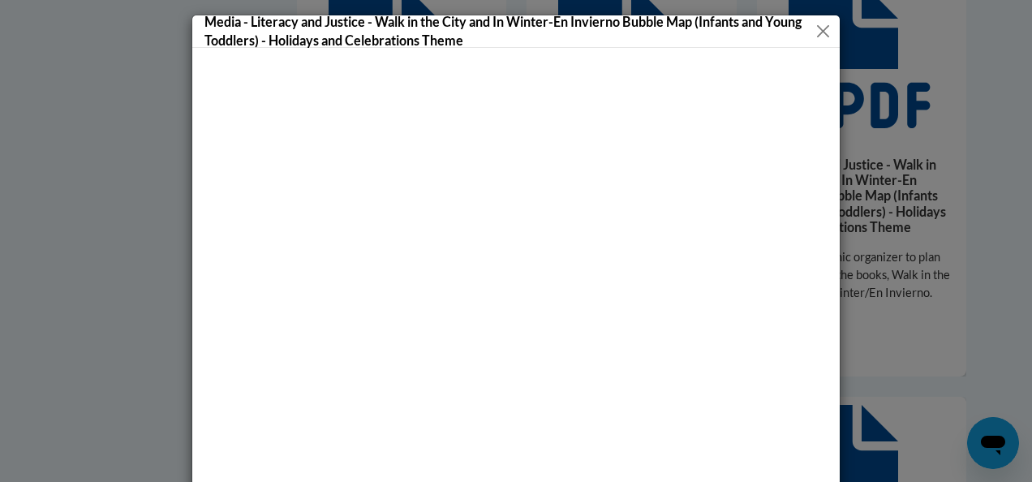
click at [819, 32] on button "Close" at bounding box center [824, 31] width 16 height 20
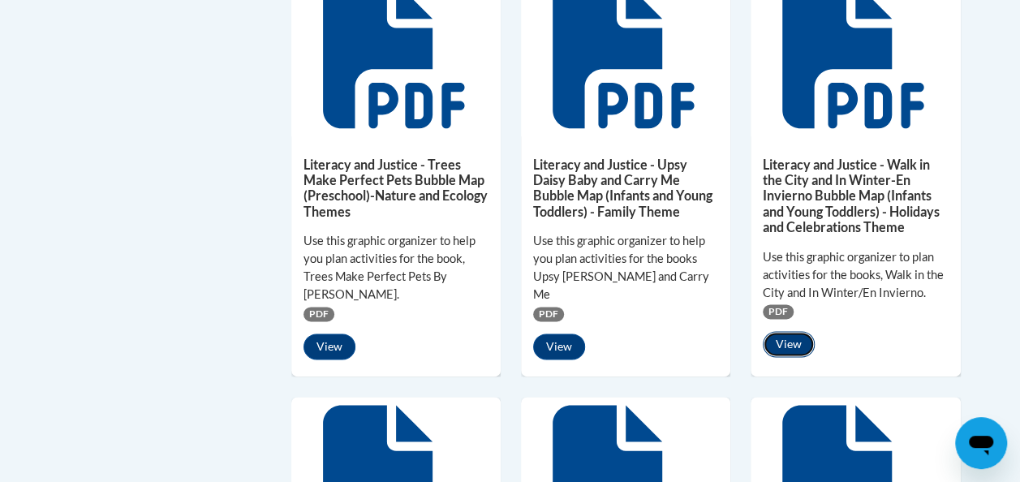
click at [781, 343] on button "View" at bounding box center [789, 344] width 52 height 26
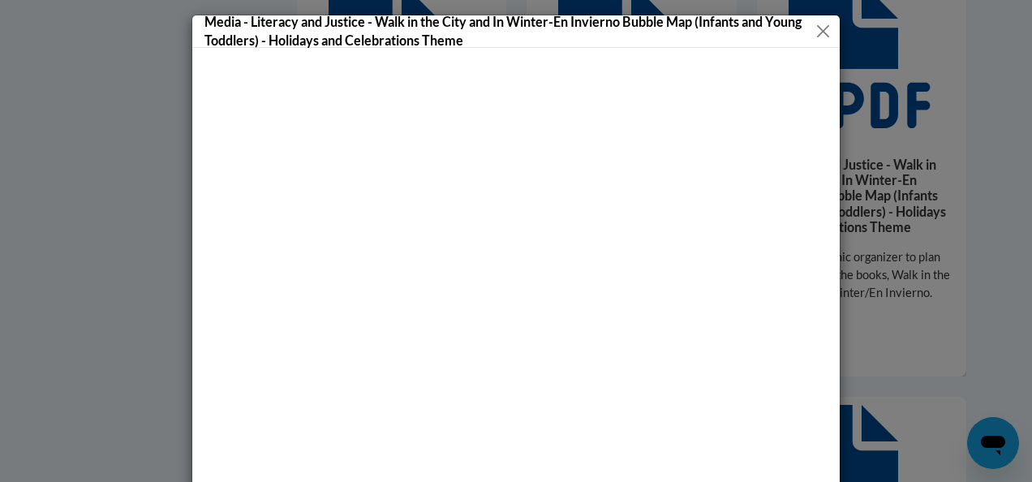
click at [821, 31] on button "Close" at bounding box center [824, 31] width 16 height 20
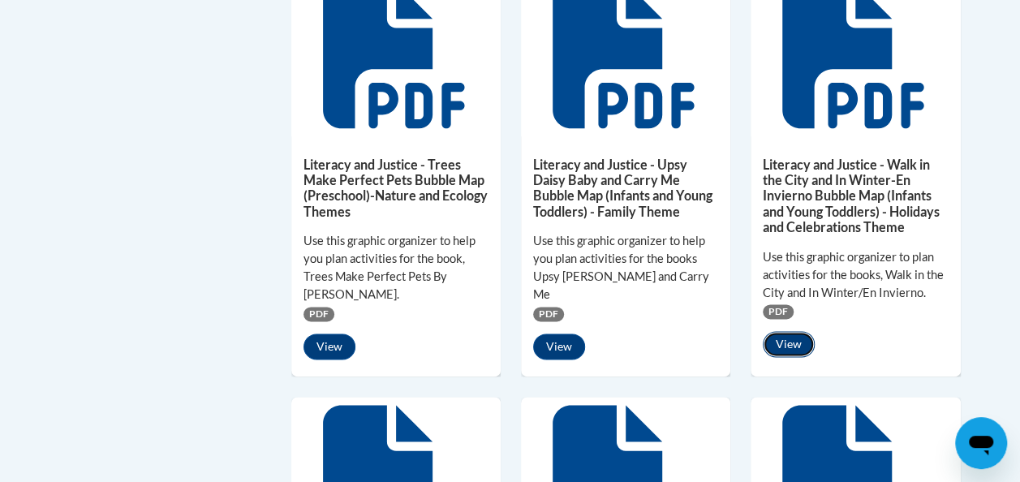
click at [804, 343] on button "View" at bounding box center [789, 344] width 52 height 26
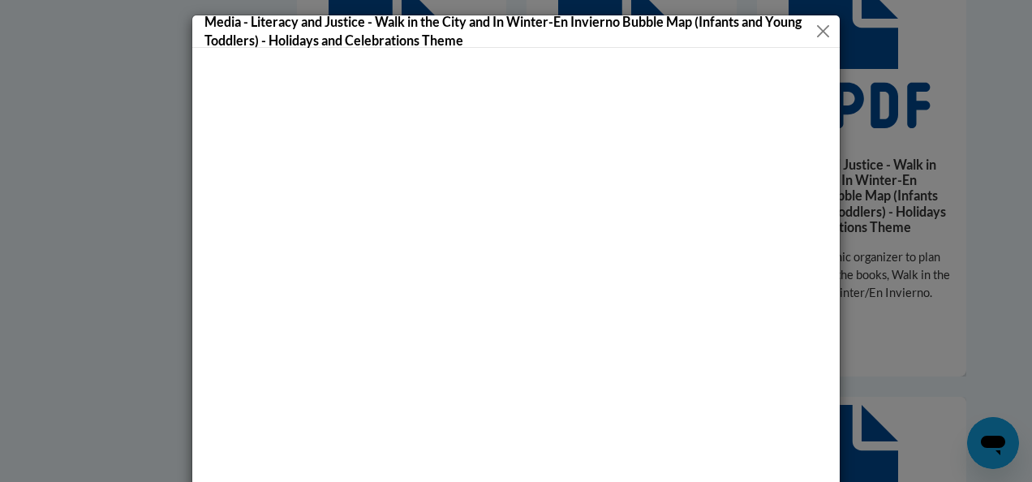
click at [817, 29] on button "Close" at bounding box center [824, 31] width 16 height 20
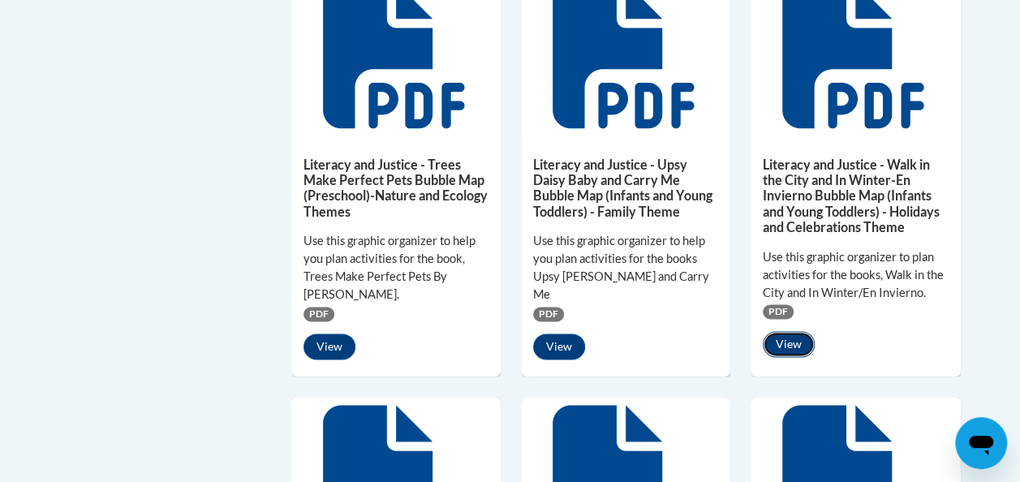
click at [800, 335] on button "View" at bounding box center [789, 344] width 52 height 26
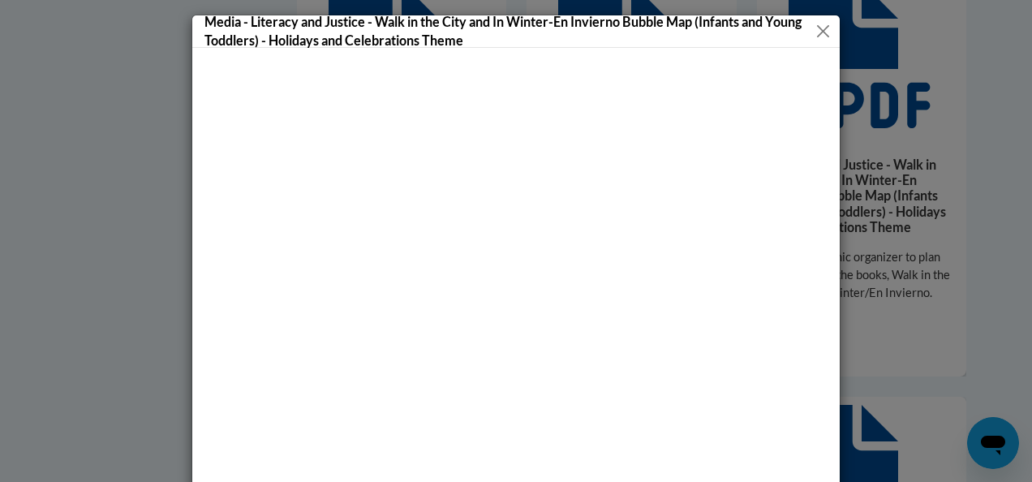
click at [371, 21] on h5 "Media - Literacy and Justice - Walk in the City and In Winter-En Invierno Bubbl…" at bounding box center [510, 30] width 611 height 37
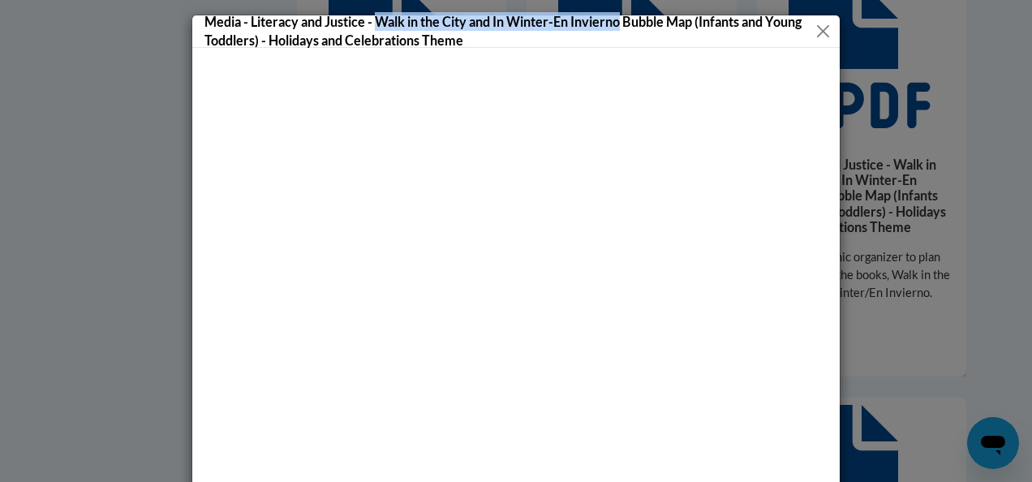
drag, startPoint x: 371, startPoint y: 21, endPoint x: 593, endPoint y: 24, distance: 222.4
click at [593, 24] on h5 "Media - Literacy and Justice - Walk in the City and In Winter-En Invierno Bubbl…" at bounding box center [510, 30] width 611 height 37
copy h5 "Walk in the City and In Winter-En Invierno"
click at [817, 29] on button "Close" at bounding box center [824, 31] width 16 height 20
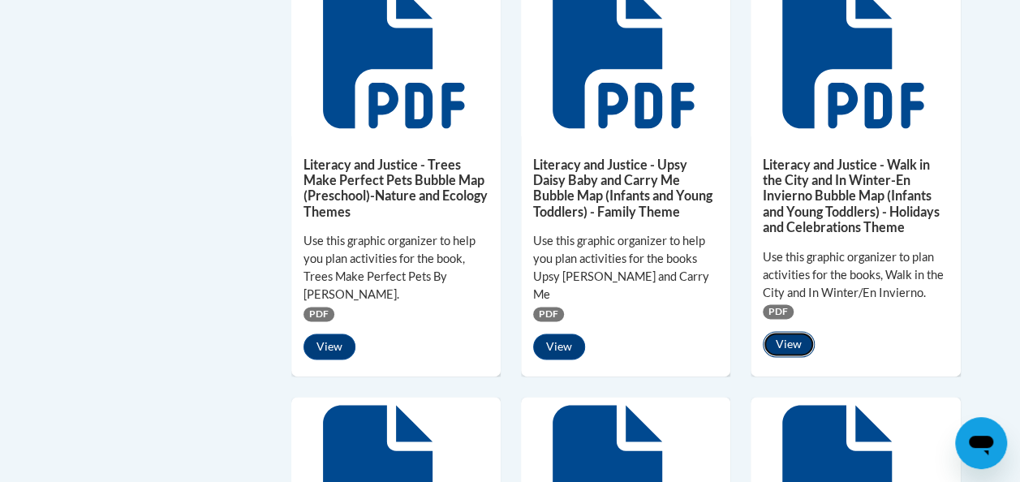
click at [794, 349] on button "View" at bounding box center [789, 344] width 52 height 26
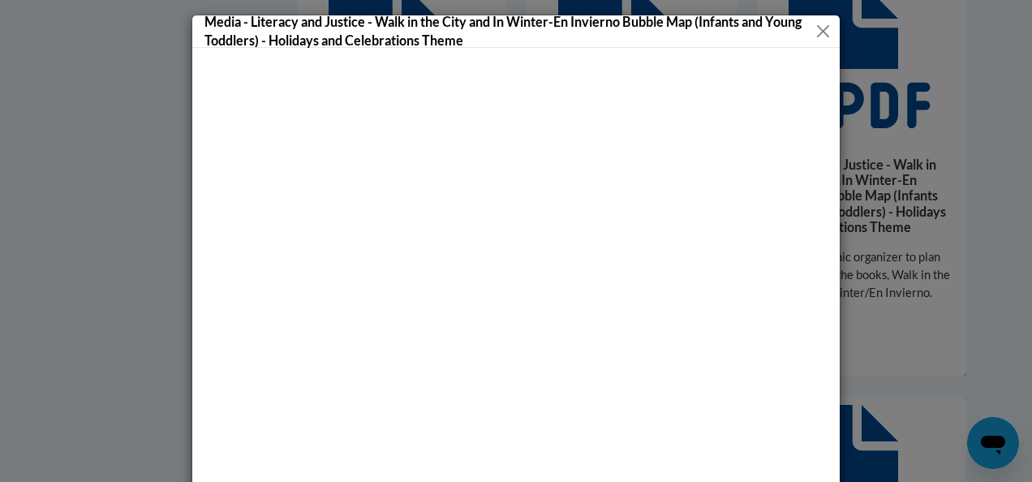
click at [820, 35] on button "Close" at bounding box center [824, 31] width 16 height 20
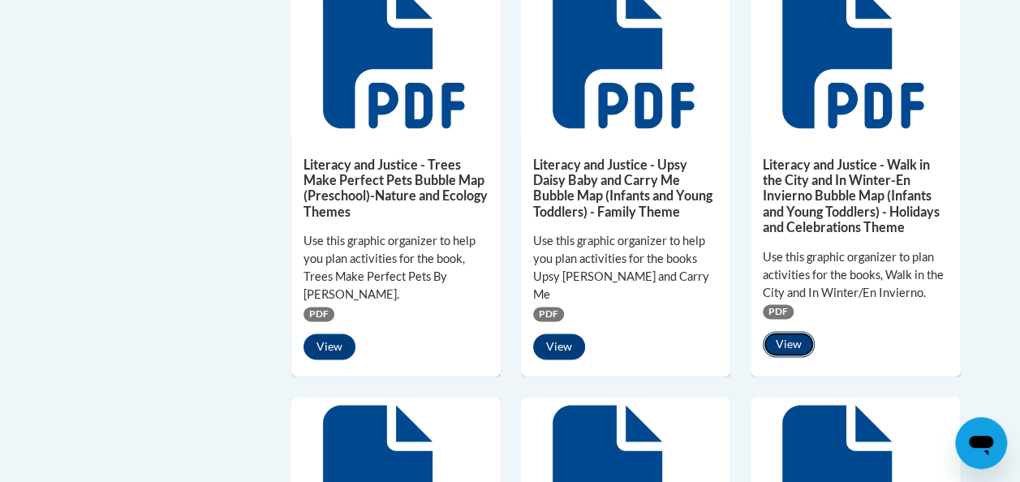
click at [787, 334] on button "View" at bounding box center [789, 344] width 52 height 26
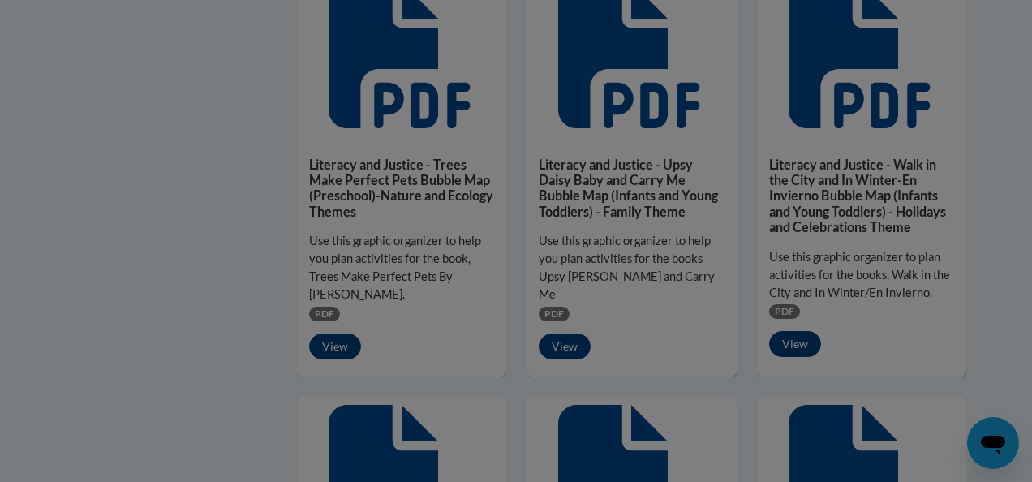
click at [787, 334] on div at bounding box center [516, 241] width 1032 height 482
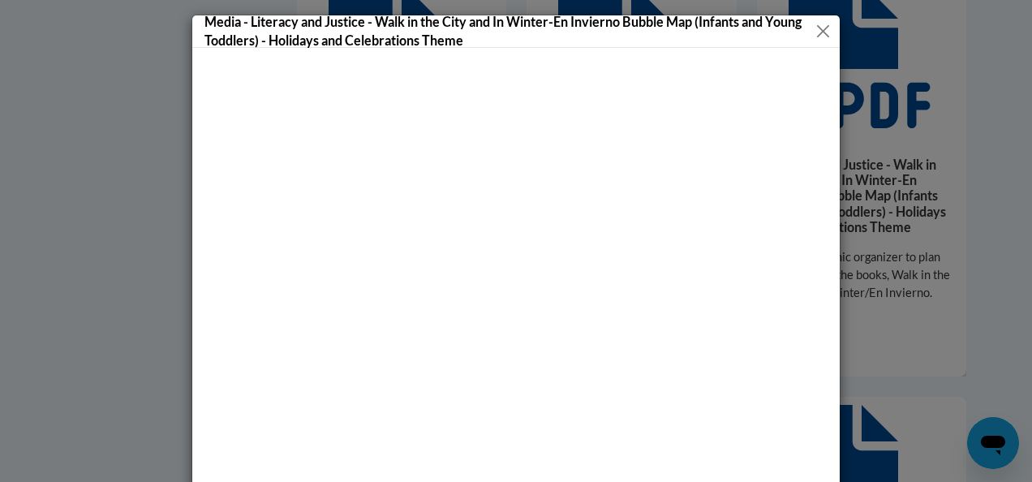
click at [818, 32] on button "Close" at bounding box center [824, 31] width 16 height 20
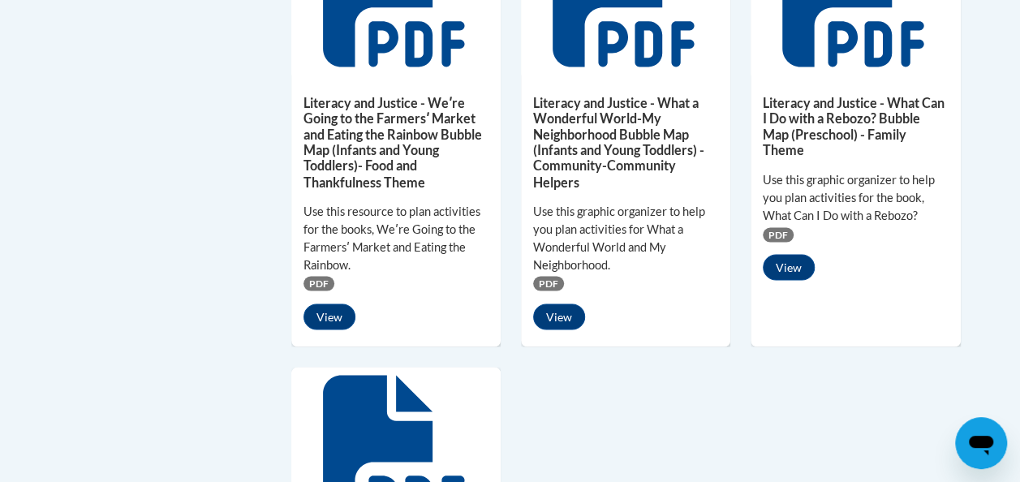
scroll to position [1352, 0]
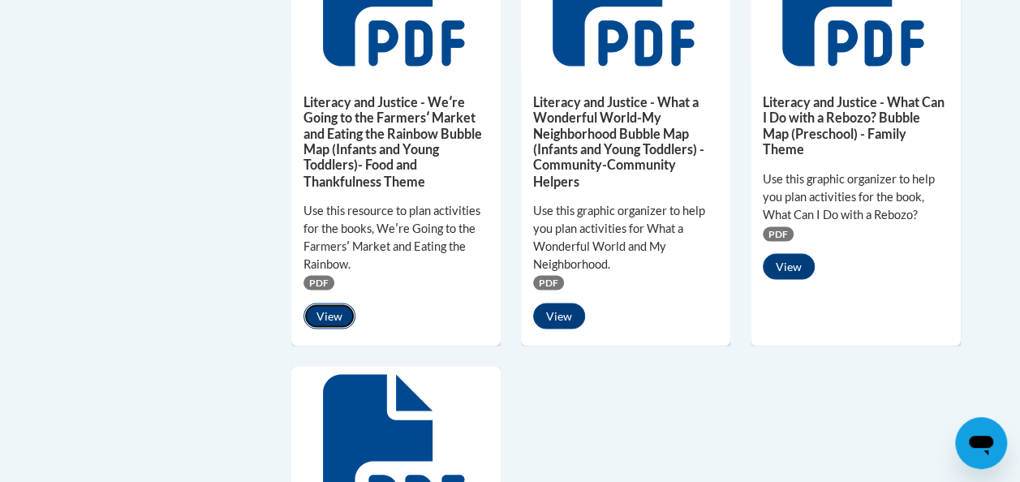
click at [333, 315] on button "View" at bounding box center [330, 316] width 52 height 26
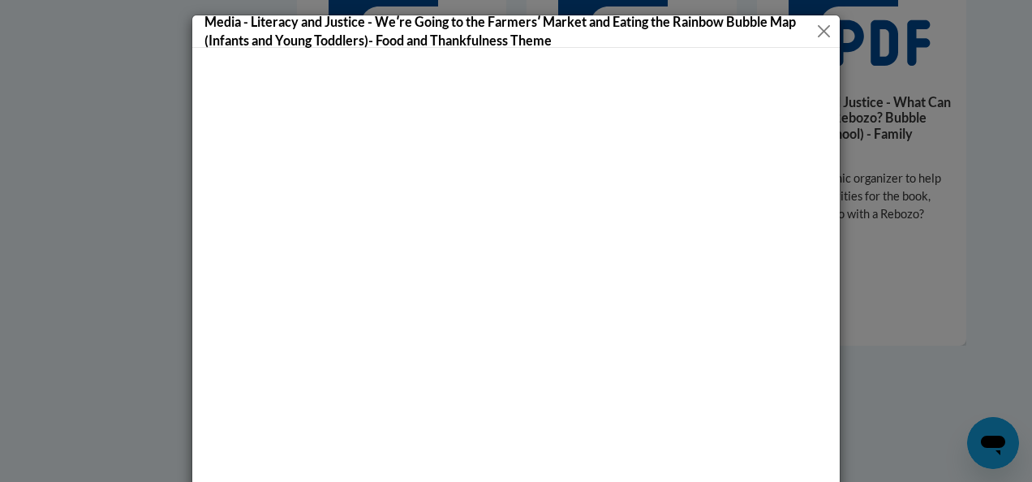
click at [823, 28] on button "Close" at bounding box center [824, 31] width 16 height 20
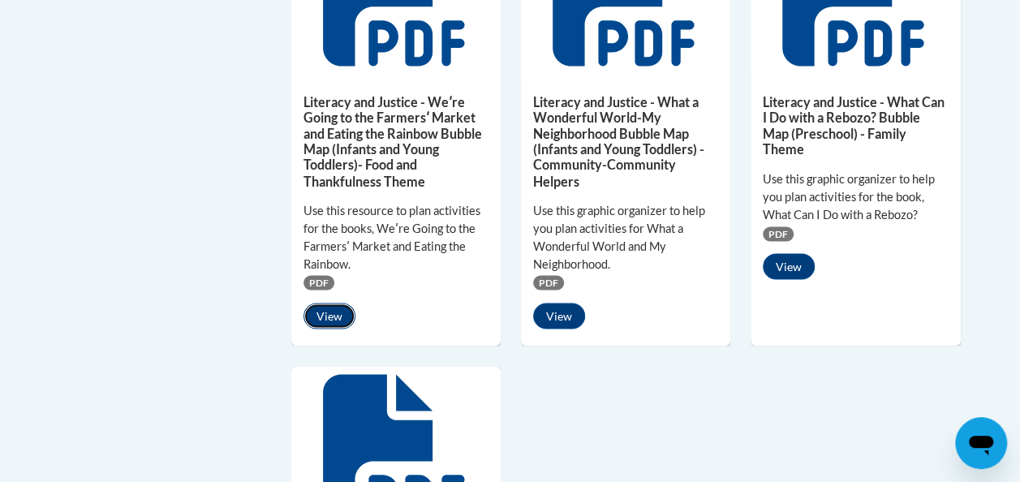
click at [336, 312] on button "View" at bounding box center [330, 316] width 52 height 26
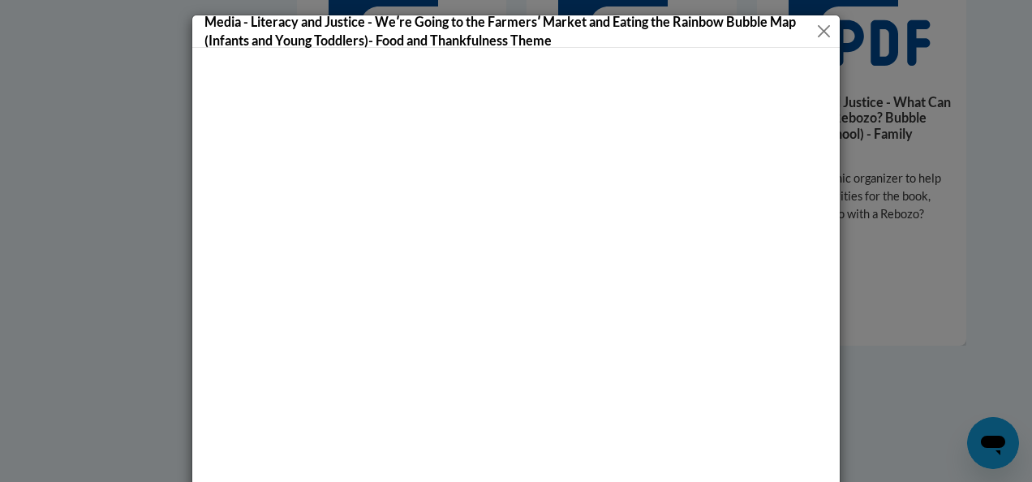
click at [818, 32] on button "Close" at bounding box center [824, 31] width 16 height 20
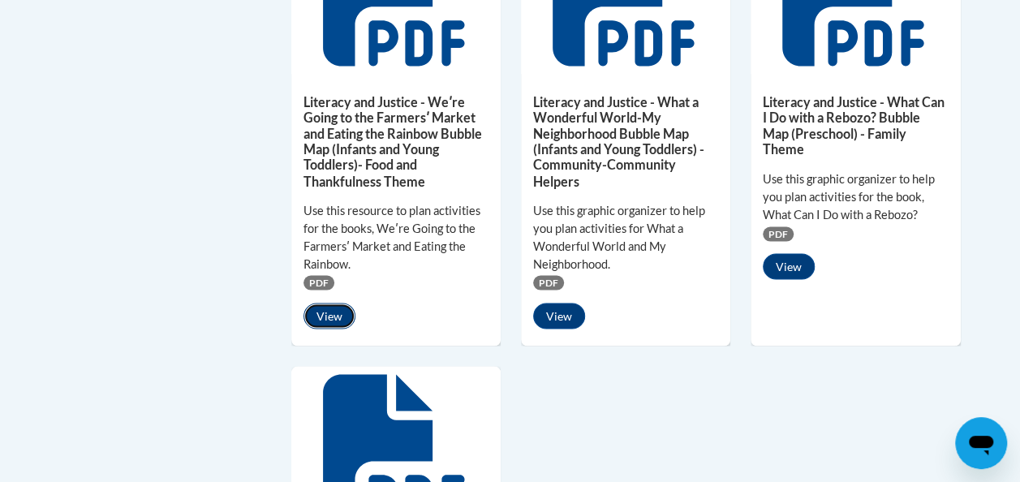
click at [329, 318] on button "View" at bounding box center [330, 316] width 52 height 26
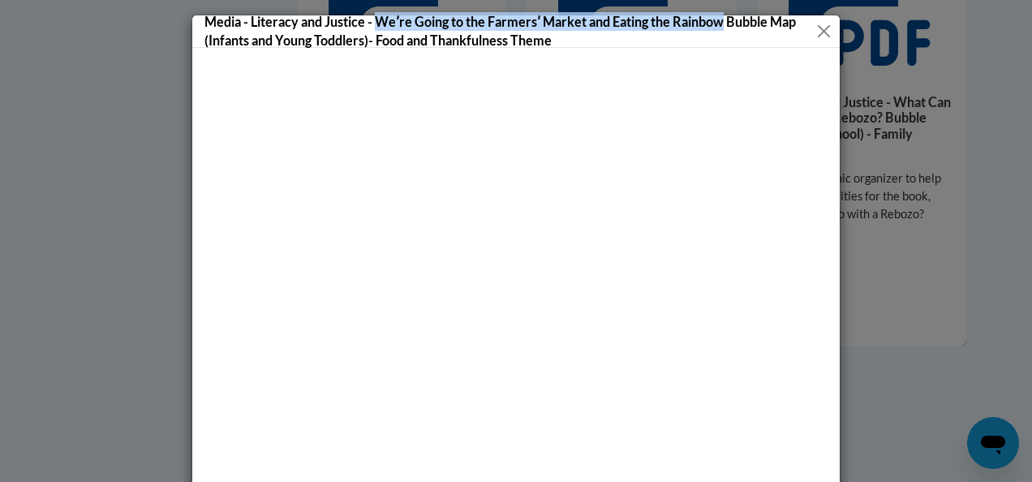
drag, startPoint x: 372, startPoint y: 21, endPoint x: 718, endPoint y: 28, distance: 345.8
click at [718, 28] on h5 "Media - Literacy and Justice - Weʹre Going to the Farmersʹ Market and Eating th…" at bounding box center [510, 30] width 611 height 37
copy h5 "Weʹre Going to the Farmersʹ Market and Eating the Rainbow"
click at [821, 28] on button "Close" at bounding box center [824, 31] width 16 height 20
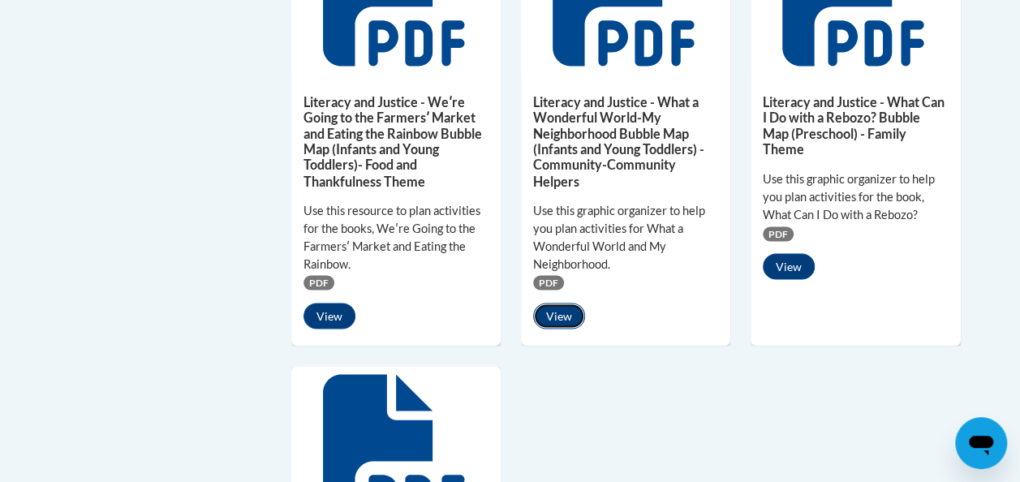
click at [566, 308] on button "View" at bounding box center [559, 316] width 52 height 26
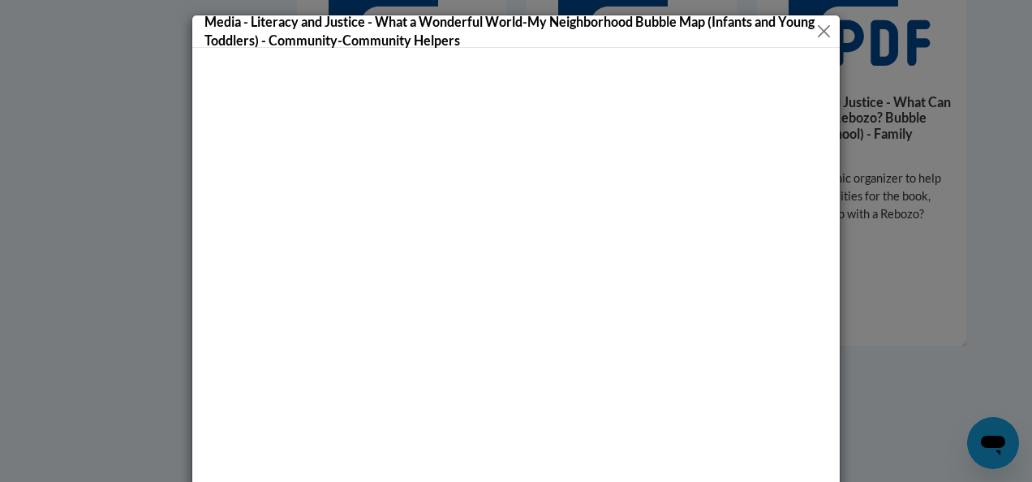
click at [817, 33] on button "Close" at bounding box center [824, 31] width 16 height 20
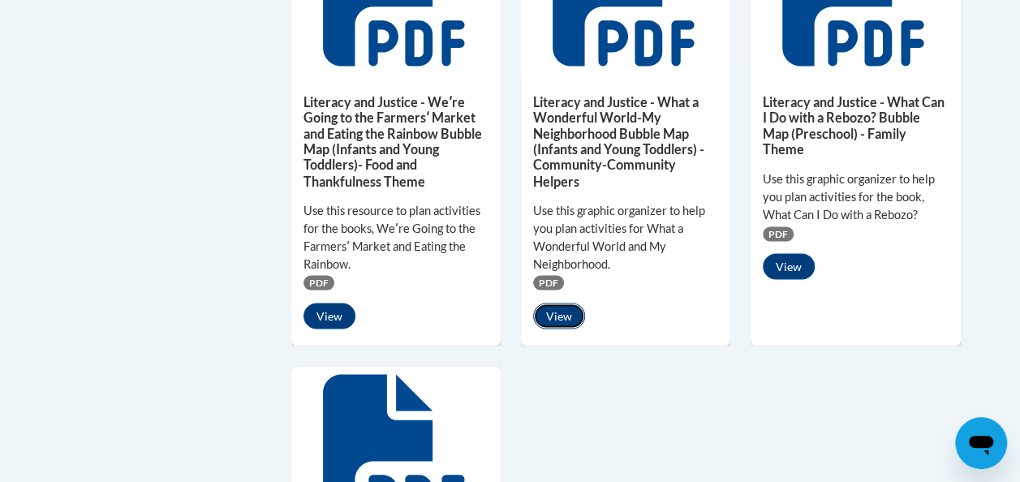
click at [559, 314] on button "View" at bounding box center [559, 316] width 52 height 26
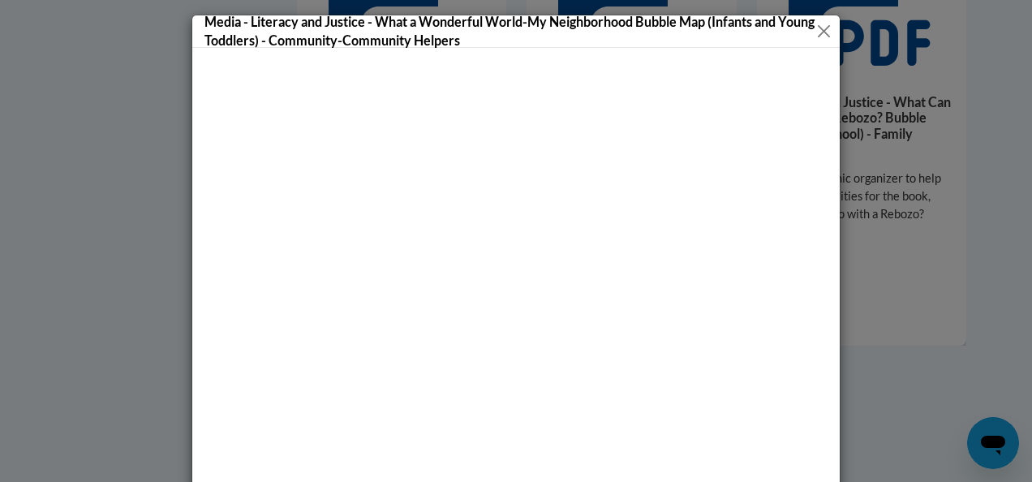
click at [822, 21] on button "Close" at bounding box center [824, 31] width 16 height 20
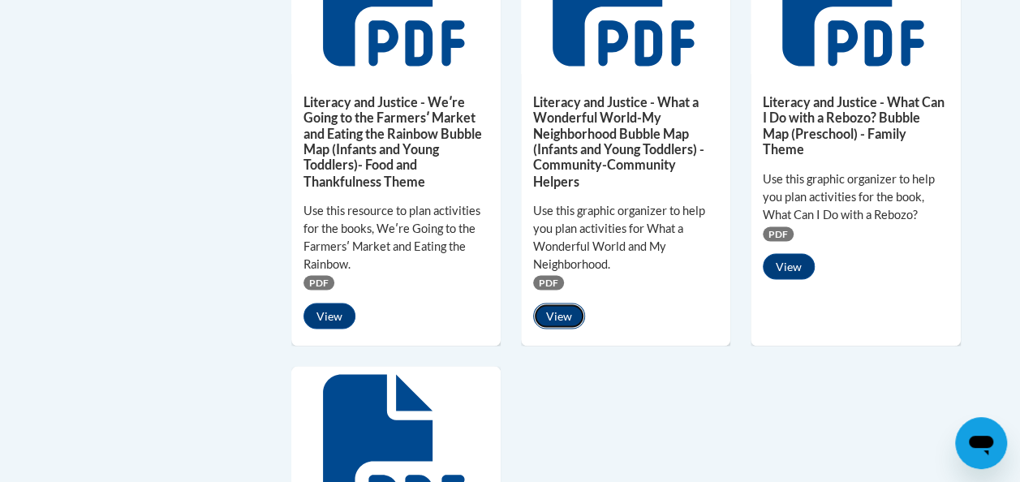
click at [568, 310] on button "View" at bounding box center [559, 316] width 52 height 26
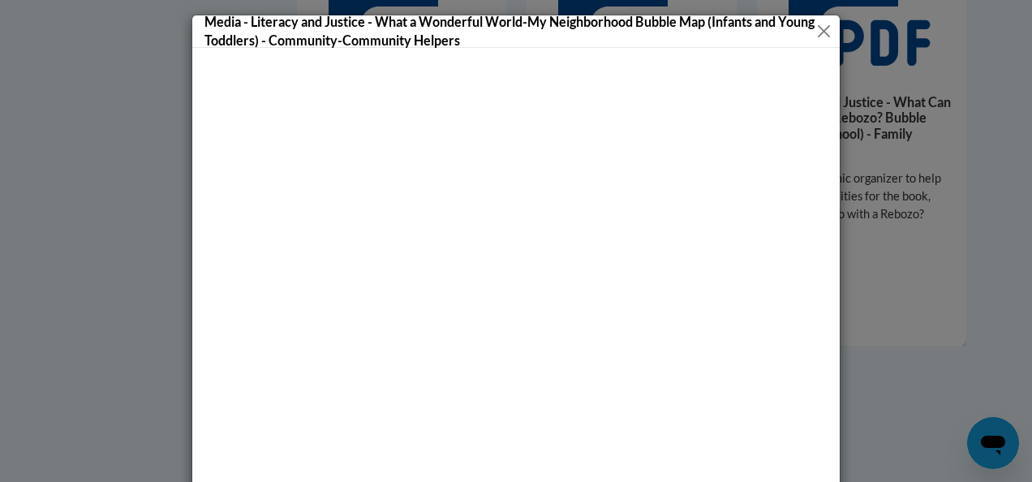
click at [817, 36] on button "Close" at bounding box center [824, 31] width 16 height 20
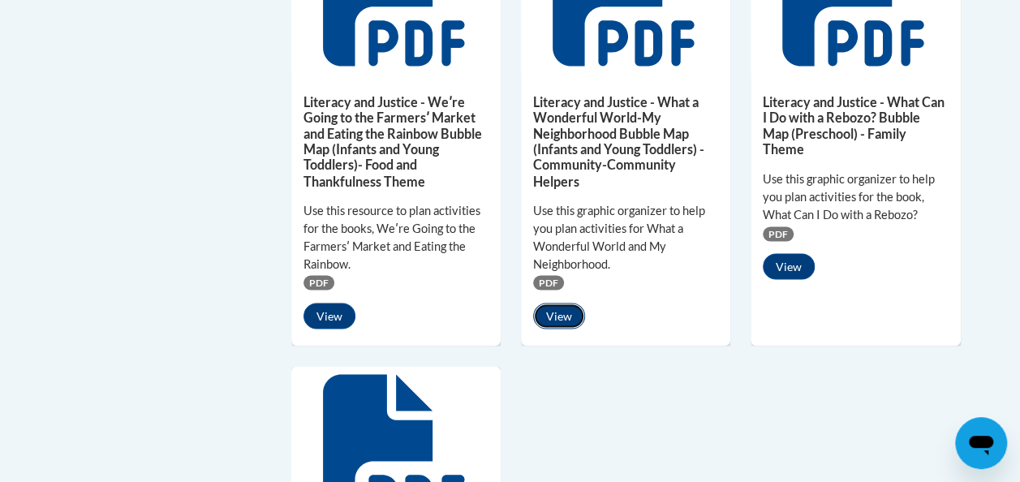
click at [567, 321] on button "View" at bounding box center [559, 316] width 52 height 26
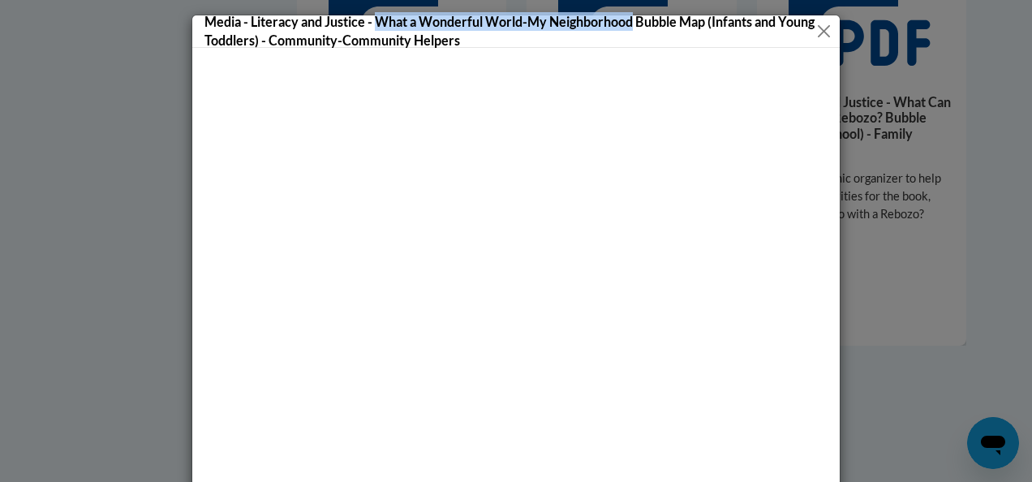
drag, startPoint x: 369, startPoint y: 20, endPoint x: 627, endPoint y: 18, distance: 258.1
click at [627, 18] on h5 "Media - Literacy and Justice - What a Wonderful World-My Neighborhood Bubble Ma…" at bounding box center [510, 30] width 611 height 37
click at [817, 26] on button "Close" at bounding box center [824, 31] width 16 height 20
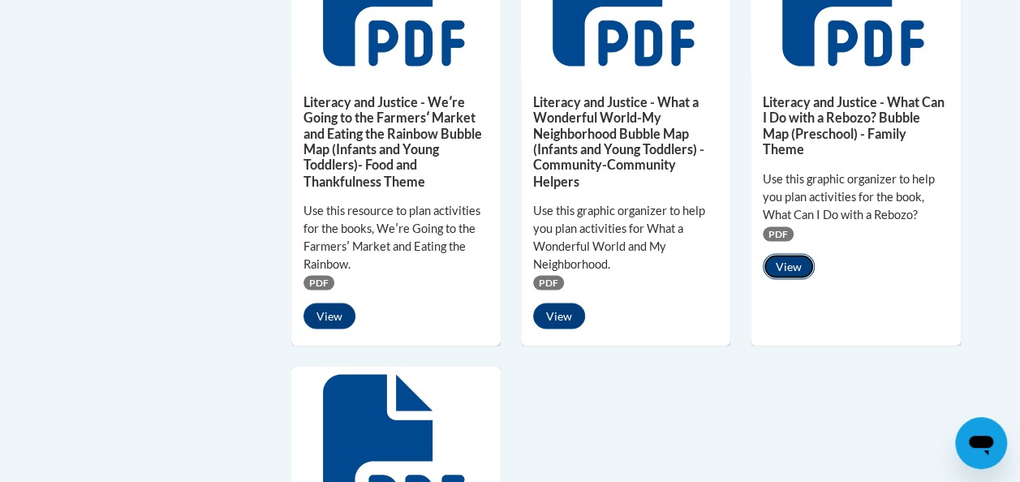
click at [789, 261] on button "View" at bounding box center [789, 266] width 52 height 26
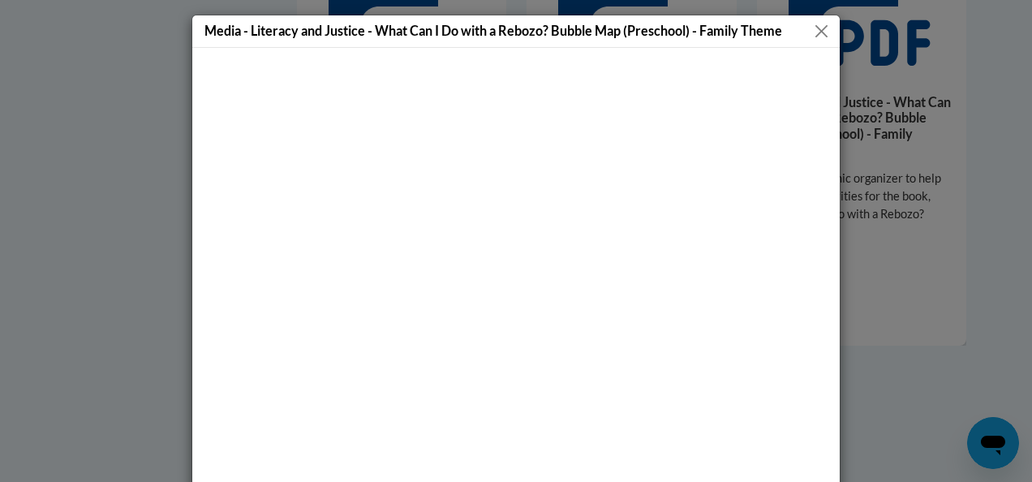
click at [812, 34] on button "Close" at bounding box center [822, 31] width 20 height 20
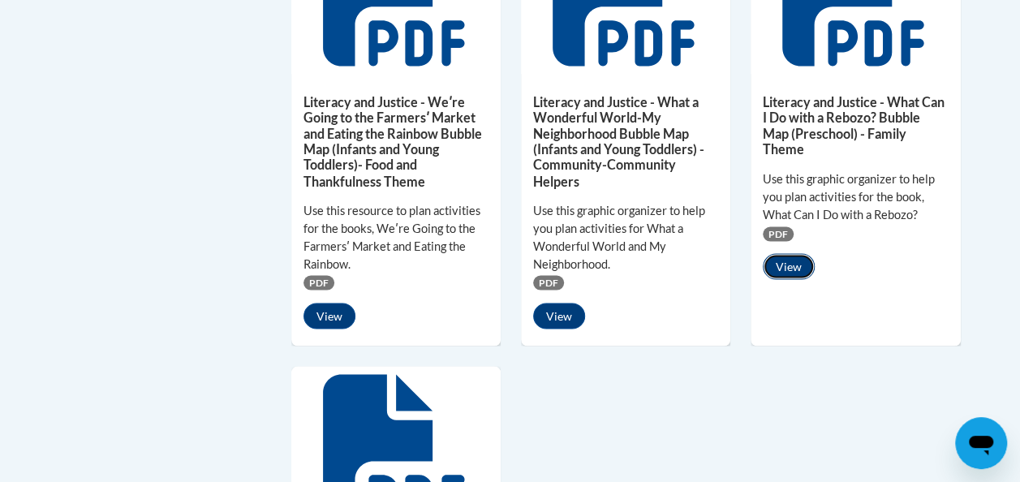
click at [791, 265] on button "View" at bounding box center [789, 266] width 52 height 26
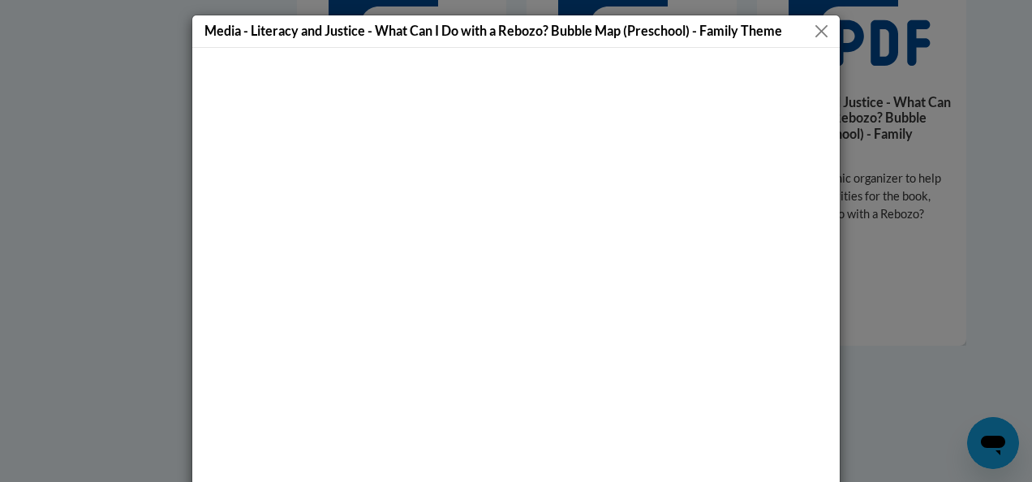
click at [812, 32] on button "Close" at bounding box center [822, 31] width 20 height 20
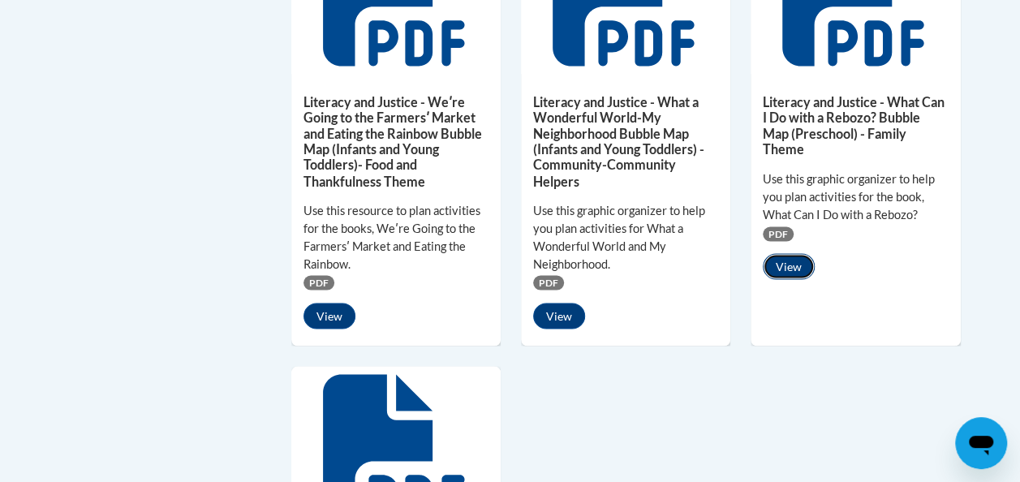
click at [795, 262] on button "View" at bounding box center [789, 266] width 52 height 26
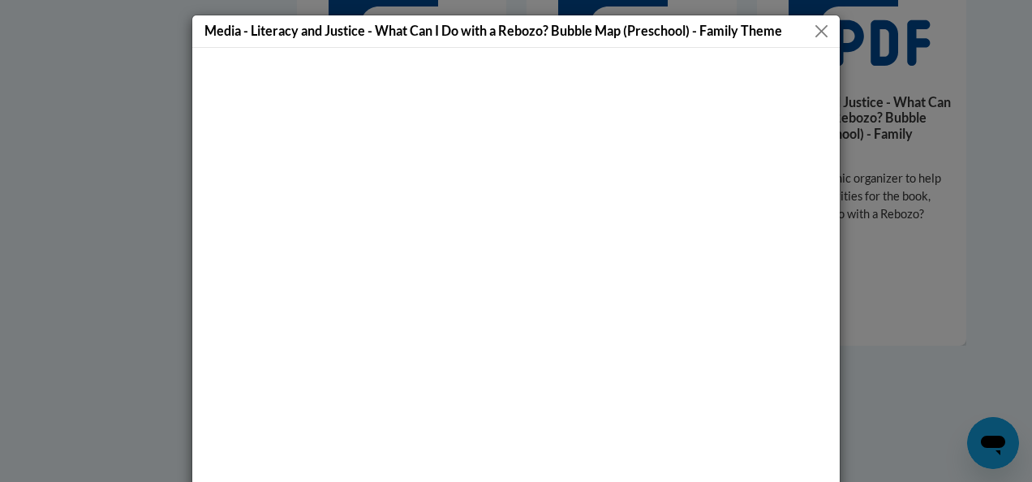
click at [815, 29] on button "Close" at bounding box center [822, 31] width 20 height 20
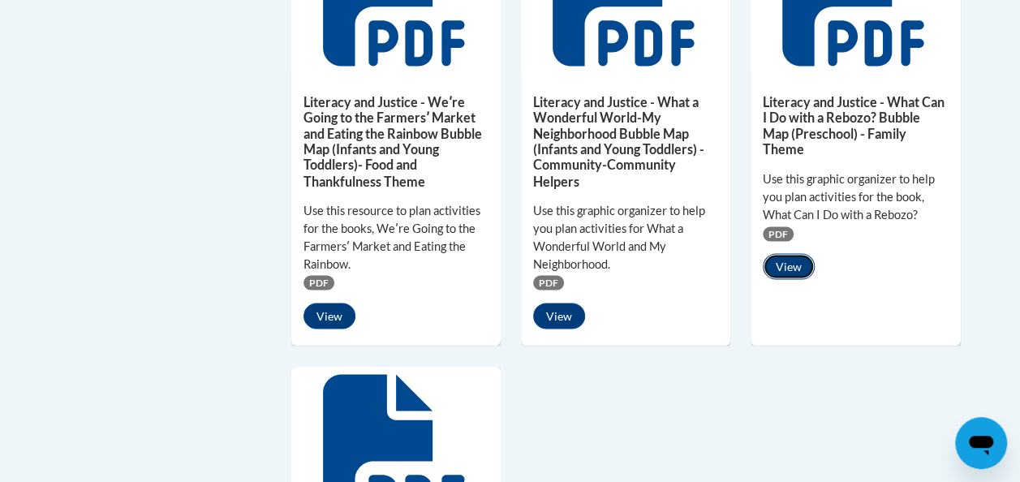
click at [787, 258] on button "View" at bounding box center [789, 266] width 52 height 26
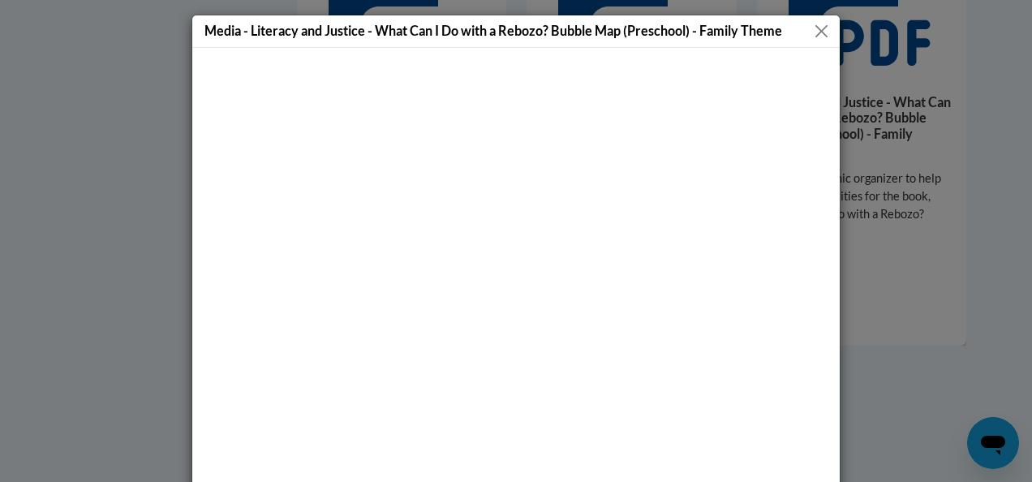
click at [817, 31] on button "Close" at bounding box center [822, 31] width 20 height 20
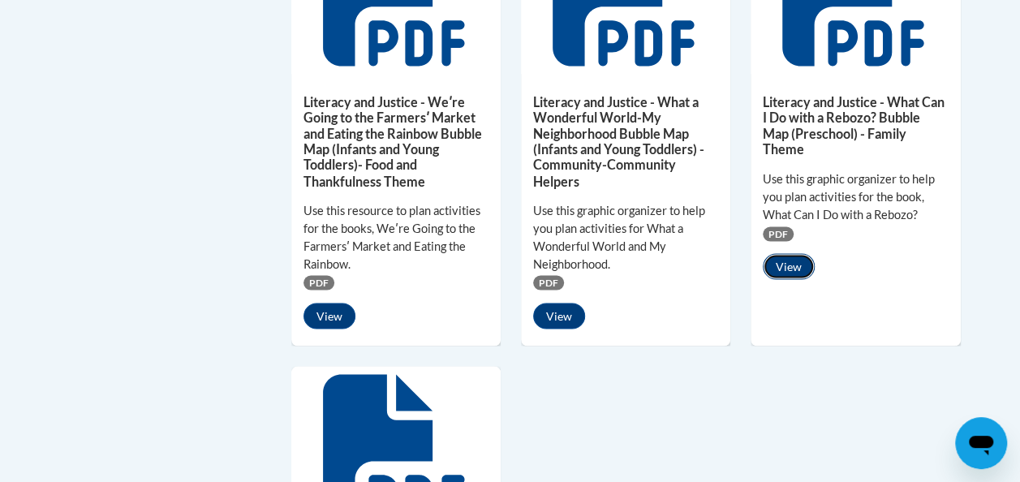
click at [789, 270] on button "View" at bounding box center [789, 266] width 52 height 26
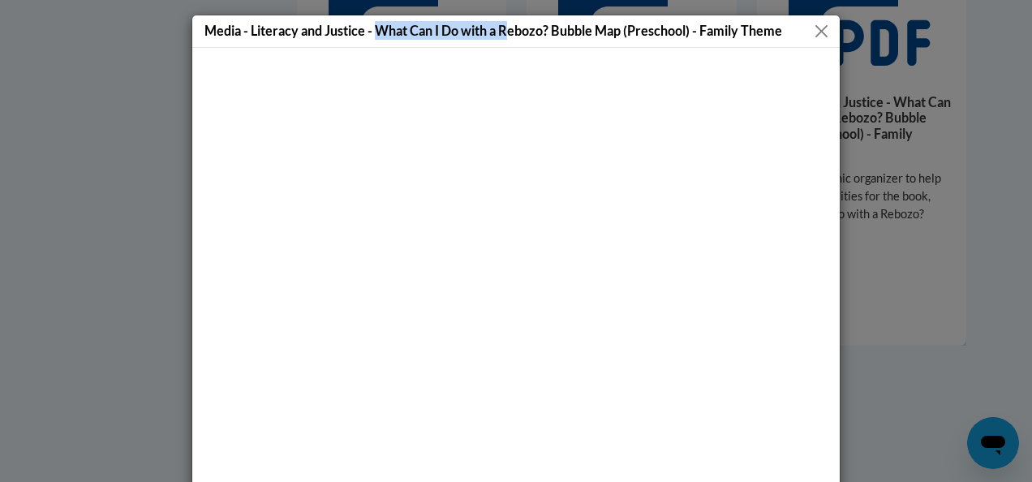
drag, startPoint x: 370, startPoint y: 29, endPoint x: 504, endPoint y: 37, distance: 134.2
click at [504, 37] on h5 "Media - Literacy and Justice - What Can I Do with a Rebozo? Bubble Map (Prescho…" at bounding box center [494, 30] width 578 height 19
click at [817, 35] on button "Close" at bounding box center [822, 31] width 20 height 20
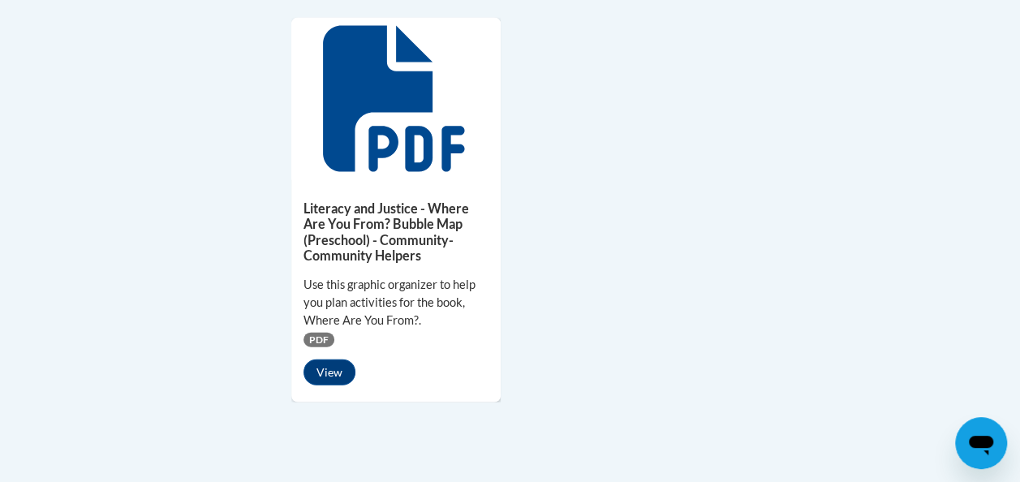
scroll to position [1703, 0]
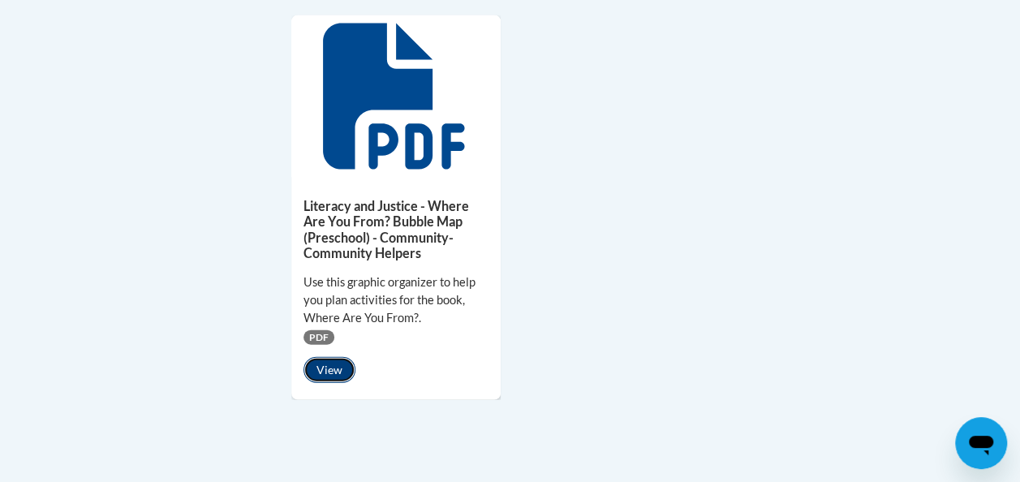
click at [331, 367] on button "View" at bounding box center [330, 370] width 52 height 26
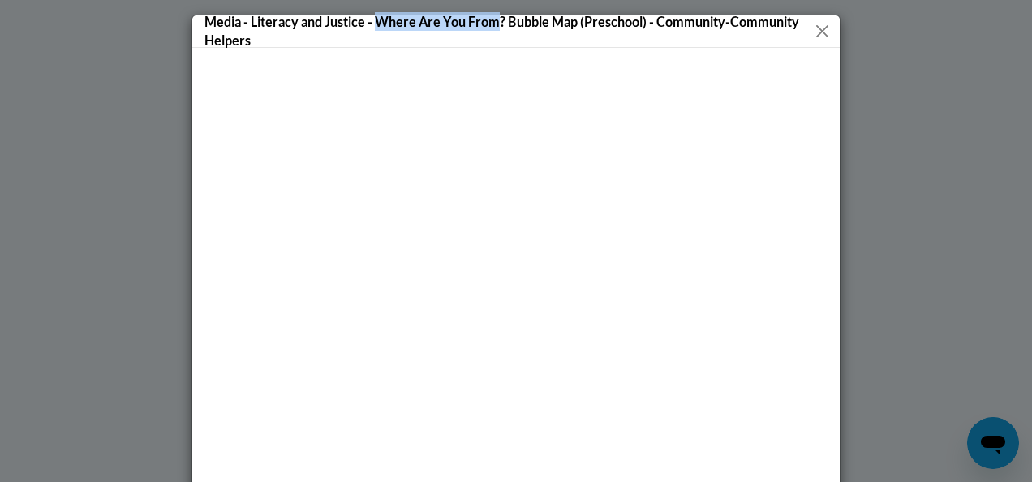
drag, startPoint x: 372, startPoint y: 18, endPoint x: 490, endPoint y: 18, distance: 118.5
click at [490, 18] on h5 "Media - Literacy and Justice - Where Are You From? Bubble Map (Preschool) - Com…" at bounding box center [509, 30] width 608 height 37
click at [823, 36] on button "Close" at bounding box center [821, 31] width 19 height 20
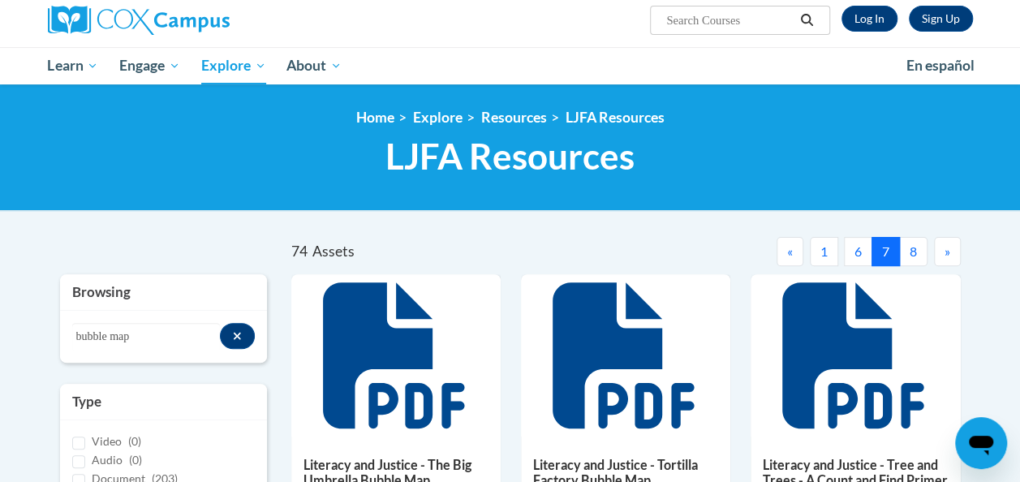
scroll to position [131, 0]
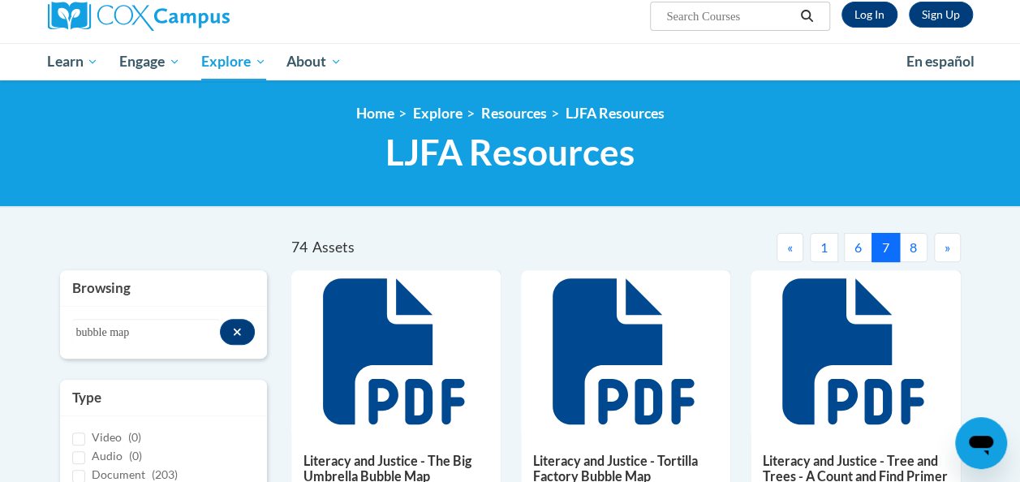
click at [916, 248] on button "8" at bounding box center [913, 247] width 28 height 29
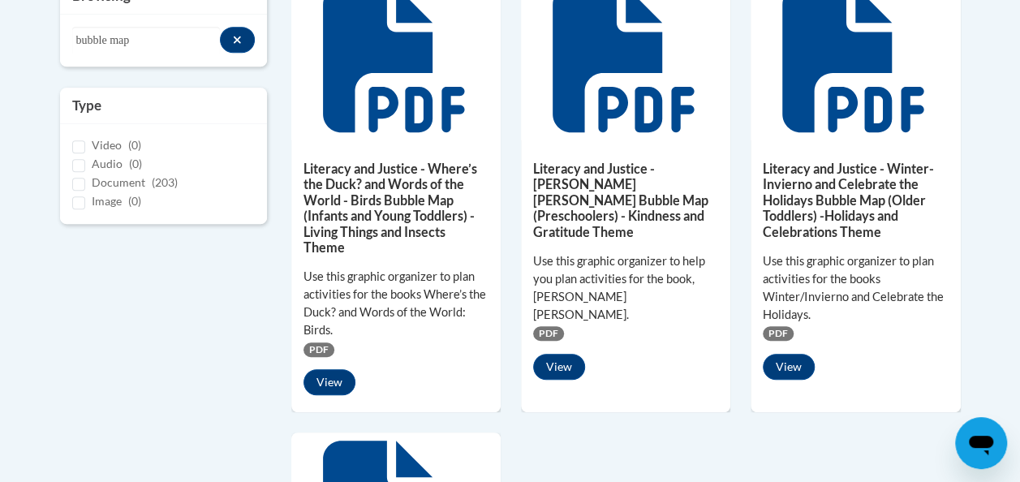
scroll to position [425, 0]
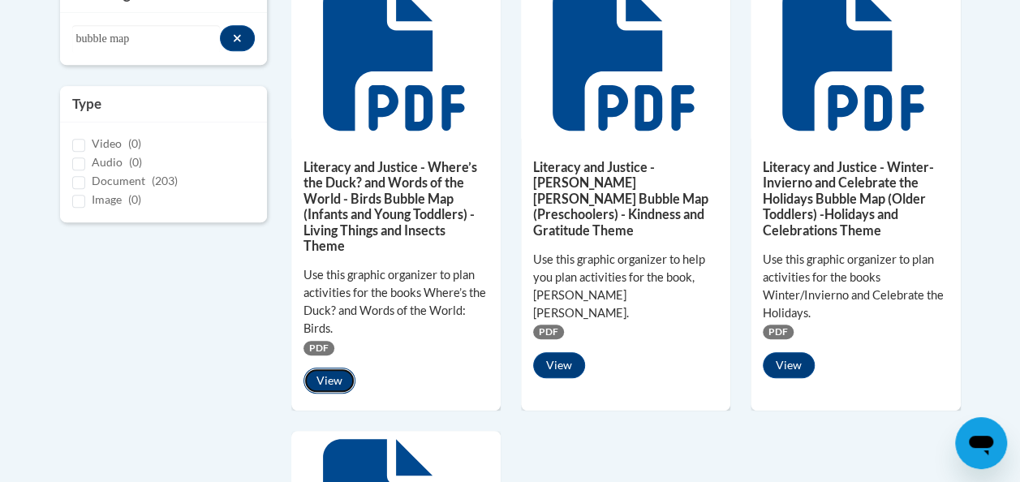
click at [333, 381] on button "View" at bounding box center [330, 381] width 52 height 26
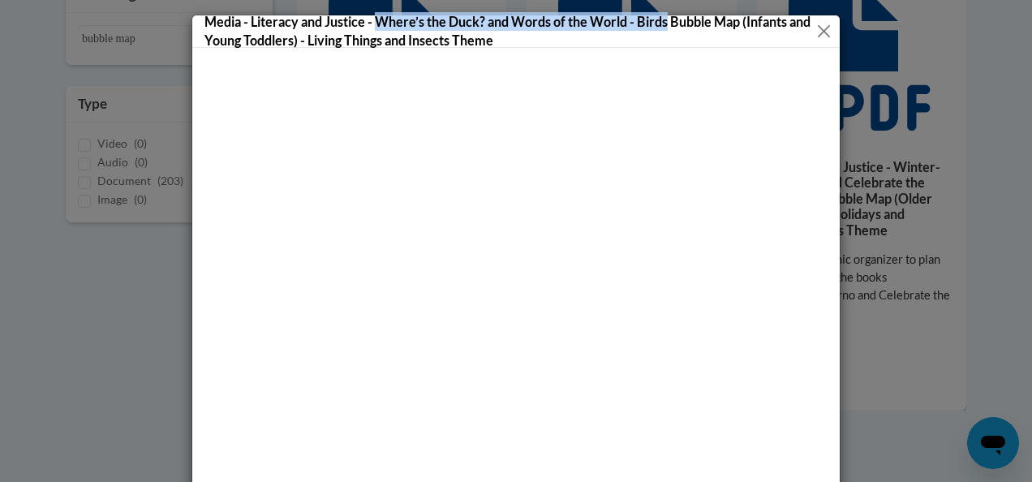
drag, startPoint x: 373, startPoint y: 22, endPoint x: 662, endPoint y: 21, distance: 288.1
click at [662, 21] on h5 "Media - Literacy and Justice - Where’s the Duck? and Words of the World - Birds…" at bounding box center [510, 30] width 611 height 37
click at [820, 32] on button "Close" at bounding box center [824, 31] width 16 height 20
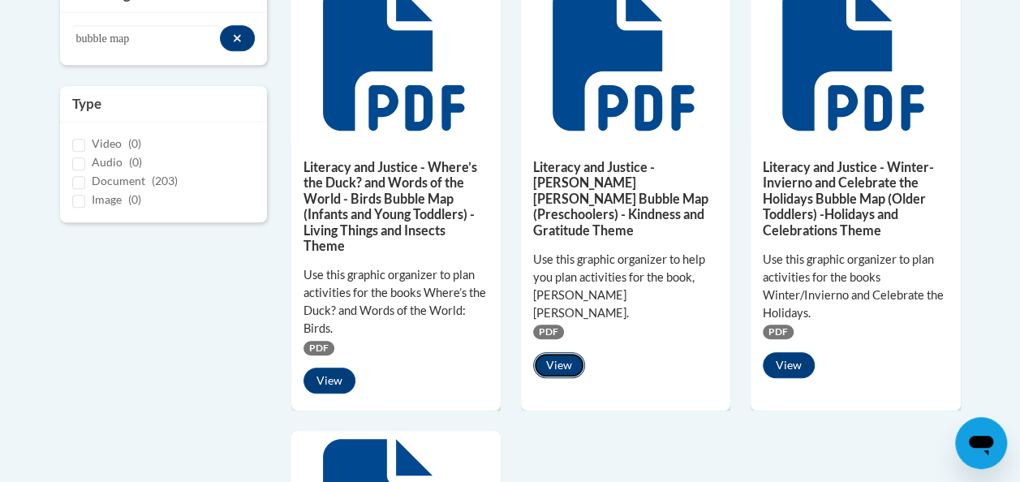
click at [556, 352] on button "View" at bounding box center [559, 365] width 52 height 26
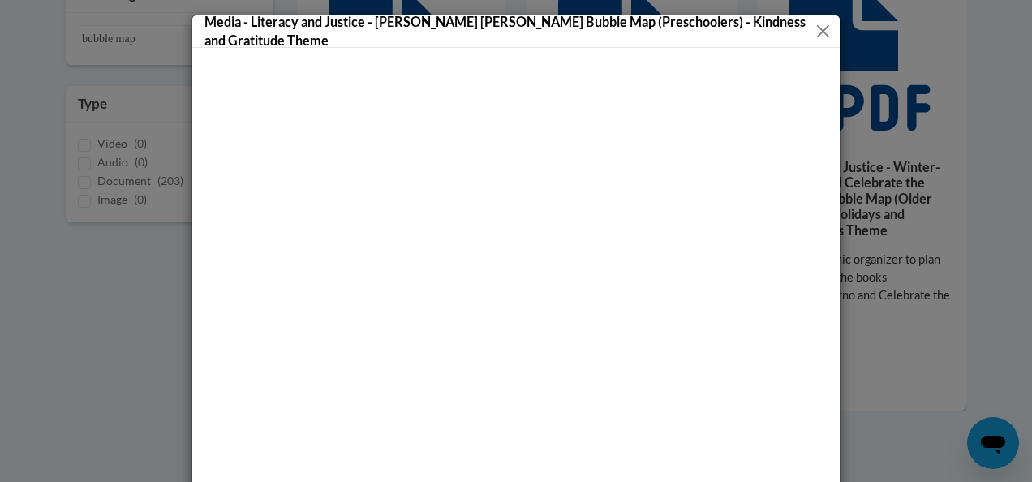
click at [815, 34] on button "Close" at bounding box center [823, 31] width 18 height 20
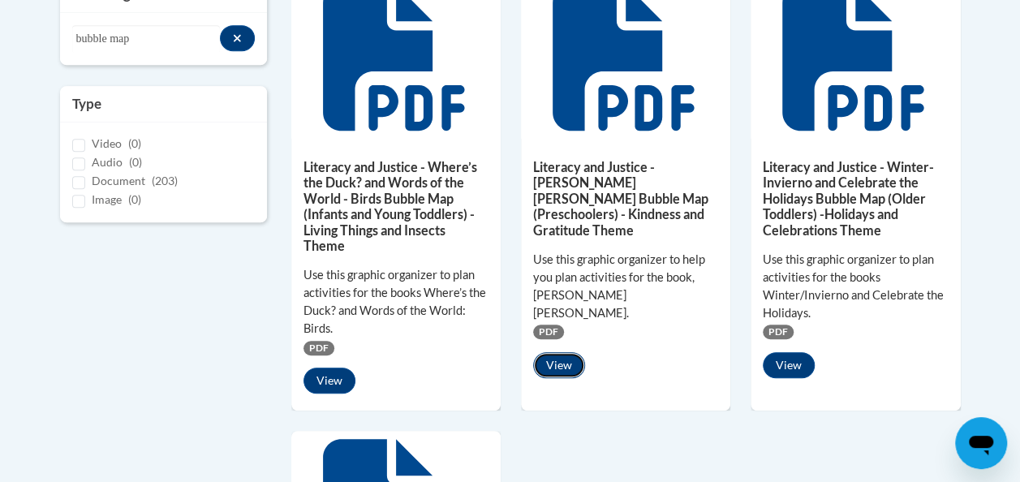
click at [575, 352] on button "View" at bounding box center [559, 365] width 52 height 26
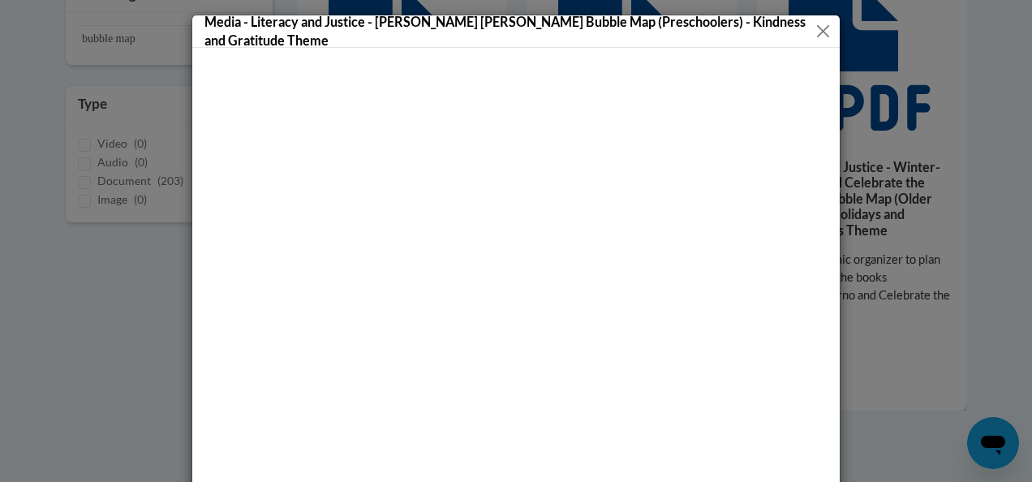
click at [814, 30] on button "Close" at bounding box center [823, 31] width 18 height 20
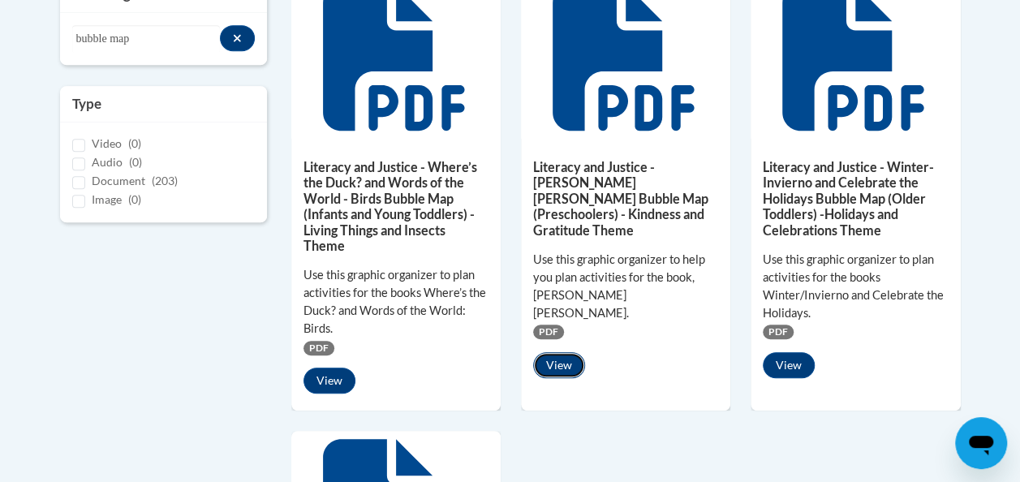
click at [565, 352] on button "View" at bounding box center [559, 365] width 52 height 26
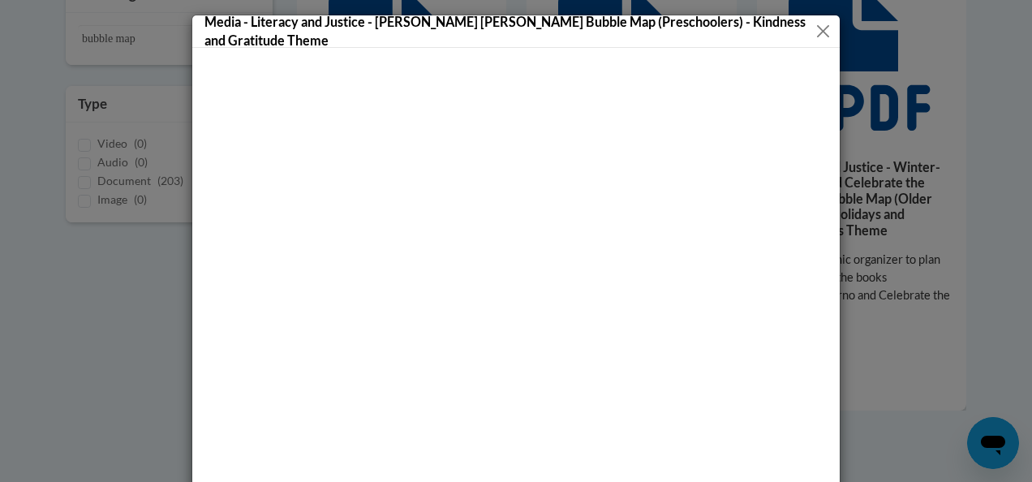
click at [817, 33] on button "Close" at bounding box center [823, 31] width 18 height 20
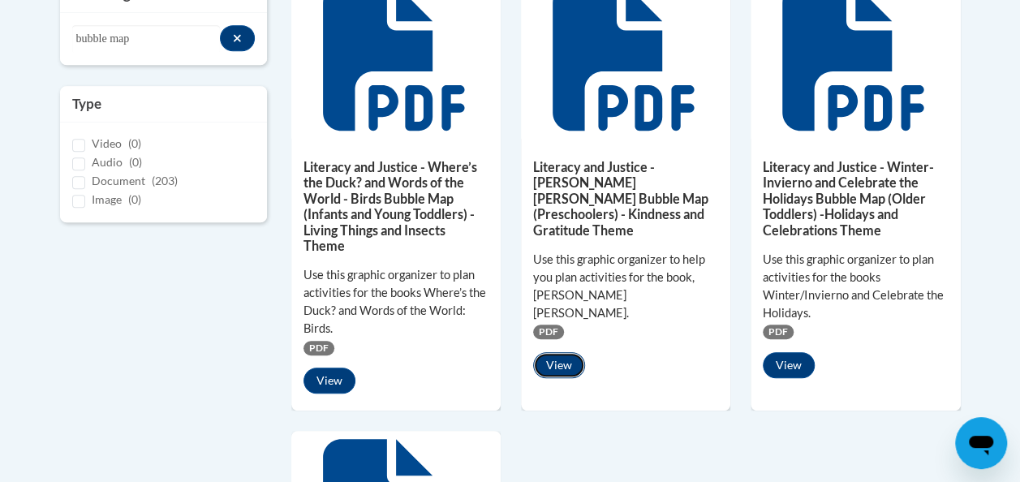
click at [563, 352] on button "View" at bounding box center [559, 365] width 52 height 26
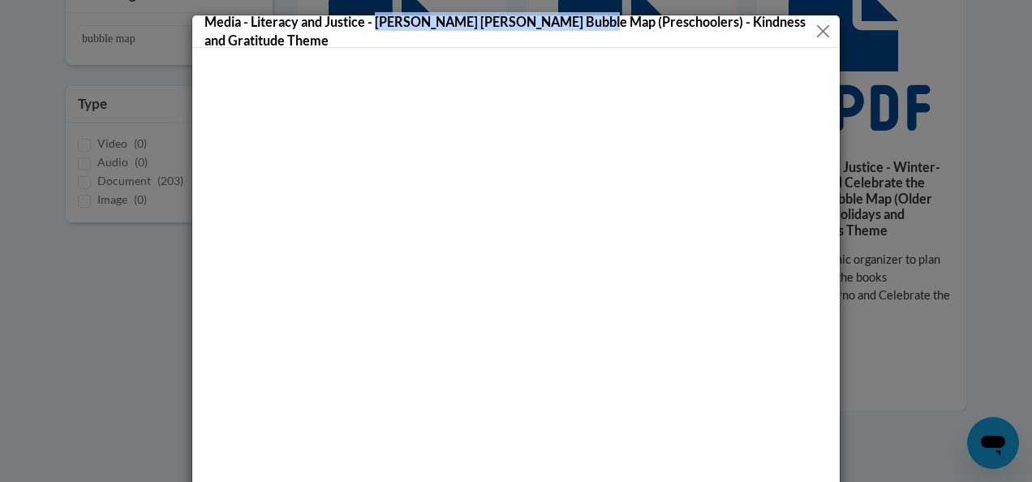
drag, startPoint x: 370, startPoint y: 17, endPoint x: 579, endPoint y: 13, distance: 208.6
click at [579, 13] on h5 "Media - Literacy and Justice - [PERSON_NAME] [PERSON_NAME] Bubble Map (Preschoo…" at bounding box center [510, 30] width 610 height 37
click at [819, 29] on button "Close" at bounding box center [823, 31] width 18 height 20
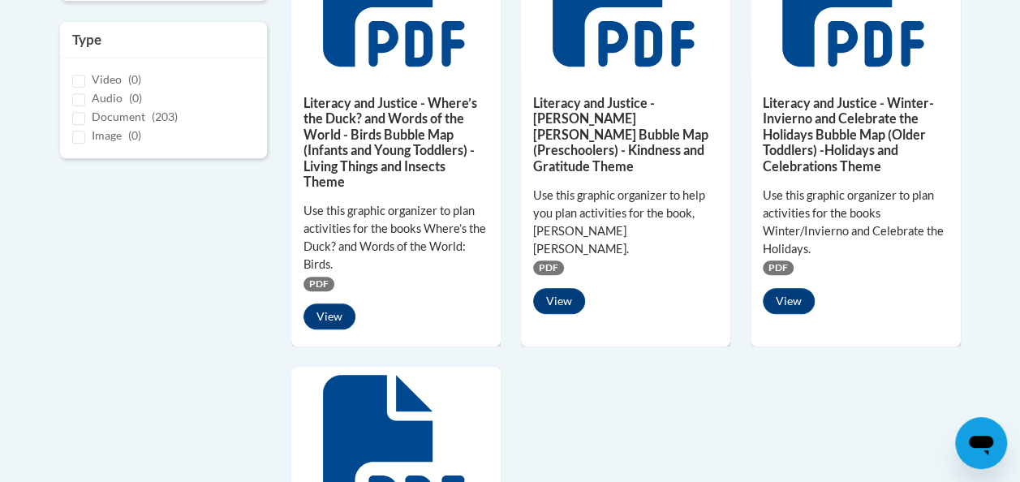
scroll to position [492, 0]
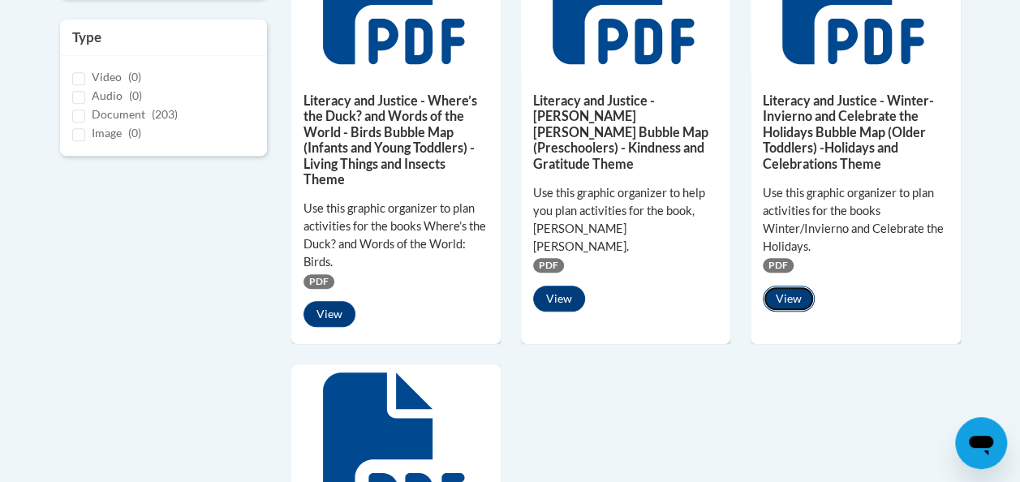
click at [792, 291] on button "View" at bounding box center [789, 299] width 52 height 26
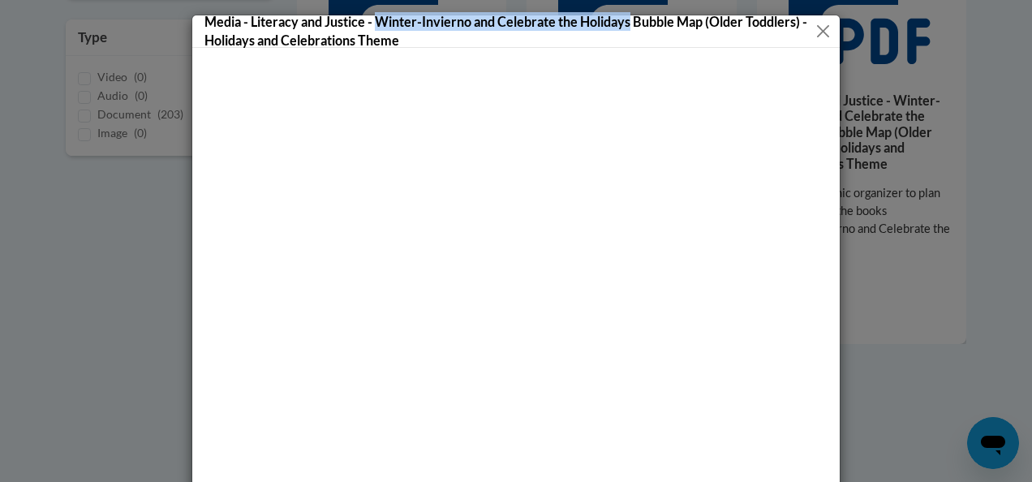
drag, startPoint x: 369, startPoint y: 18, endPoint x: 627, endPoint y: 18, distance: 257.3
click at [627, 18] on h5 "Media - Literacy and Justice - Winter-Invierno and Celebrate the Holidays Bubbl…" at bounding box center [510, 30] width 610 height 37
click at [820, 33] on button "Close" at bounding box center [823, 31] width 17 height 20
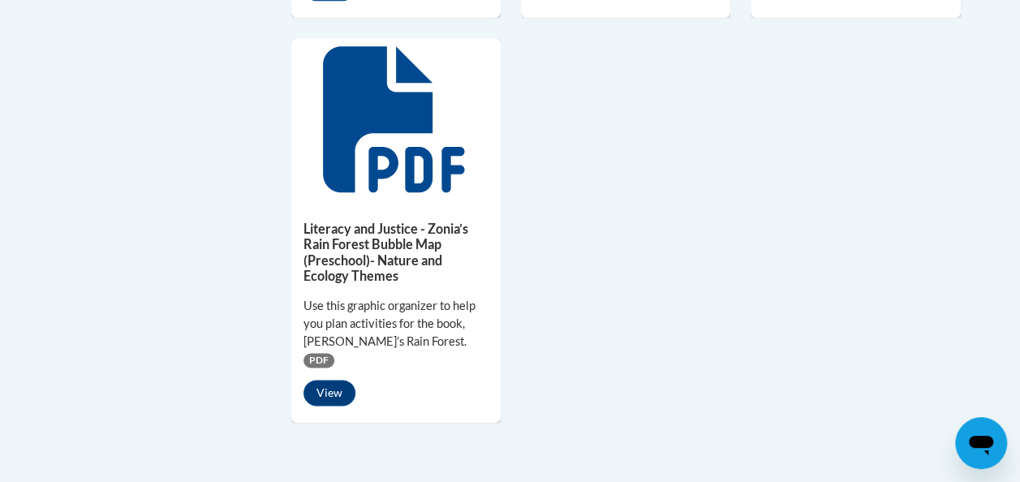
scroll to position [821, 0]
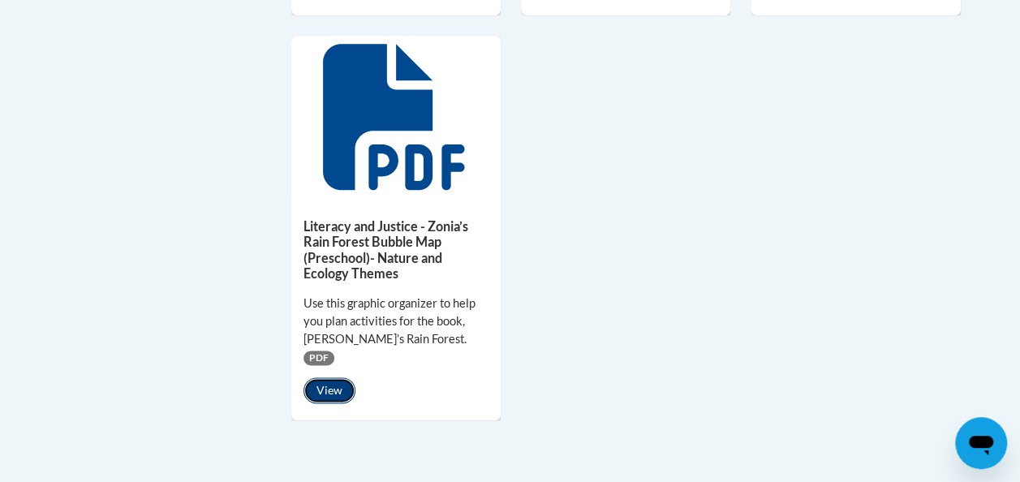
click at [323, 391] on button "View" at bounding box center [330, 390] width 52 height 26
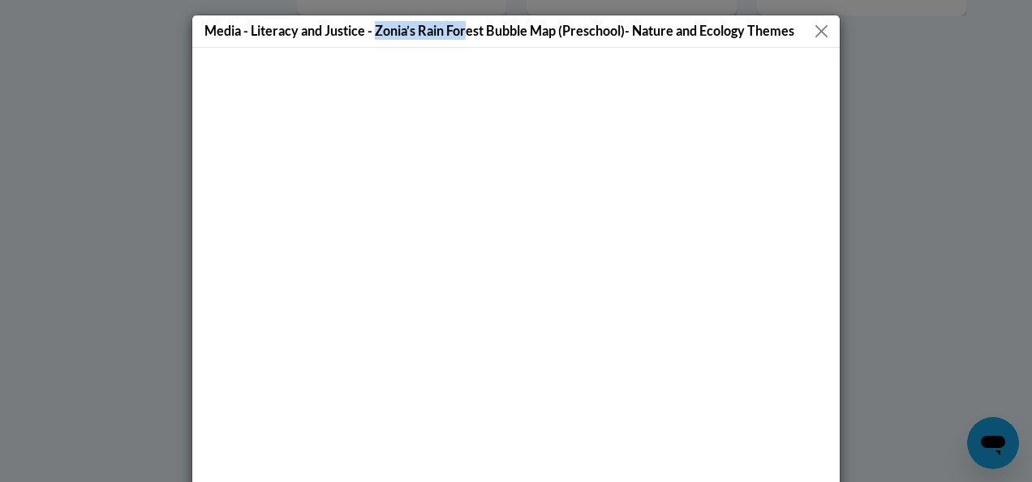
drag, startPoint x: 372, startPoint y: 32, endPoint x: 469, endPoint y: 34, distance: 97.4
click at [469, 34] on h5 "Media - Literacy and Justice - Zonia’s Rain Forest Bubble Map (Preschool)- Natu…" at bounding box center [500, 30] width 590 height 19
click at [812, 30] on button "Close" at bounding box center [822, 31] width 20 height 20
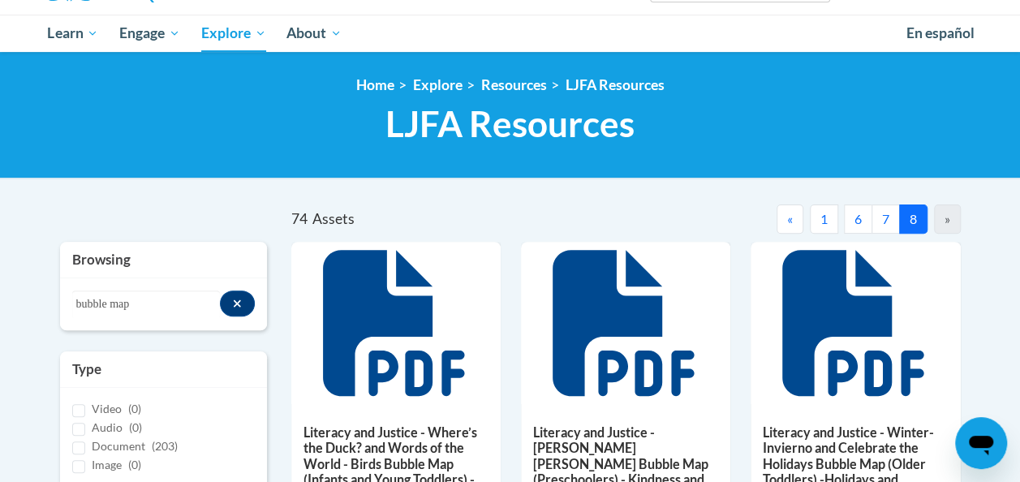
scroll to position [161, 0]
